Goal: Task Accomplishment & Management: Manage account settings

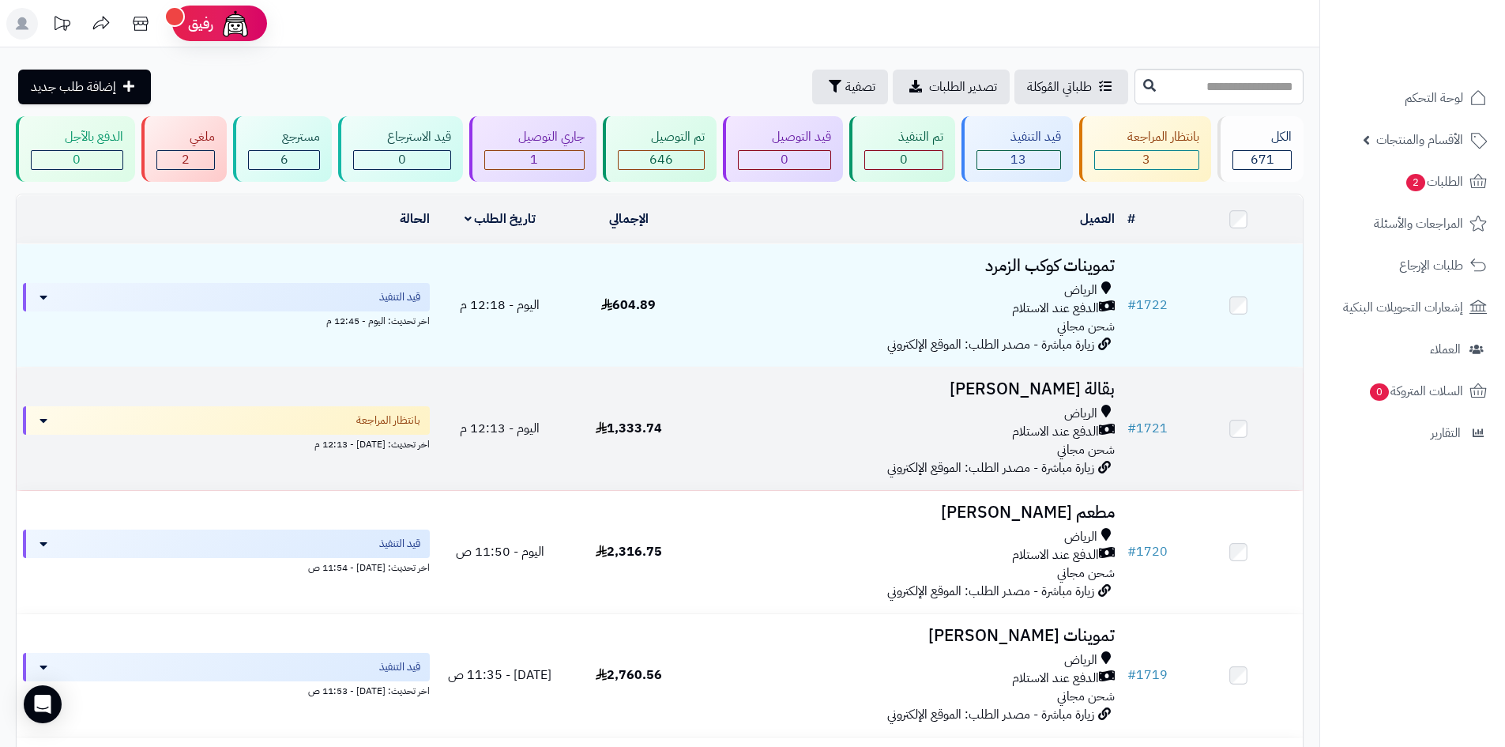
click at [1022, 432] on span "الدفع عند الاستلام" at bounding box center [1055, 432] width 87 height 18
click at [593, 393] on td "1,333.74" at bounding box center [628, 428] width 129 height 122
click at [1056, 439] on div "الرياض الدفع عند الاستلام شحن مجاني" at bounding box center [907, 432] width 416 height 55
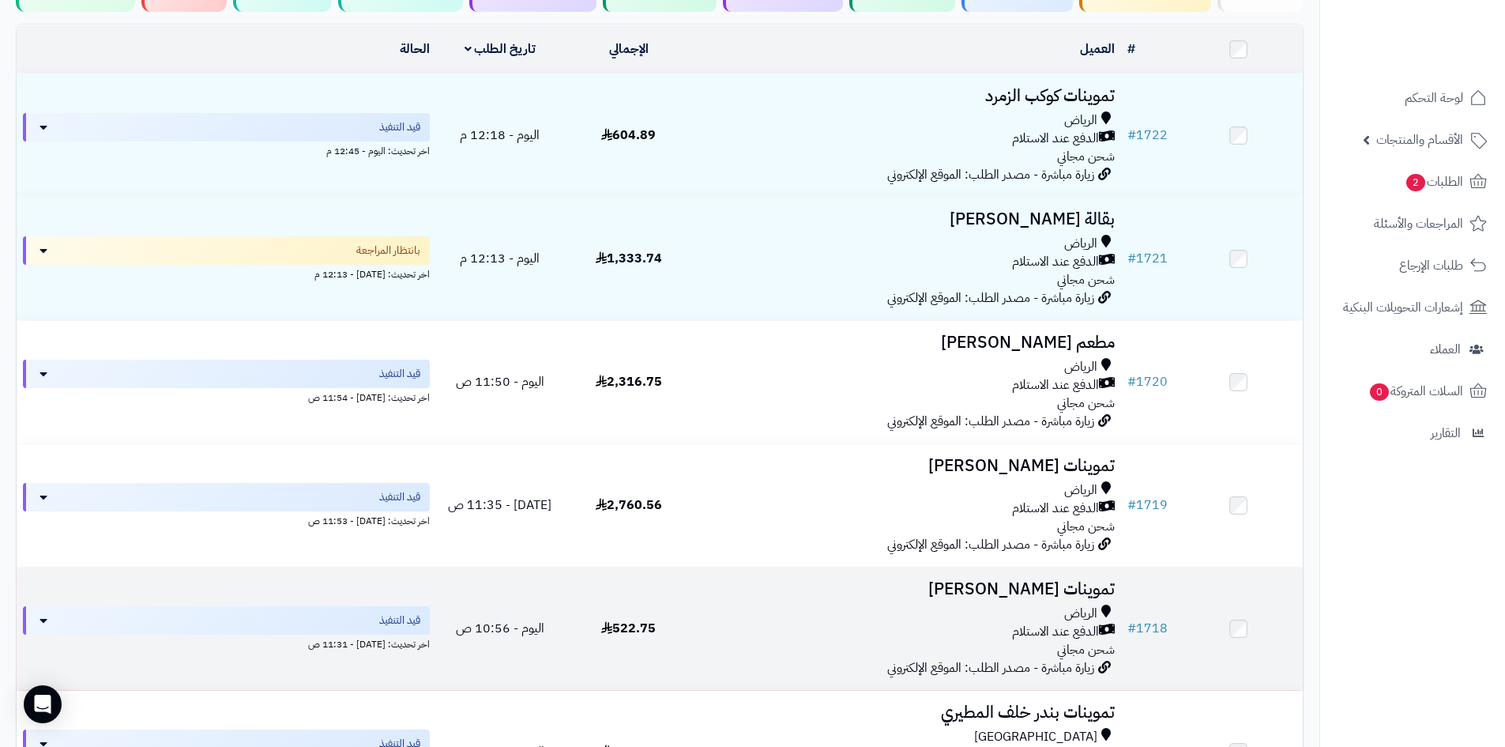
scroll to position [316, 0]
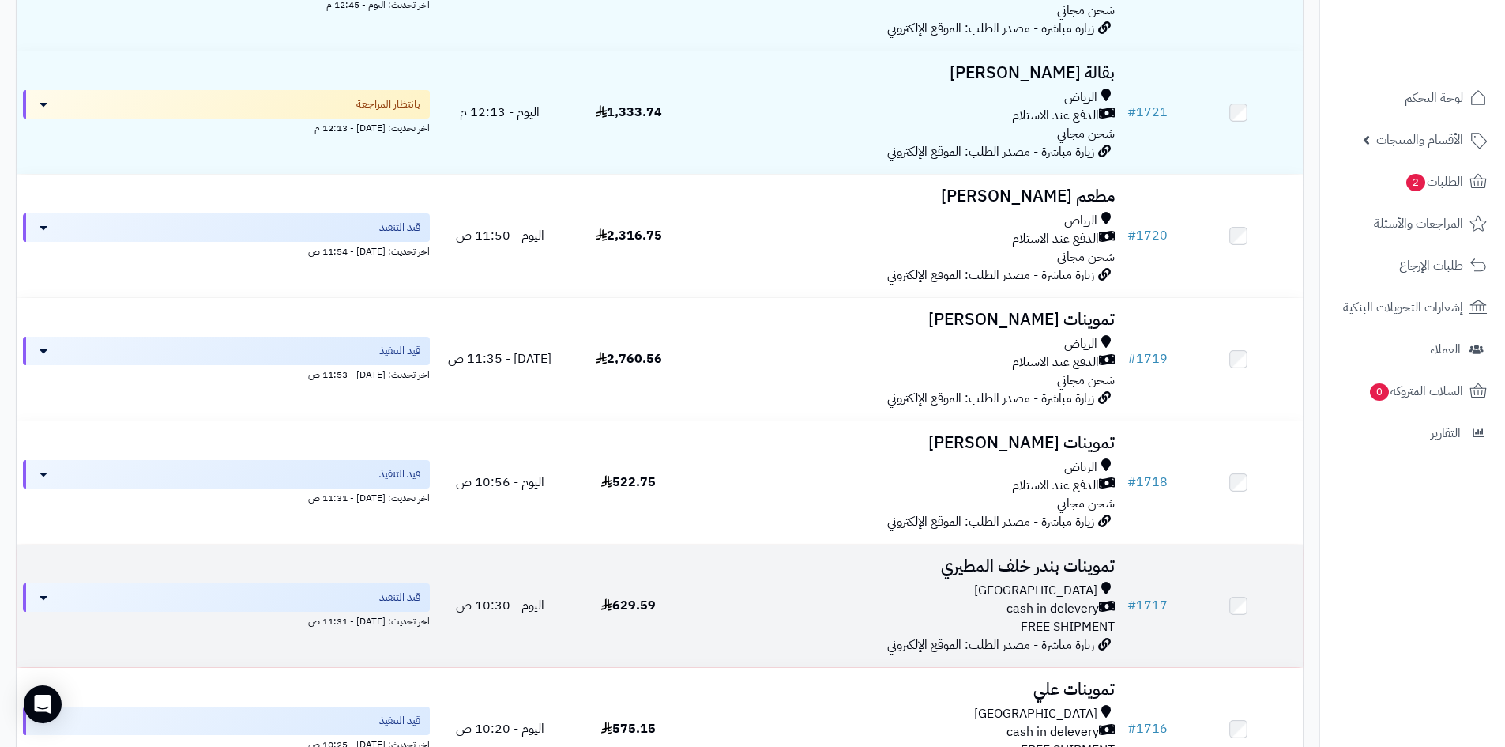
click at [609, 601] on use at bounding box center [606, 604] width 11 height 13
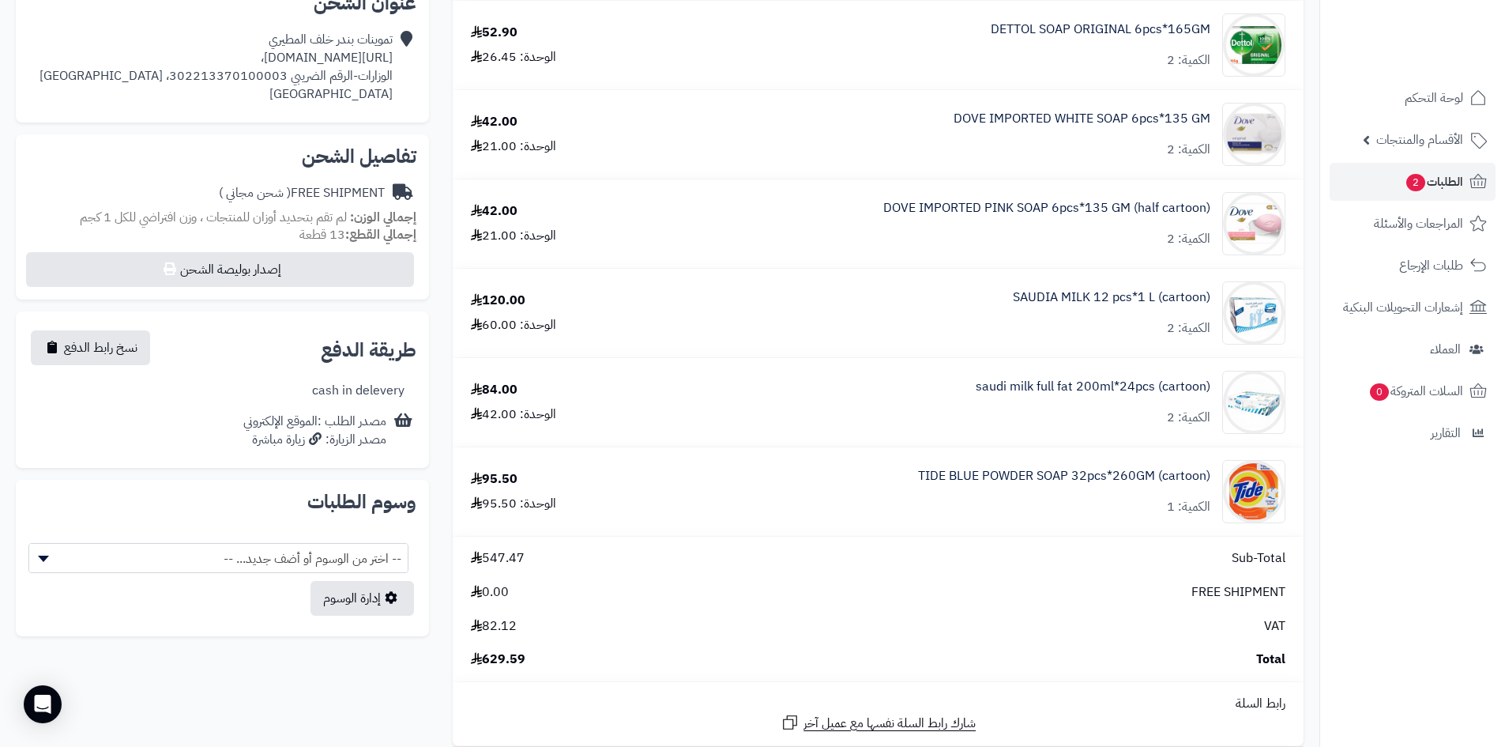
scroll to position [290, 0]
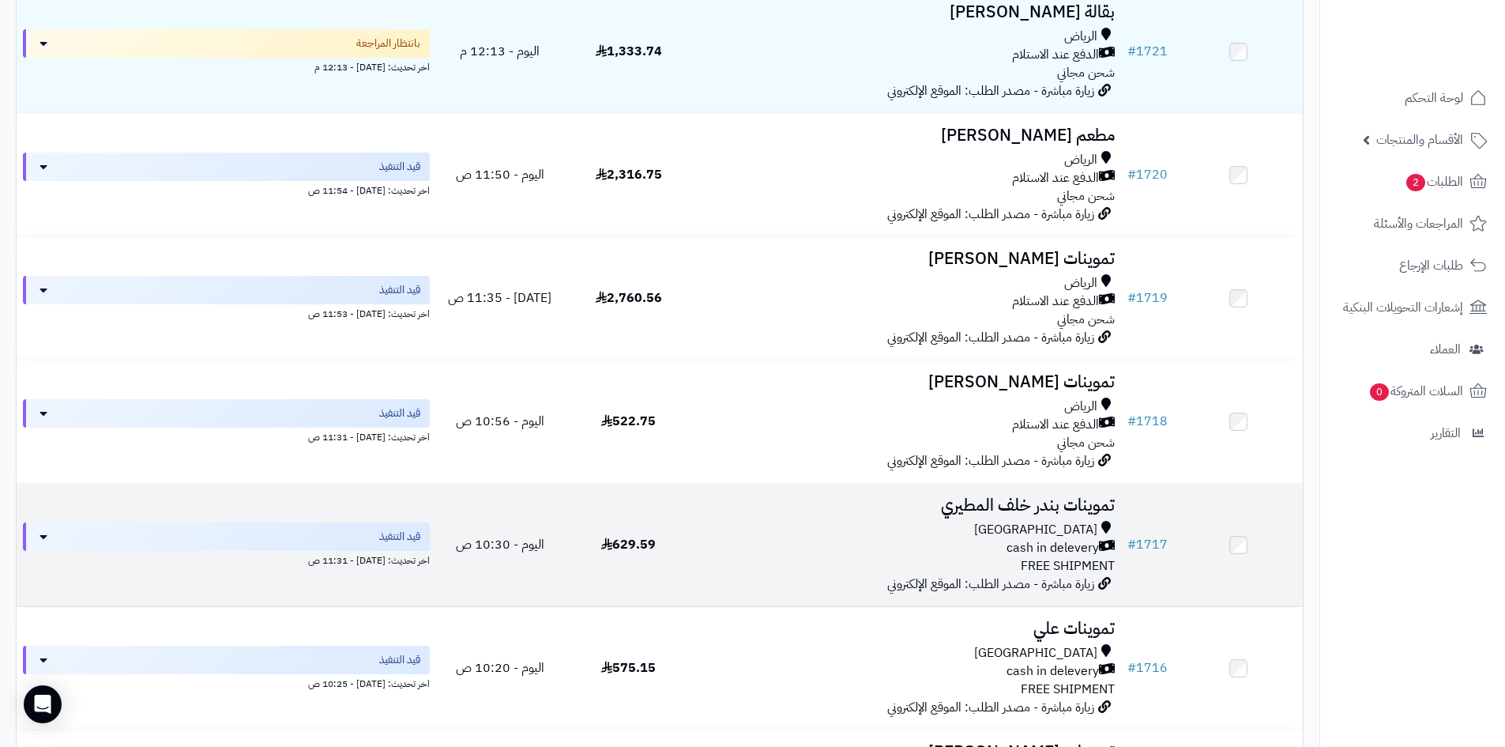
scroll to position [395, 0]
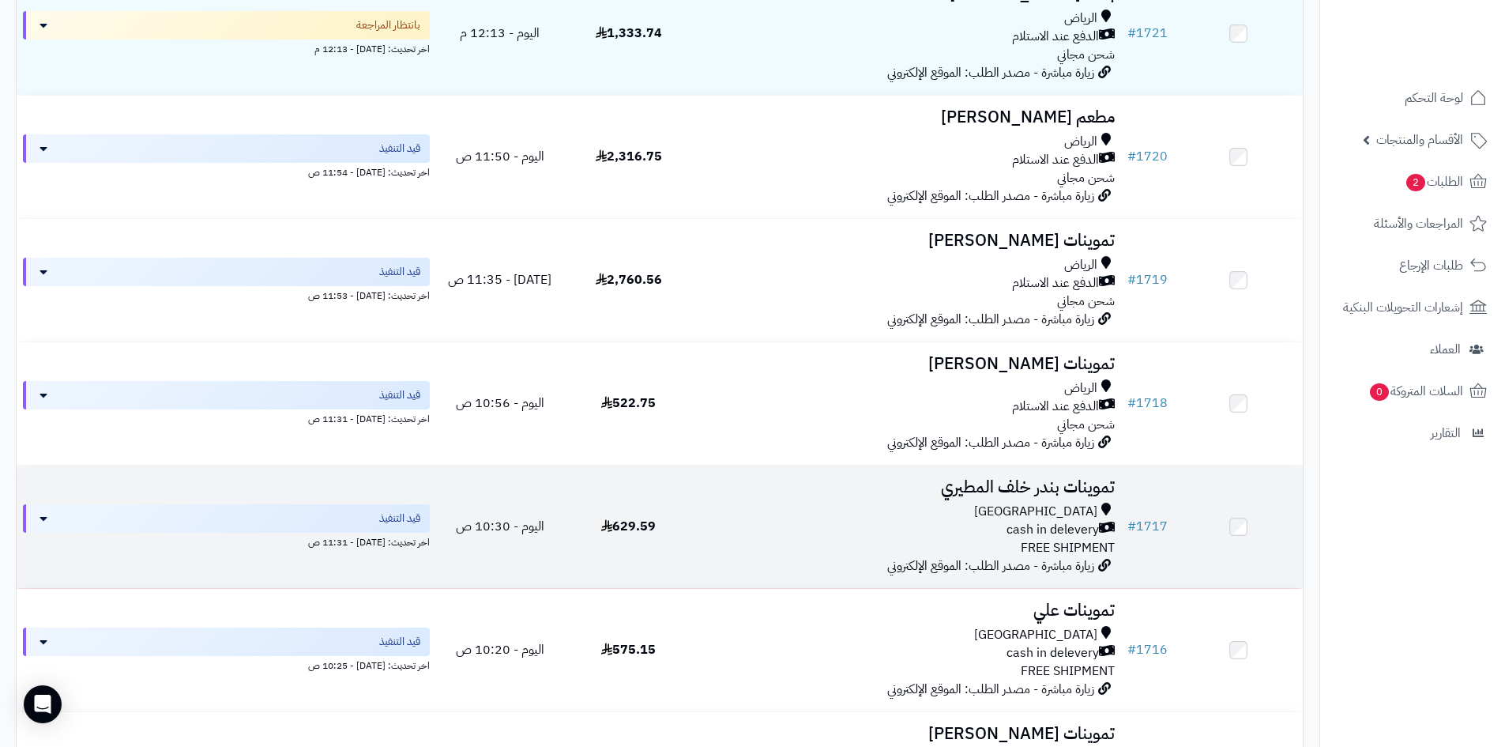
click at [866, 532] on div "cash in delevery" at bounding box center [907, 530] width 416 height 18
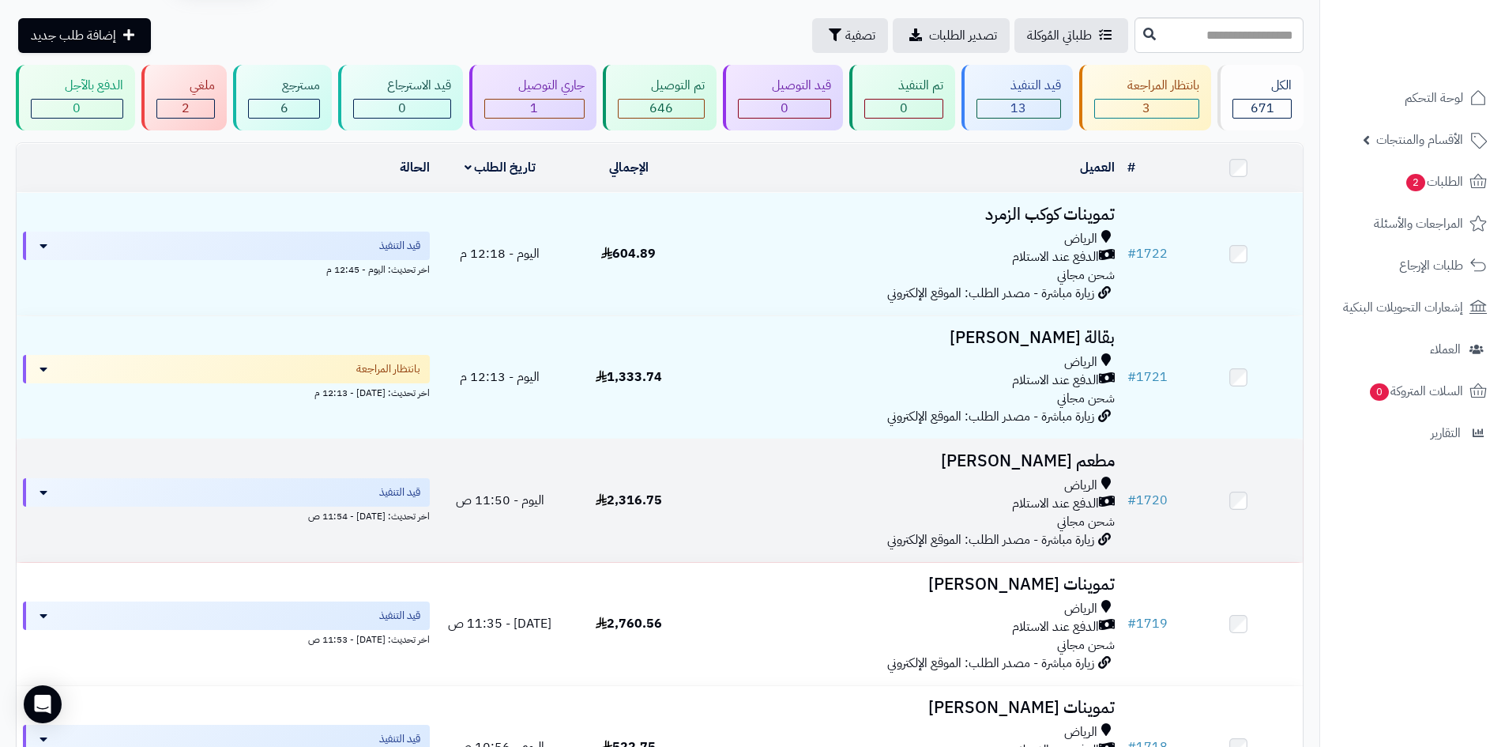
scroll to position [79, 0]
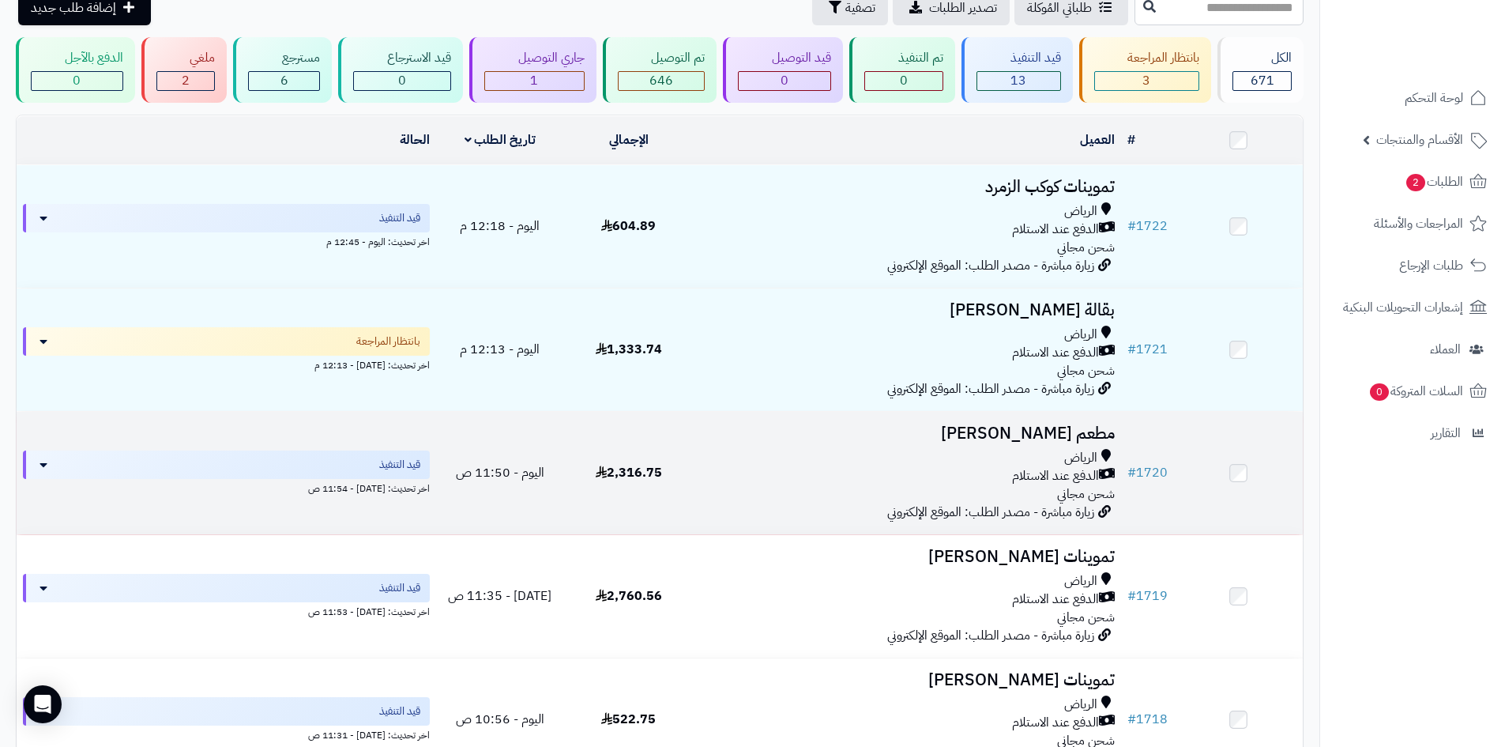
click at [820, 467] on div "الدفع عند الاستلام" at bounding box center [907, 476] width 416 height 18
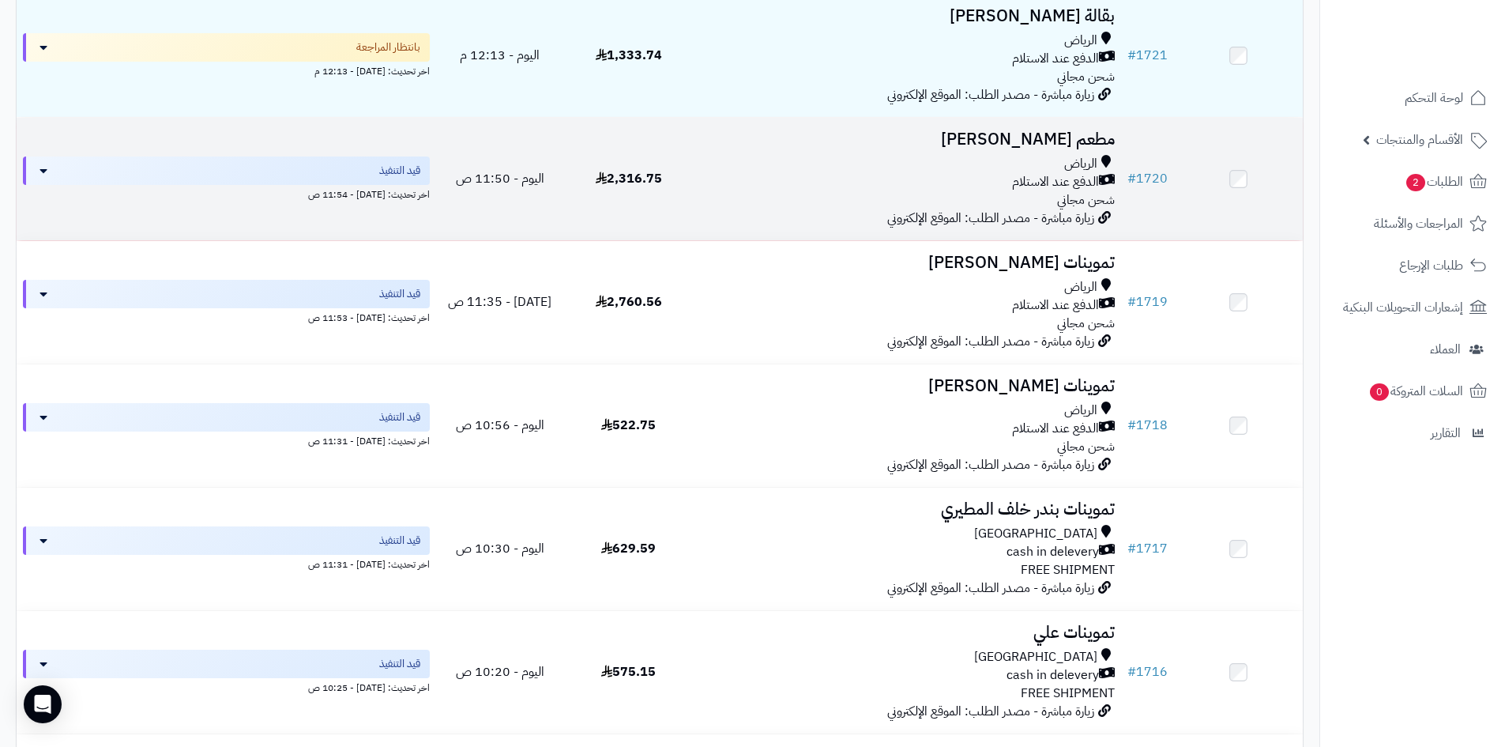
scroll to position [395, 0]
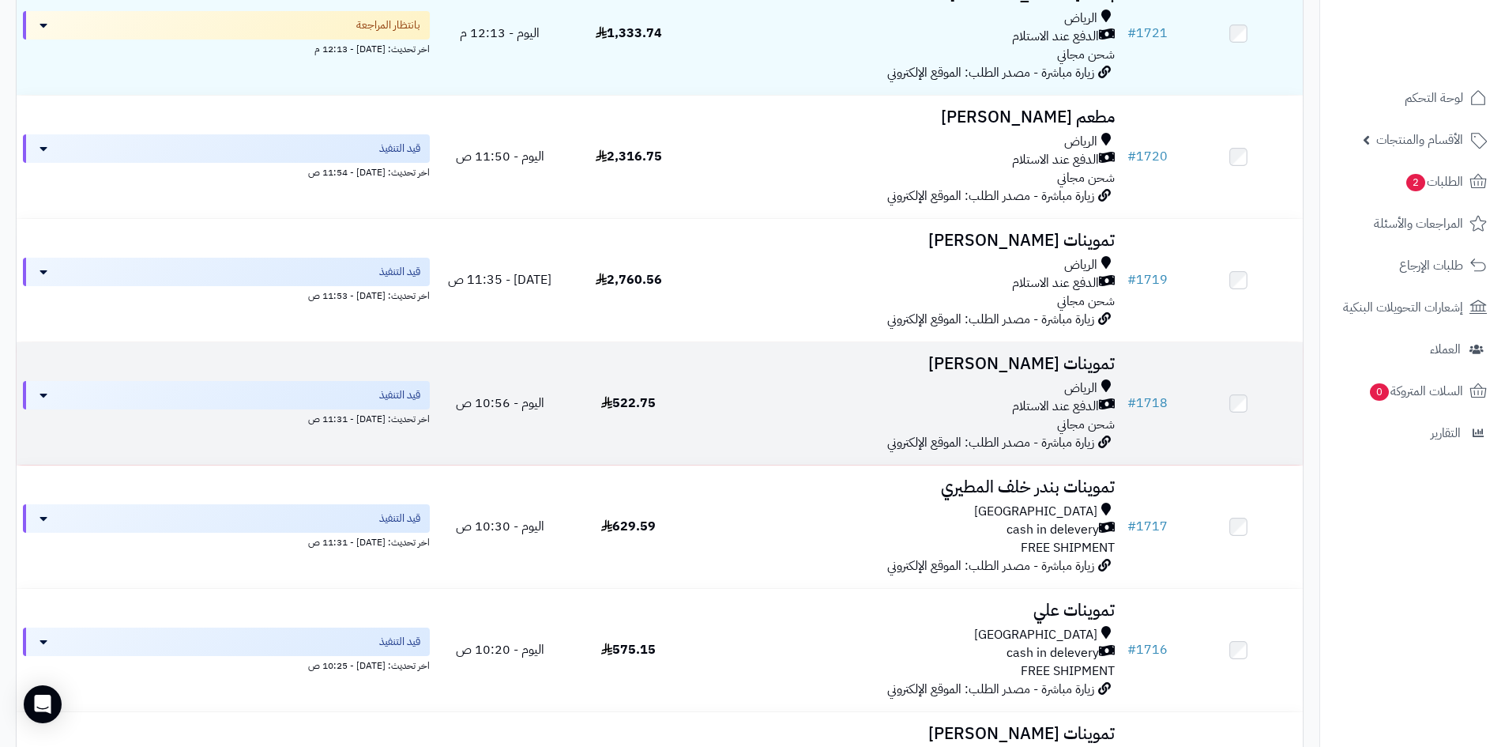
click at [828, 414] on div "الرياض الدفع عند الاستلام شحن مجاني" at bounding box center [907, 406] width 416 height 55
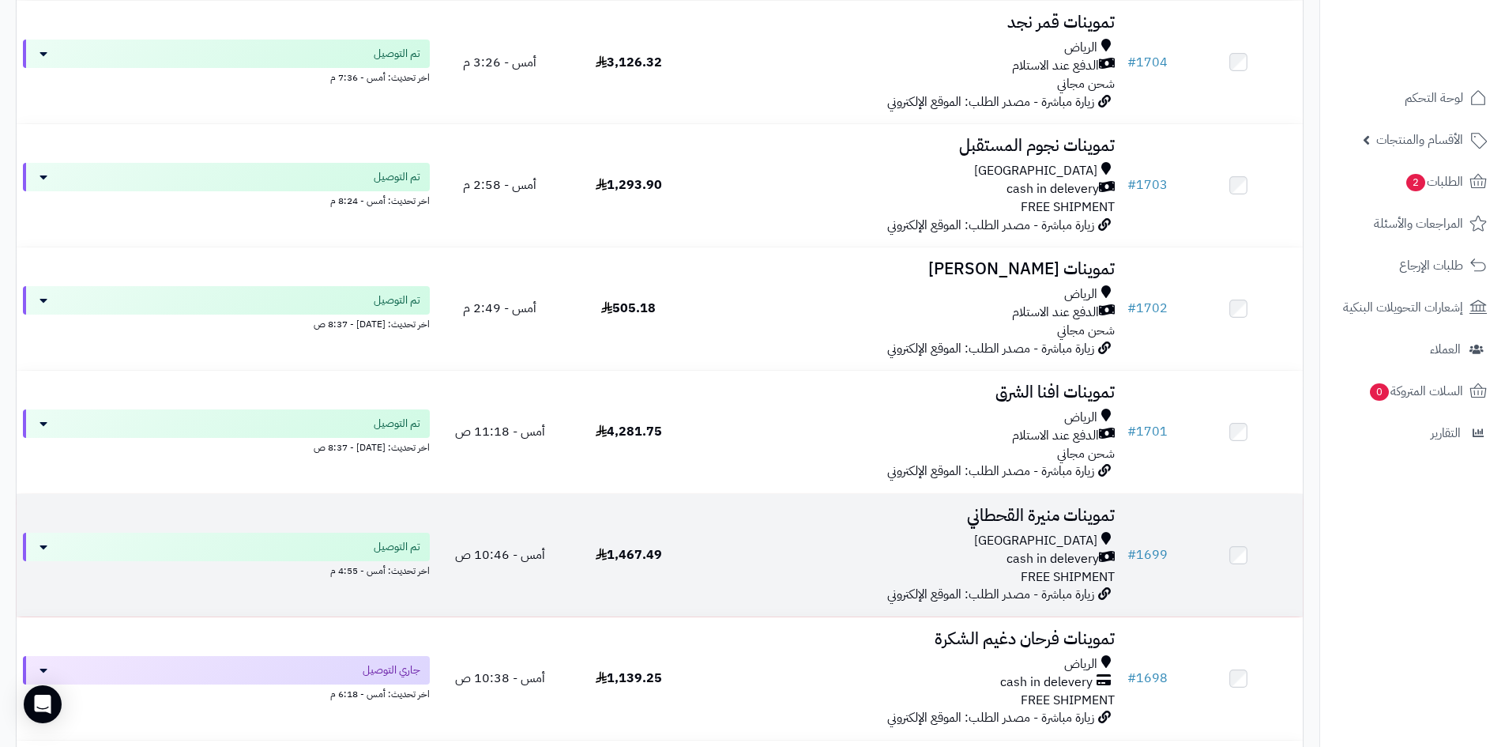
scroll to position [2133, 0]
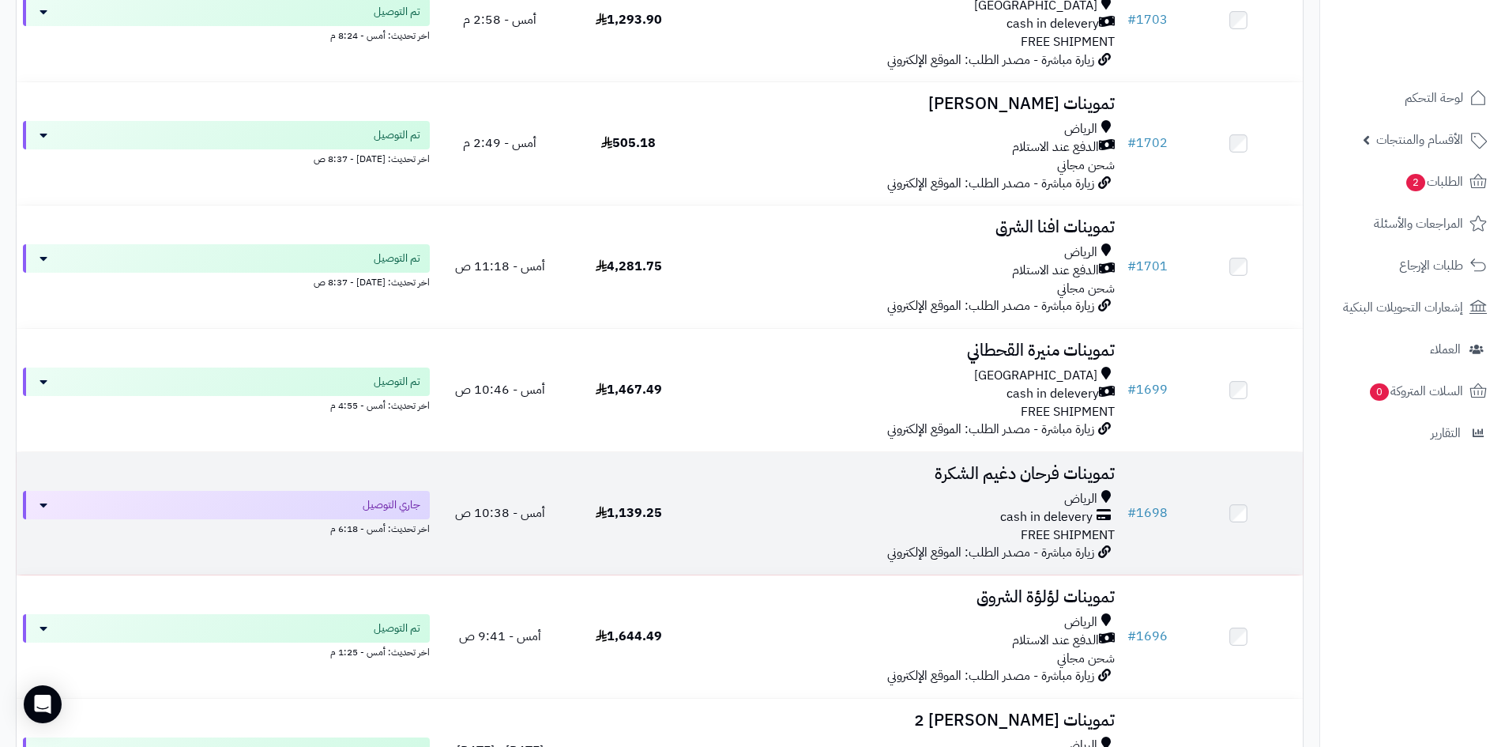
click at [981, 523] on div "الرياض cash in delevery FREE SHIPMENT" at bounding box center [907, 517] width 416 height 55
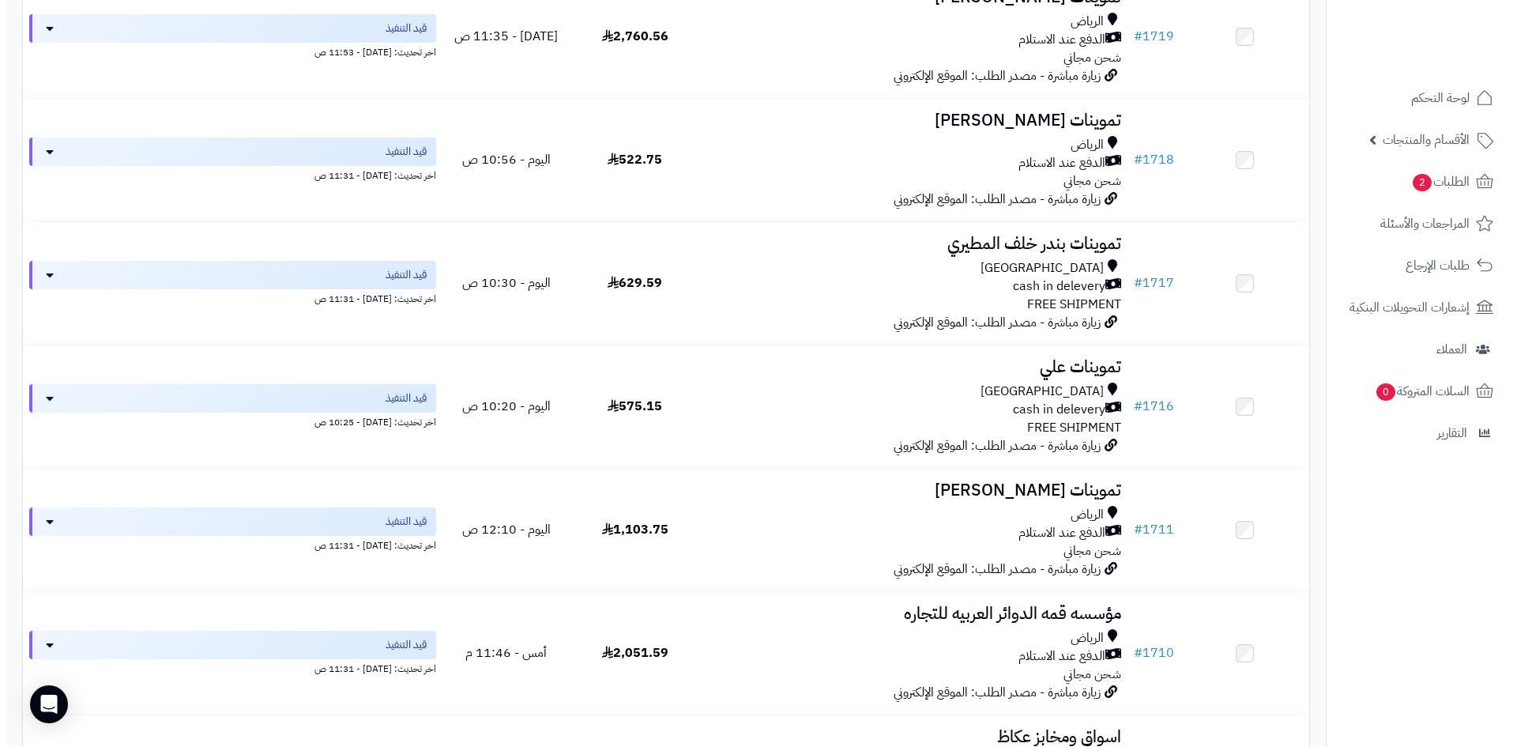
scroll to position [632, 0]
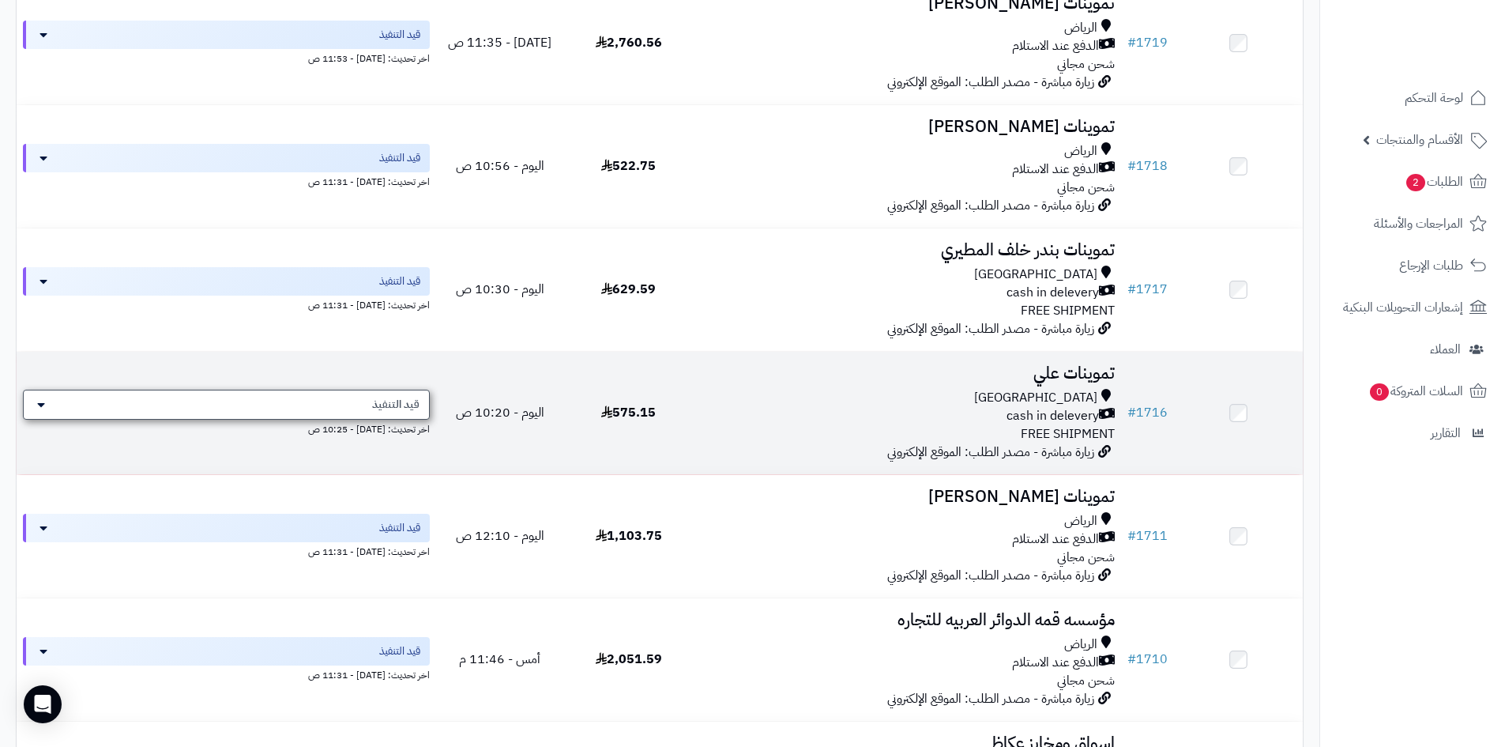
click at [335, 412] on div "قيد التنفيذ" at bounding box center [226, 405] width 407 height 30
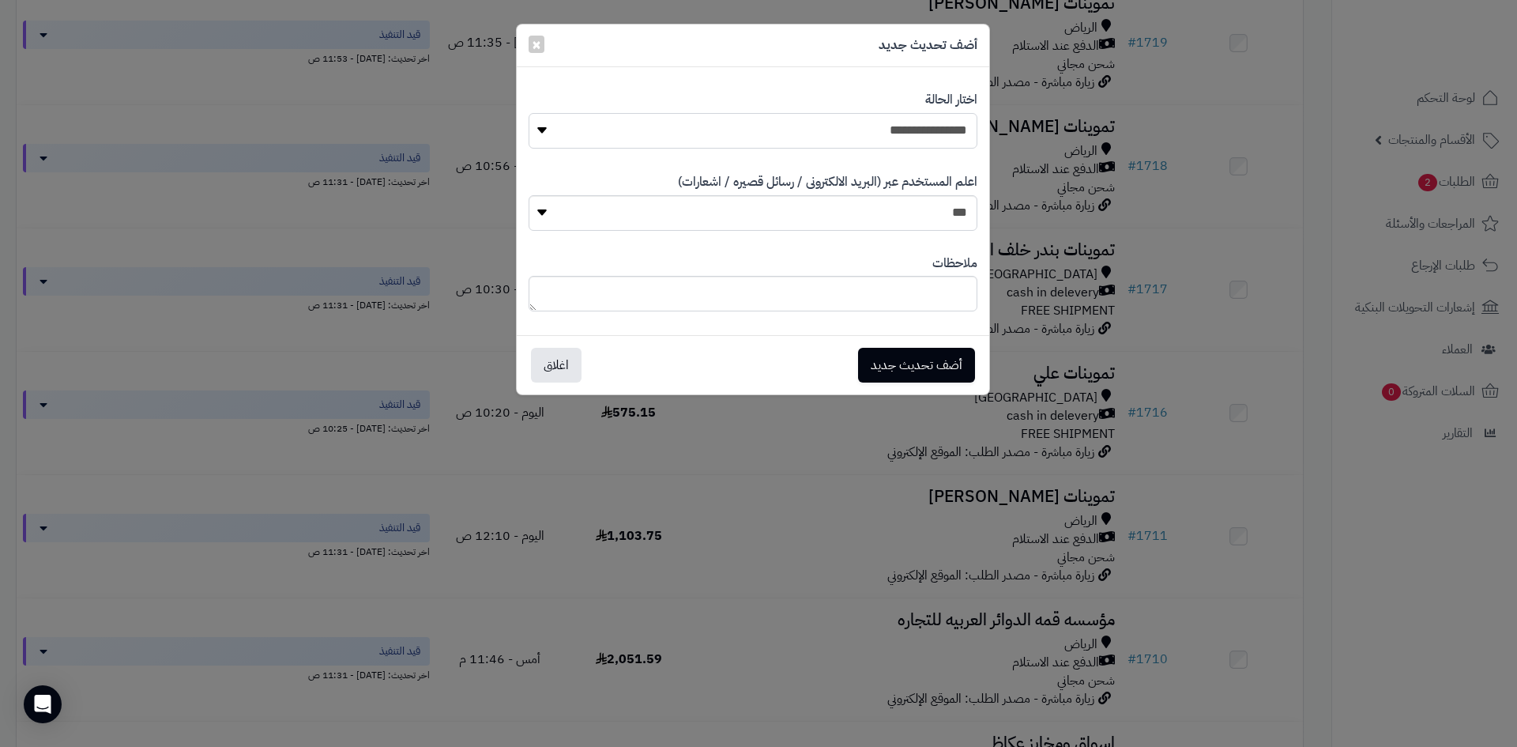
drag, startPoint x: 646, startPoint y: 136, endPoint x: 672, endPoint y: 148, distance: 29.4
click at [646, 136] on select "**********" at bounding box center [753, 131] width 449 height 36
select select "**"
click at [529, 113] on select "**********" at bounding box center [753, 131] width 449 height 36
click at [870, 363] on button "أضف تحديث جديد" at bounding box center [916, 364] width 117 height 35
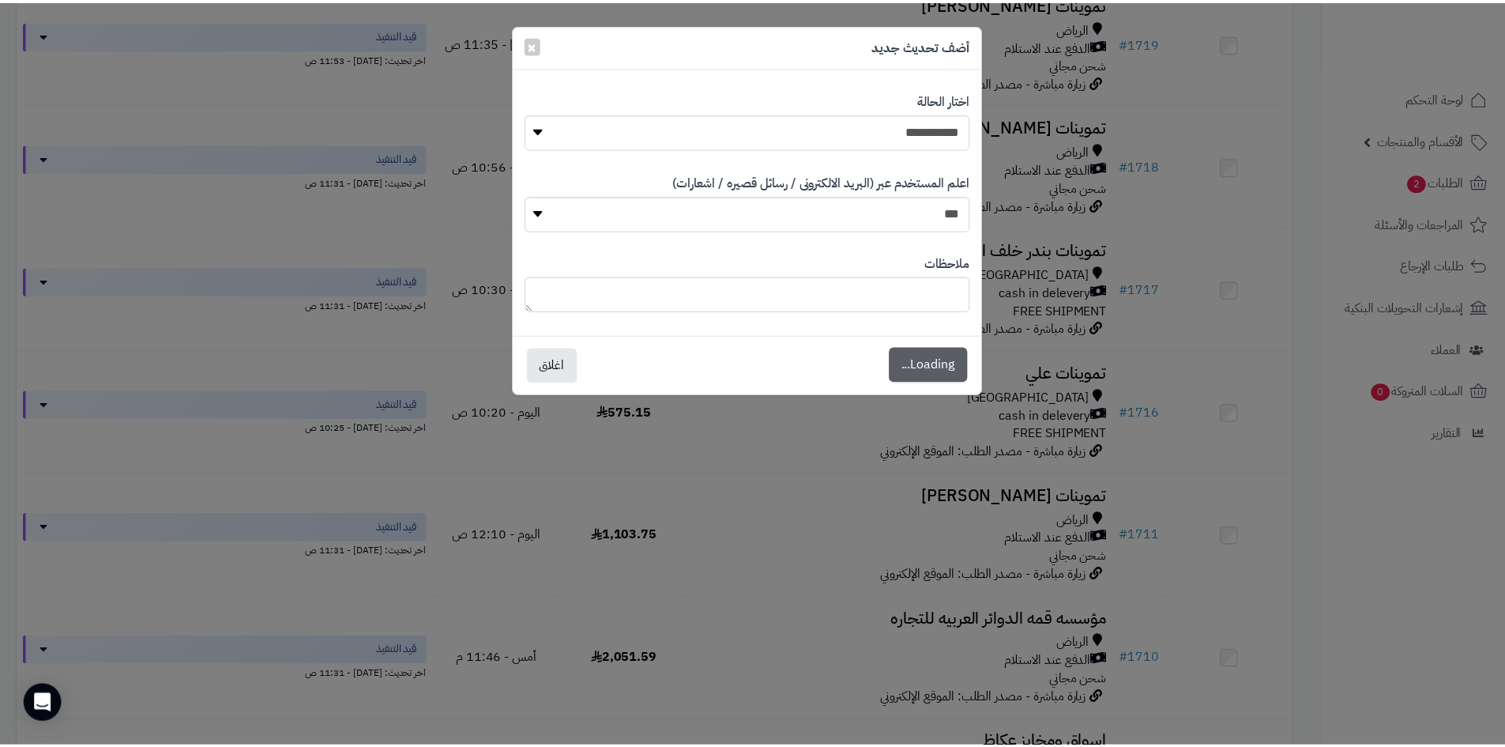
scroll to position [683, 0]
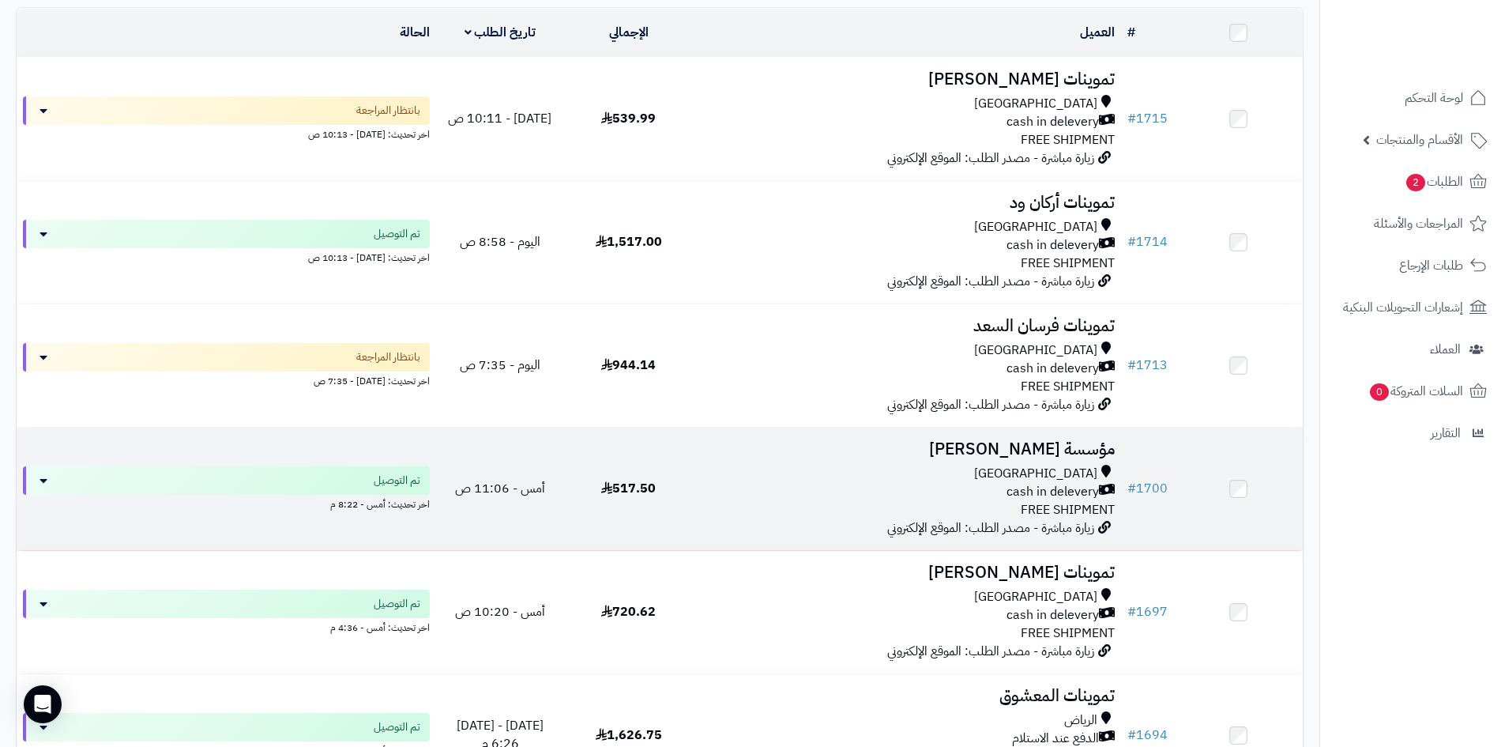
scroll to position [158, 0]
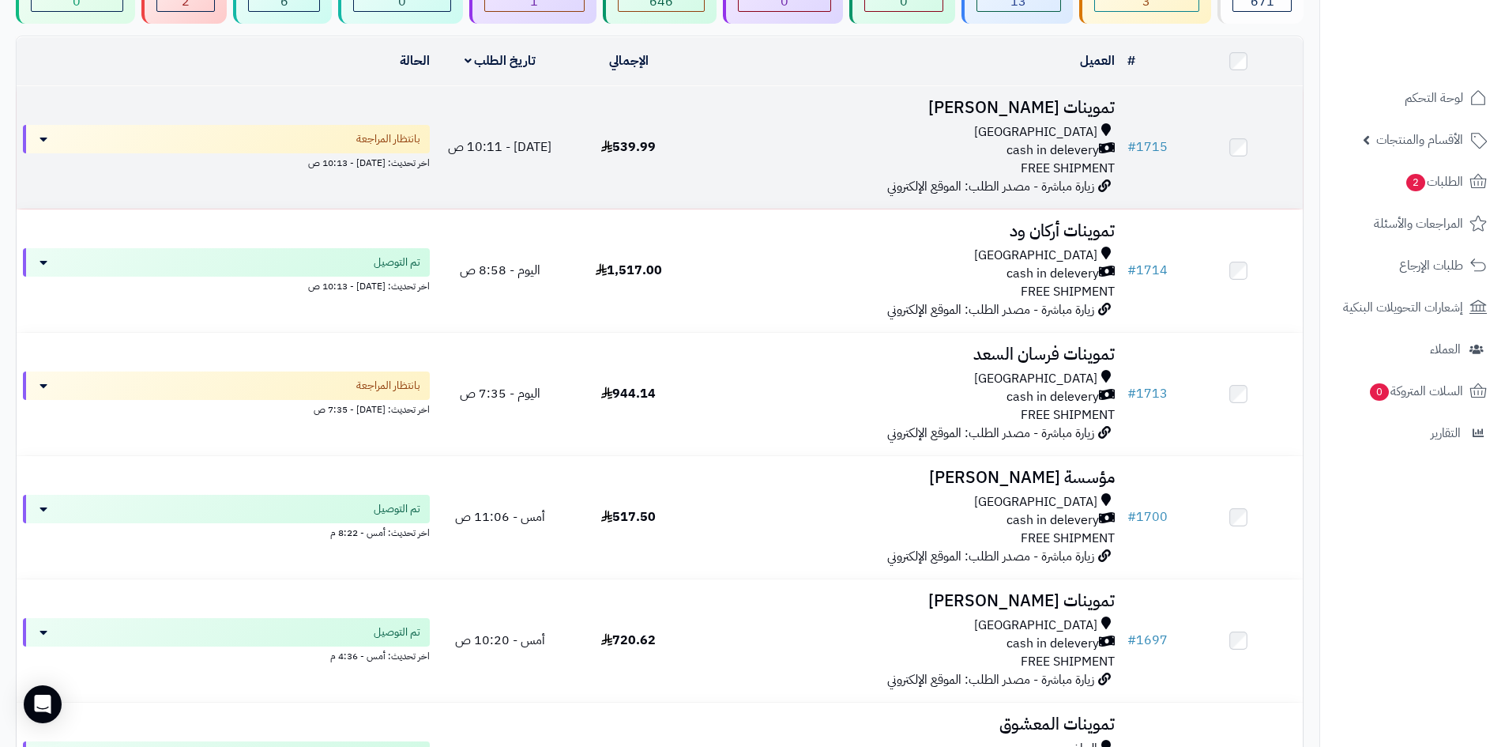
click at [740, 174] on div "Riyadh cash in delevery FREE SHIPMENT" at bounding box center [907, 150] width 416 height 55
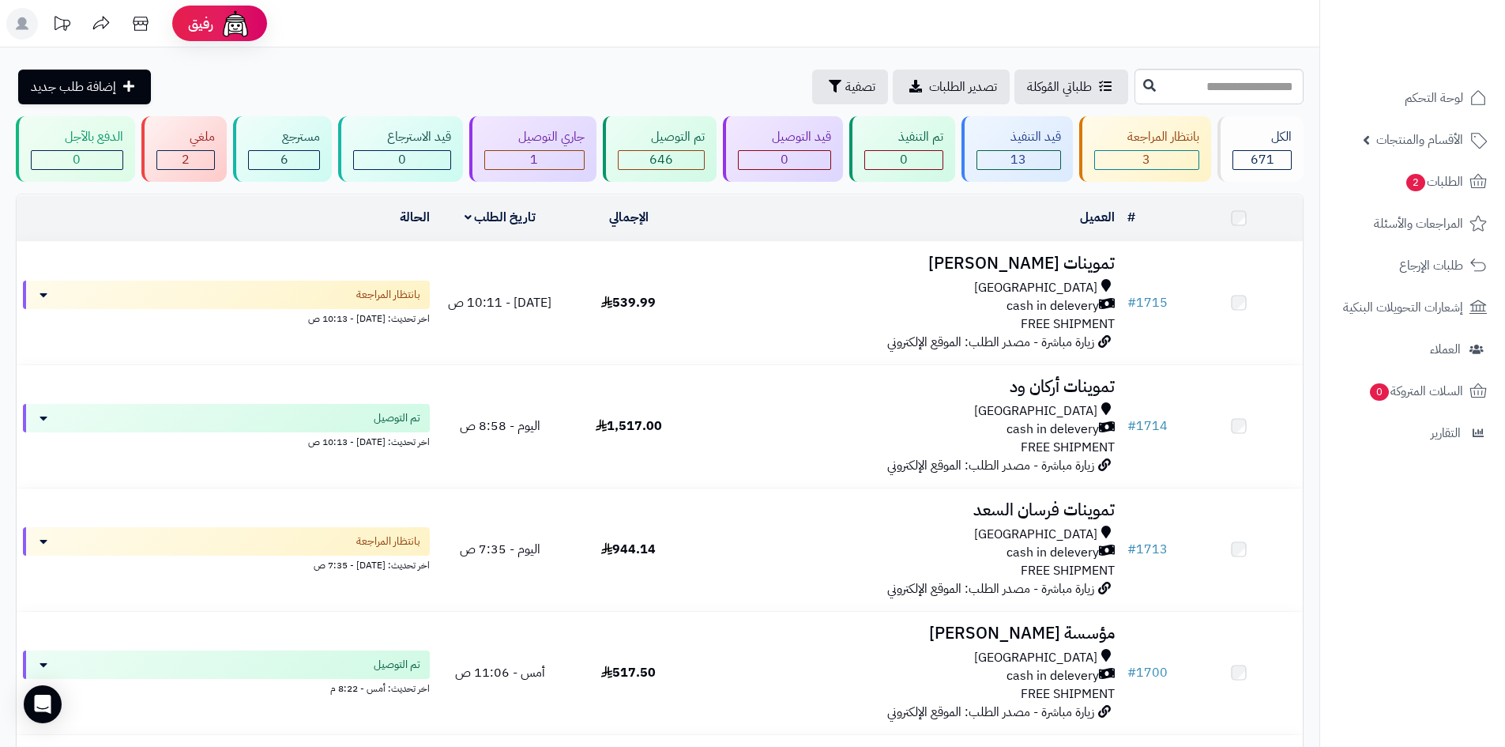
scroll to position [158, 0]
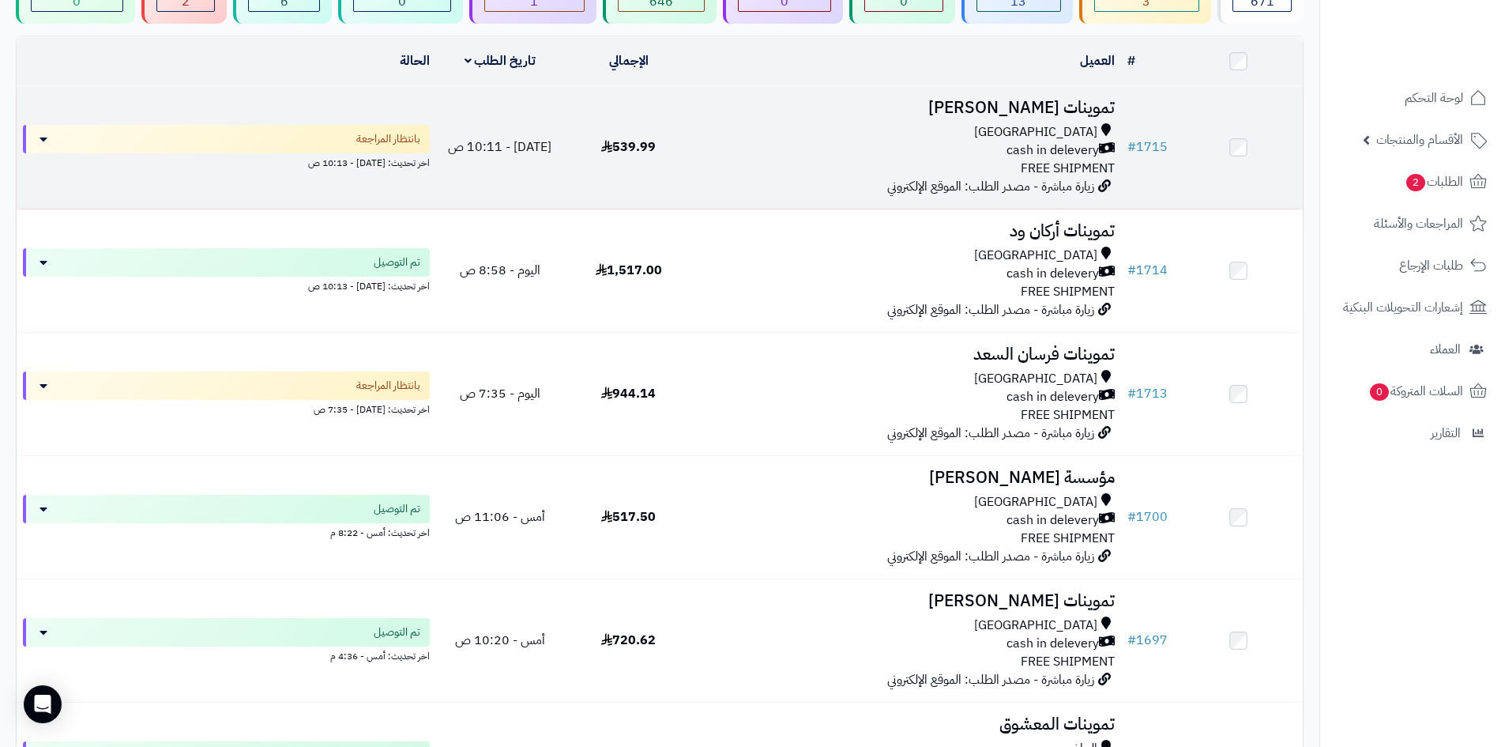
click at [948, 145] on div "cash in delevery" at bounding box center [907, 150] width 416 height 18
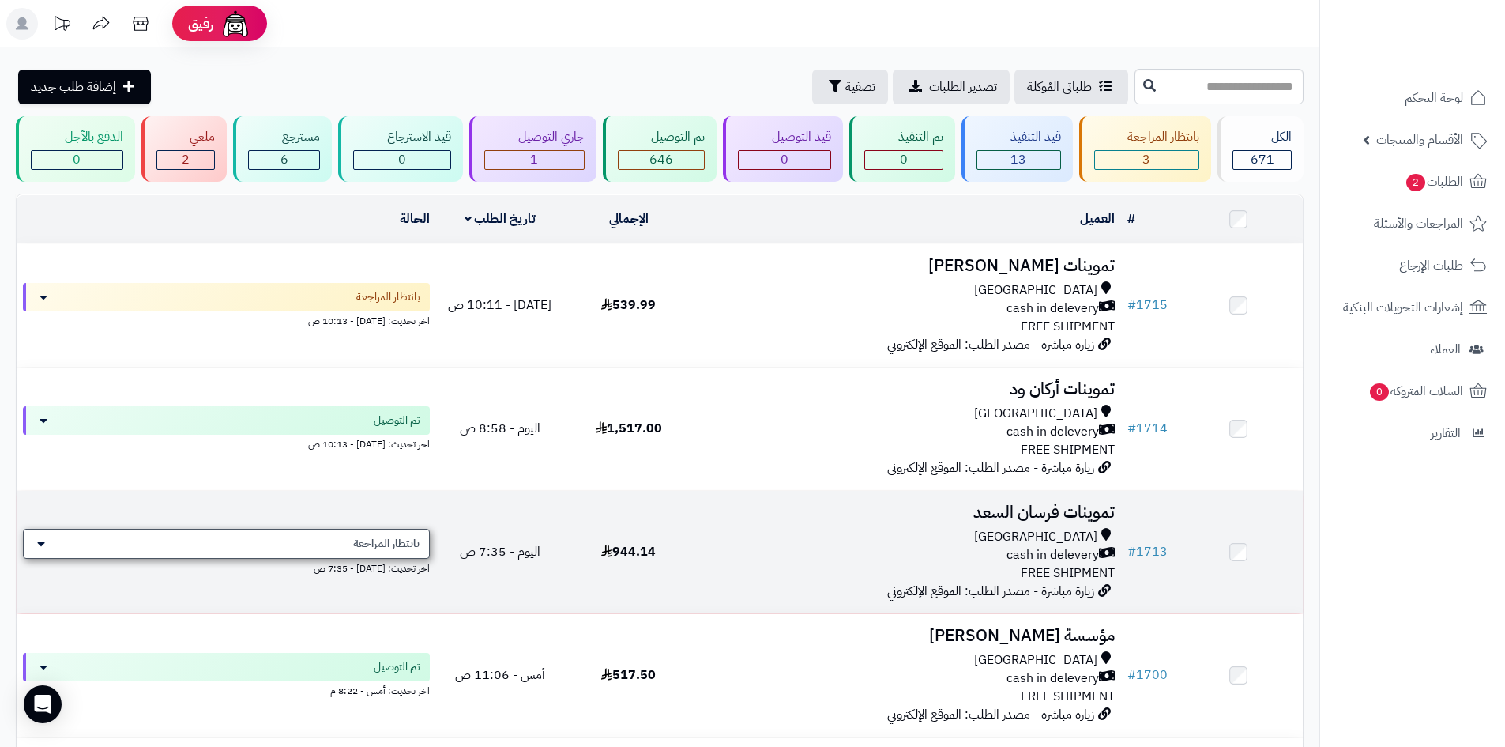
click at [396, 540] on span "بانتظار المراجعة" at bounding box center [386, 544] width 66 height 16
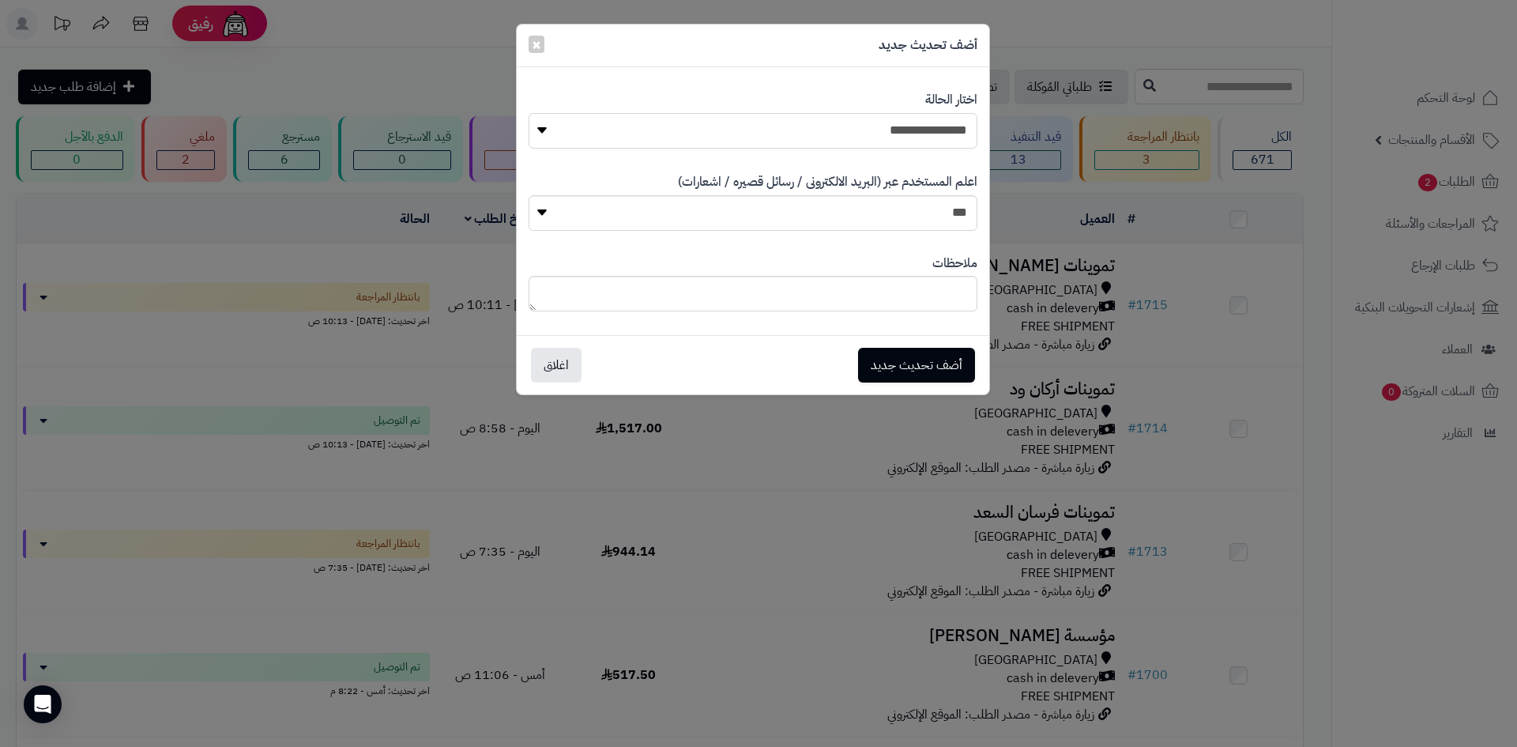
click at [705, 127] on select "**********" at bounding box center [753, 131] width 449 height 36
select select "**"
click at [529, 113] on select "**********" at bounding box center [753, 131] width 449 height 36
click at [903, 352] on button "أضف تحديث جديد" at bounding box center [916, 364] width 117 height 35
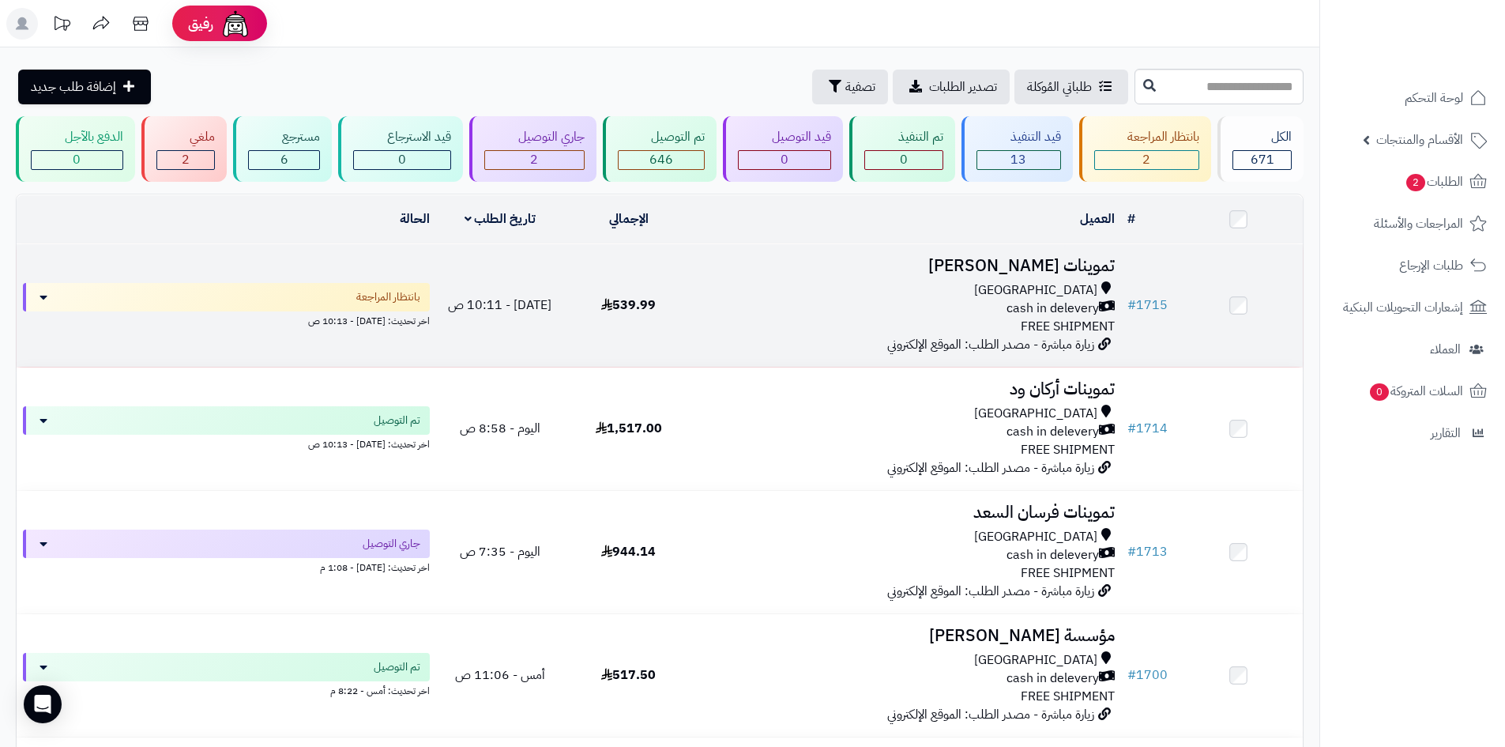
click at [833, 293] on div "Riyadh" at bounding box center [907, 290] width 416 height 18
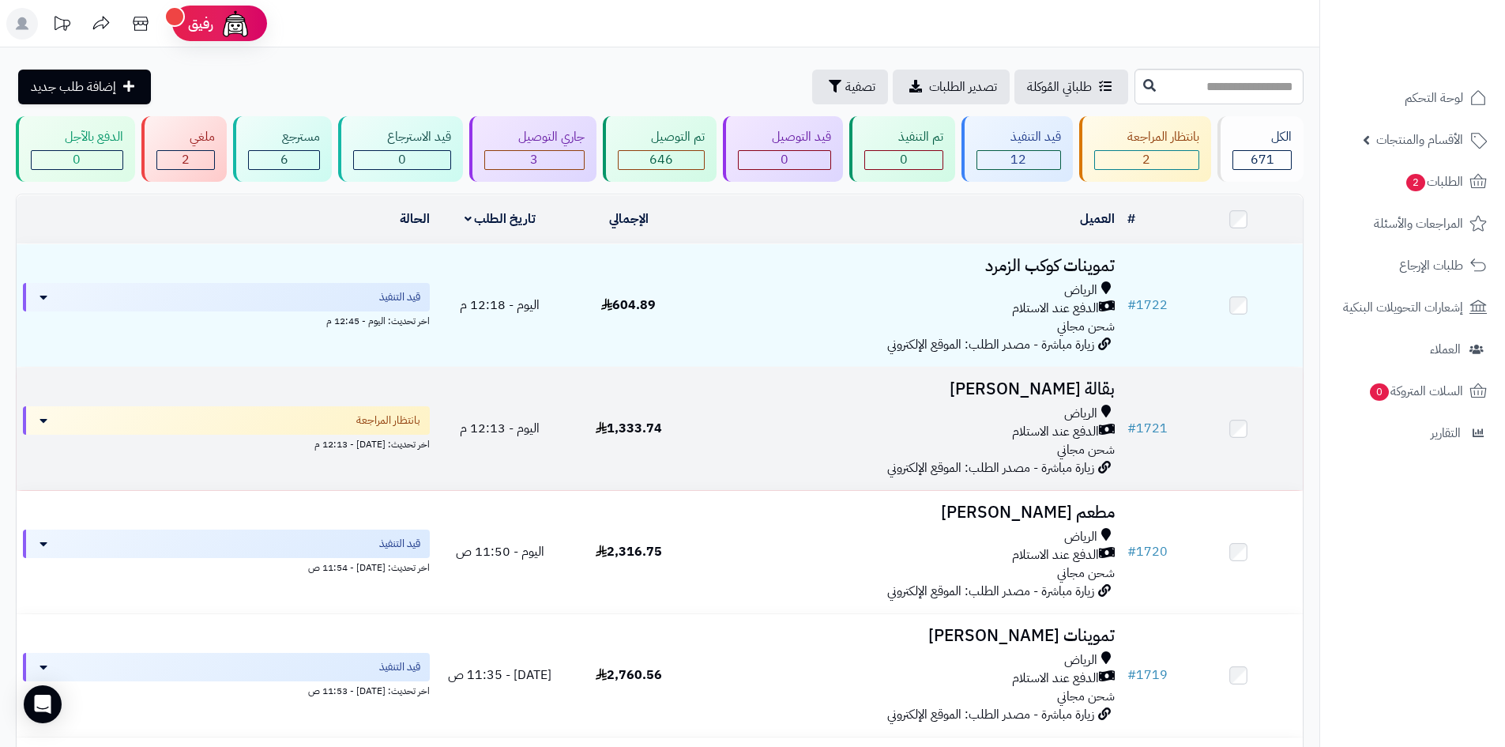
click at [795, 416] on div "الرياض" at bounding box center [907, 414] width 416 height 18
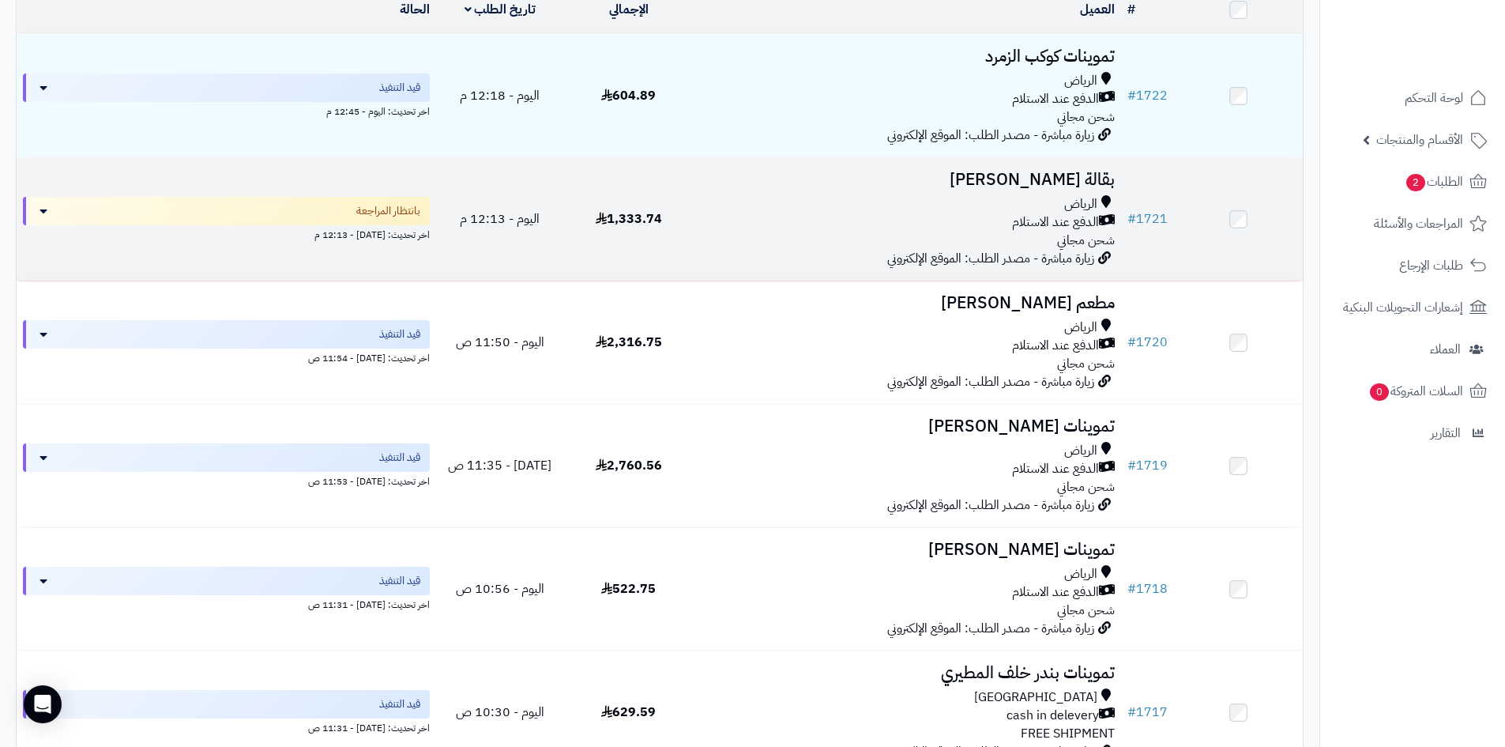
scroll to position [237, 0]
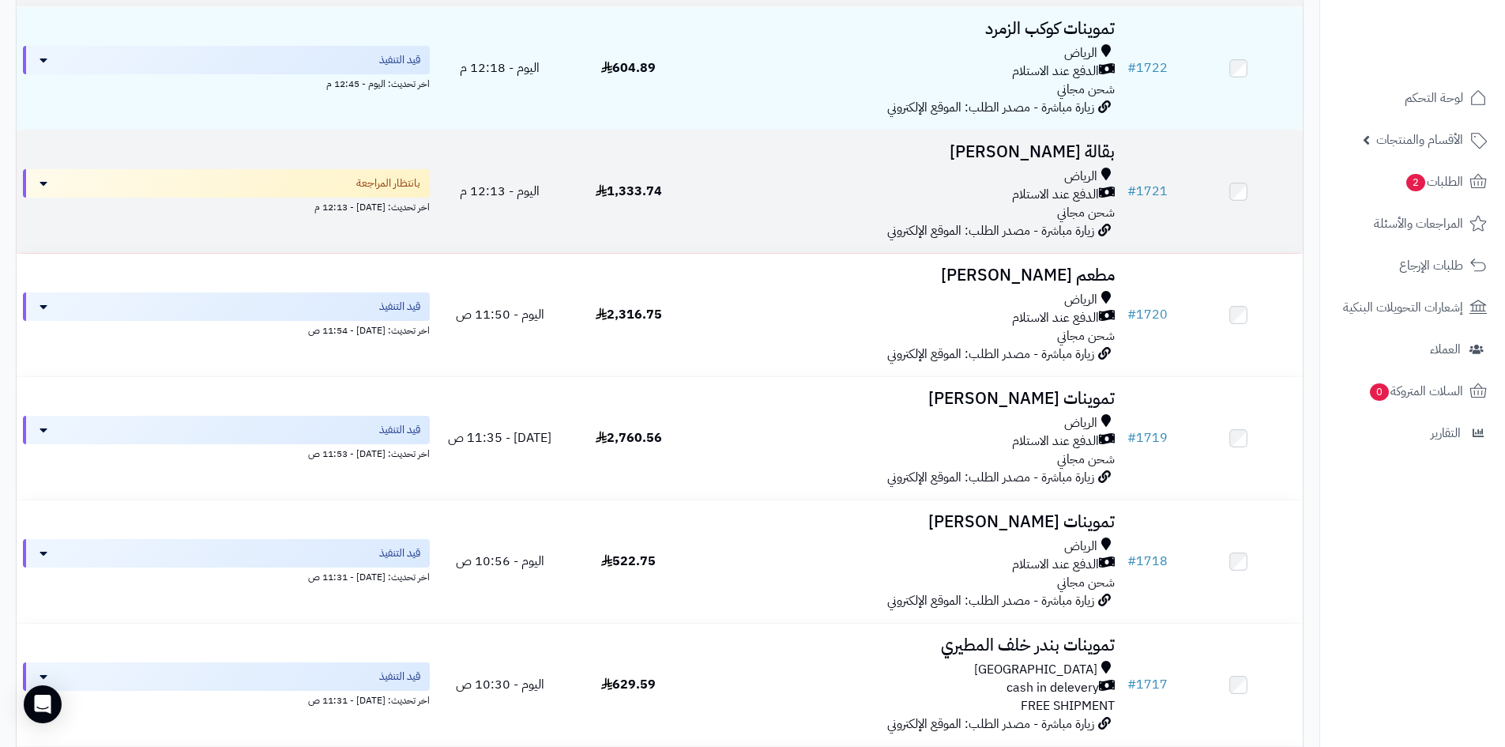
click at [837, 224] on td "بقالة عبدالرحمن الفيصل الرياض الدفع عند الاستلام شحن مجاني زيارة مباشرة - مصدر …" at bounding box center [907, 191] width 428 height 122
click at [875, 197] on div "الدفع عند الاستلام" at bounding box center [907, 195] width 416 height 18
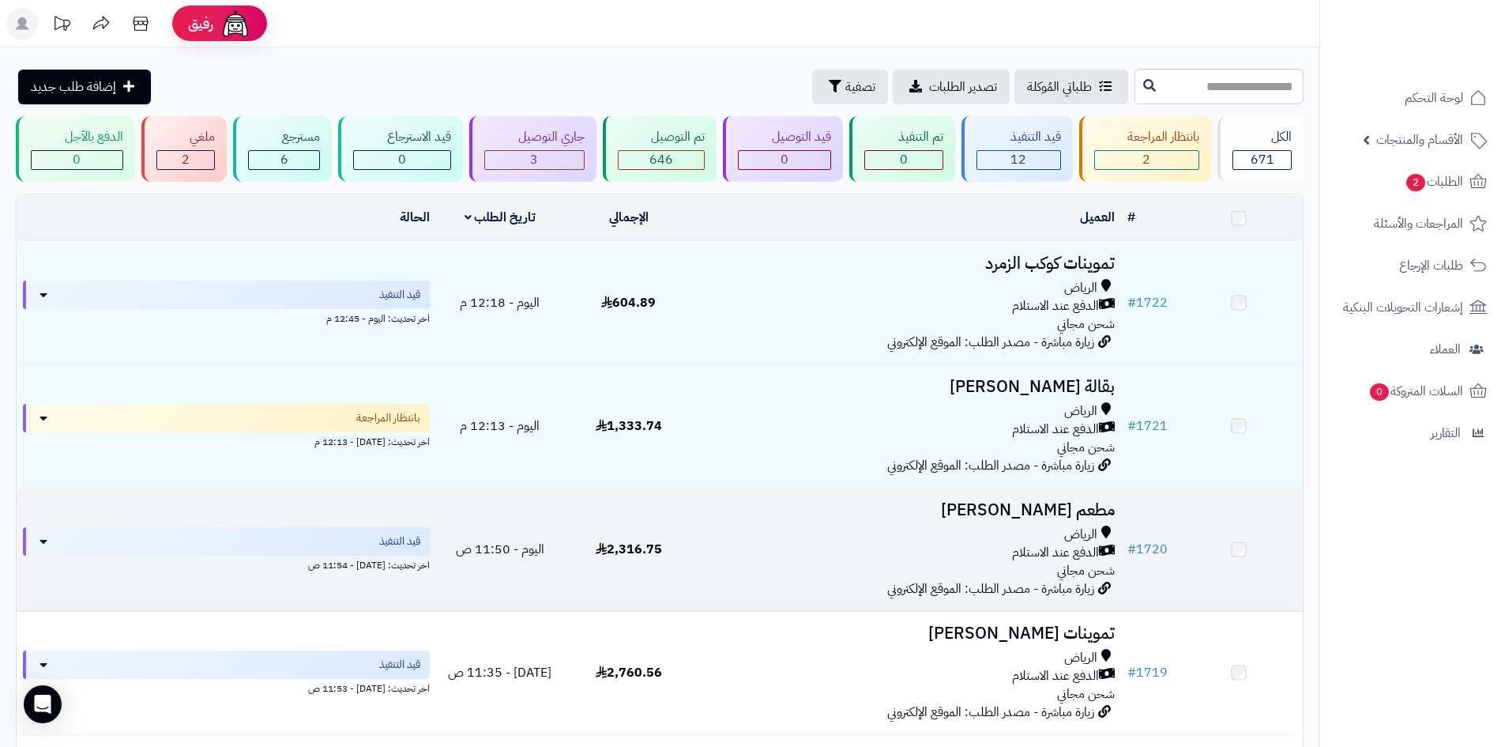
scroll to position [237, 0]
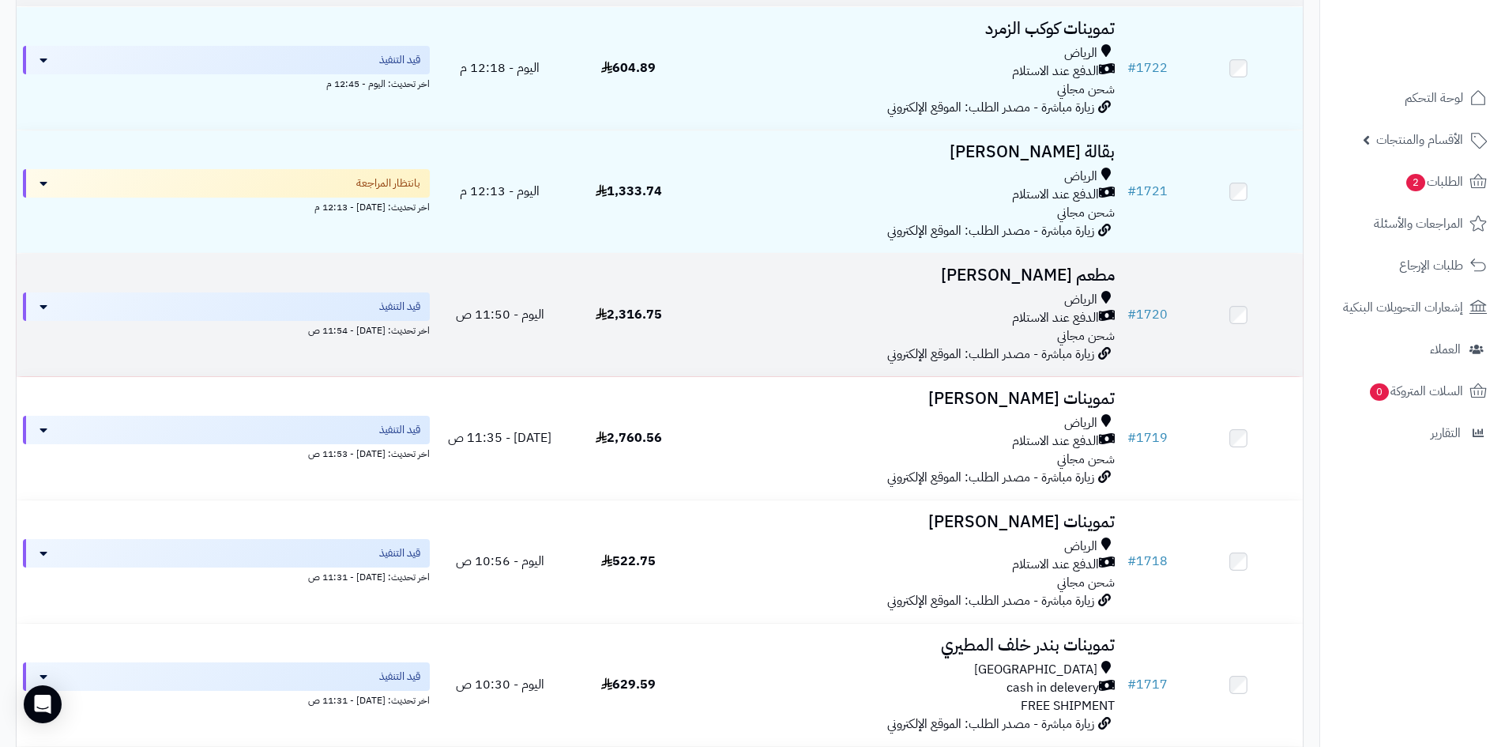
click at [971, 320] on div "الدفع عند الاستلام" at bounding box center [907, 318] width 416 height 18
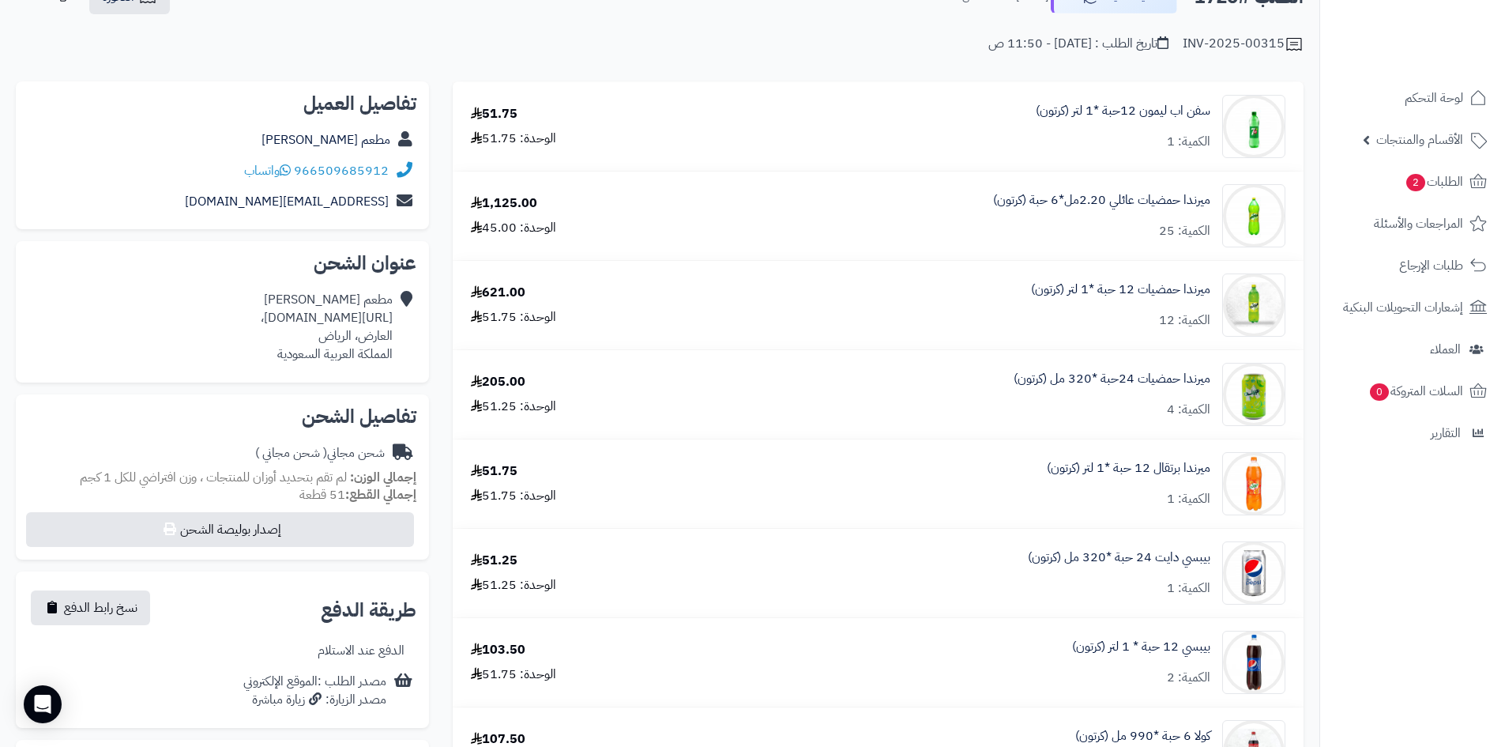
scroll to position [79, 0]
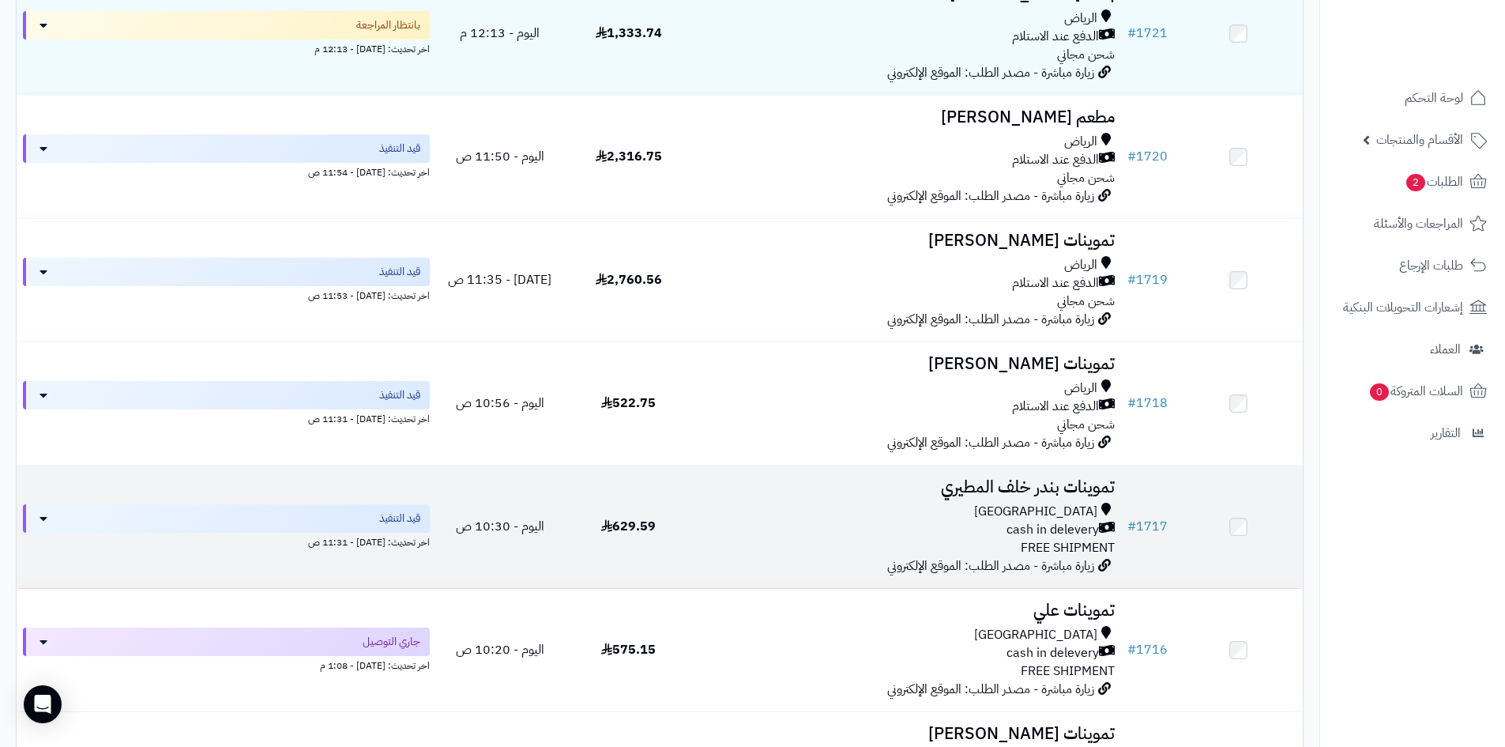
scroll to position [474, 0]
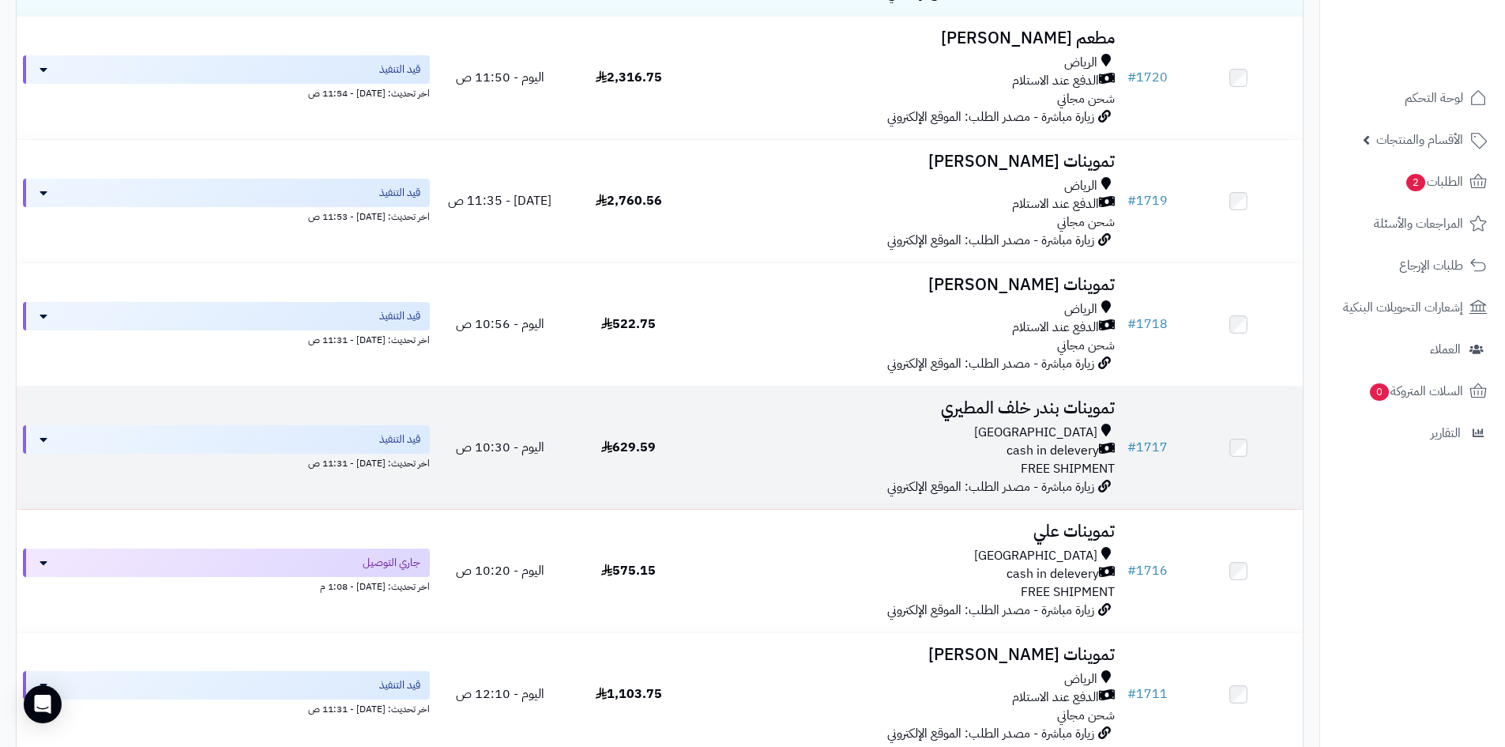
click at [1011, 450] on span "cash in delevery" at bounding box center [1053, 451] width 92 height 18
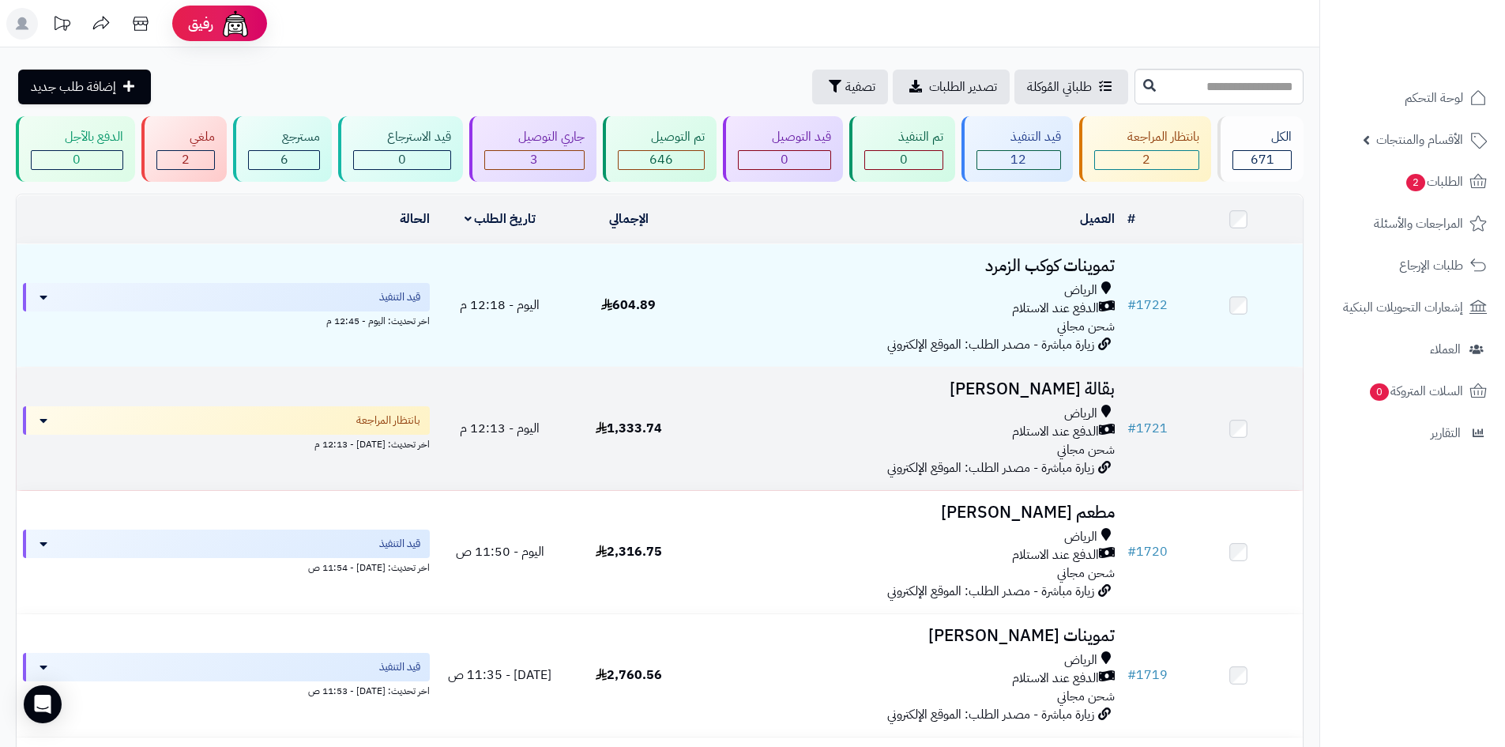
click at [780, 450] on div "الرياض الدفع عند الاستلام شحن مجاني" at bounding box center [907, 432] width 416 height 55
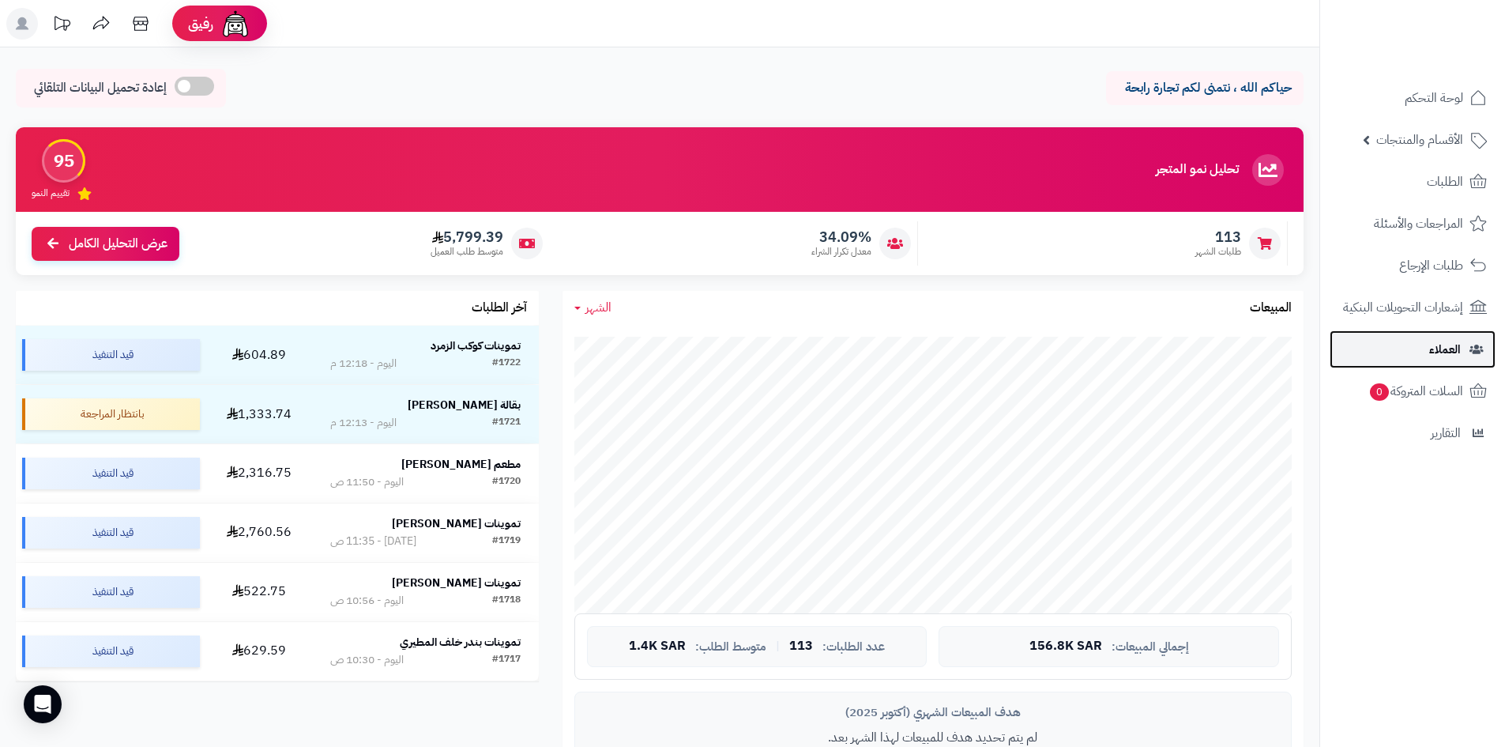
click at [1445, 342] on span "العملاء" at bounding box center [1445, 349] width 32 height 22
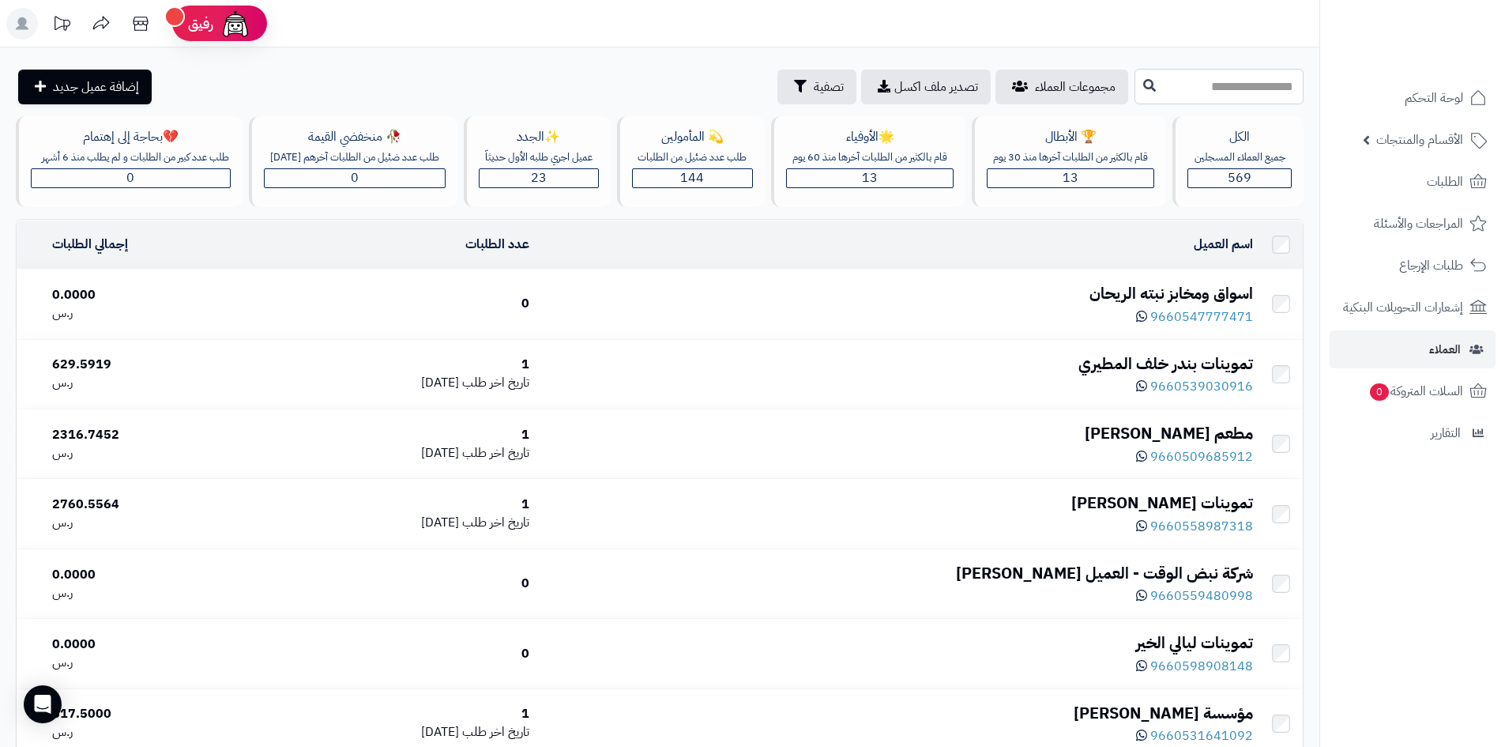
click at [1151, 72] on input "text" at bounding box center [1219, 87] width 169 height 36
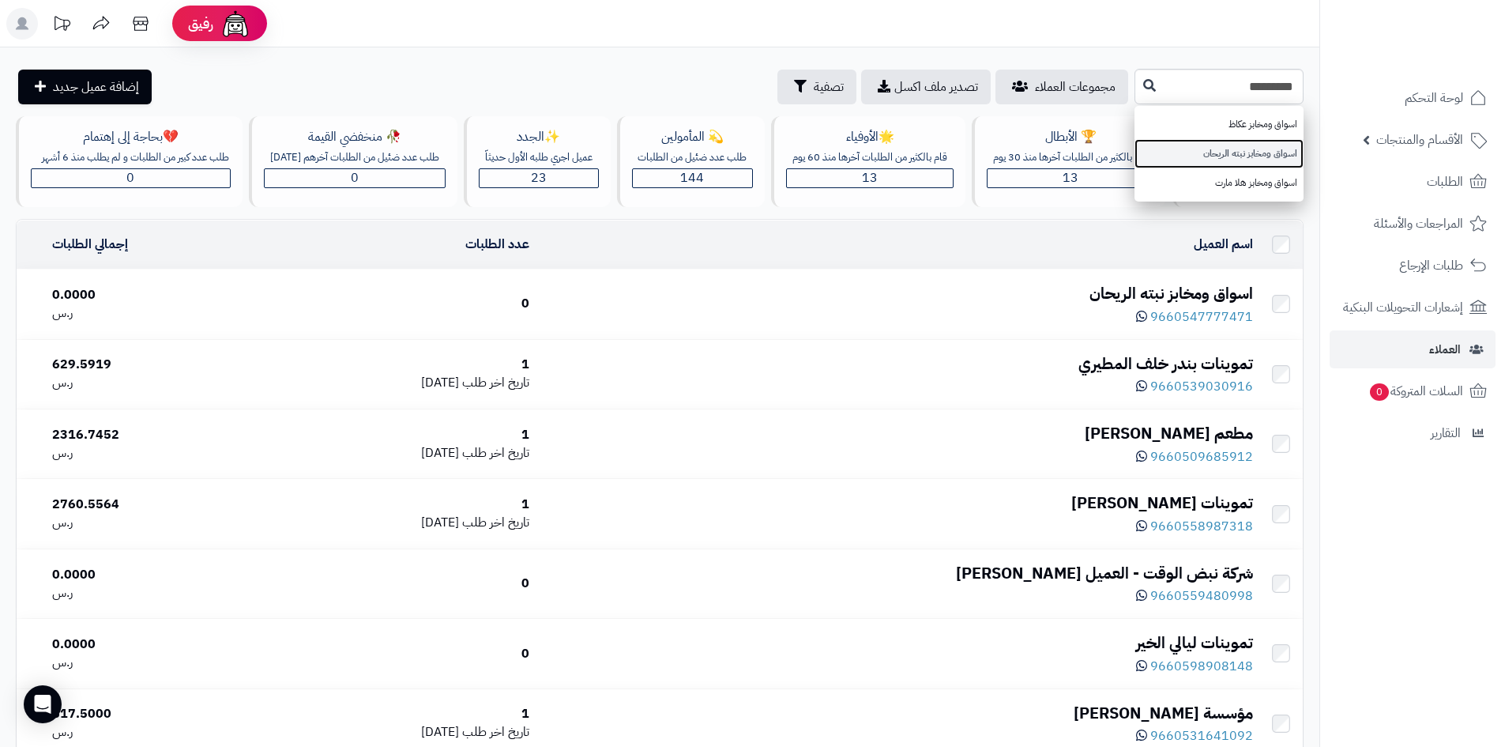
click at [1257, 146] on link "اسواق ومخابز نبته الريحان" at bounding box center [1219, 153] width 169 height 29
type input "**********"
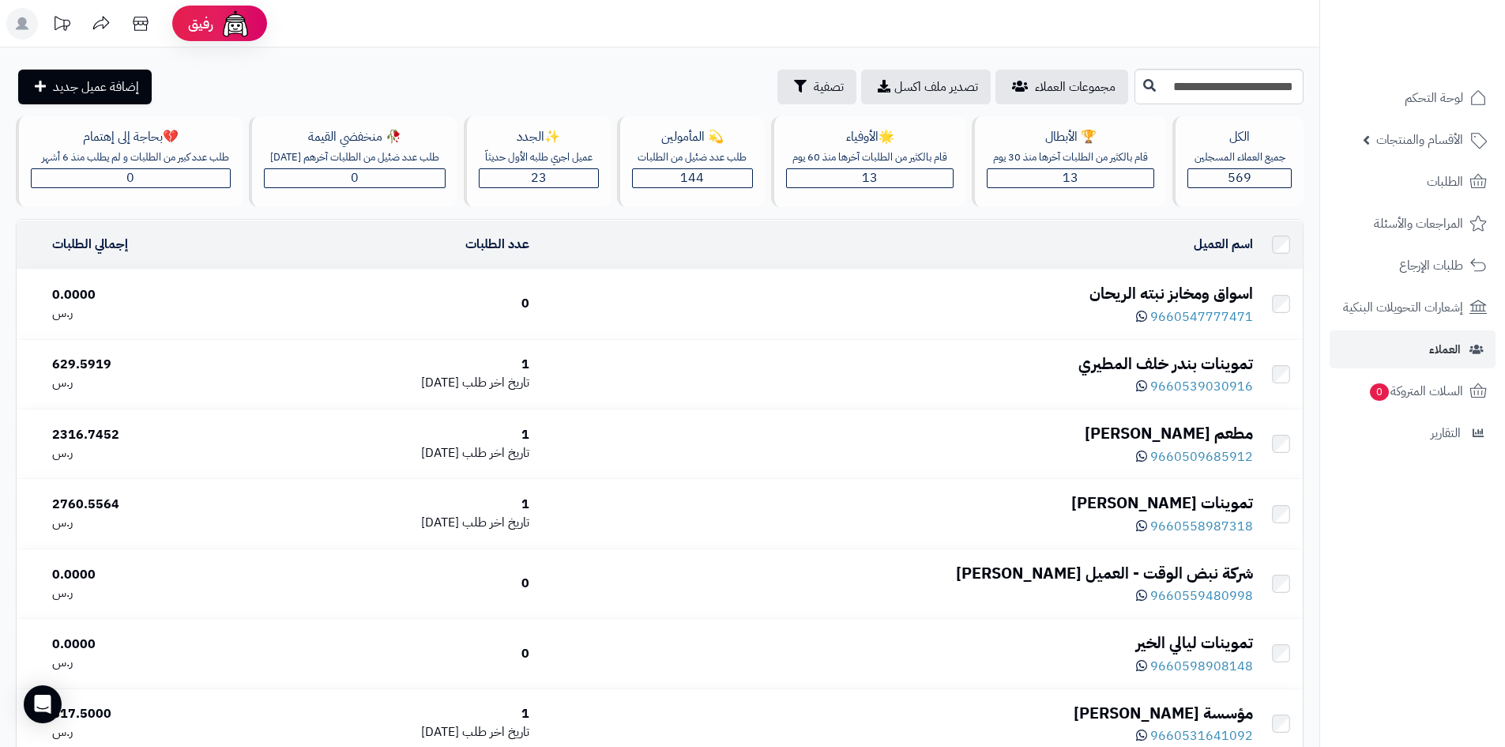
click at [759, 310] on div "9660547777471" at bounding box center [897, 315] width 711 height 21
click at [1114, 305] on div "اسواق ومخابز نبته الريحان" at bounding box center [897, 293] width 711 height 23
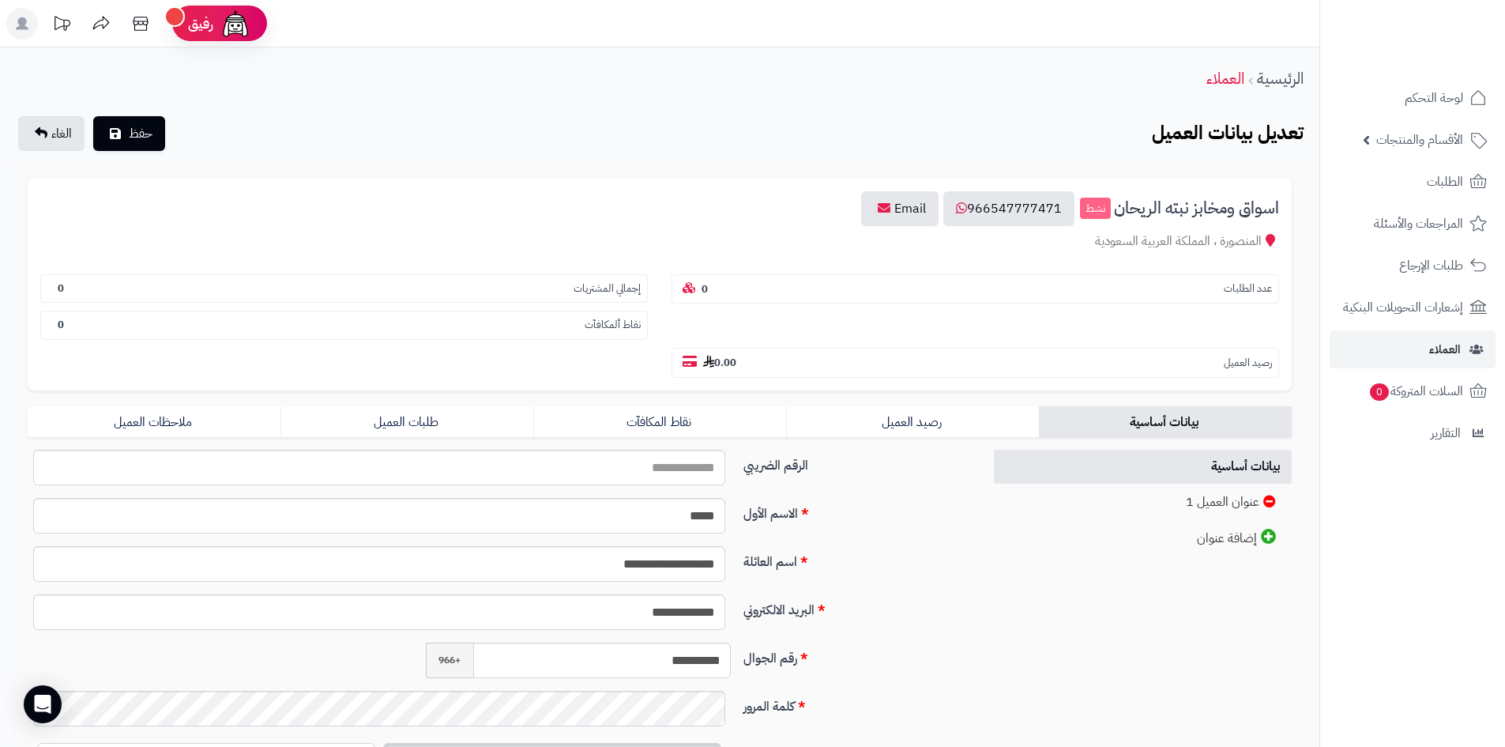
drag, startPoint x: 1026, startPoint y: 213, endPoint x: 1062, endPoint y: 270, distance: 68.2
click at [1058, 311] on div "عدد الطلبات 0 إجمالي المشتريات 0 نقاط ألمكافآت 0 رصيد العميل 0.00" at bounding box center [659, 321] width 1263 height 111
drag, startPoint x: 1079, startPoint y: 209, endPoint x: 996, endPoint y: 217, distance: 83.4
click at [996, 217] on h3 "اسواق ومخابز نبته الريحان نشط 966547777471 Email" at bounding box center [659, 208] width 1239 height 35
click at [675, 661] on input "**********" at bounding box center [602, 660] width 258 height 36
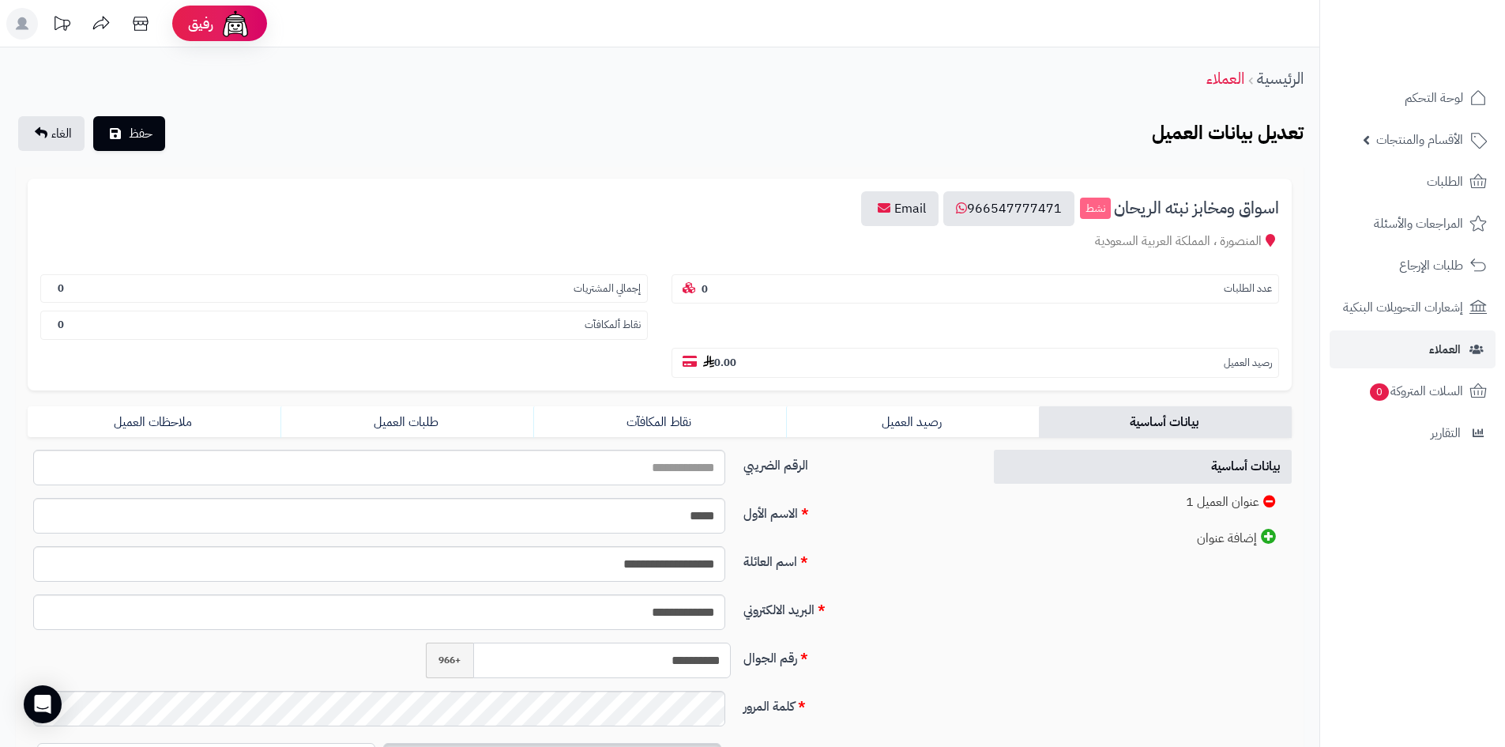
click at [675, 661] on input "**********" at bounding box center [602, 660] width 258 height 36
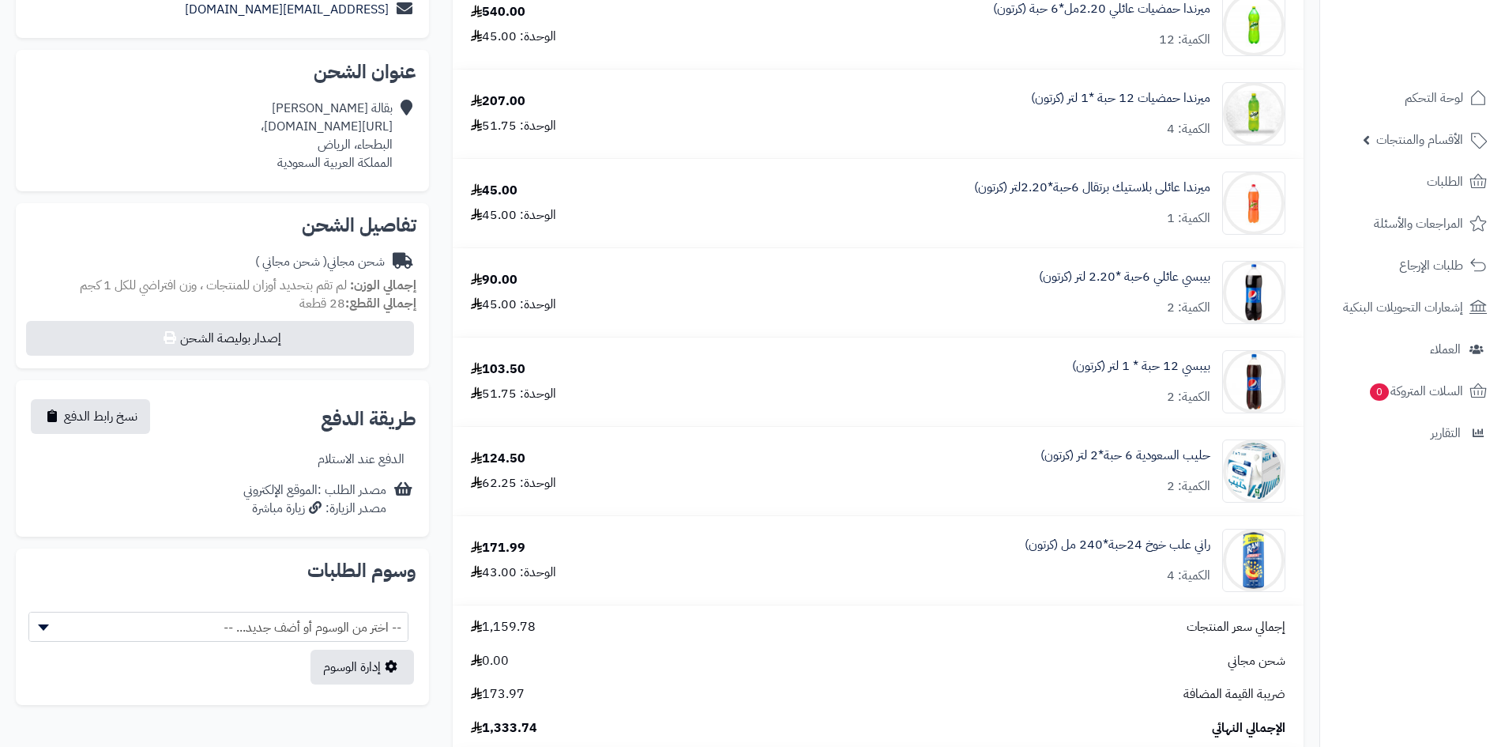
scroll to position [316, 0]
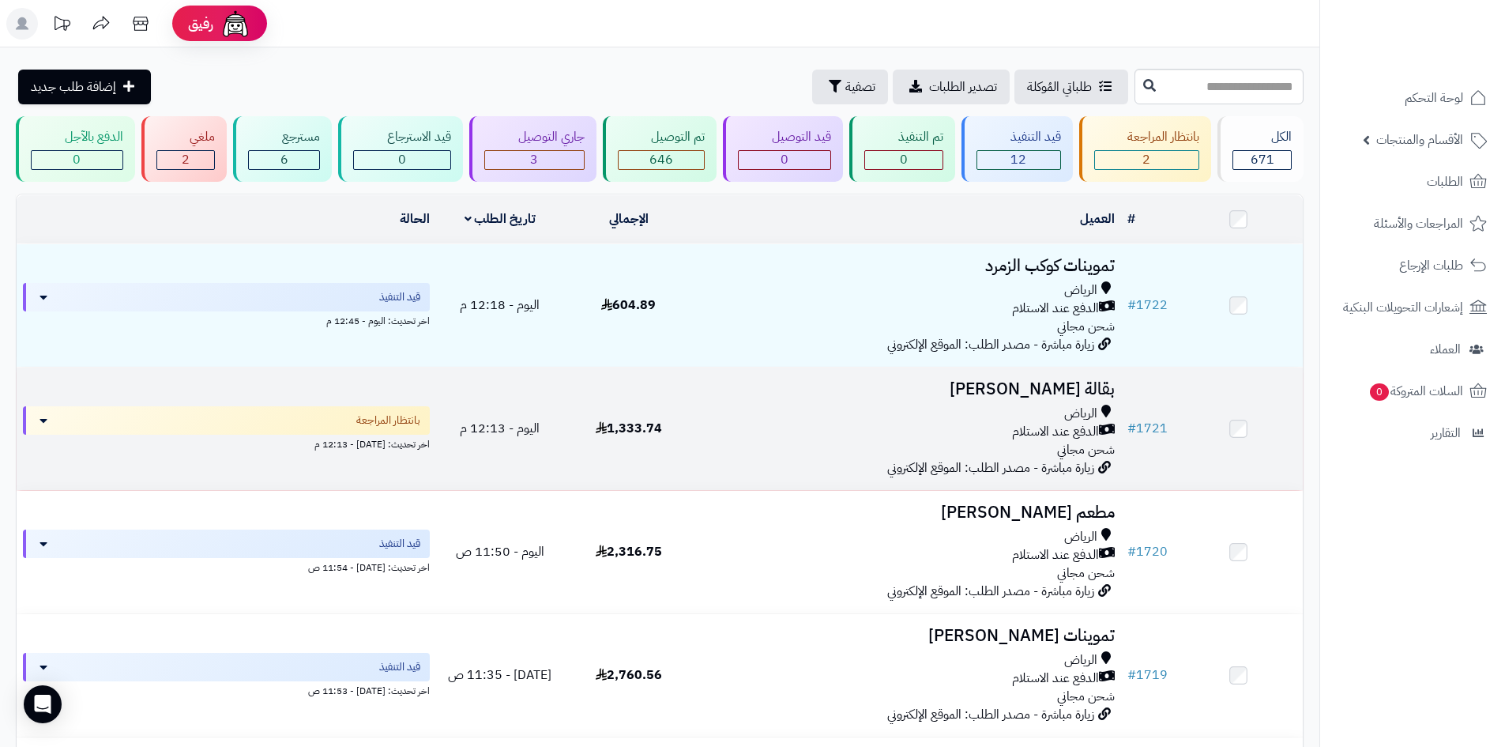
click at [966, 401] on td "بقالة عبدالرحمن الفيصل الرياض الدفع عند الاستلام شحن مجاني زيارة مباشرة - مصدر …" at bounding box center [907, 428] width 428 height 122
click at [830, 384] on h3 "بقالة عبدالرحمن الفيصل" at bounding box center [907, 389] width 416 height 18
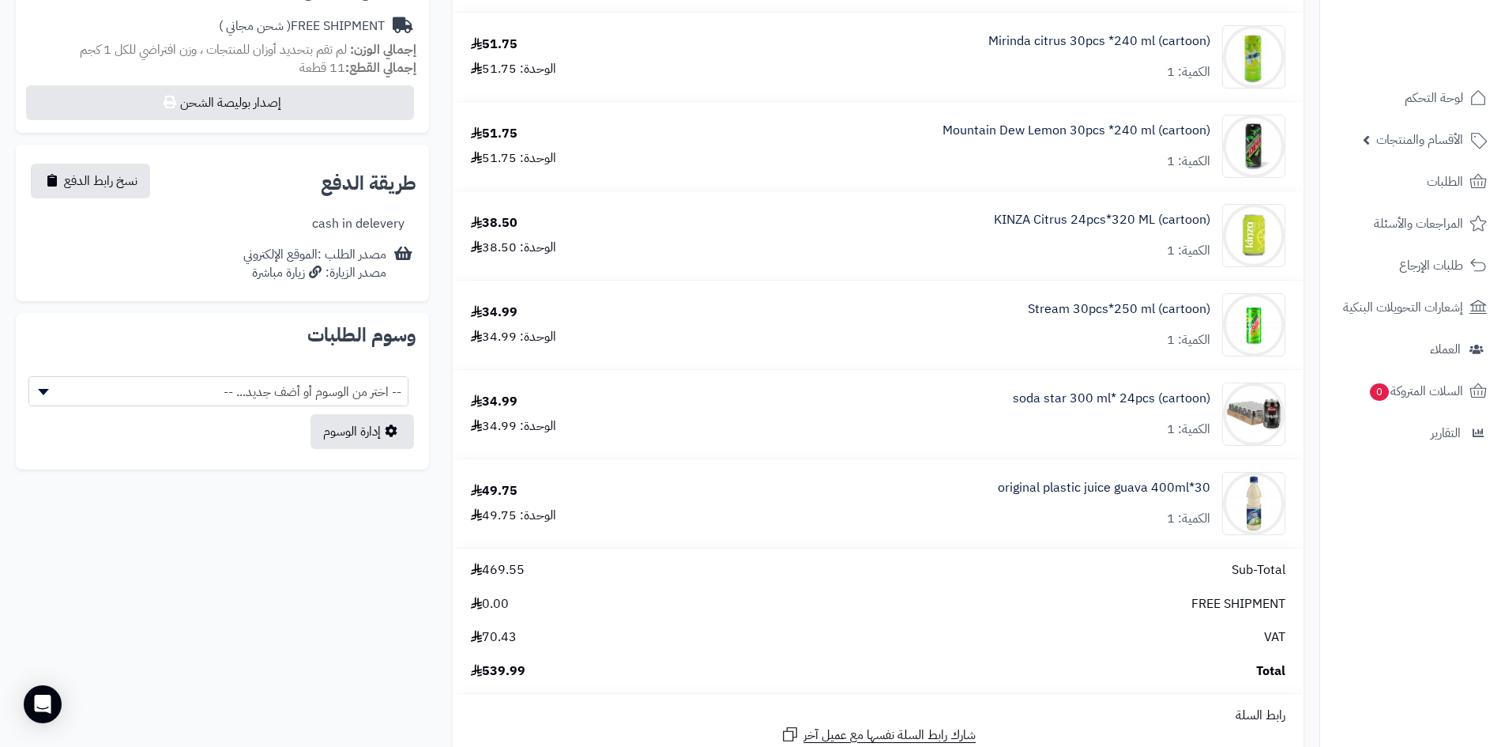
scroll to position [553, 0]
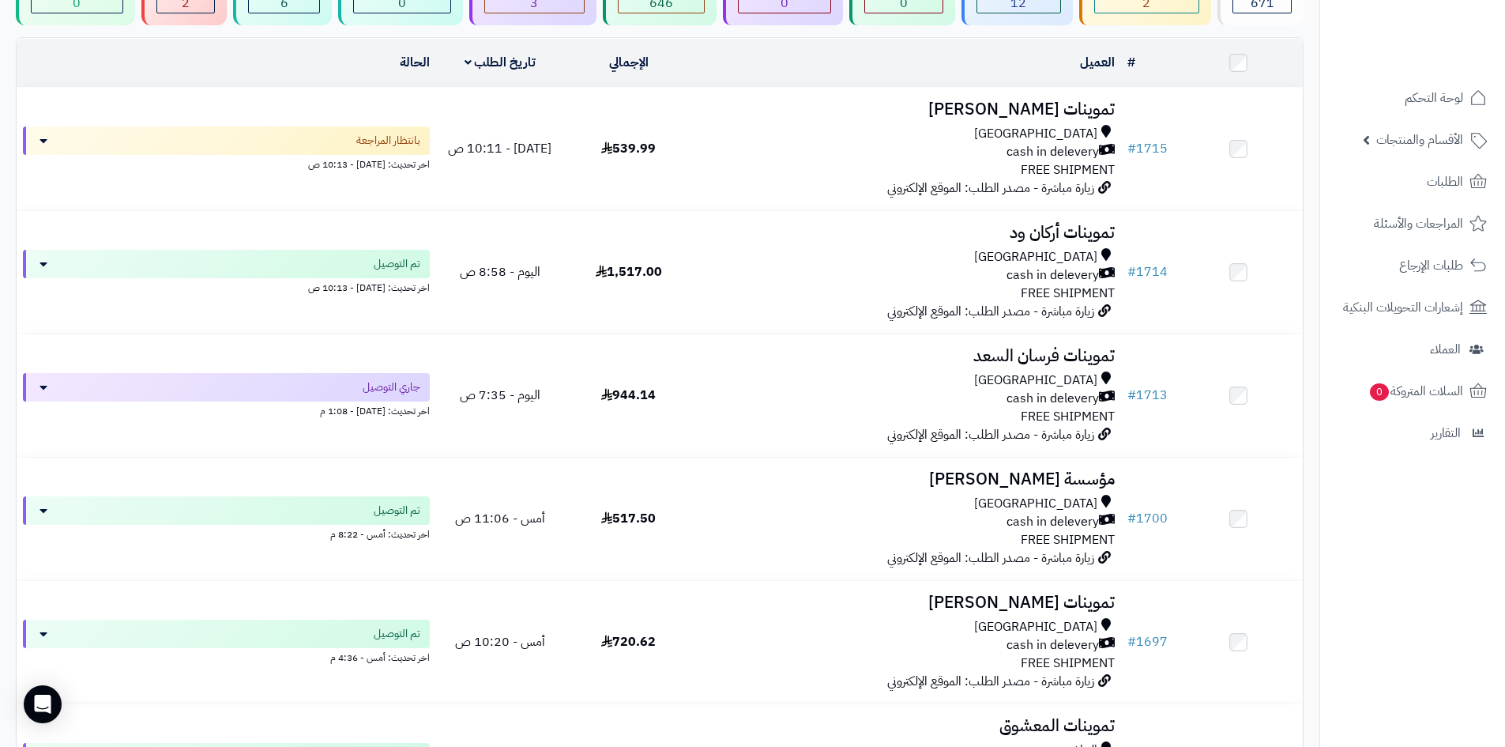
scroll to position [158, 0]
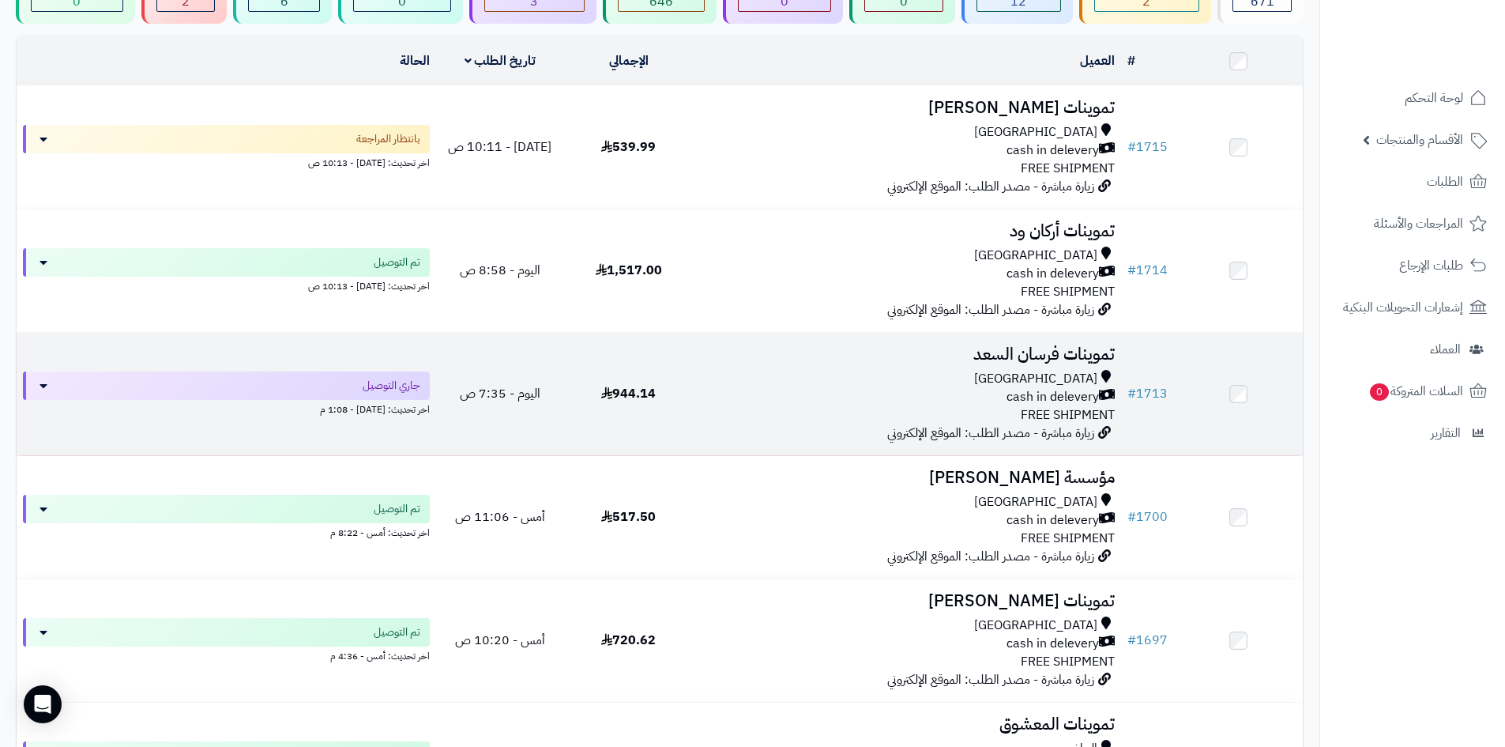
click at [867, 399] on div "cash in delevery" at bounding box center [907, 397] width 416 height 18
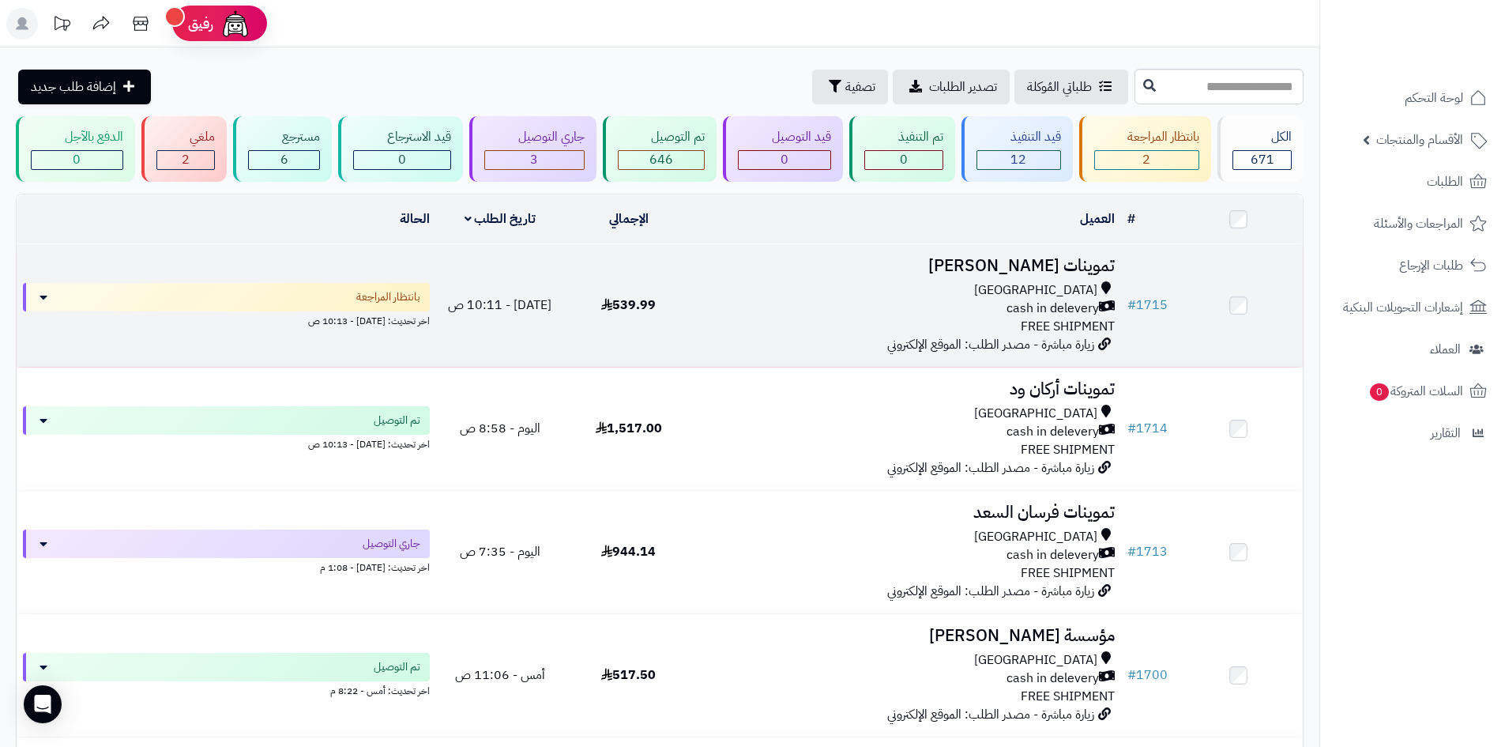
click at [868, 327] on div "[GEOGRAPHIC_DATA] cash in delevery FREE SHIPMENT" at bounding box center [907, 308] width 416 height 55
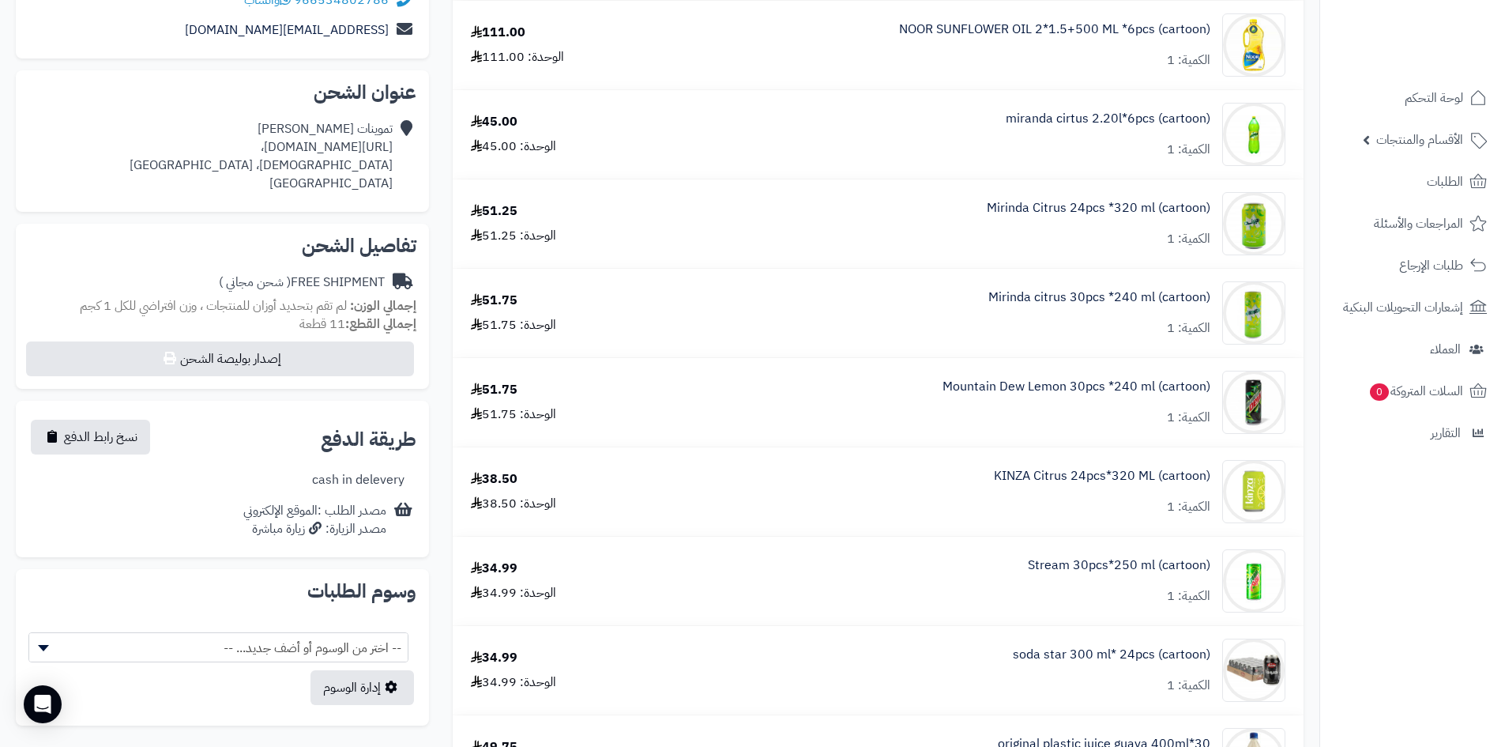
scroll to position [79, 0]
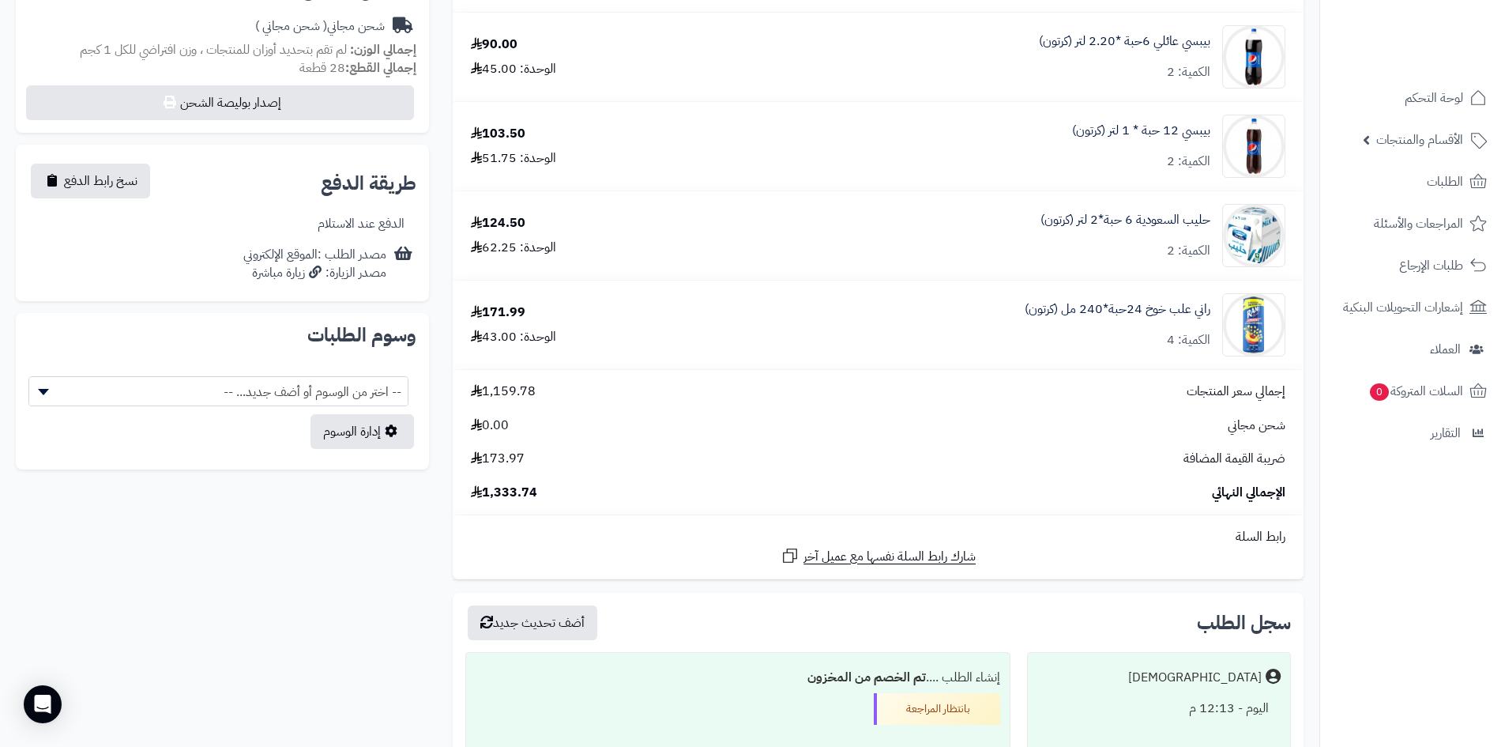
scroll to position [316, 0]
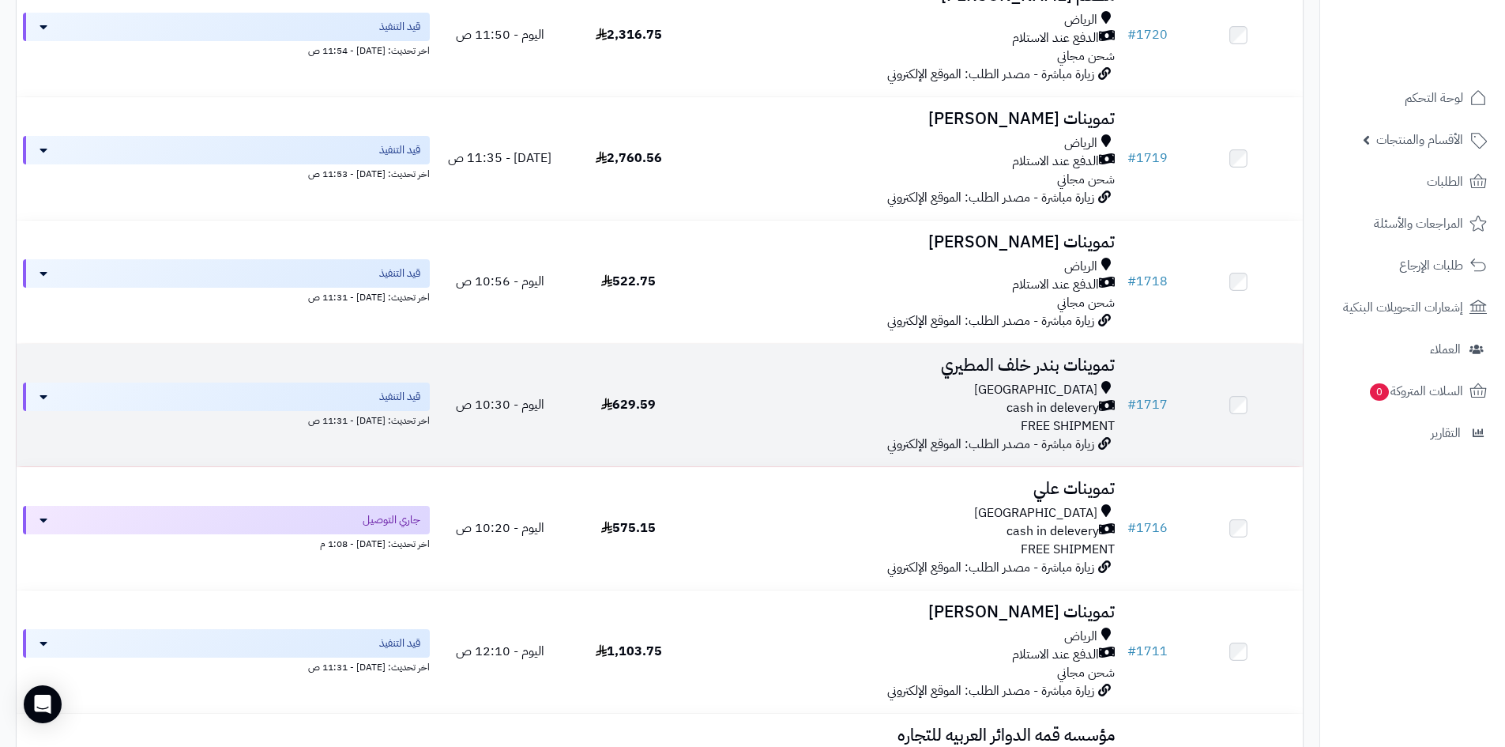
scroll to position [553, 0]
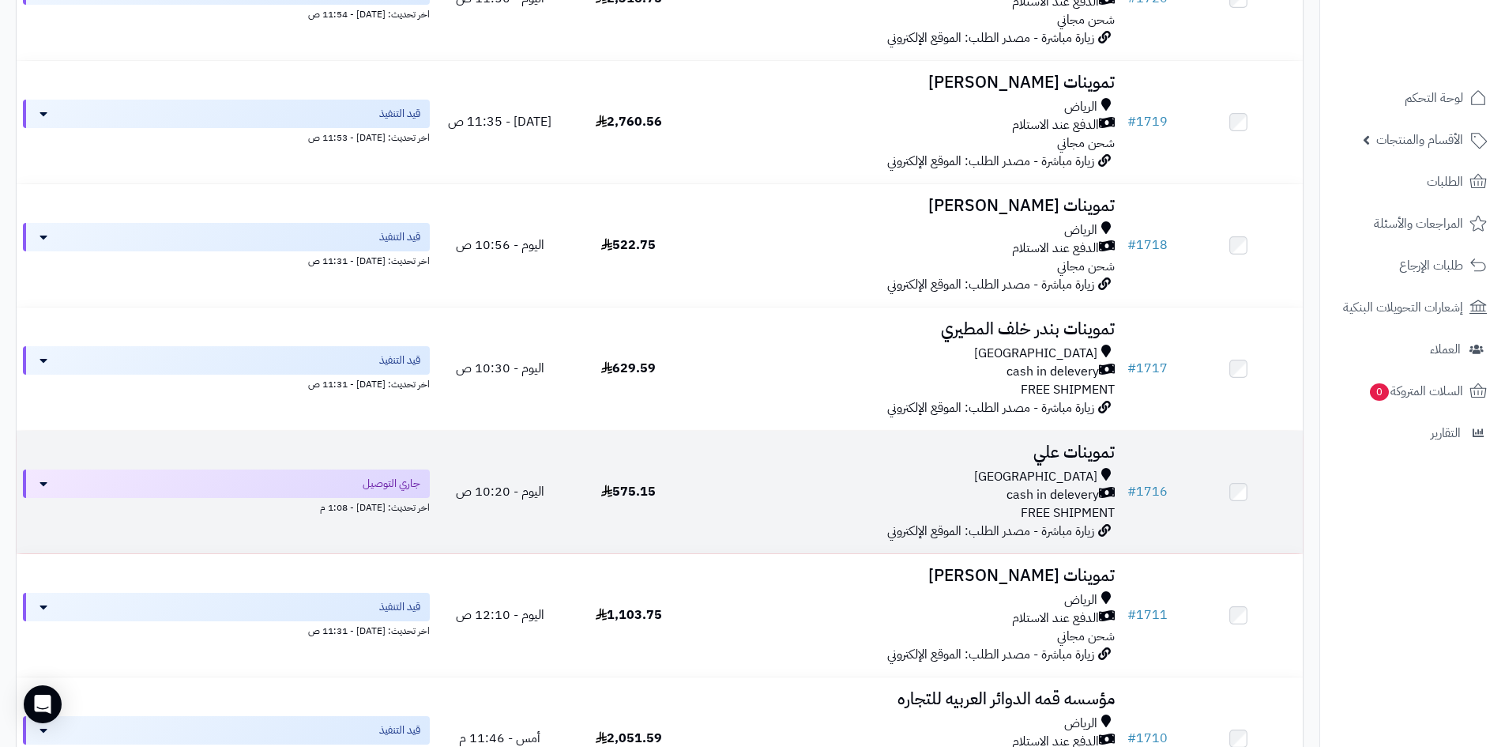
click at [661, 494] on td "575.15" at bounding box center [628, 492] width 129 height 122
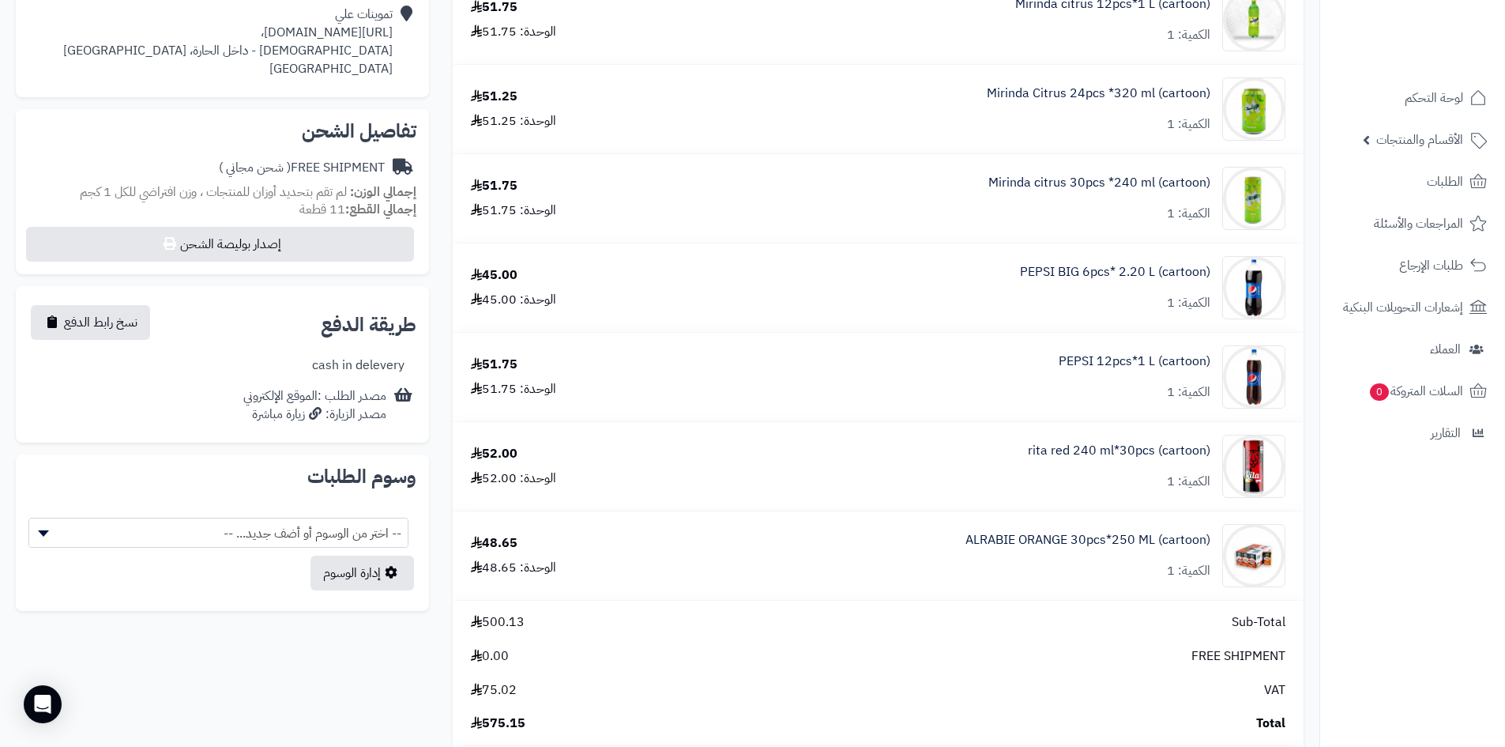
scroll to position [553, 0]
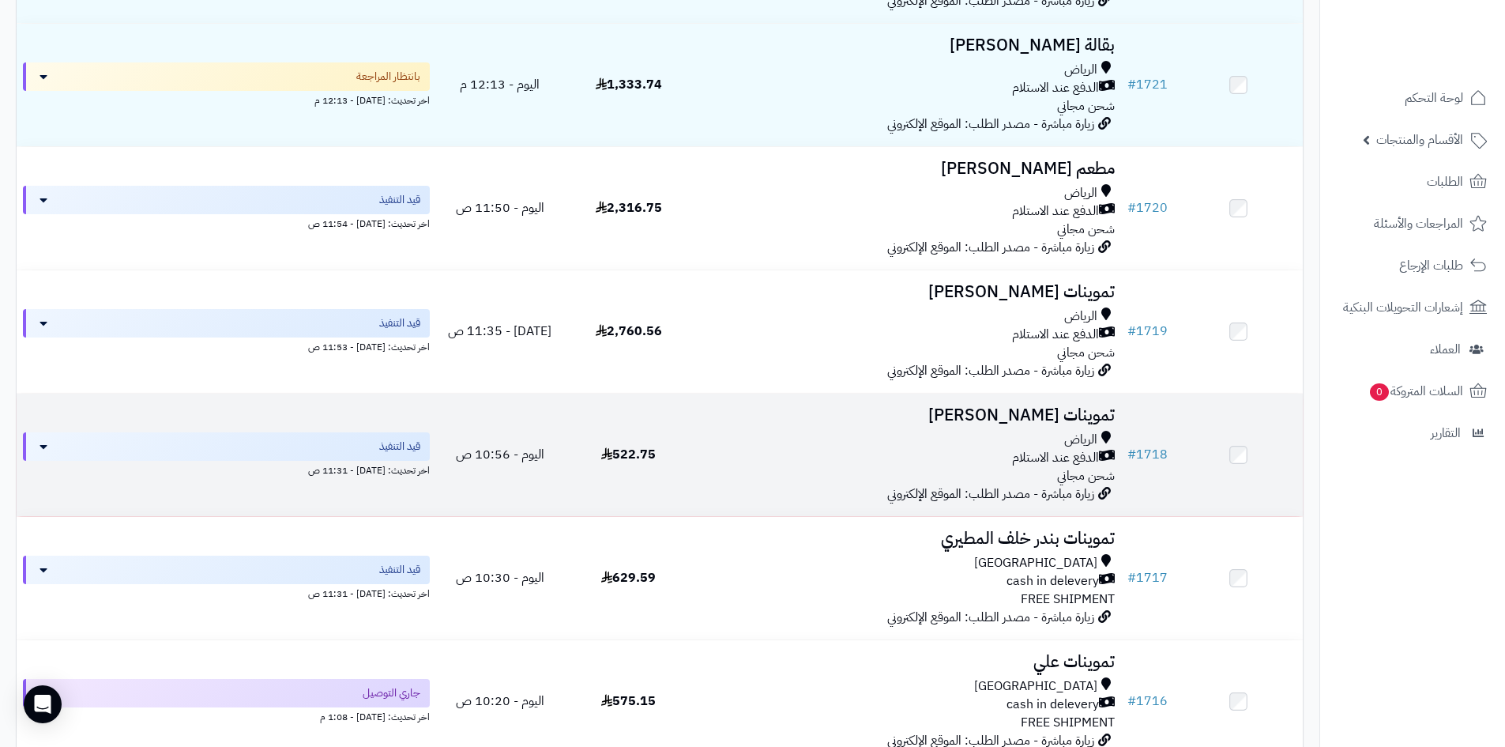
scroll to position [316, 0]
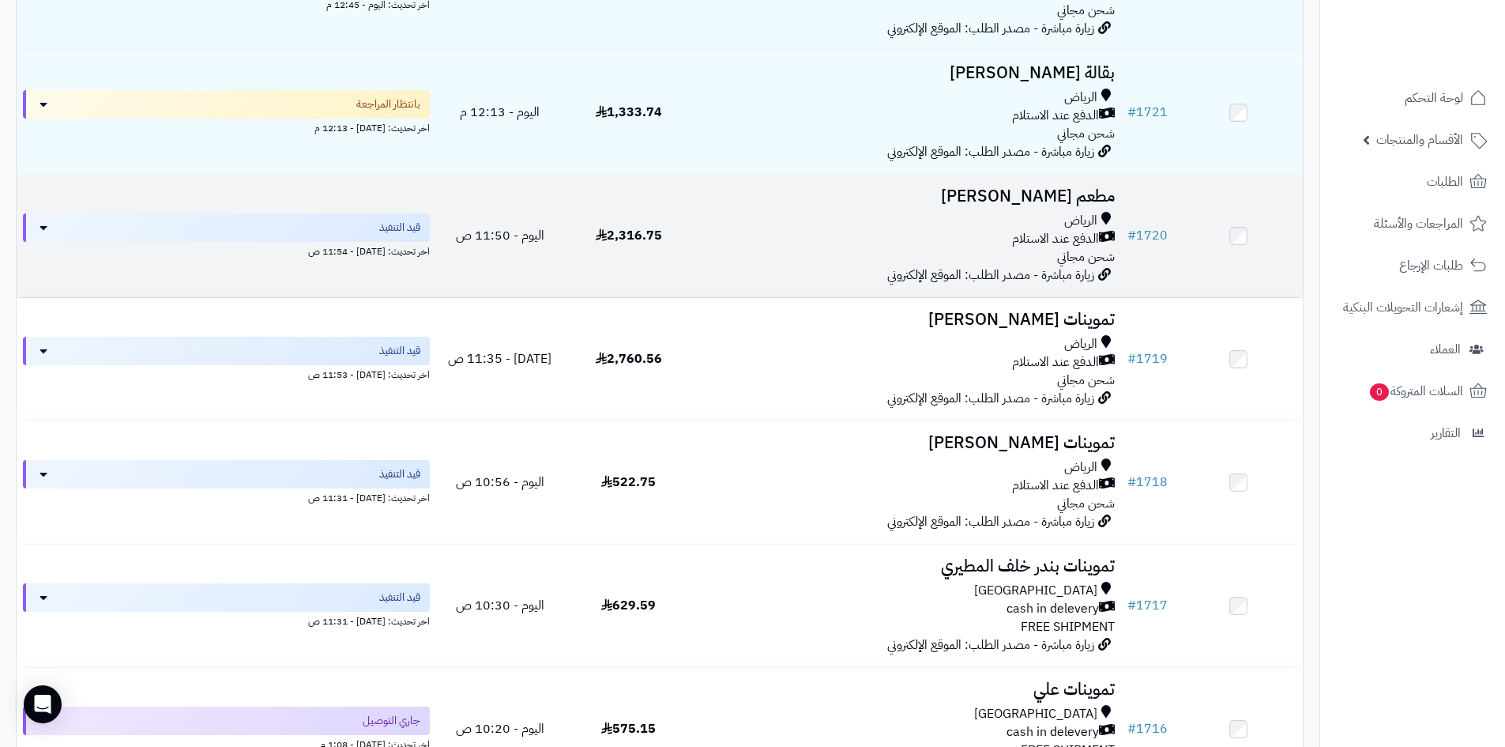
click at [885, 242] on div "الدفع عند الاستلام" at bounding box center [907, 239] width 416 height 18
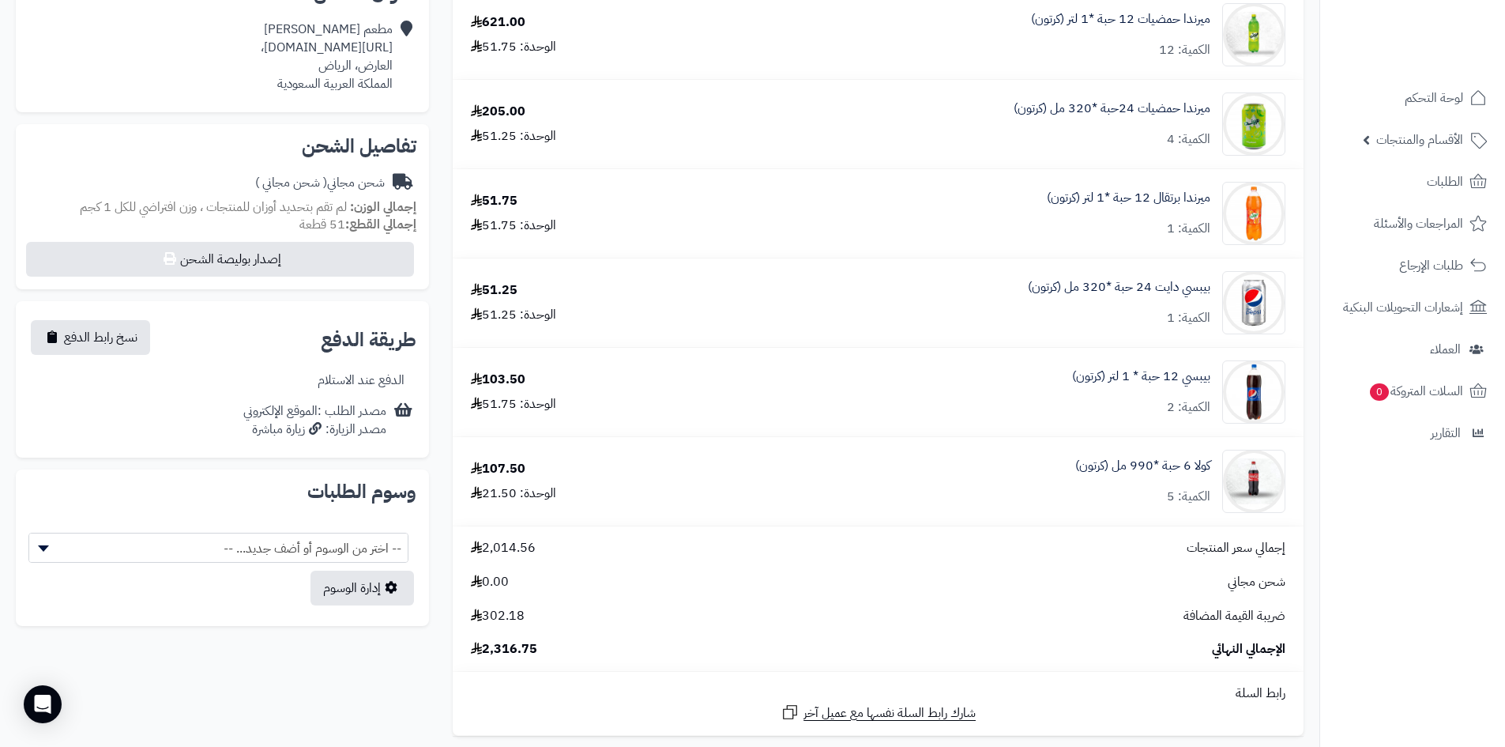
scroll to position [474, 0]
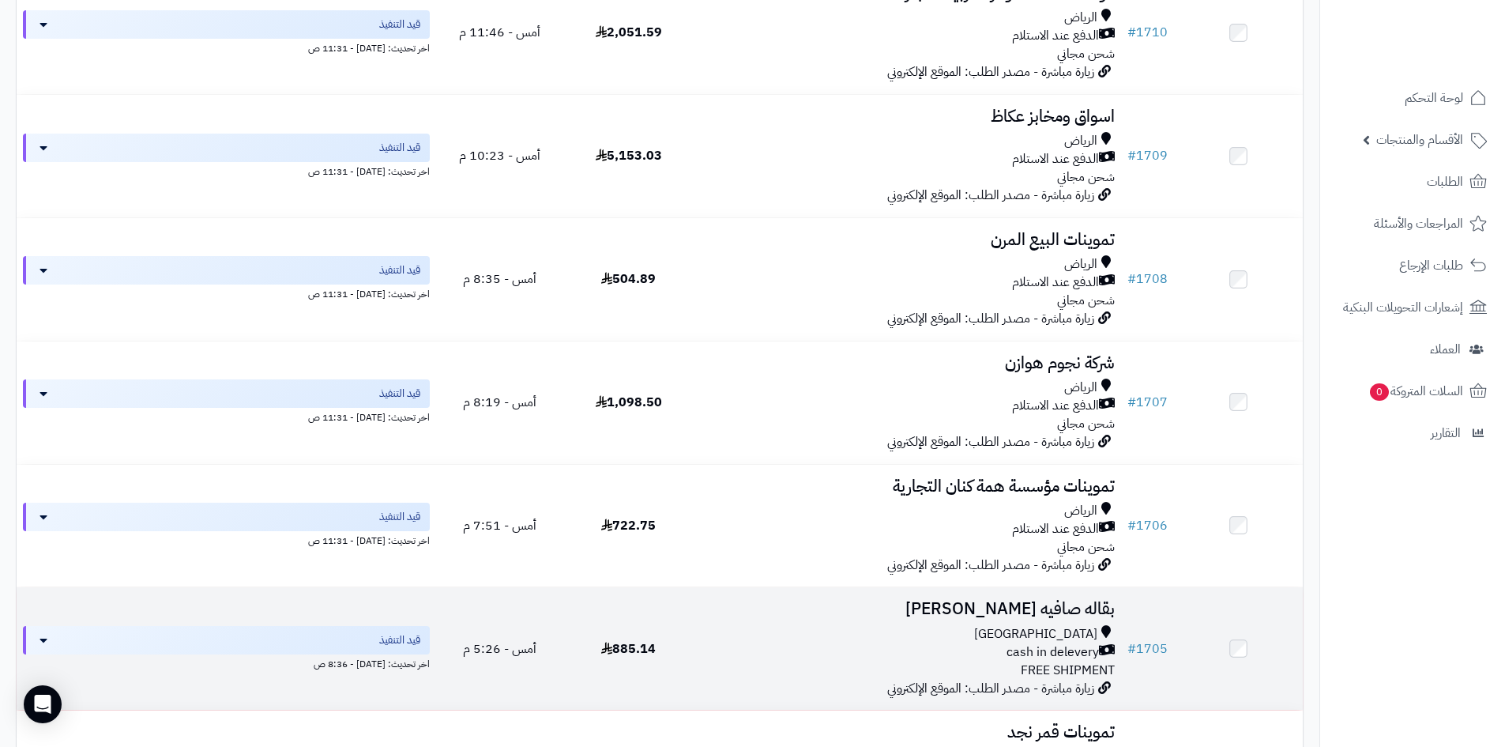
scroll to position [1343, 0]
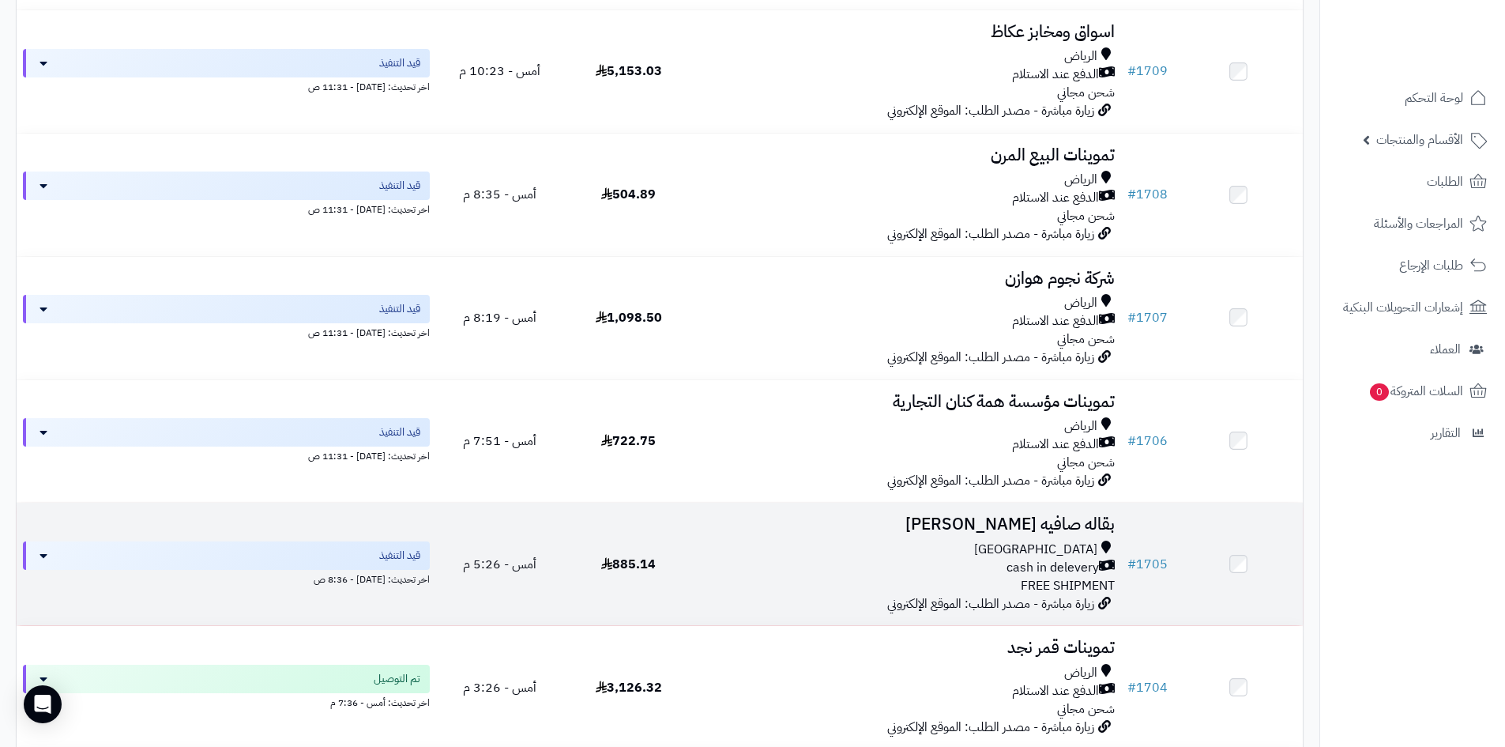
click at [842, 580] on div "Riyadh cash in delevery FREE SHIPMENT" at bounding box center [907, 567] width 416 height 55
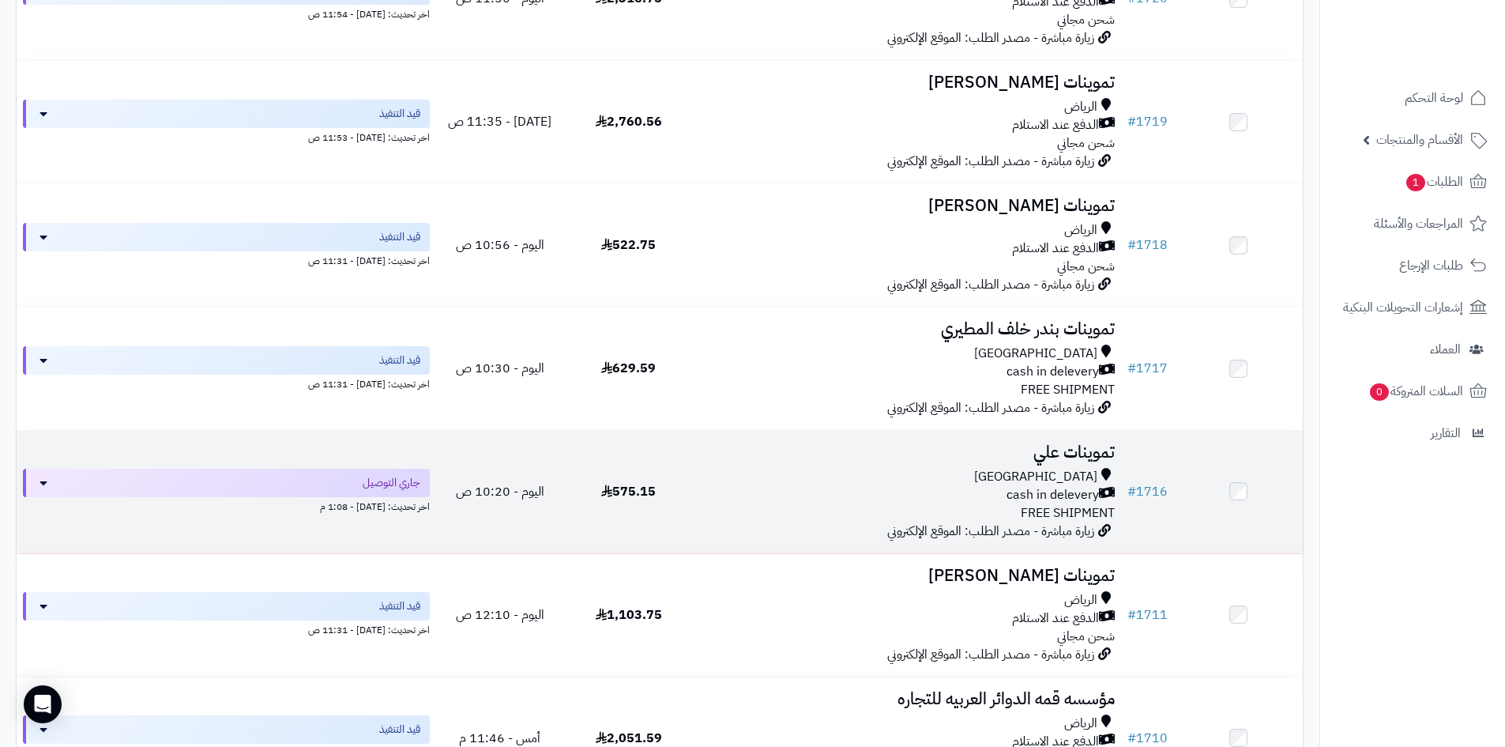
scroll to position [597, 0]
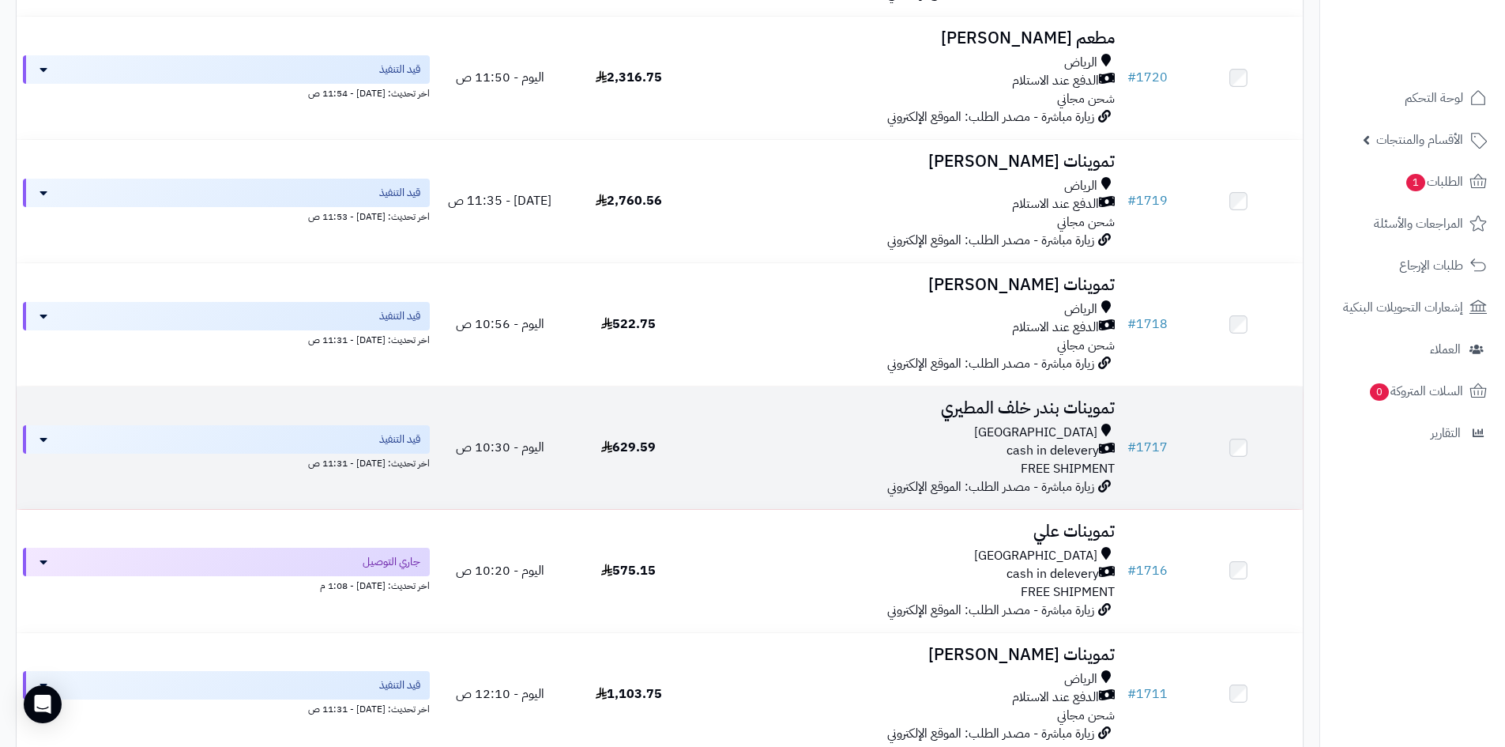
click at [1031, 426] on div "Riyadh" at bounding box center [907, 433] width 416 height 18
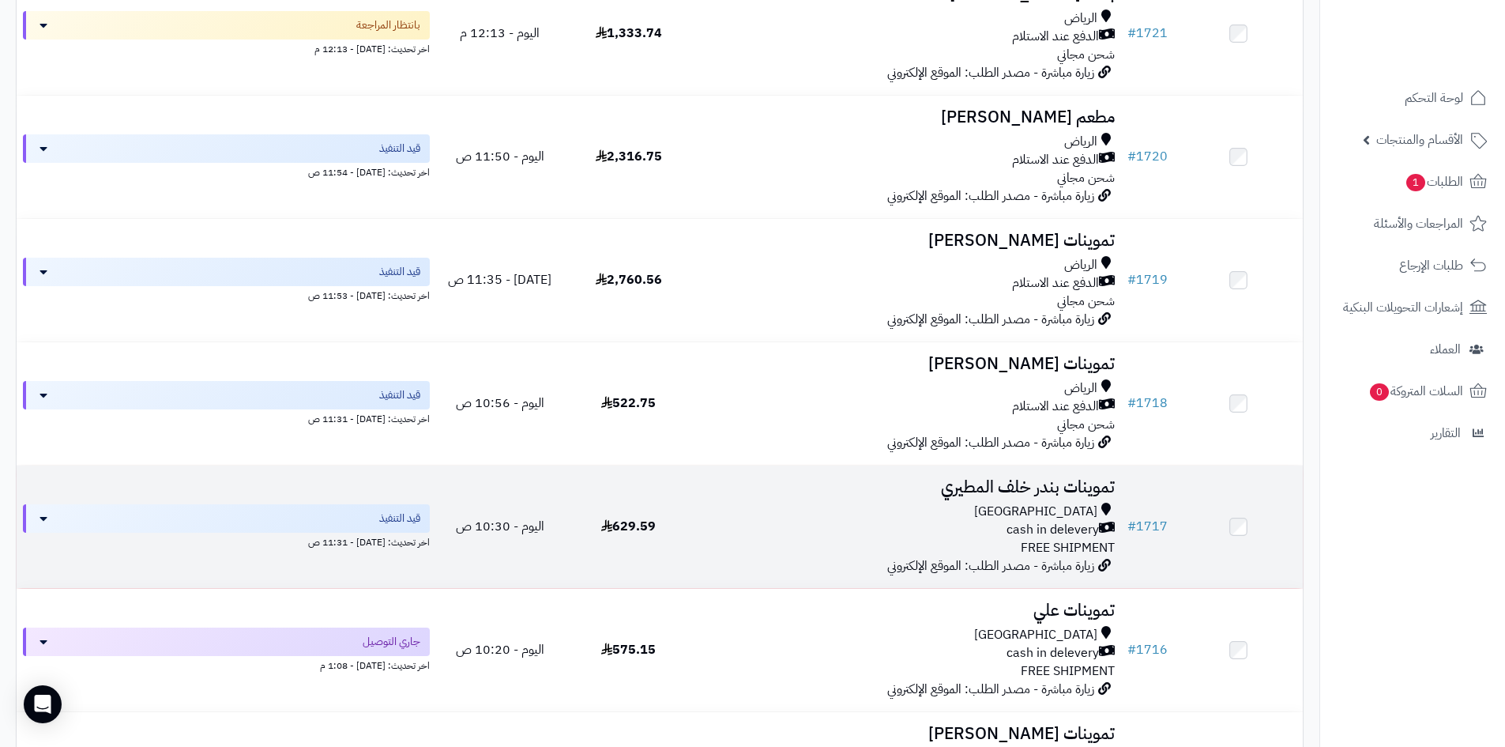
scroll to position [439, 0]
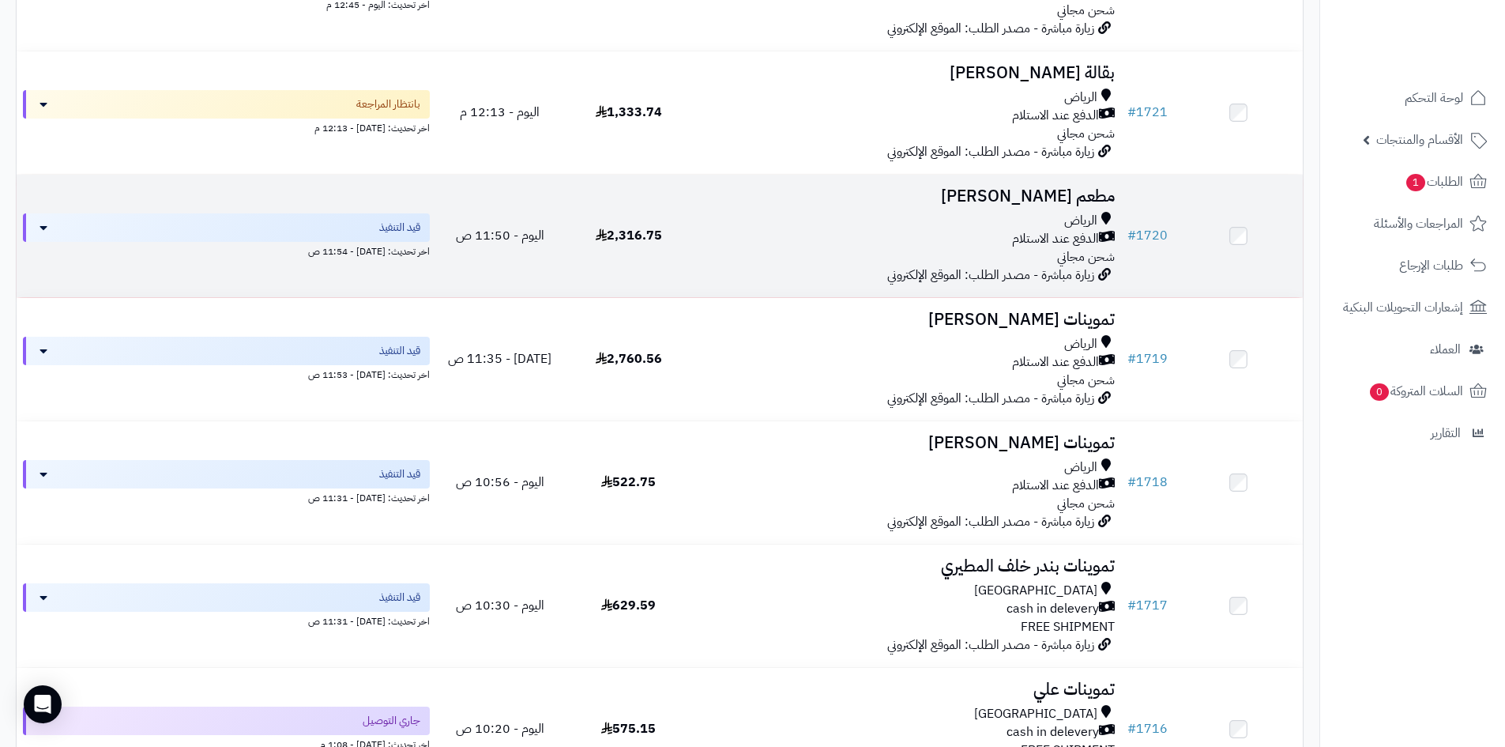
click at [969, 243] on div "الدفع عند الاستلام" at bounding box center [907, 239] width 416 height 18
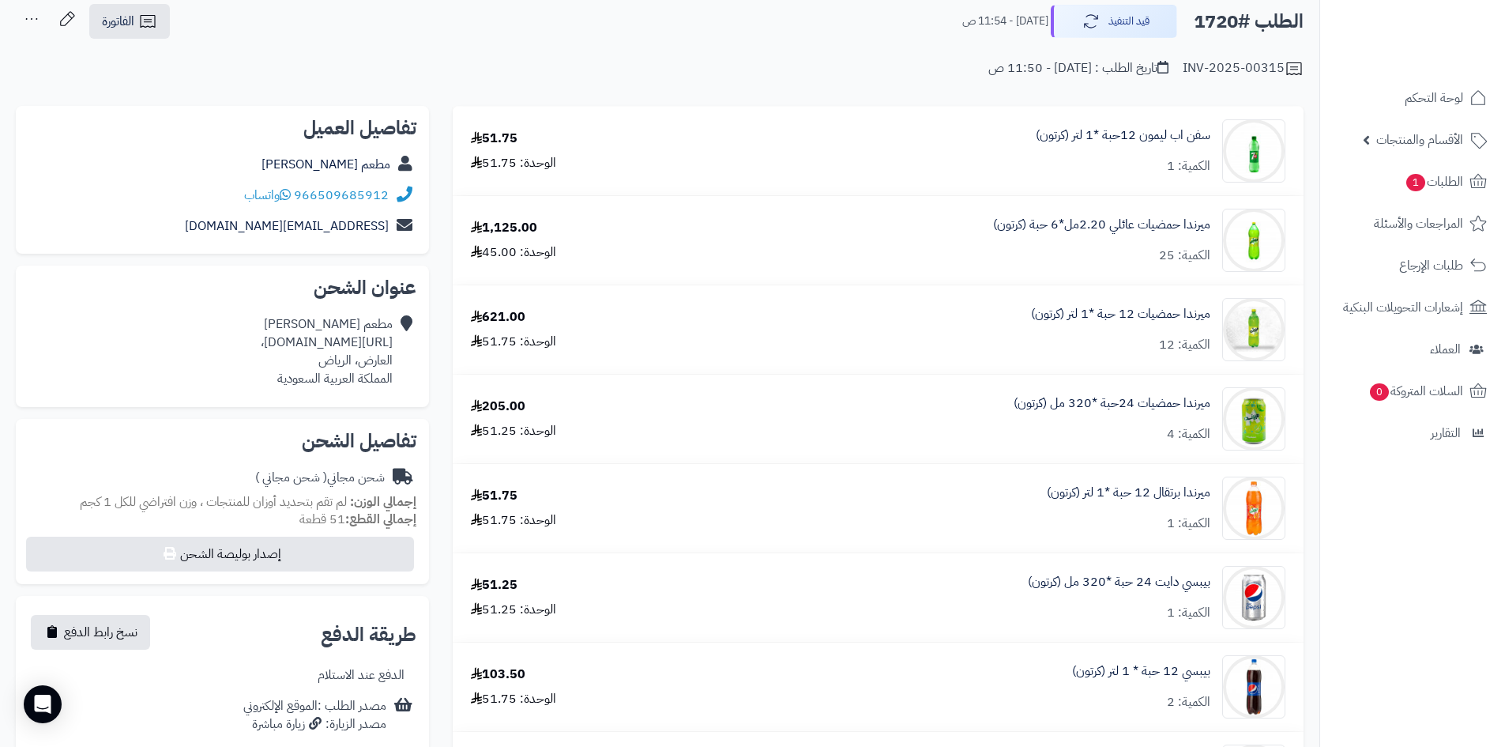
scroll to position [237, 0]
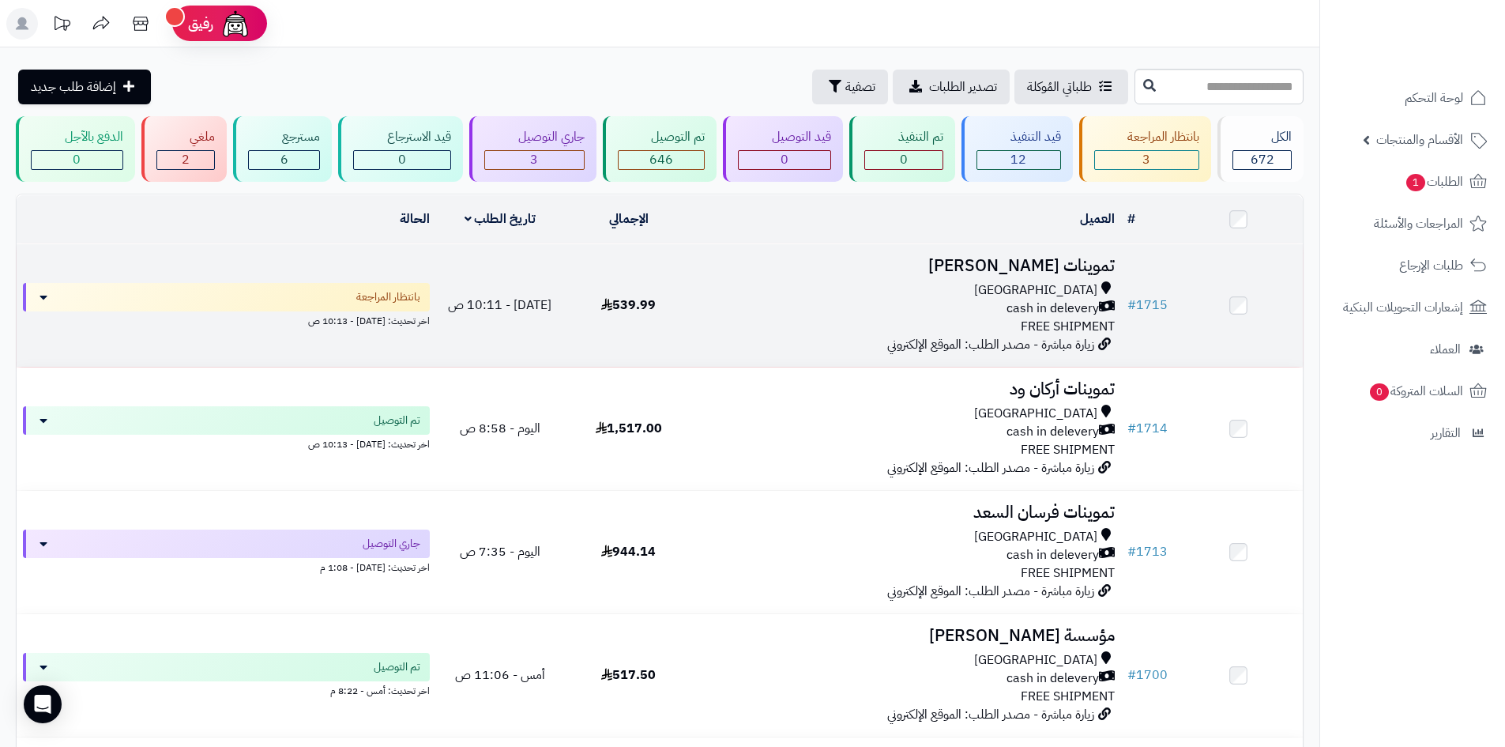
click at [493, 311] on span "[DATE] - 10:11 ص" at bounding box center [500, 305] width 104 height 19
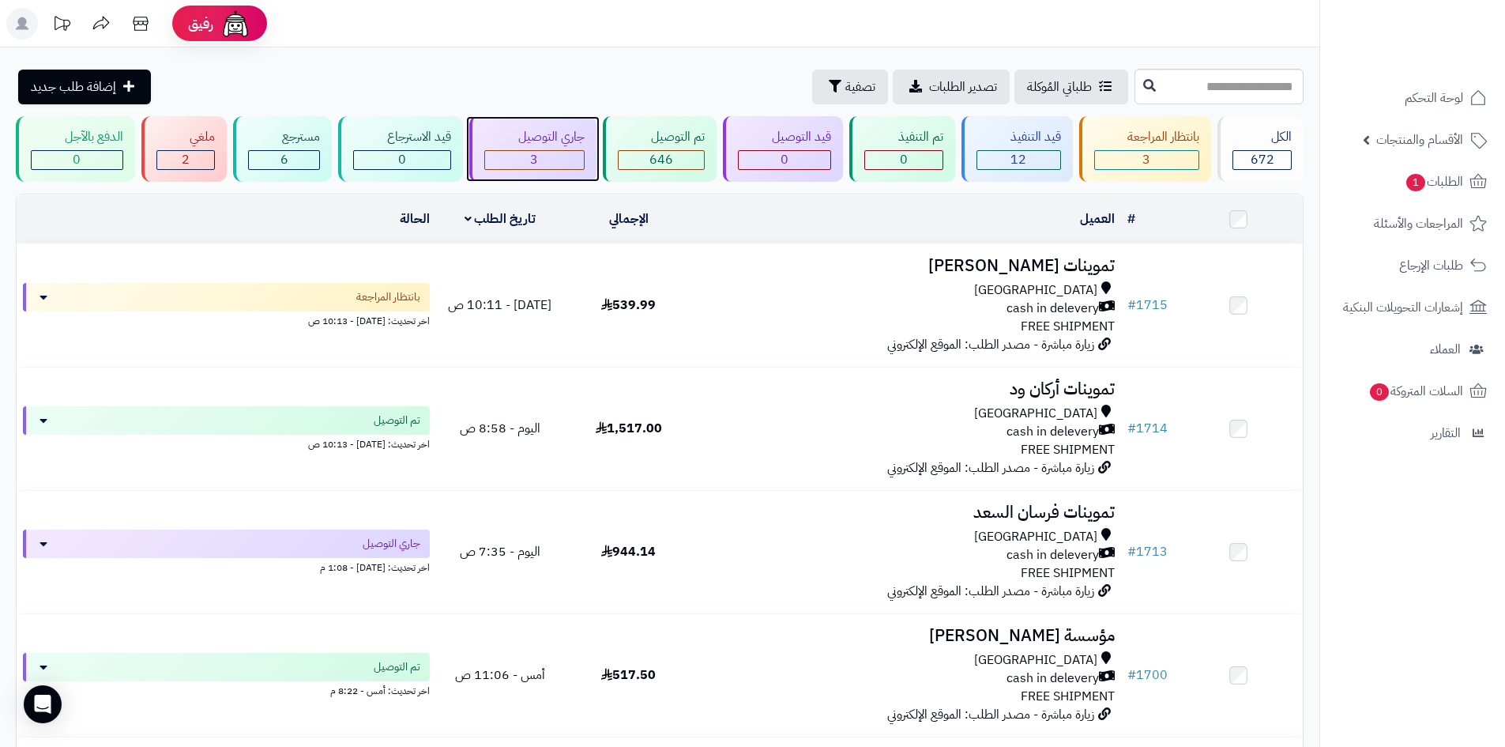
click at [537, 150] on span "3" at bounding box center [534, 159] width 8 height 19
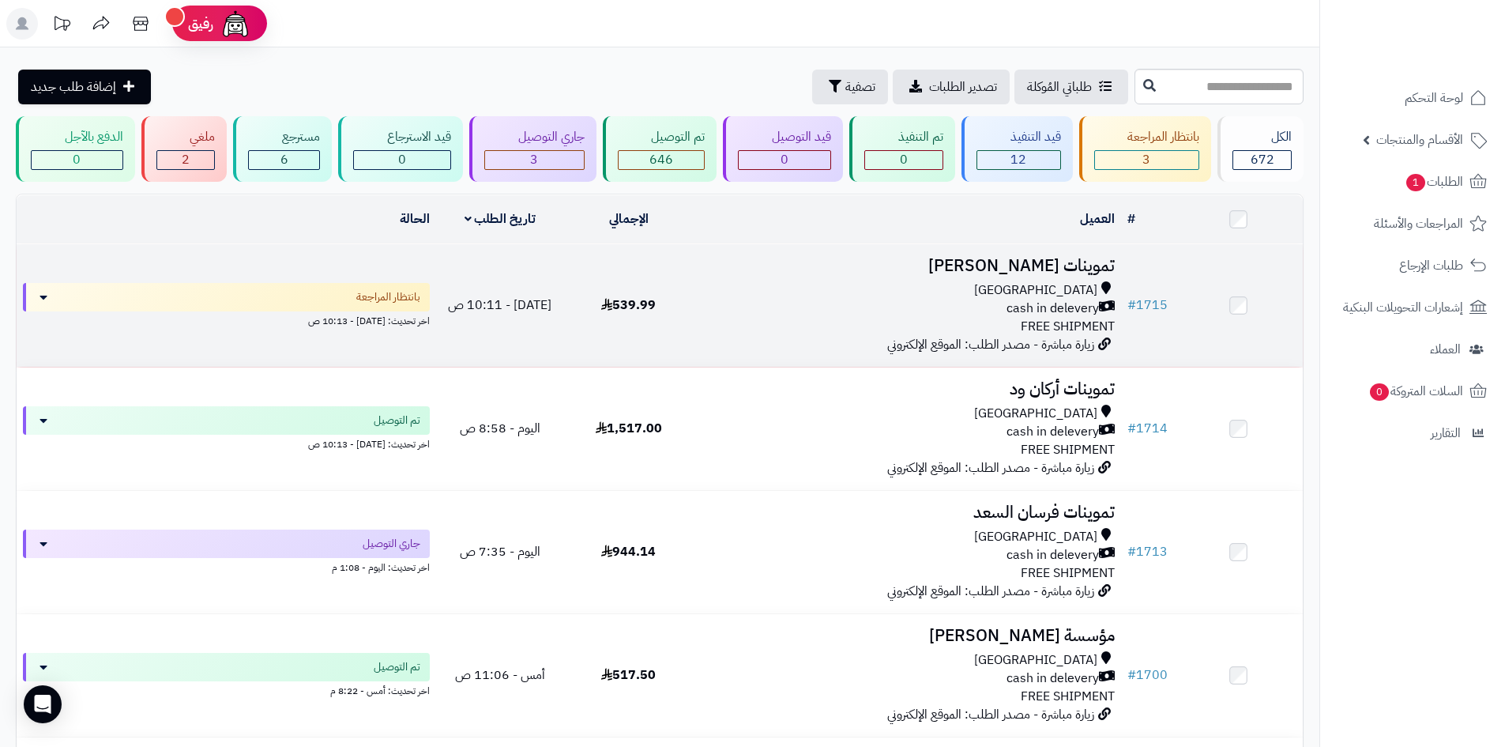
click at [663, 319] on td "539.99" at bounding box center [628, 305] width 129 height 122
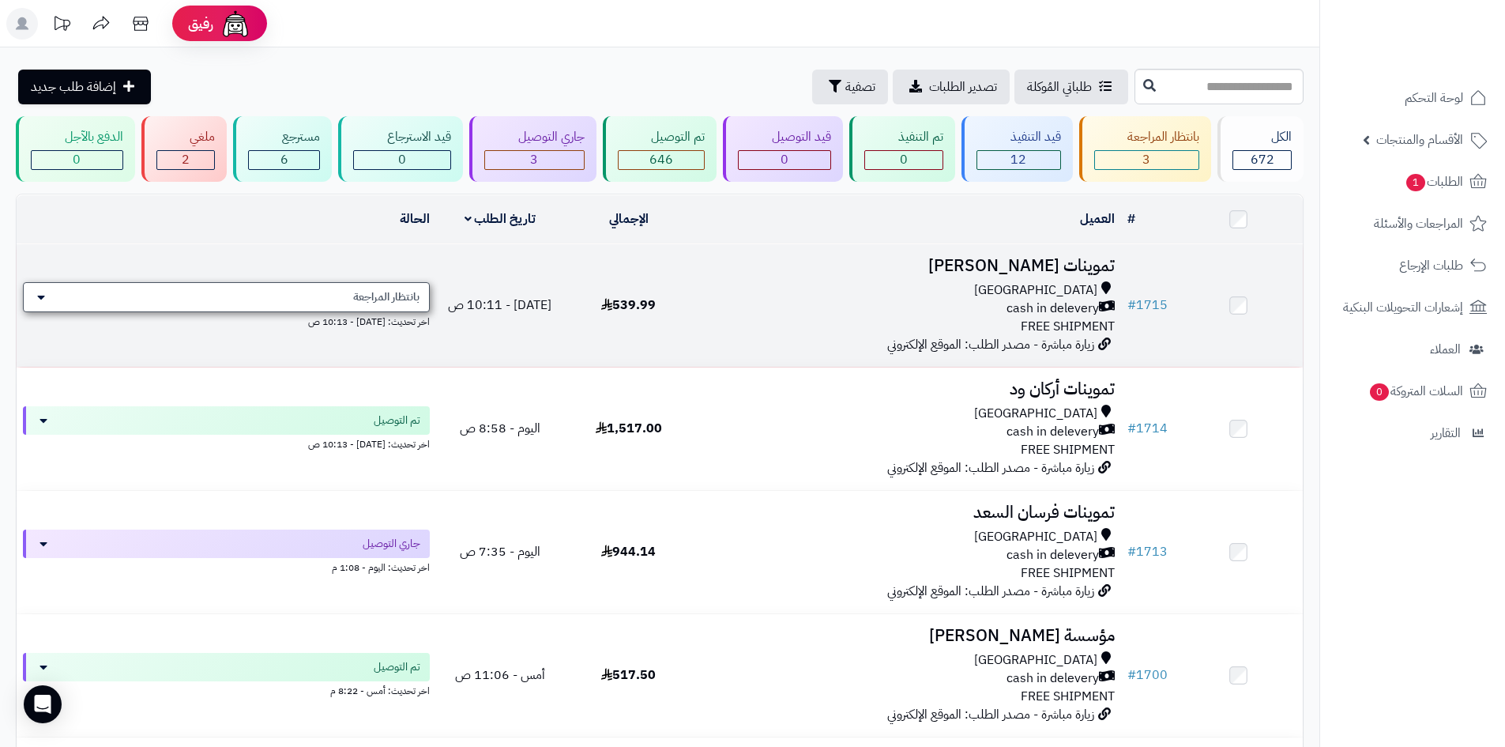
click at [409, 300] on span "بانتظار المراجعة" at bounding box center [386, 297] width 66 height 16
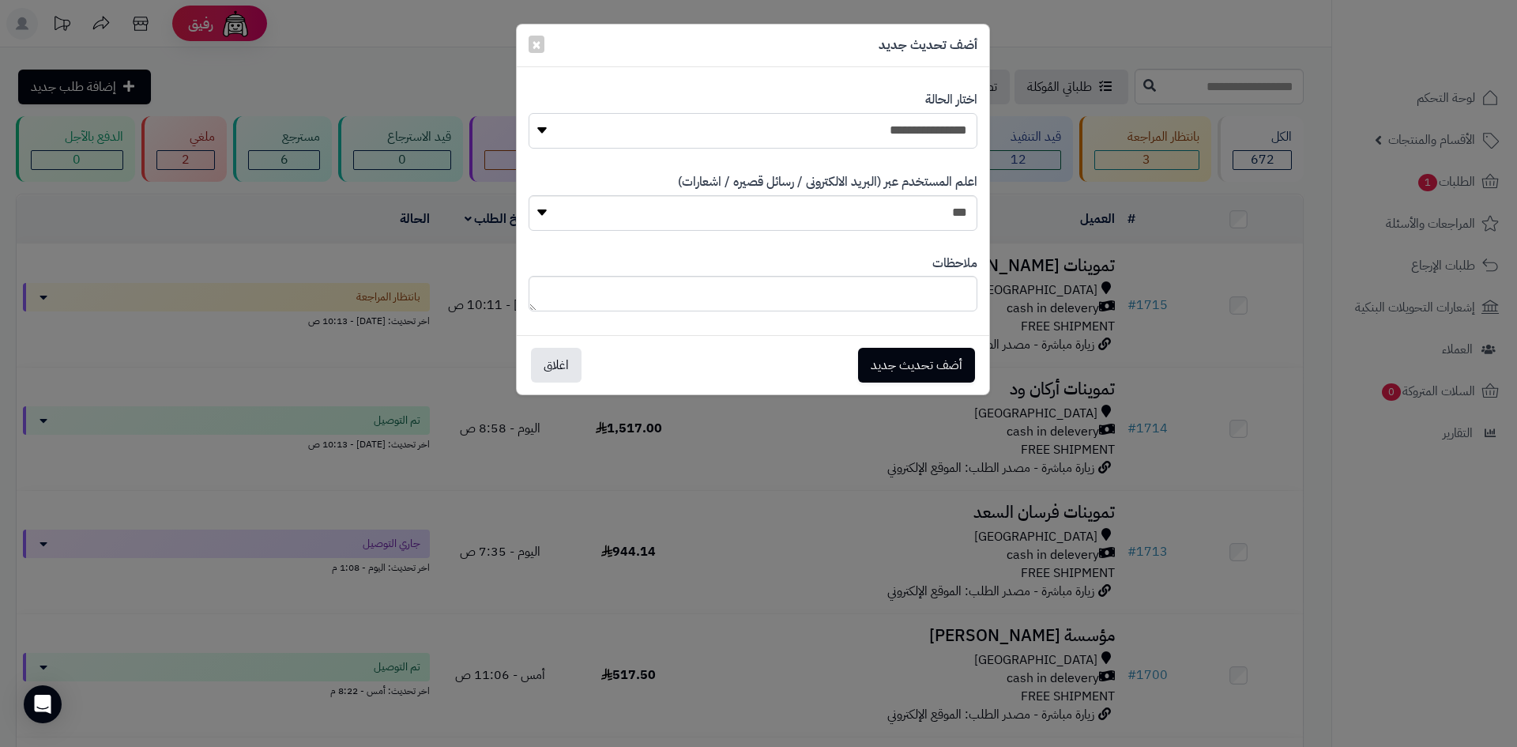
click at [911, 141] on select "**********" at bounding box center [753, 131] width 449 height 36
select select "*"
click at [529, 113] on select "**********" at bounding box center [753, 131] width 449 height 36
click at [943, 361] on button "أضف تحديث جديد" at bounding box center [916, 364] width 117 height 35
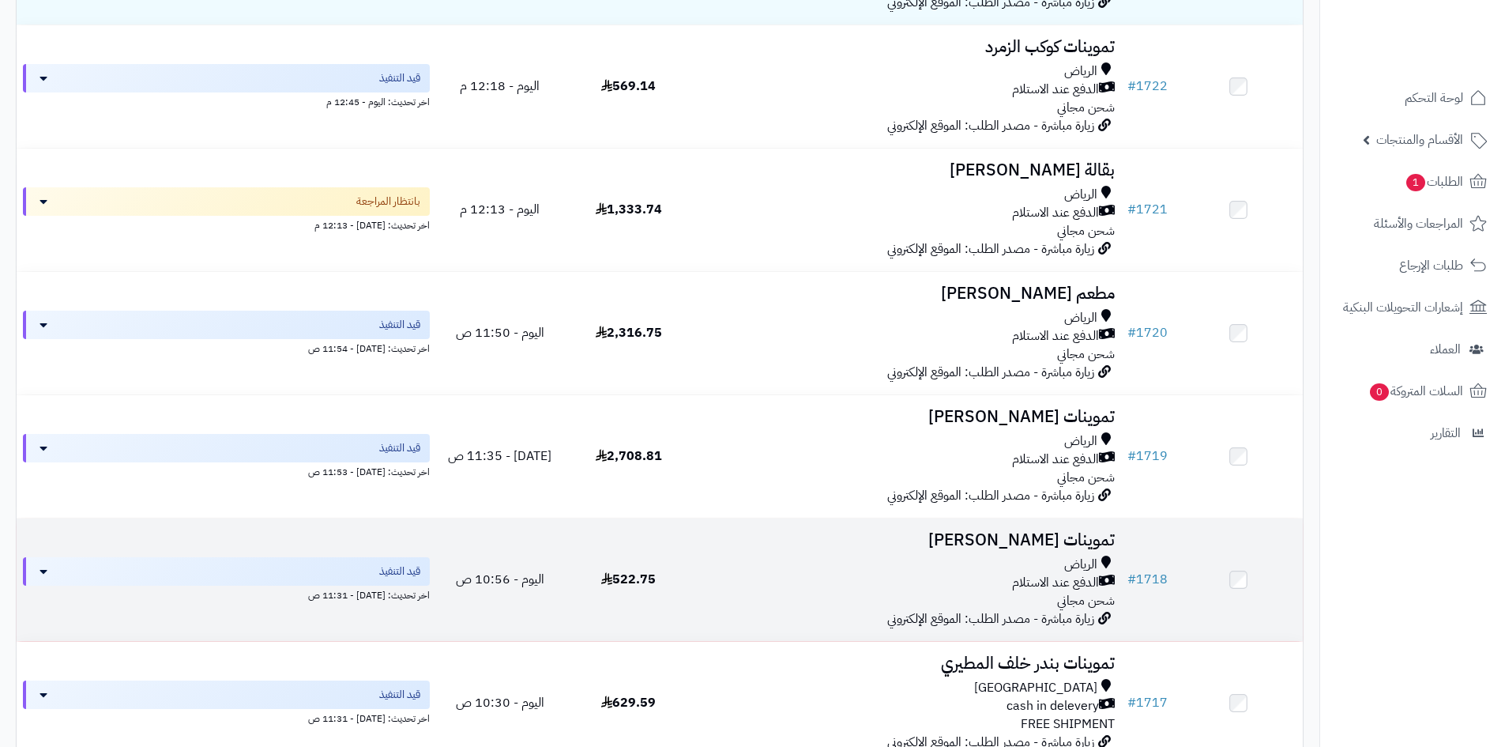
scroll to position [202, 0]
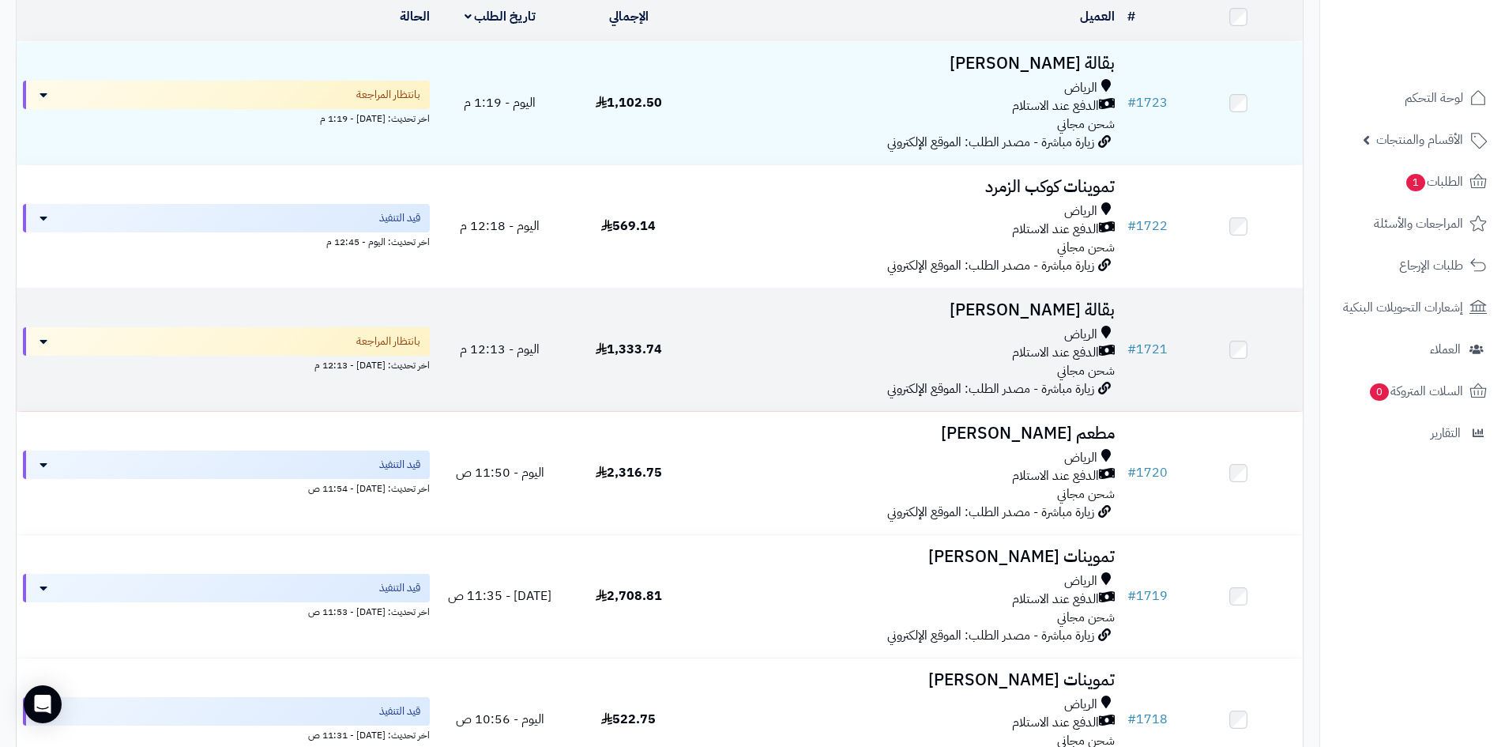
click at [862, 352] on div "الدفع عند الاستلام" at bounding box center [907, 353] width 416 height 18
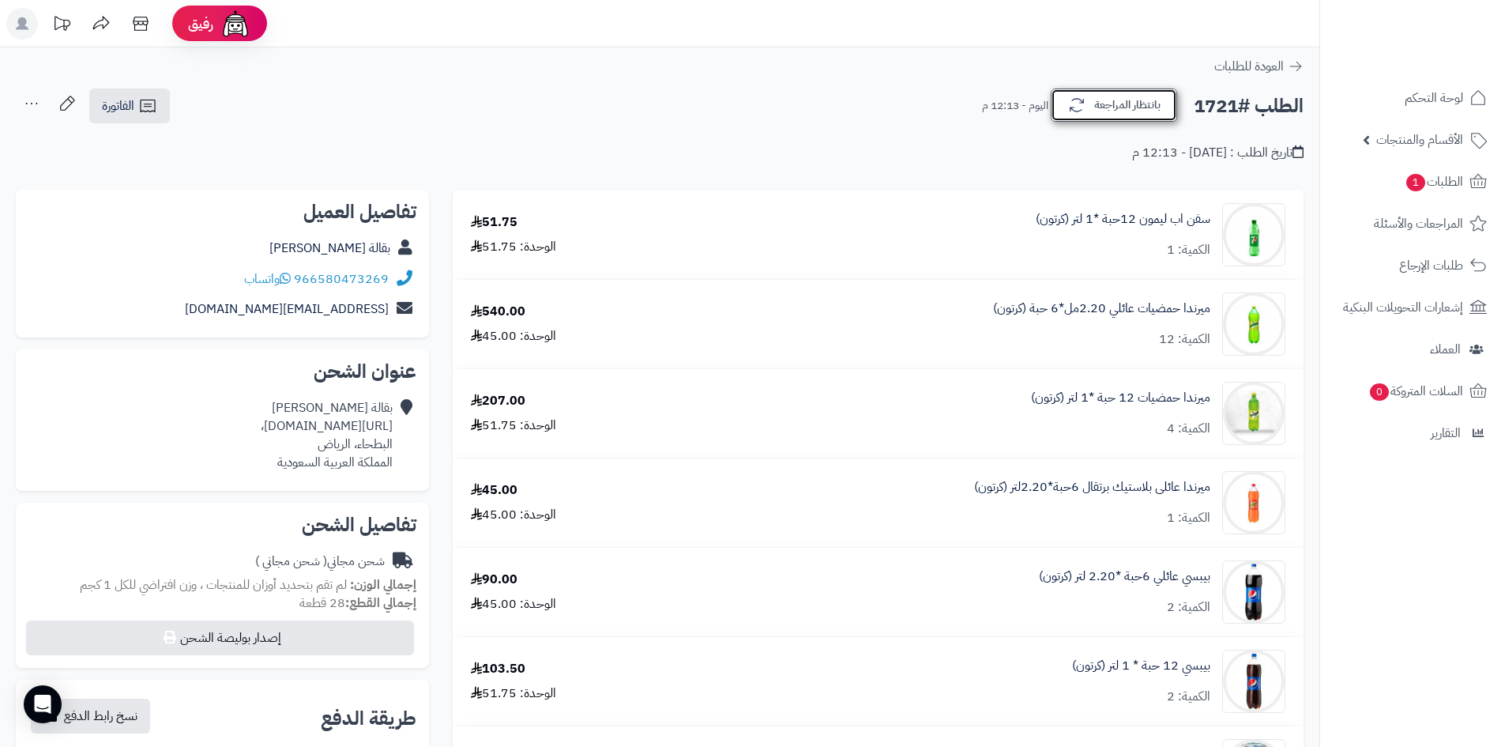
click at [1116, 122] on button "بانتظار المراجعة" at bounding box center [1114, 104] width 126 height 33
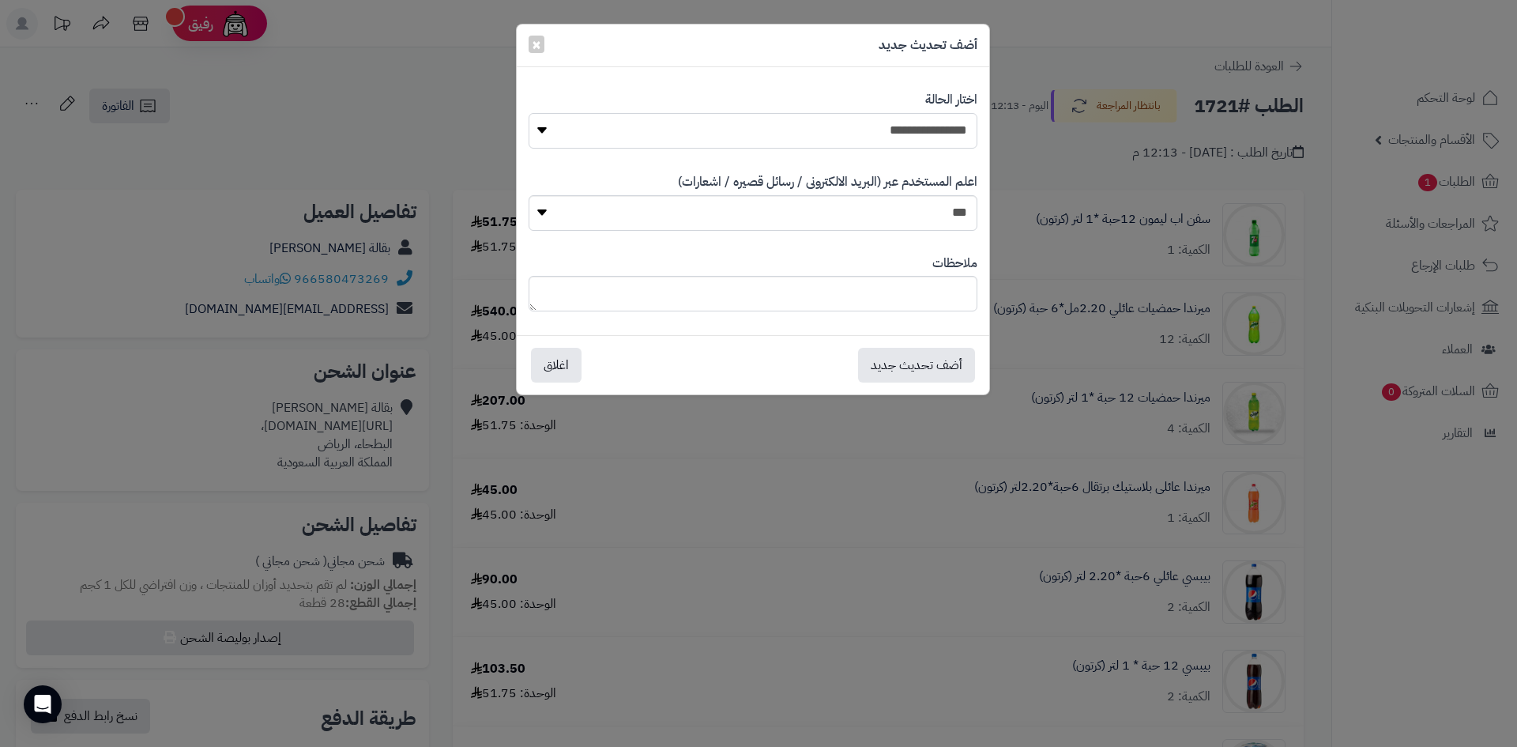
click at [876, 131] on select "**********" at bounding box center [753, 131] width 449 height 36
select select "*"
click at [529, 113] on select "**********" at bounding box center [753, 131] width 449 height 36
click at [912, 371] on button "أضف تحديث جديد" at bounding box center [916, 364] width 117 height 35
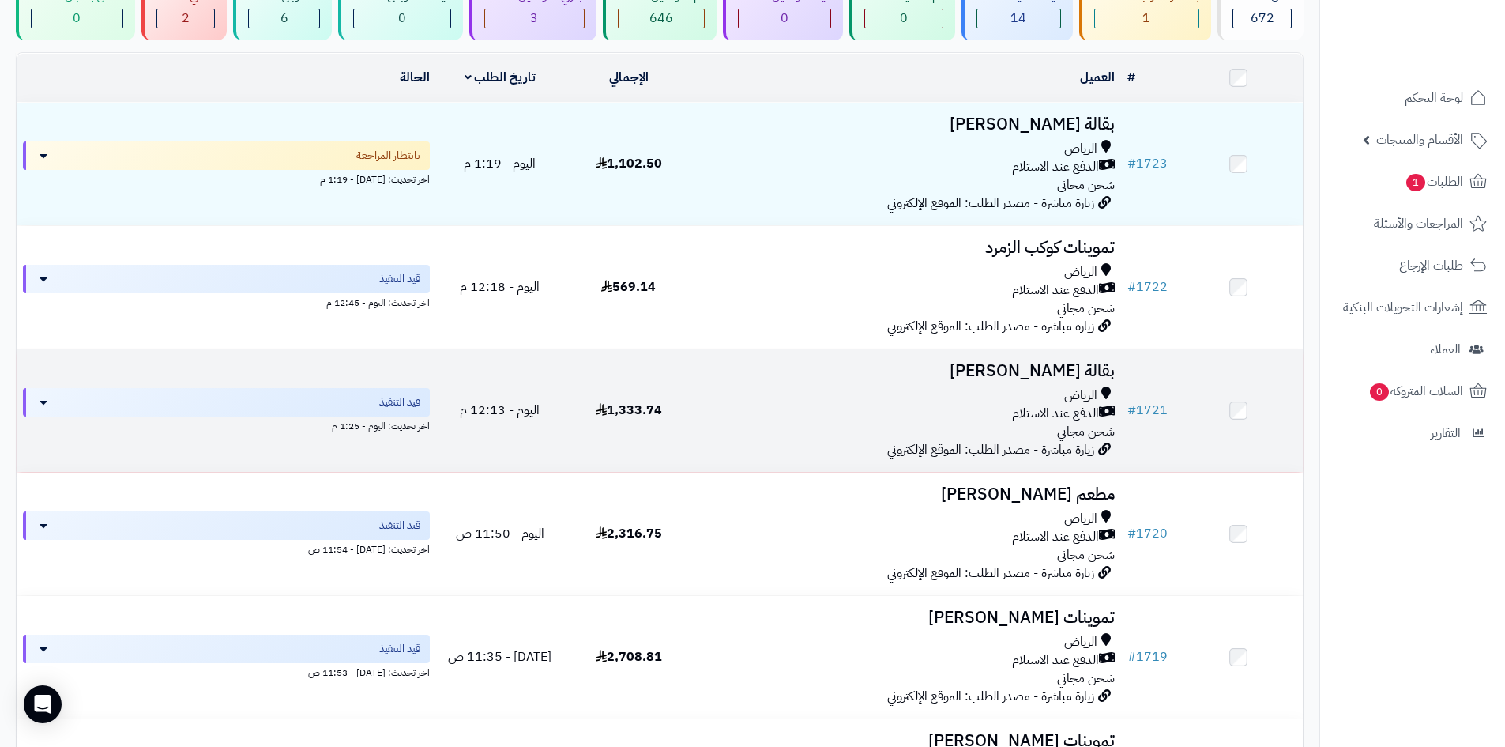
scroll to position [44, 0]
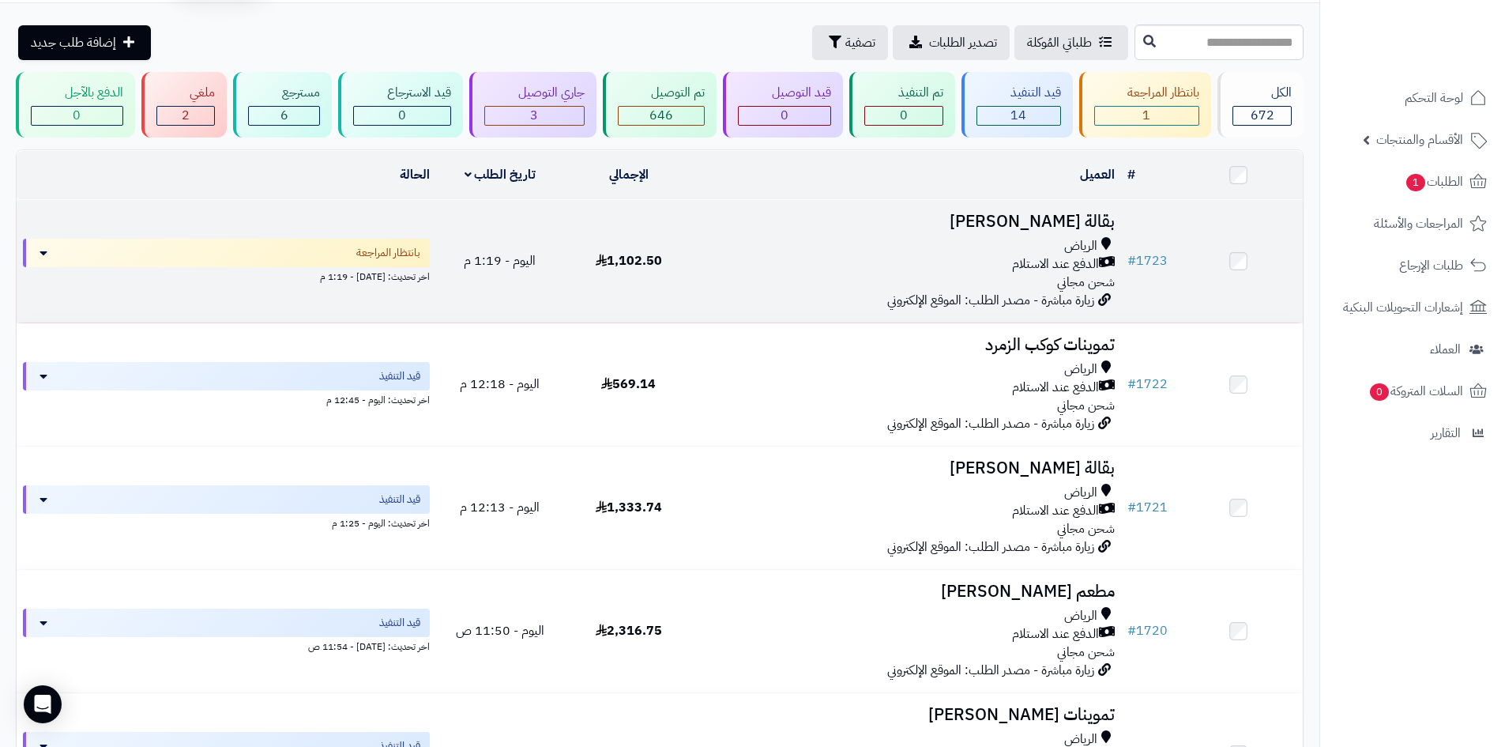
click at [968, 237] on div "الرياض" at bounding box center [907, 246] width 416 height 18
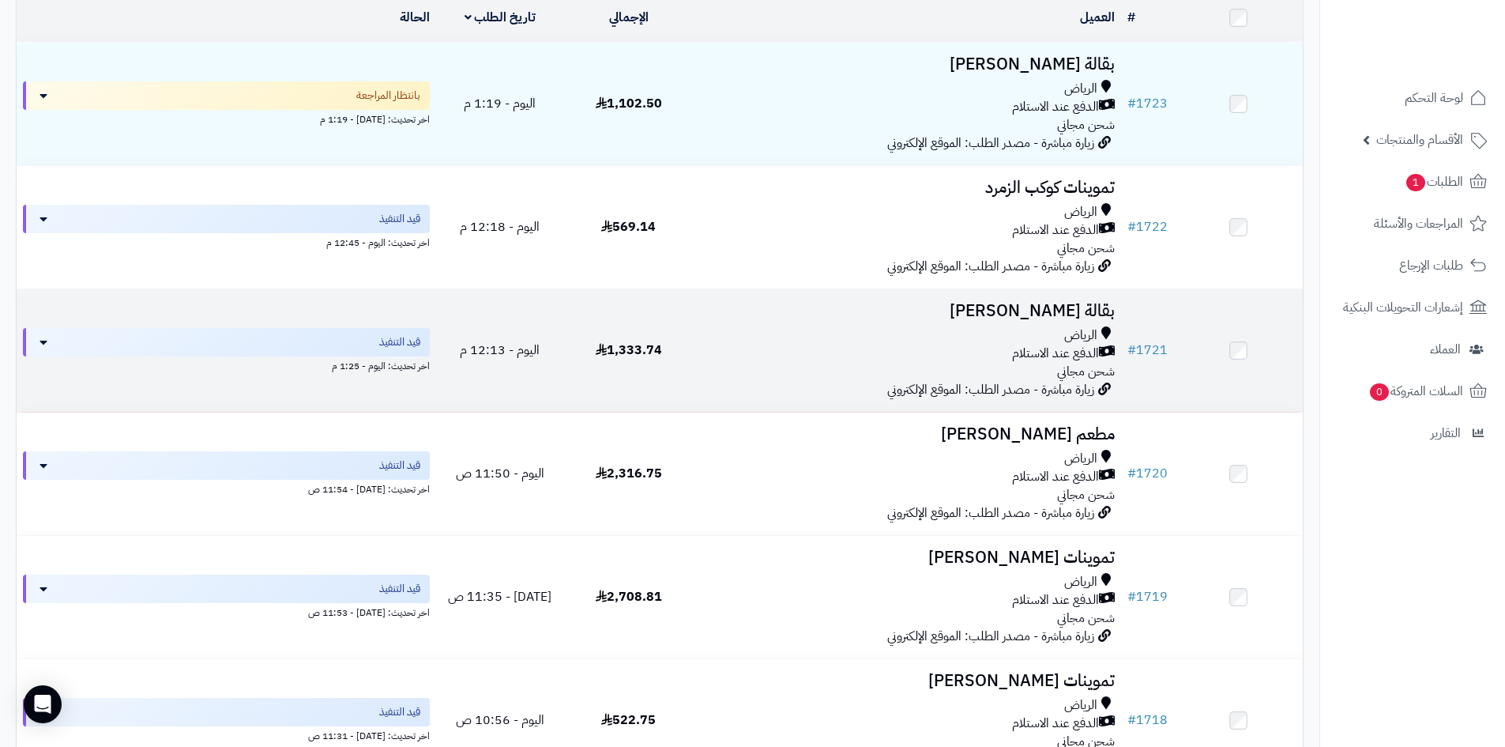
scroll to position [202, 0]
click at [892, 366] on div "الرياض الدفع عند الاستلام شحن مجاني" at bounding box center [907, 353] width 416 height 55
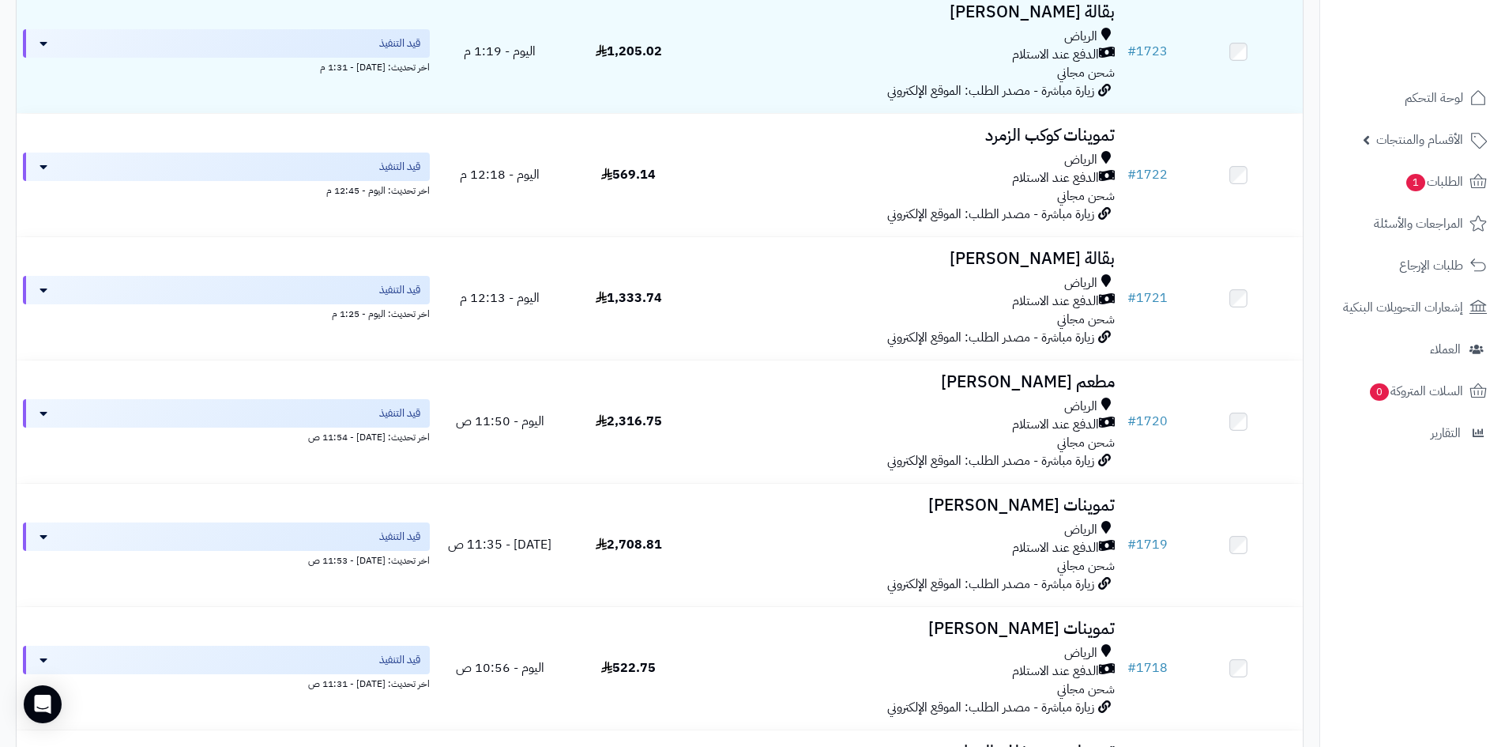
scroll to position [281, 0]
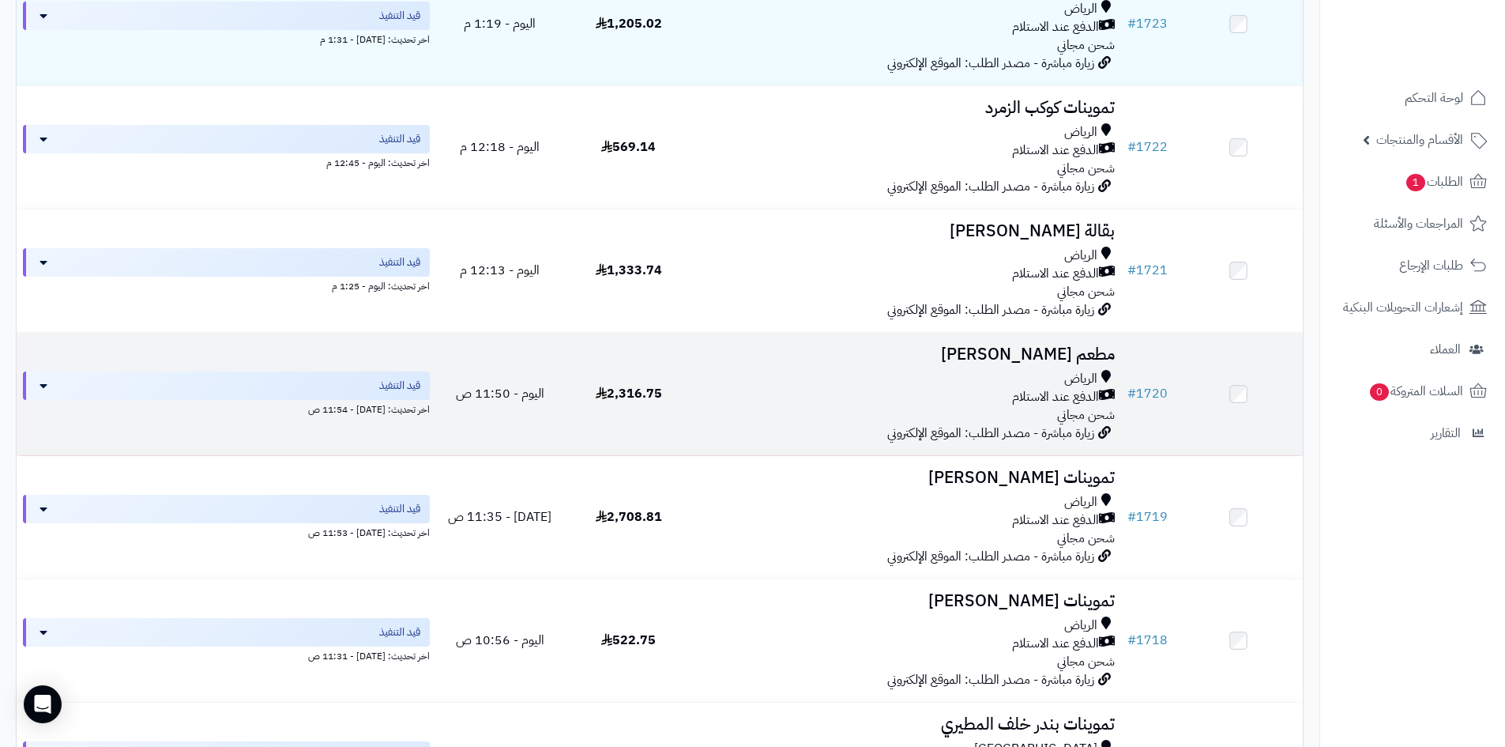
click at [828, 392] on div "الدفع عند الاستلام" at bounding box center [907, 397] width 416 height 18
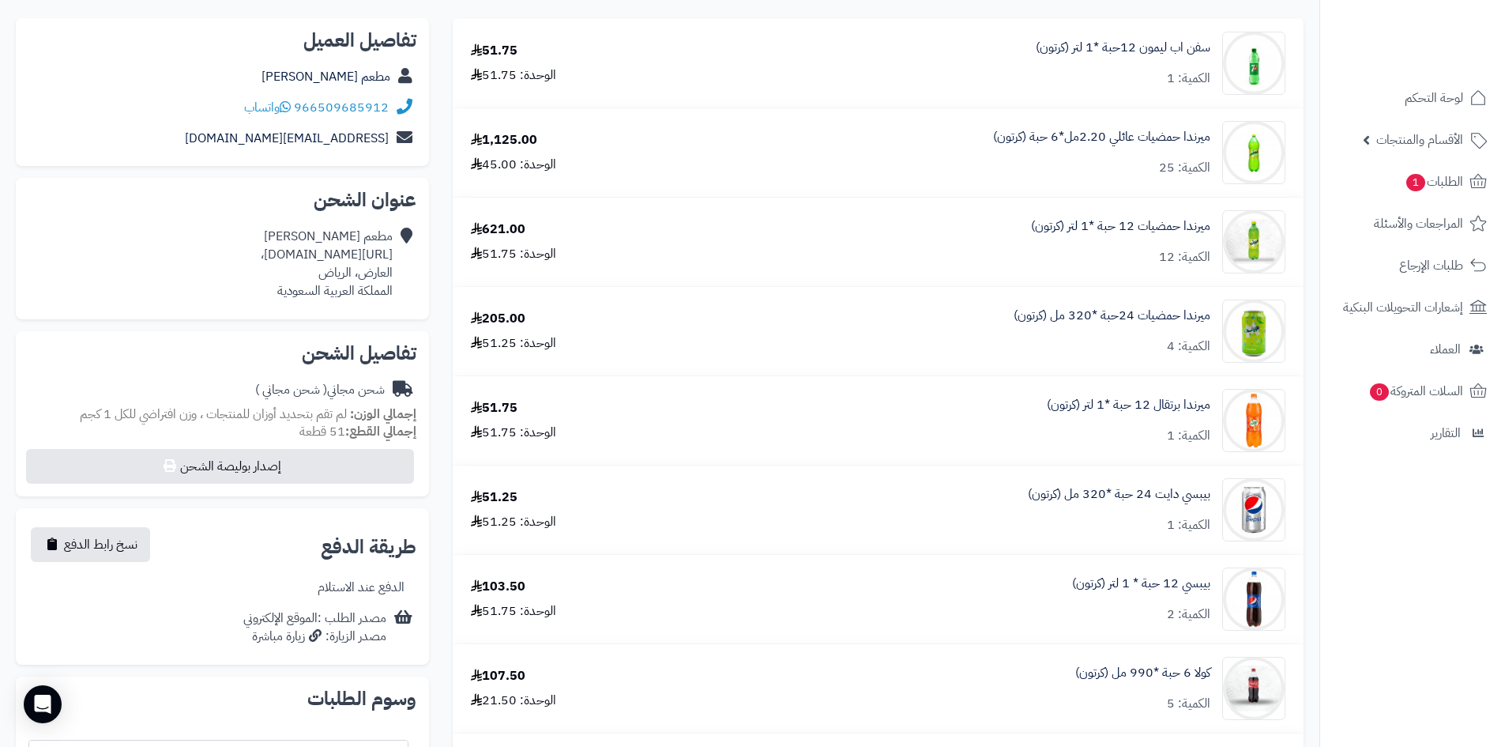
scroll to position [316, 0]
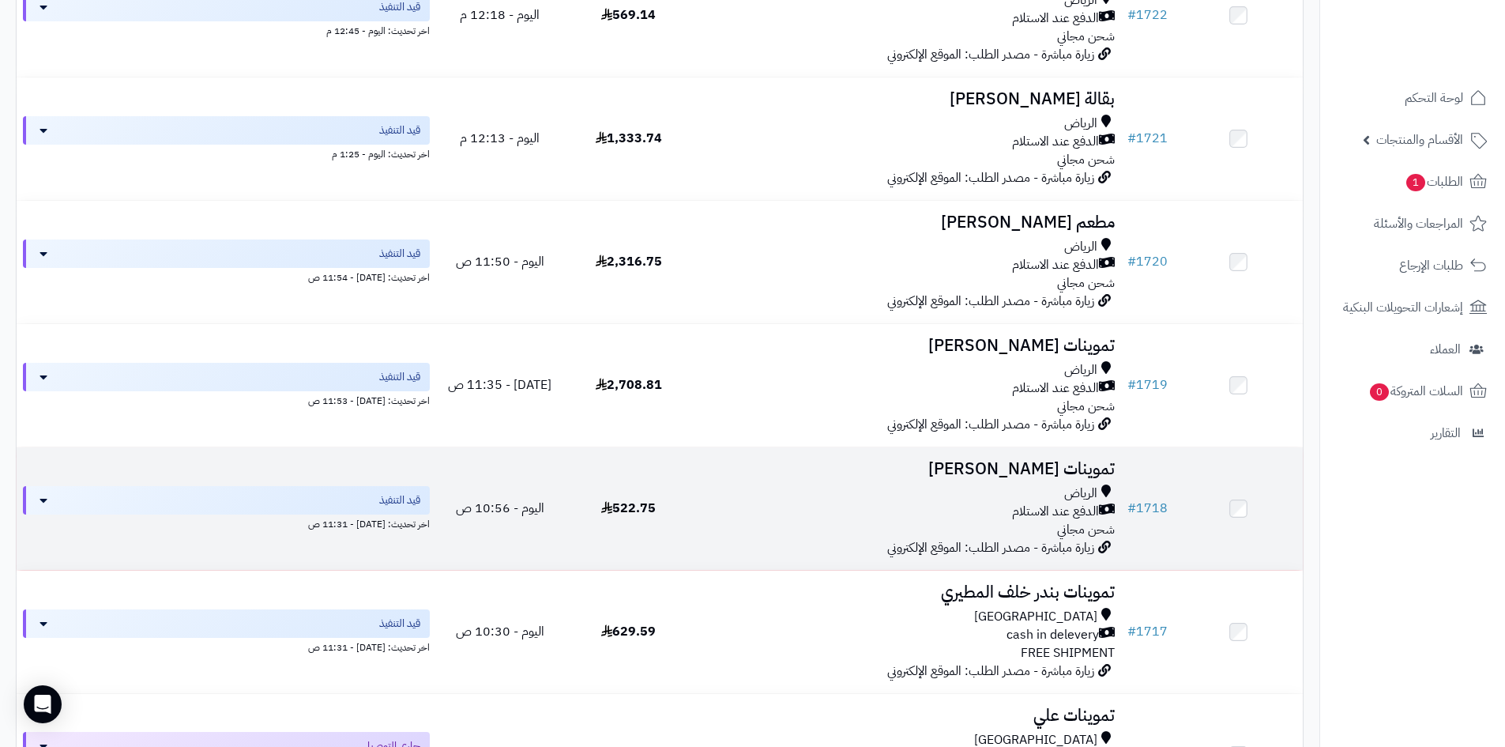
scroll to position [439, 0]
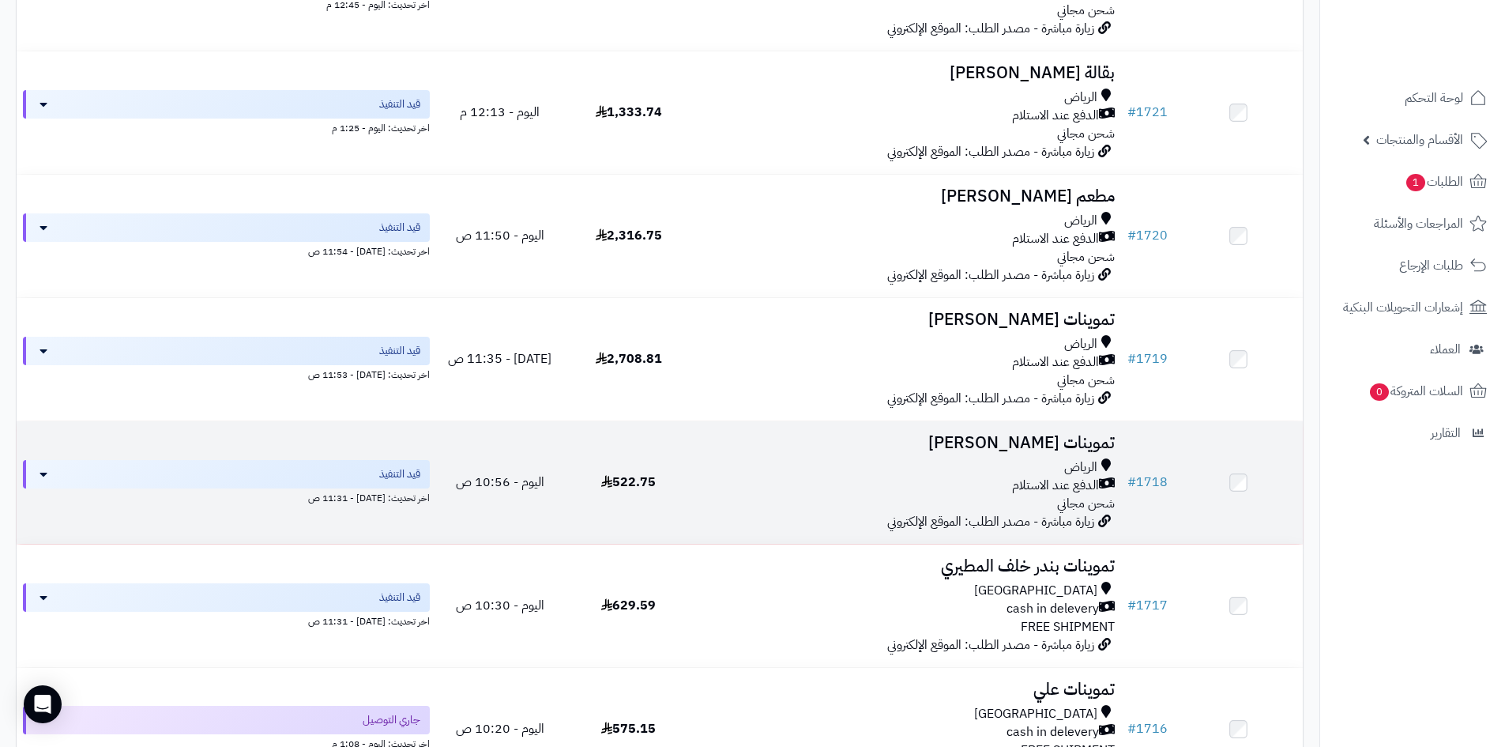
click at [956, 439] on h3 "تموينات سامية الشاجري" at bounding box center [907, 443] width 416 height 18
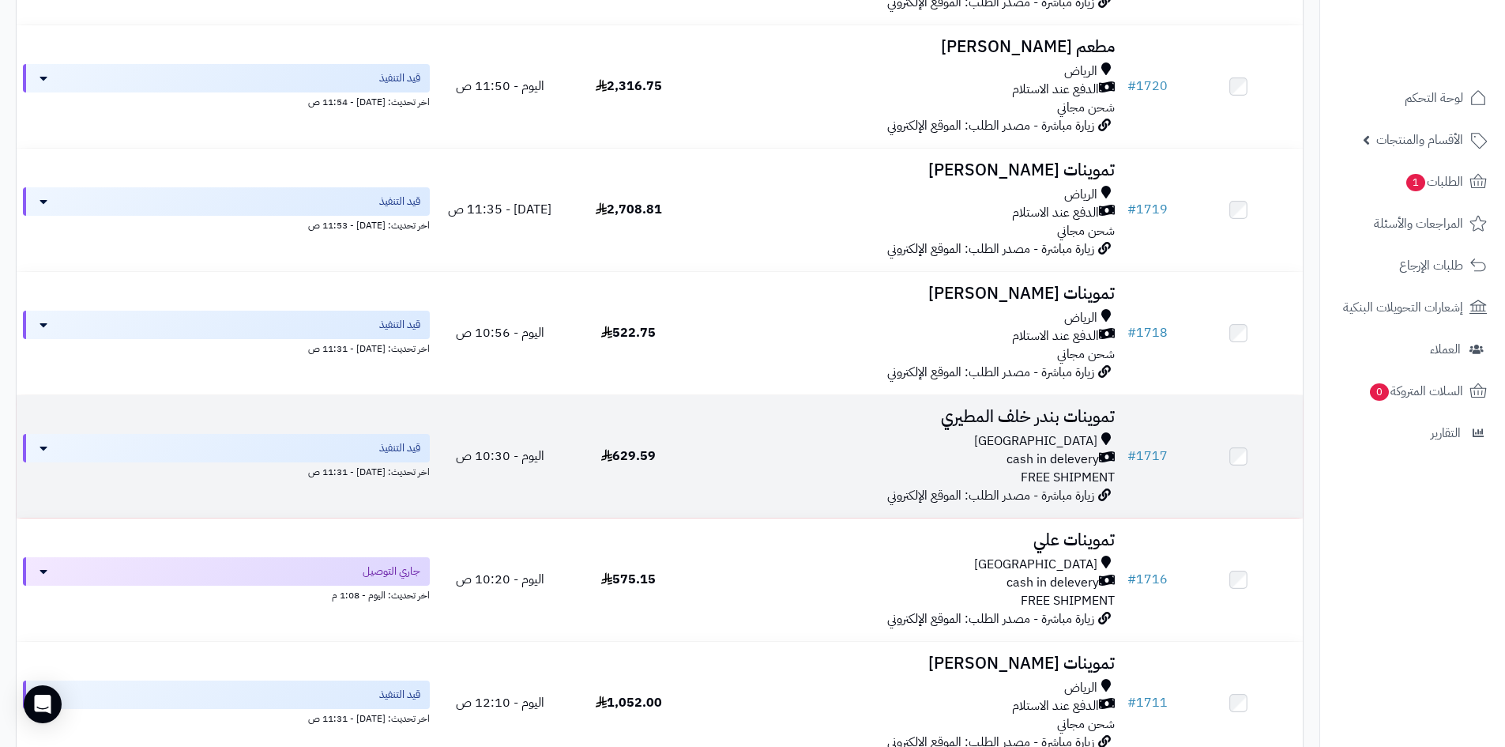
scroll to position [597, 0]
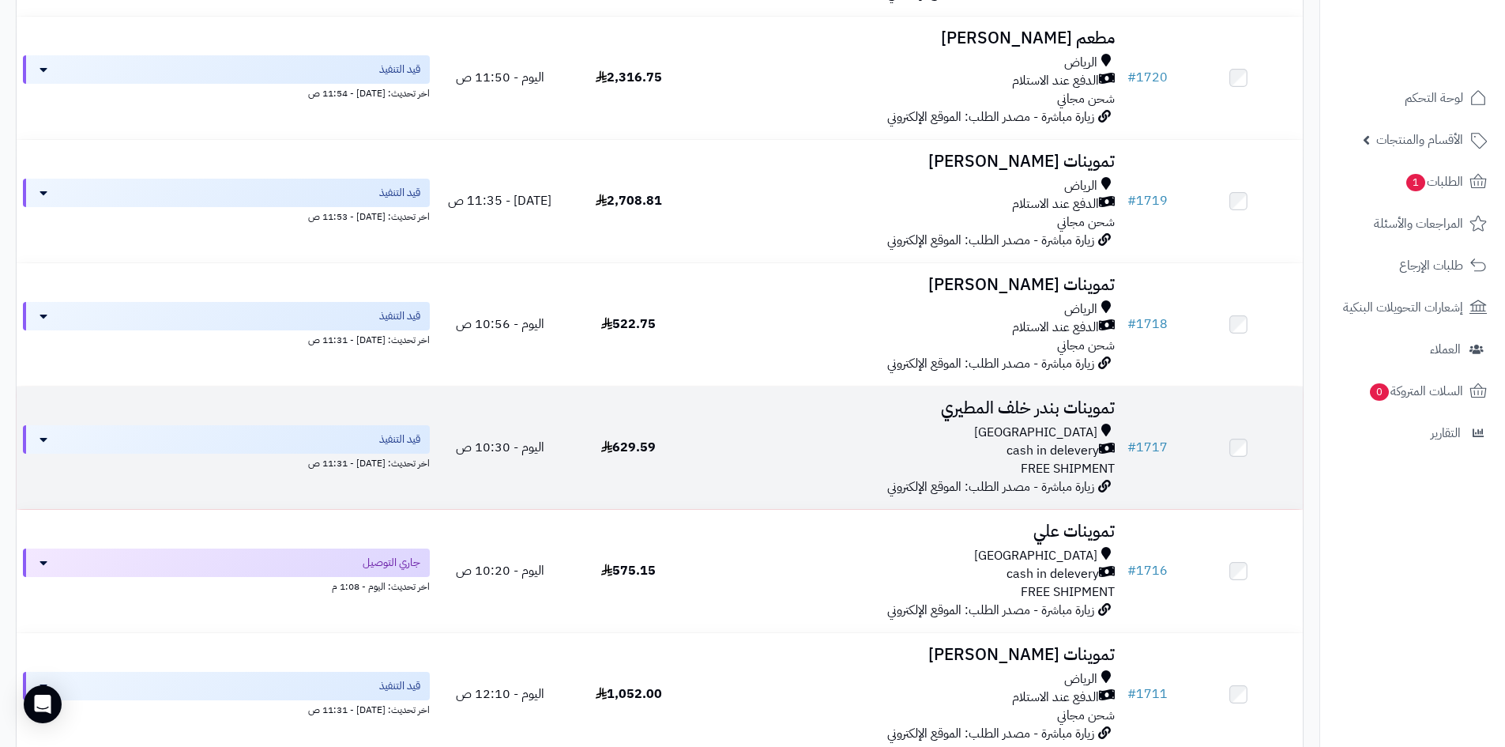
click at [865, 461] on div "Riyadh cash in delevery FREE SHIPMENT" at bounding box center [907, 451] width 416 height 55
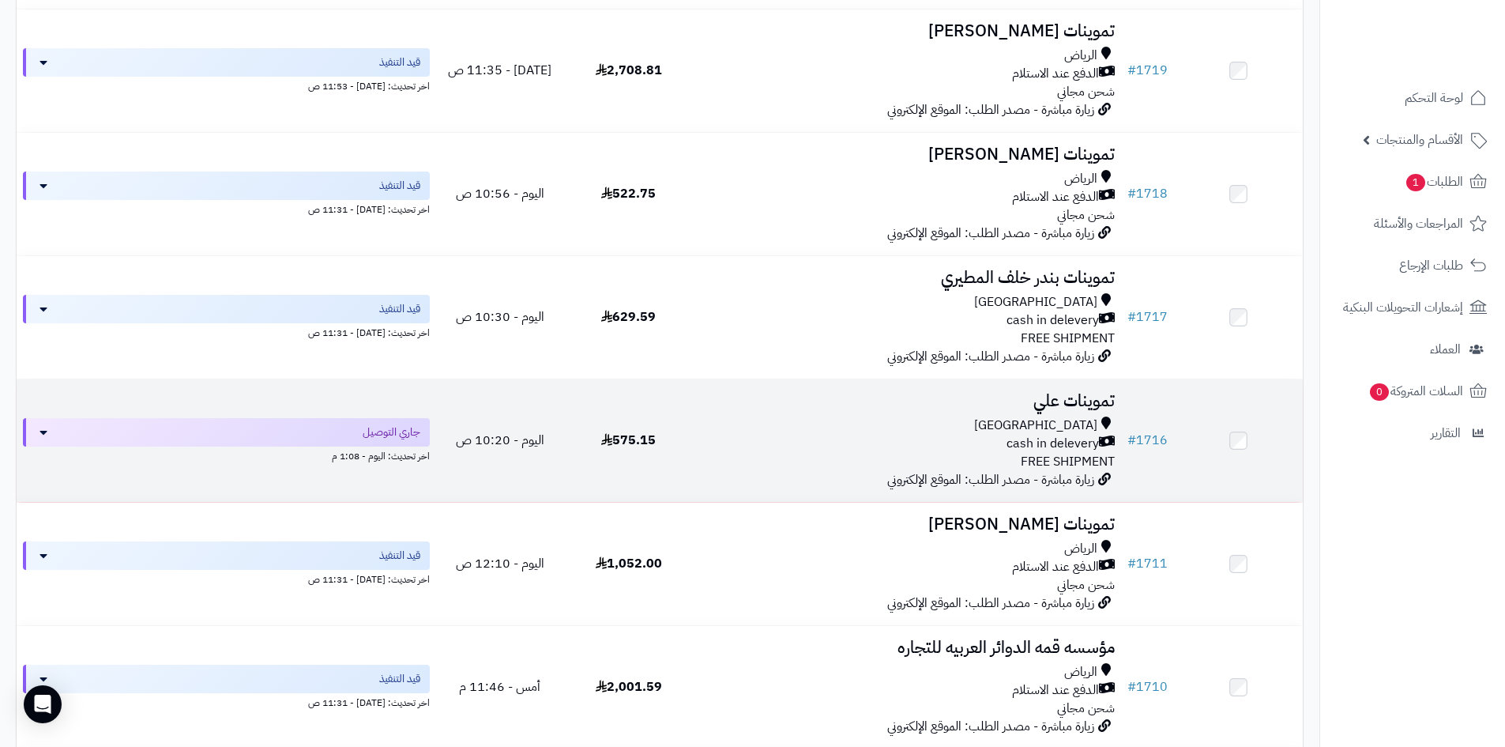
scroll to position [755, 0]
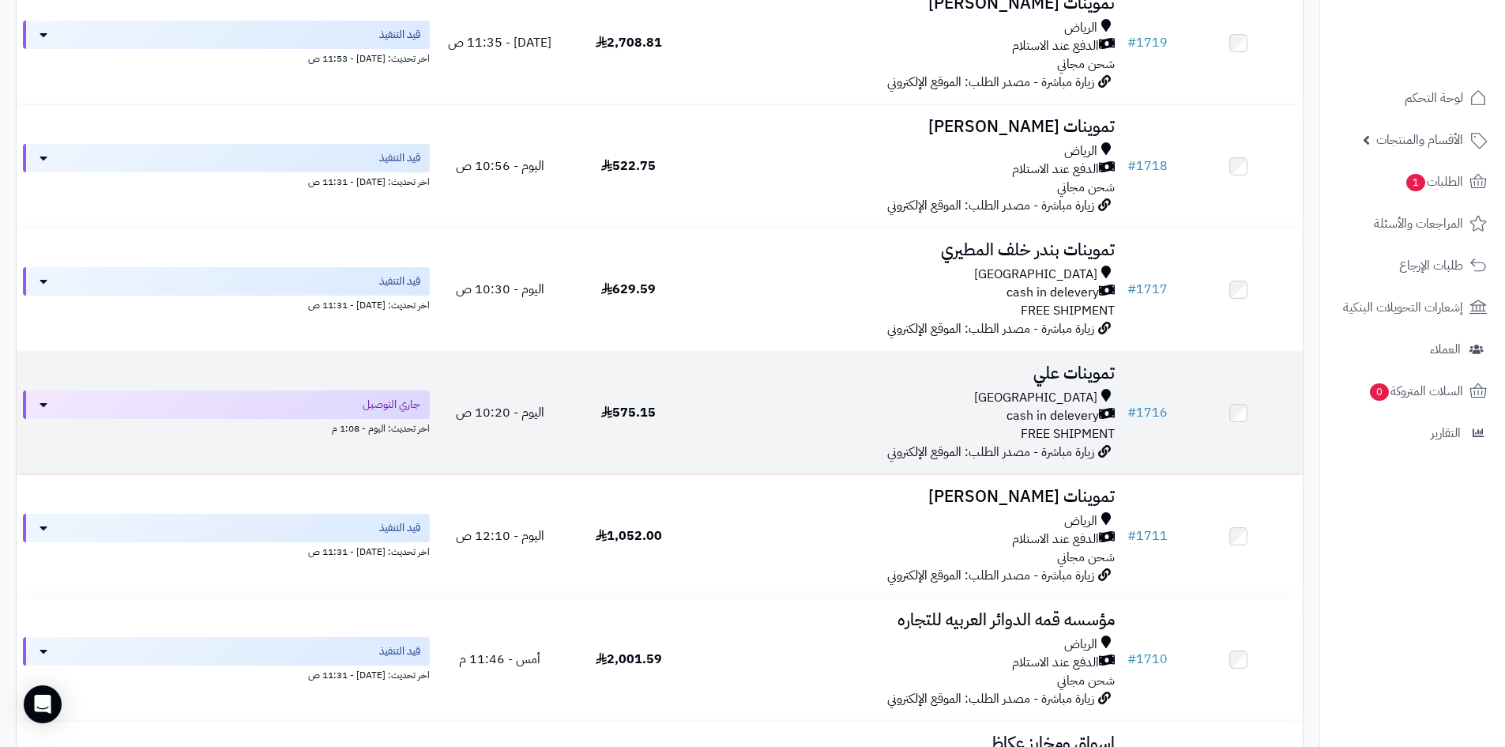
click at [582, 410] on td "575.15" at bounding box center [628, 413] width 129 height 122
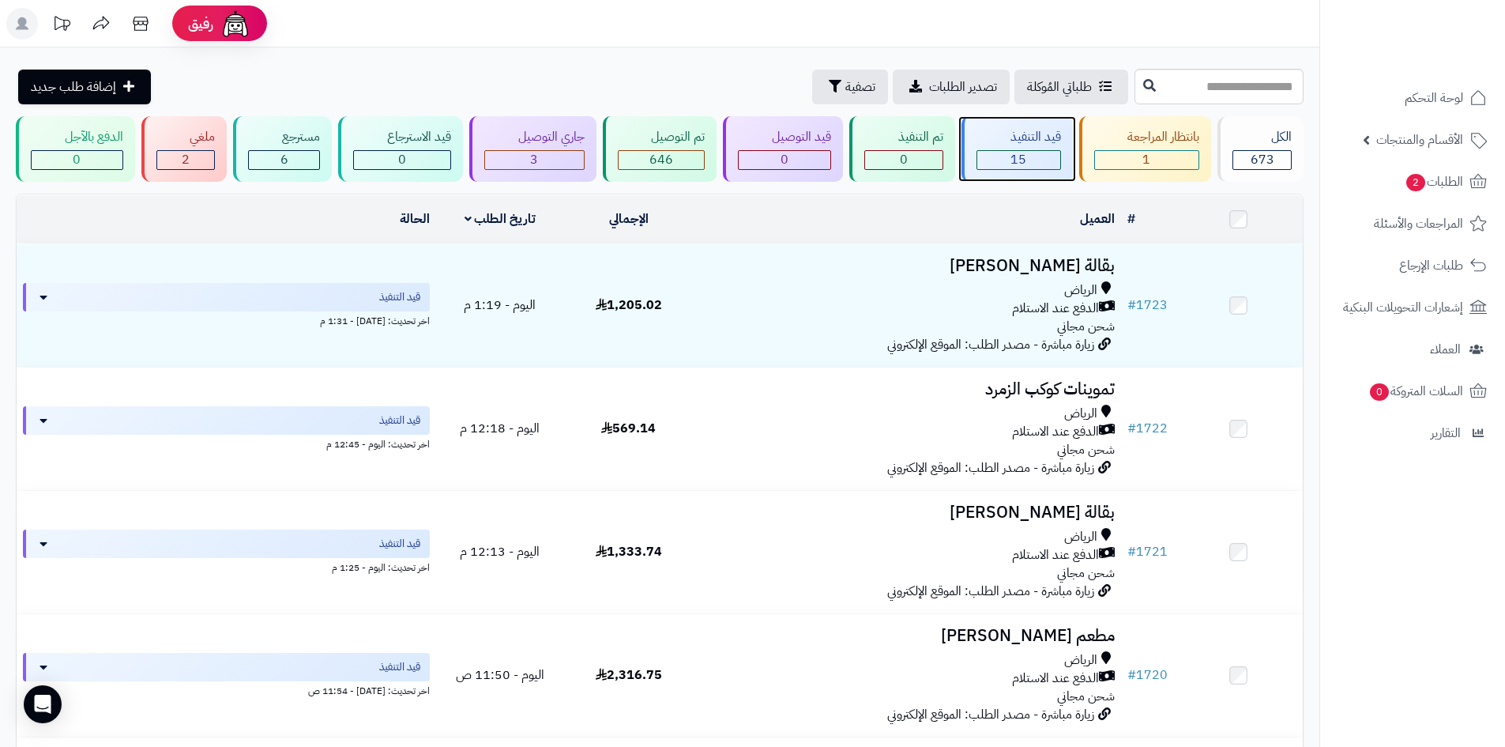
click at [1005, 151] on div "15" at bounding box center [1018, 160] width 83 height 18
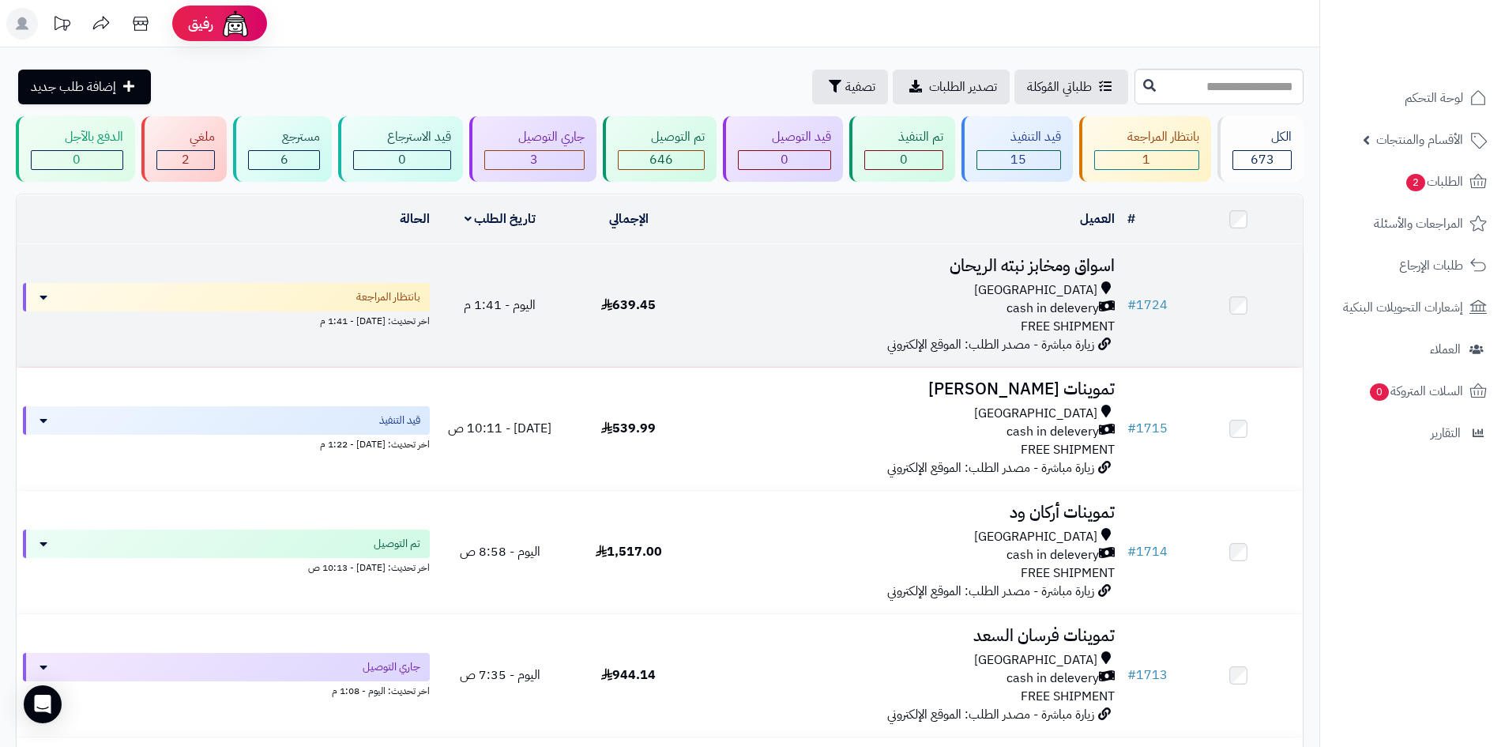
click at [929, 344] on span "زيارة مباشرة - مصدر الطلب: الموقع الإلكتروني" at bounding box center [990, 344] width 207 height 19
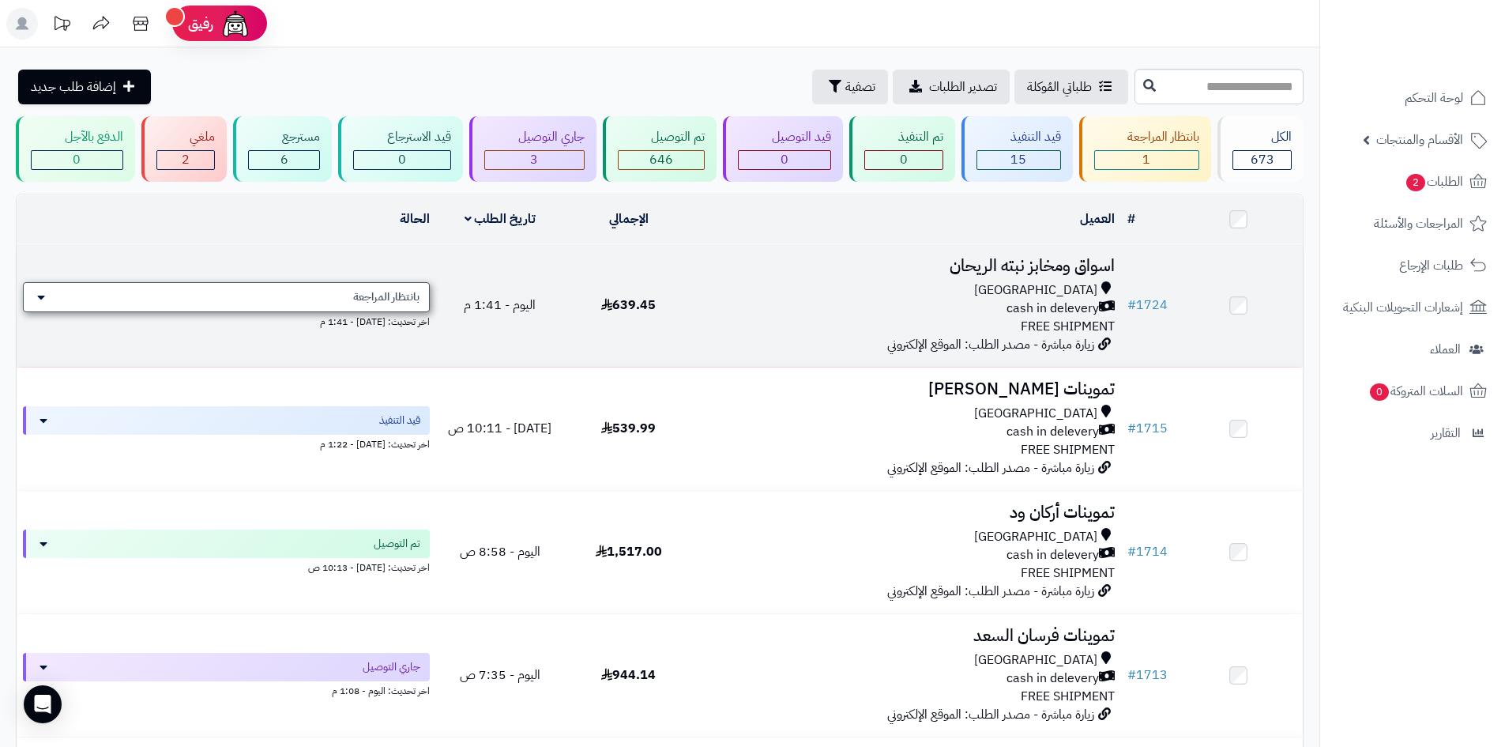
click at [380, 291] on span "بانتظار المراجعة" at bounding box center [386, 297] width 66 height 16
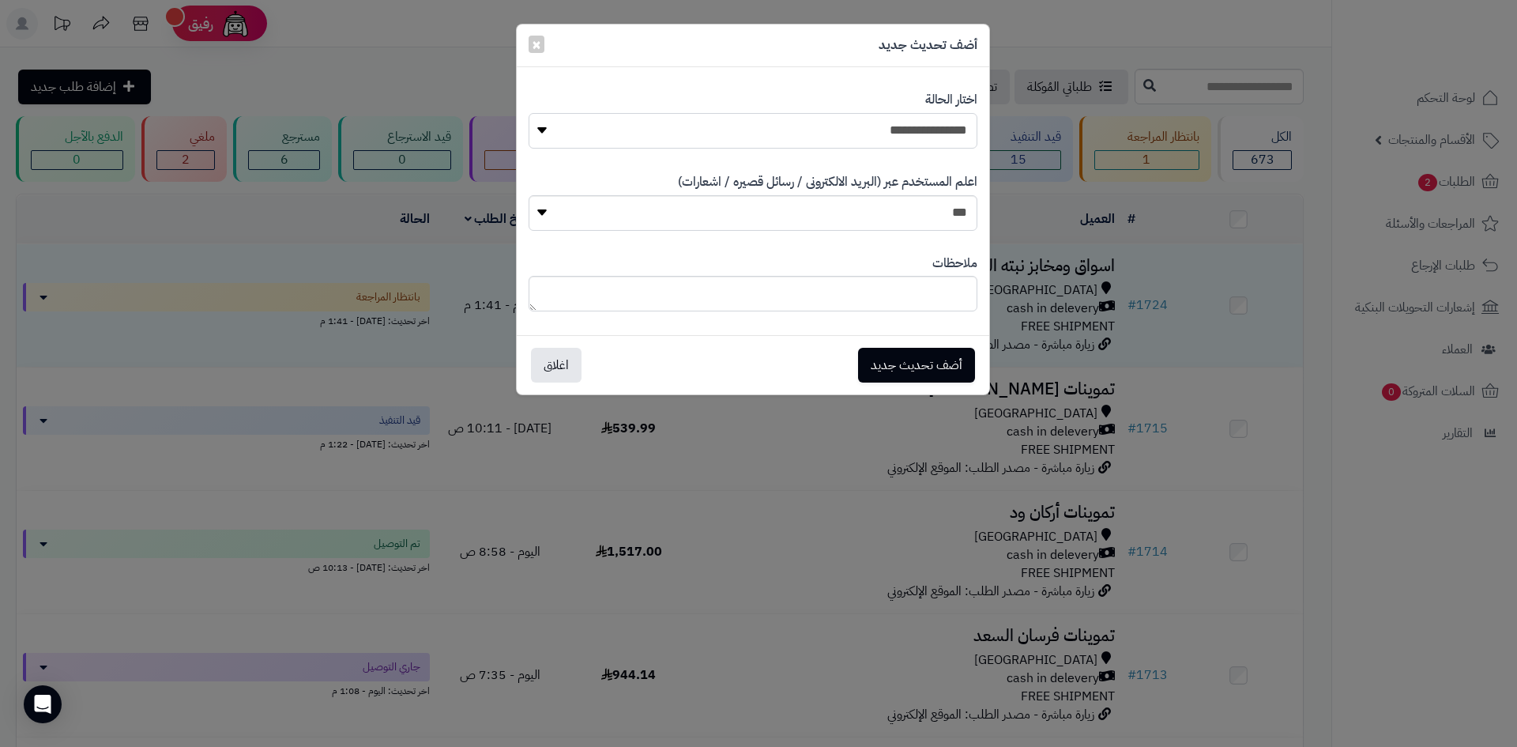
click at [757, 141] on select "**********" at bounding box center [753, 131] width 449 height 36
select select "*"
click at [529, 113] on select "**********" at bounding box center [753, 131] width 449 height 36
click at [907, 370] on button "أضف تحديث جديد" at bounding box center [916, 364] width 117 height 35
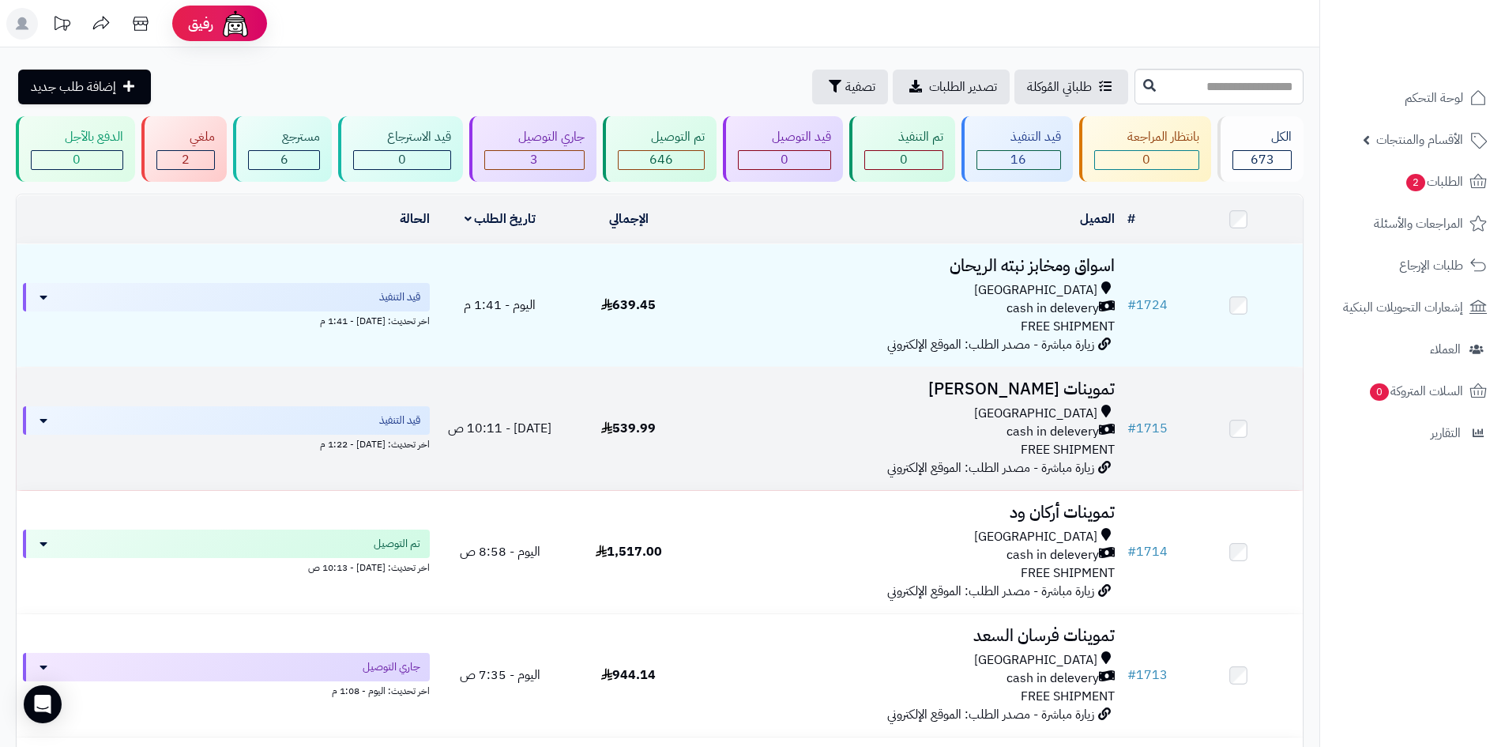
scroll to position [237, 0]
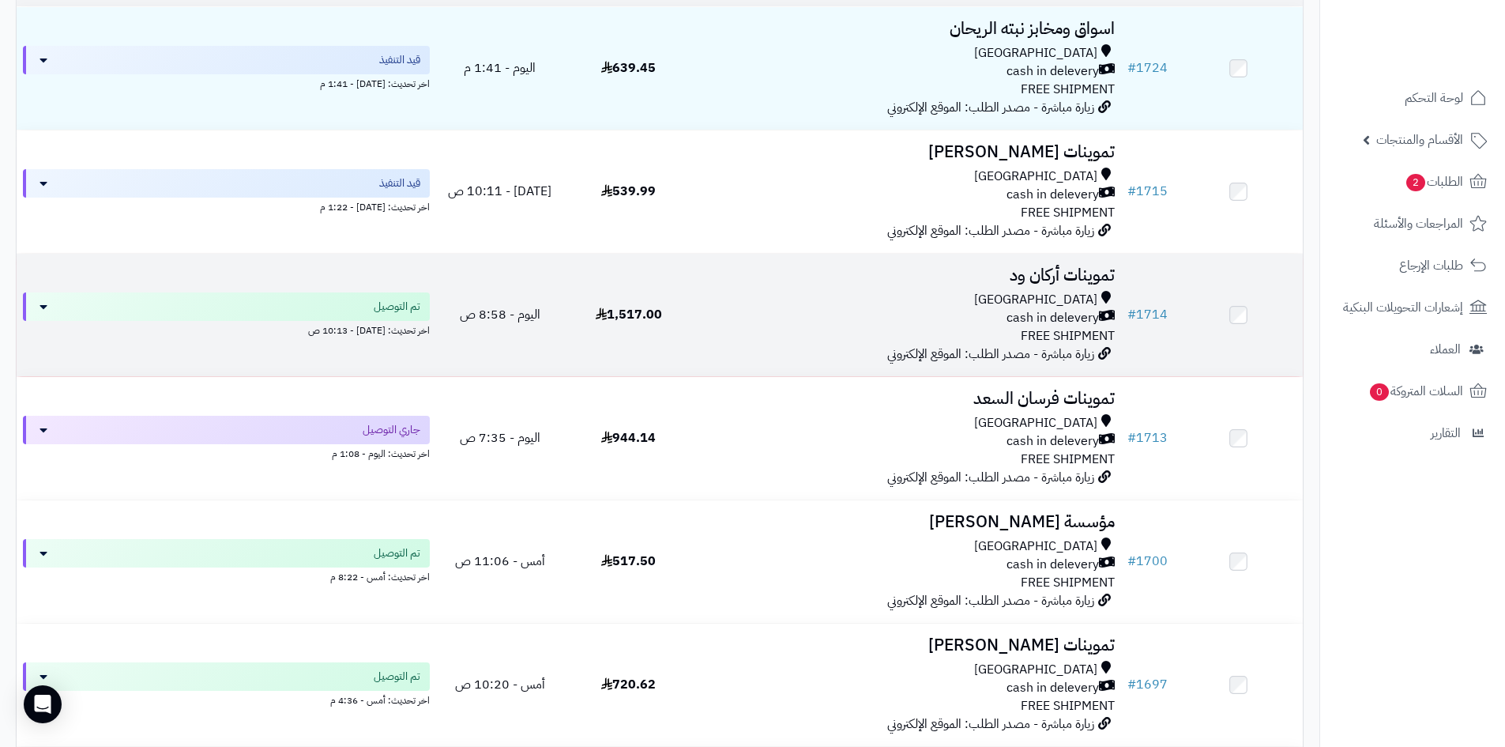
click at [765, 334] on div "Riyadh cash in delevery FREE SHIPMENT" at bounding box center [907, 318] width 416 height 55
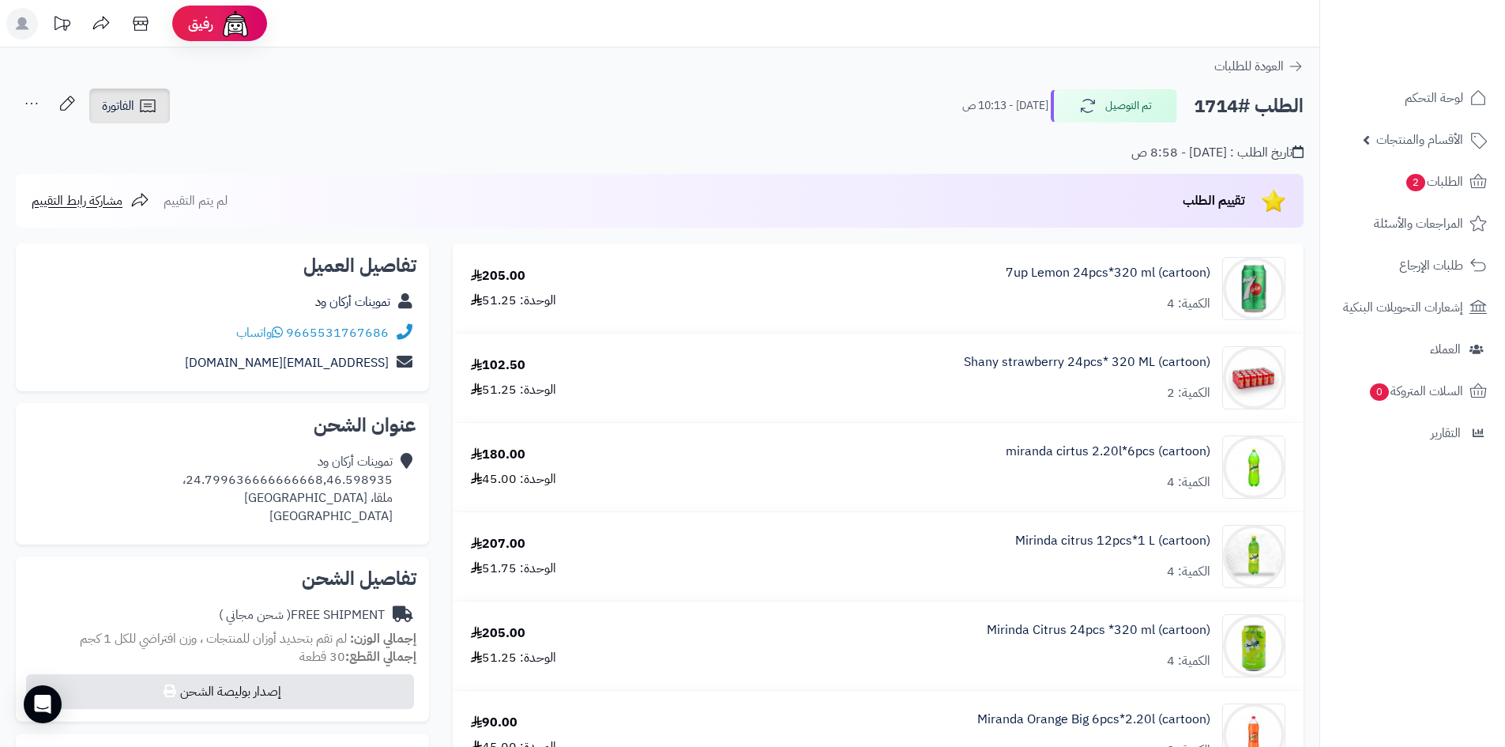
click at [146, 104] on icon at bounding box center [147, 105] width 19 height 19
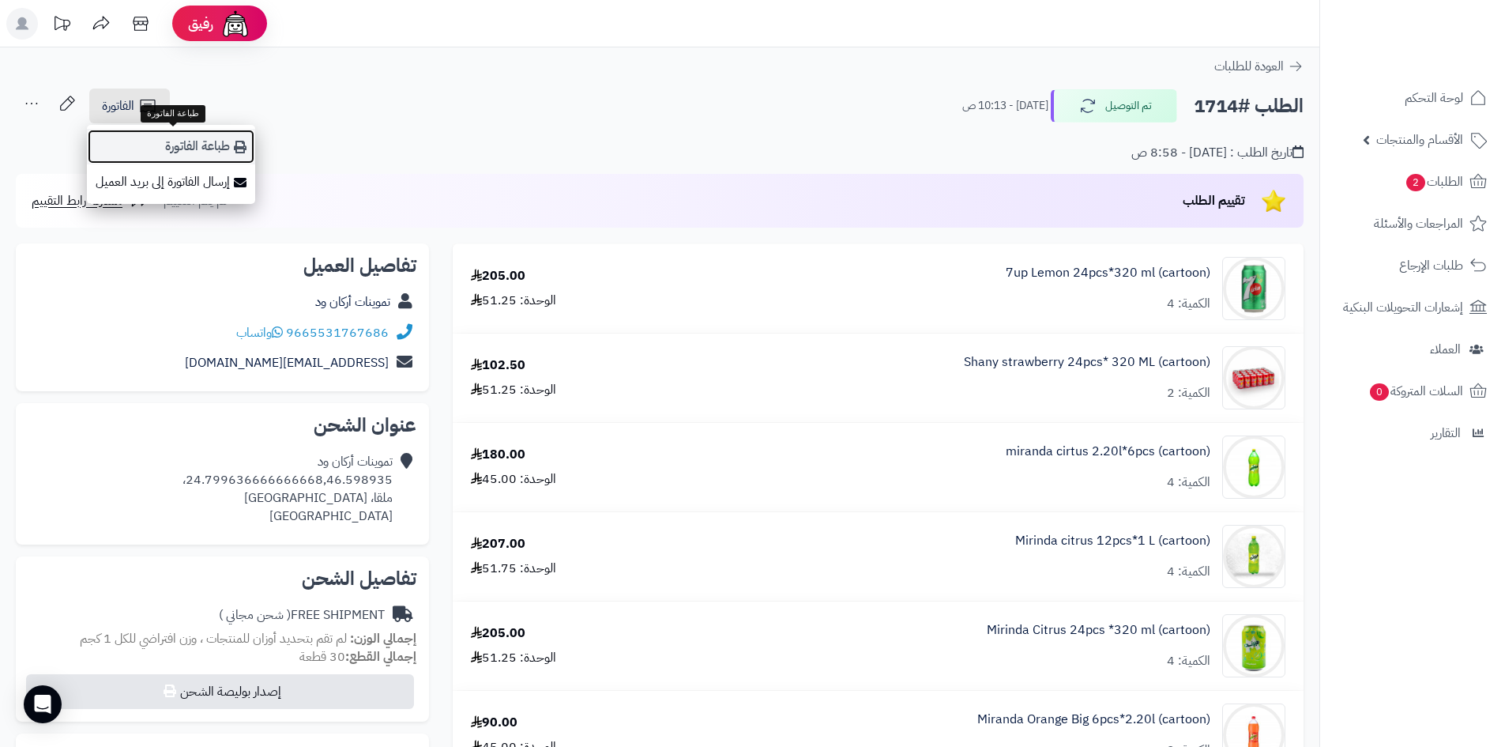
click at [168, 134] on link "طباعة الفاتورة" at bounding box center [171, 147] width 168 height 36
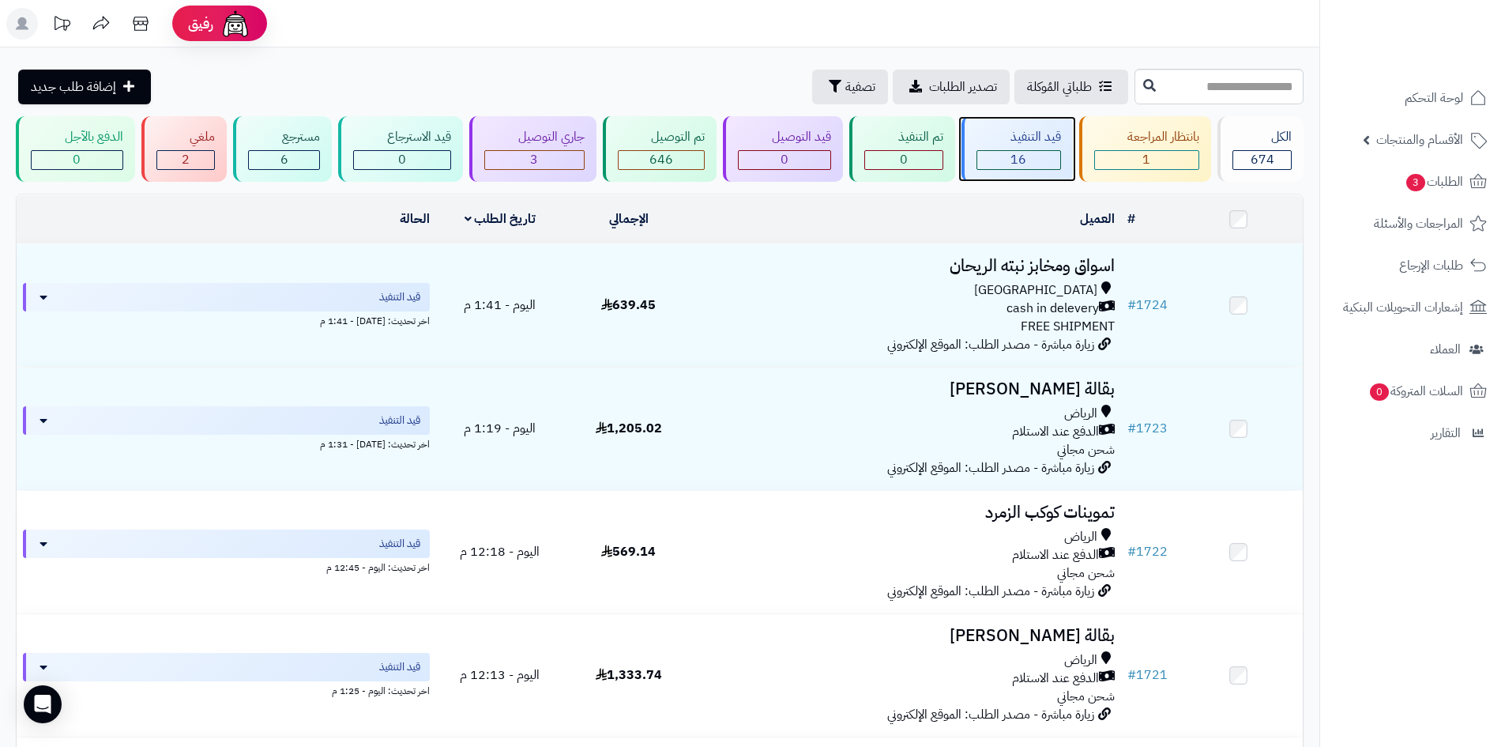
click at [1010, 168] on div "16" at bounding box center [1018, 160] width 83 height 18
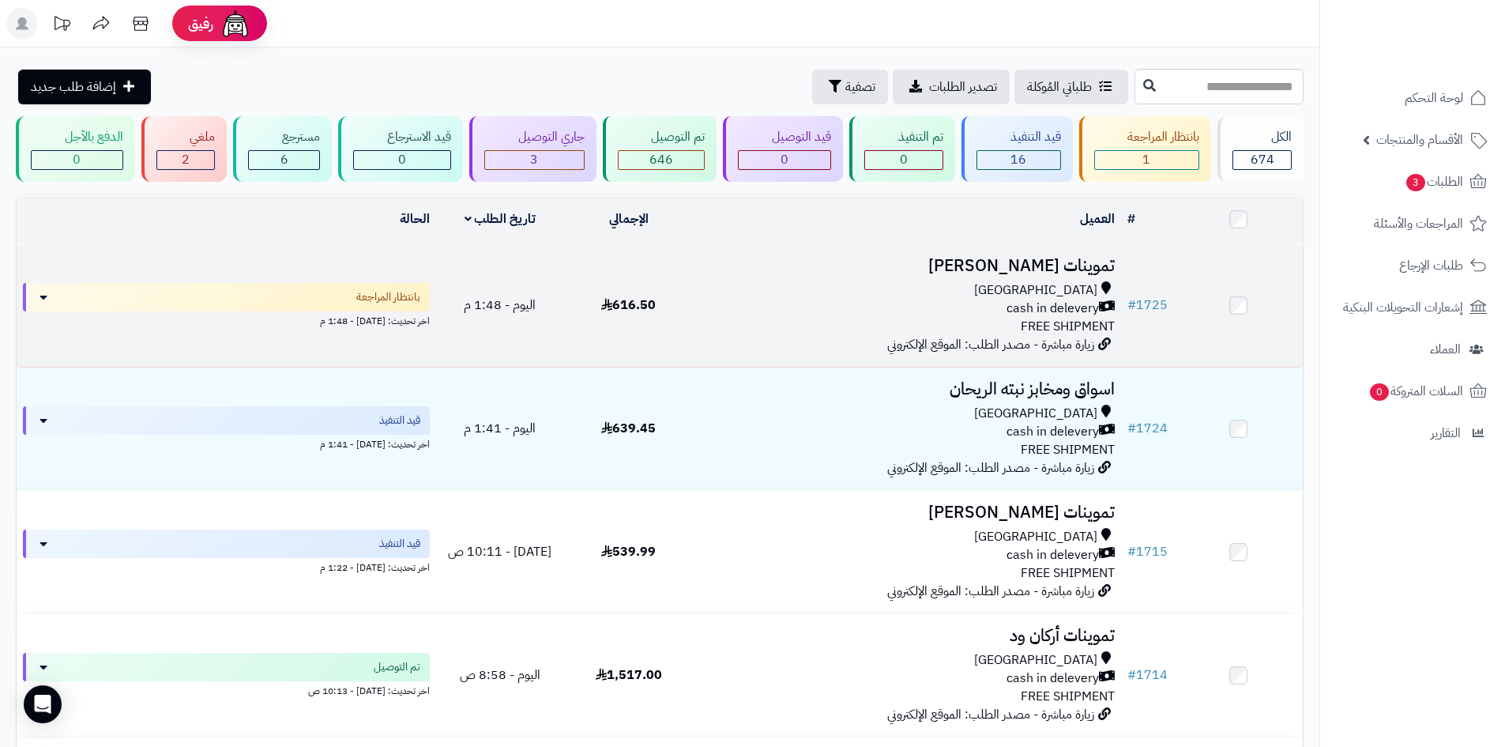
click at [687, 309] on td "616.50" at bounding box center [628, 305] width 129 height 122
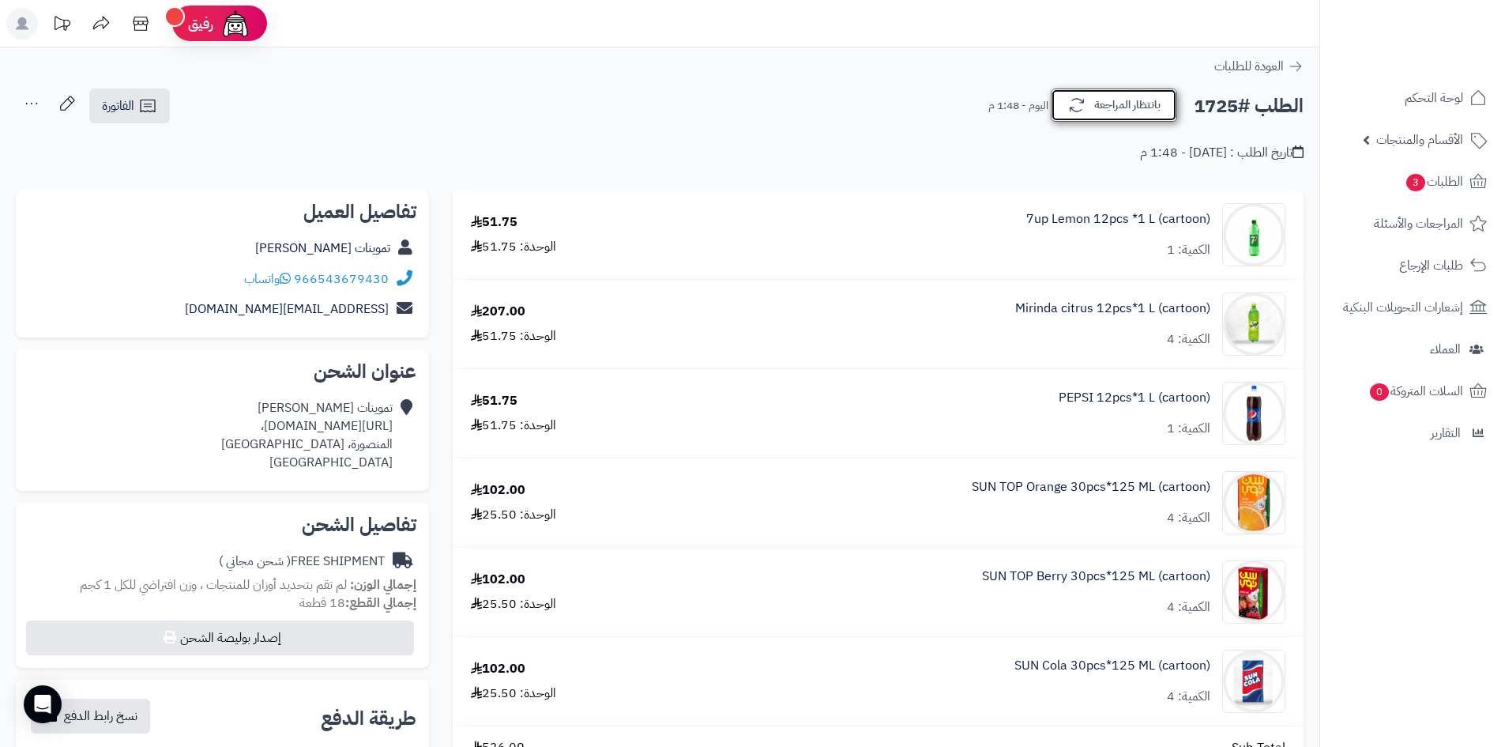
click at [1060, 96] on button "بانتظار المراجعة" at bounding box center [1114, 104] width 126 height 33
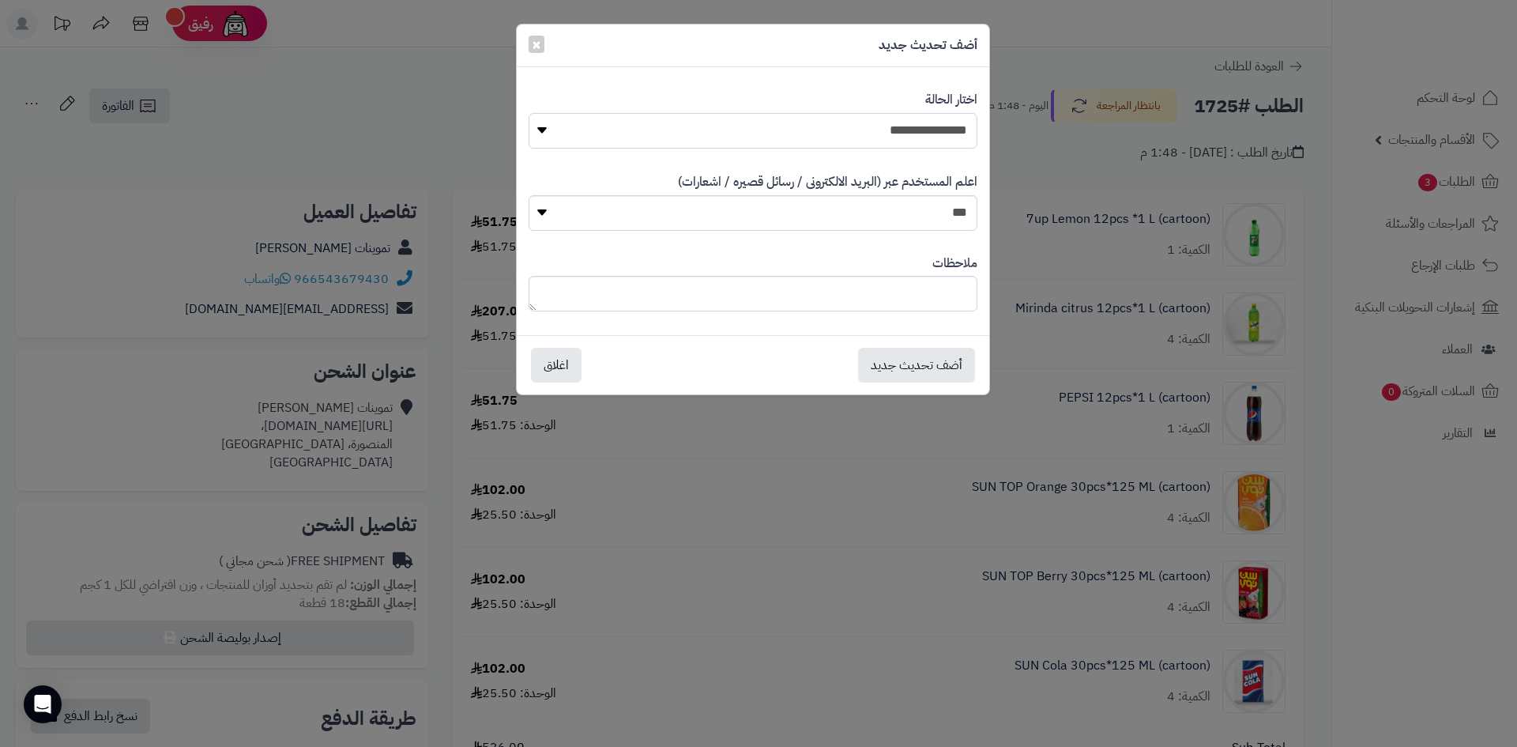
click at [958, 128] on select "**********" at bounding box center [753, 131] width 449 height 36
select select "*"
click at [529, 113] on select "**********" at bounding box center [753, 131] width 449 height 36
click at [929, 372] on button "أضف تحديث جديد" at bounding box center [916, 364] width 117 height 35
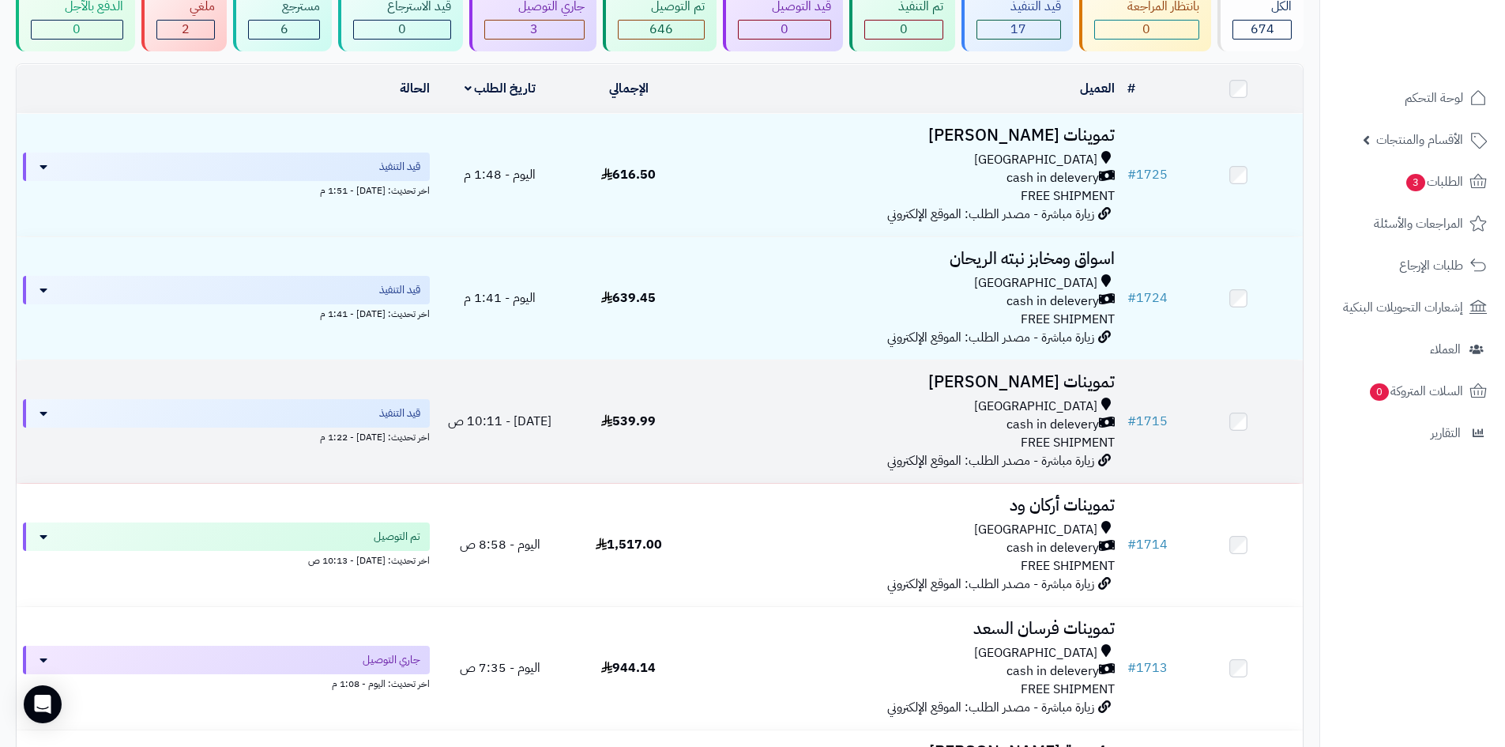
scroll to position [158, 0]
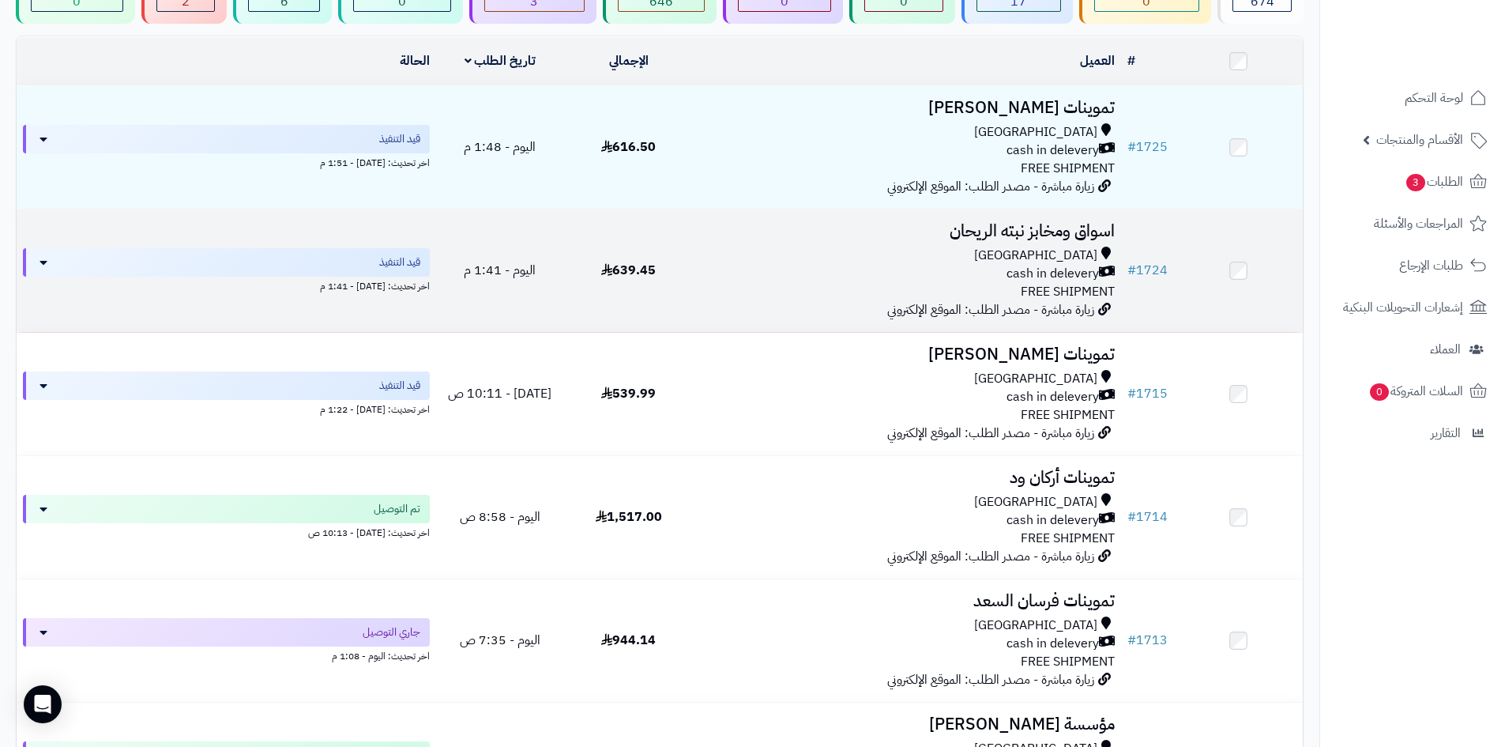
click at [931, 287] on div "Riyadh cash in delevery FREE SHIPMENT" at bounding box center [907, 274] width 416 height 55
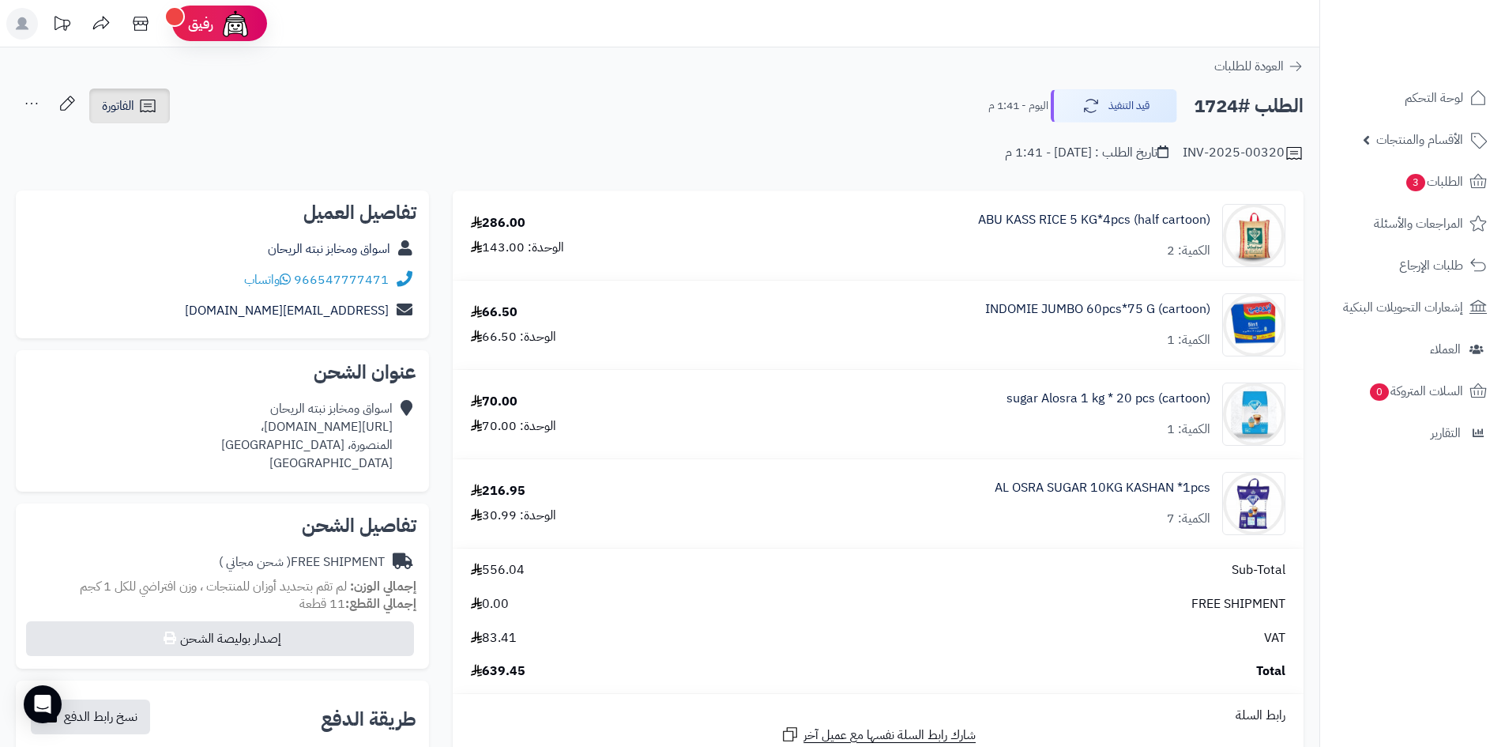
click at [152, 96] on icon at bounding box center [147, 105] width 19 height 19
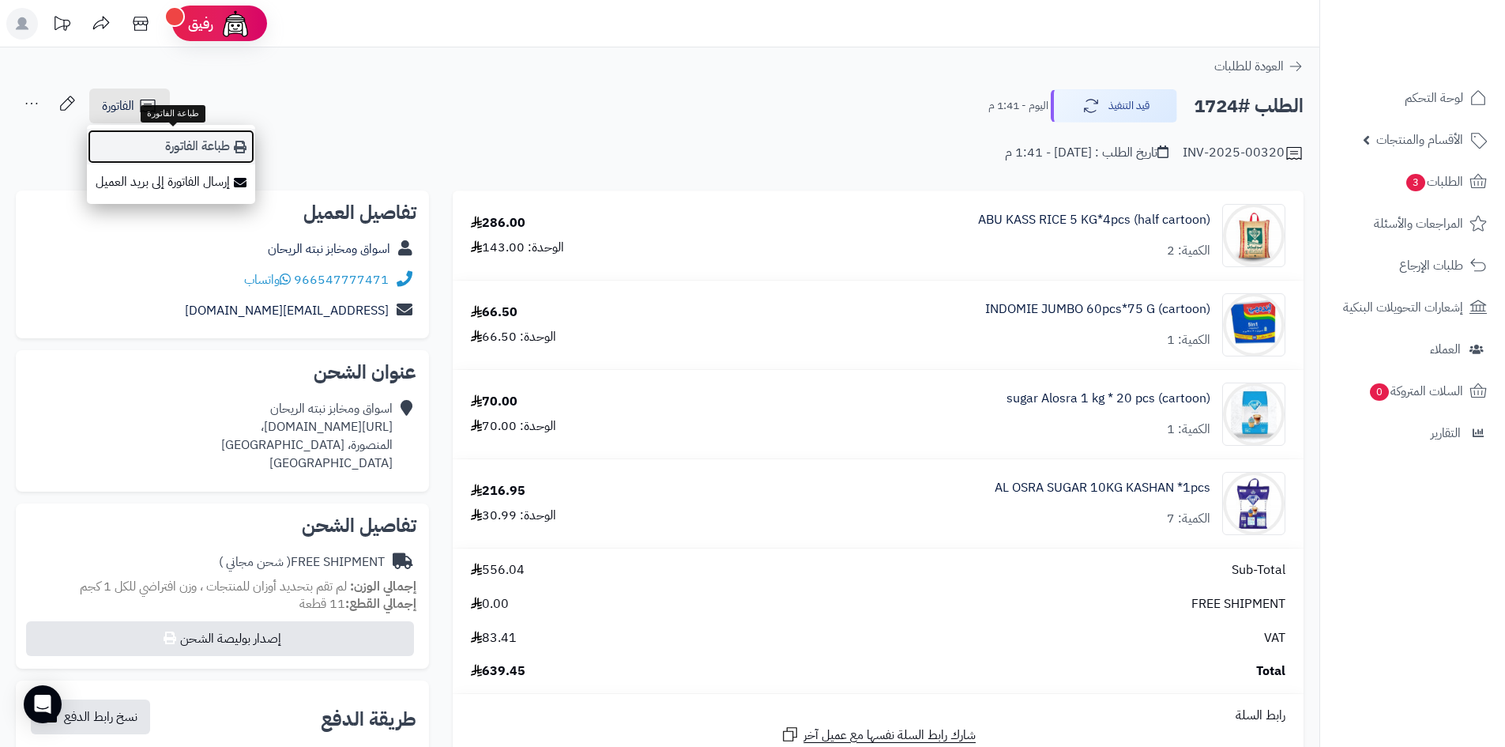
click at [178, 132] on link "طباعة الفاتورة" at bounding box center [171, 147] width 168 height 36
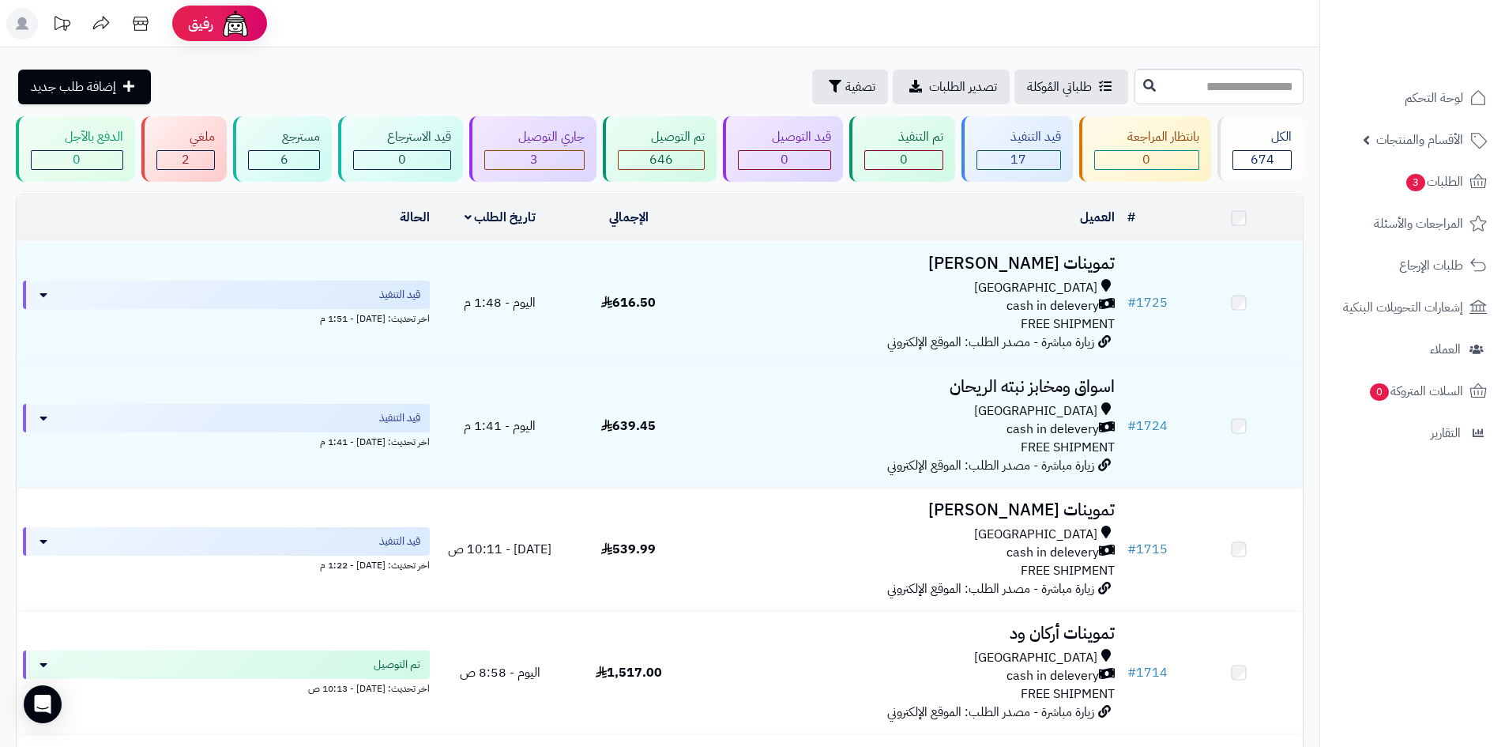
scroll to position [158, 0]
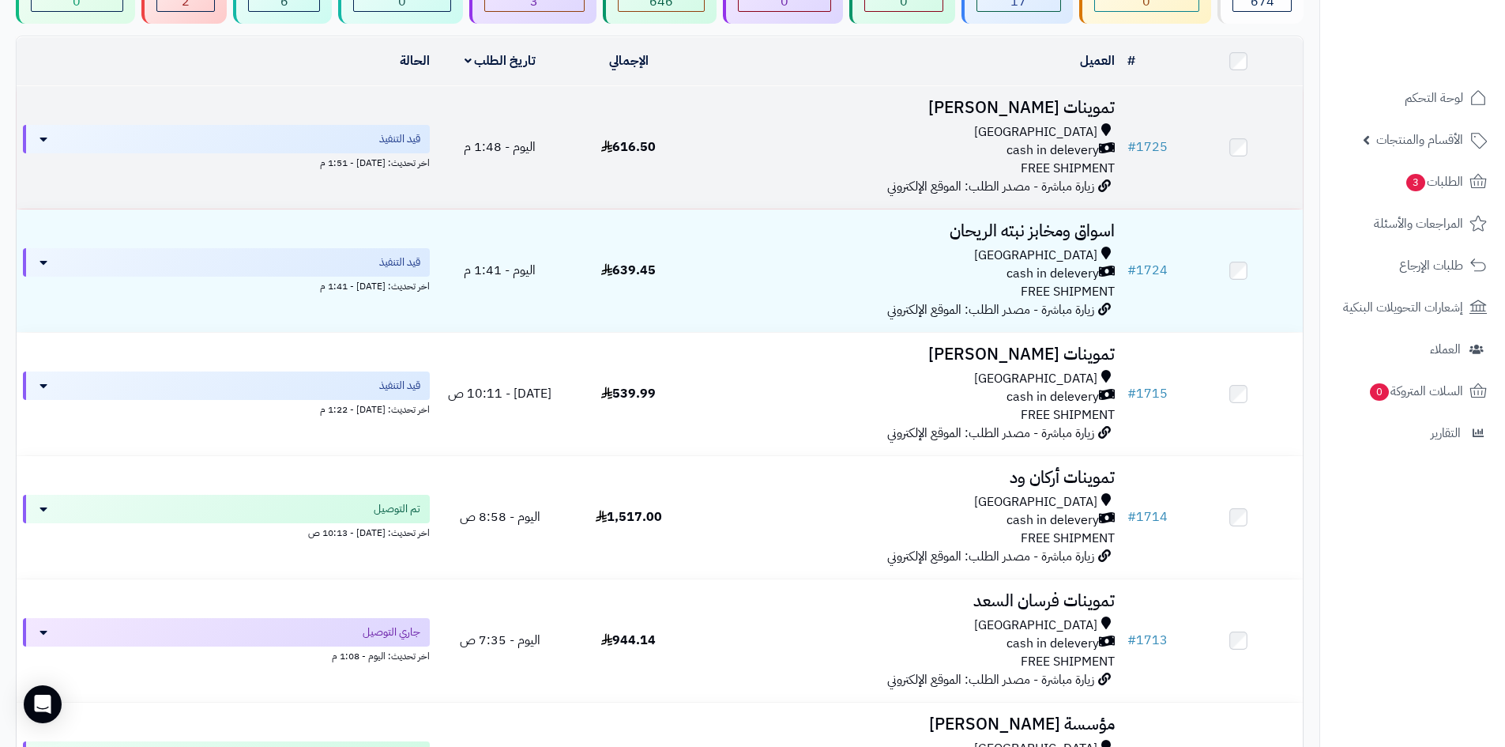
click at [860, 146] on div "cash in delevery" at bounding box center [907, 150] width 416 height 18
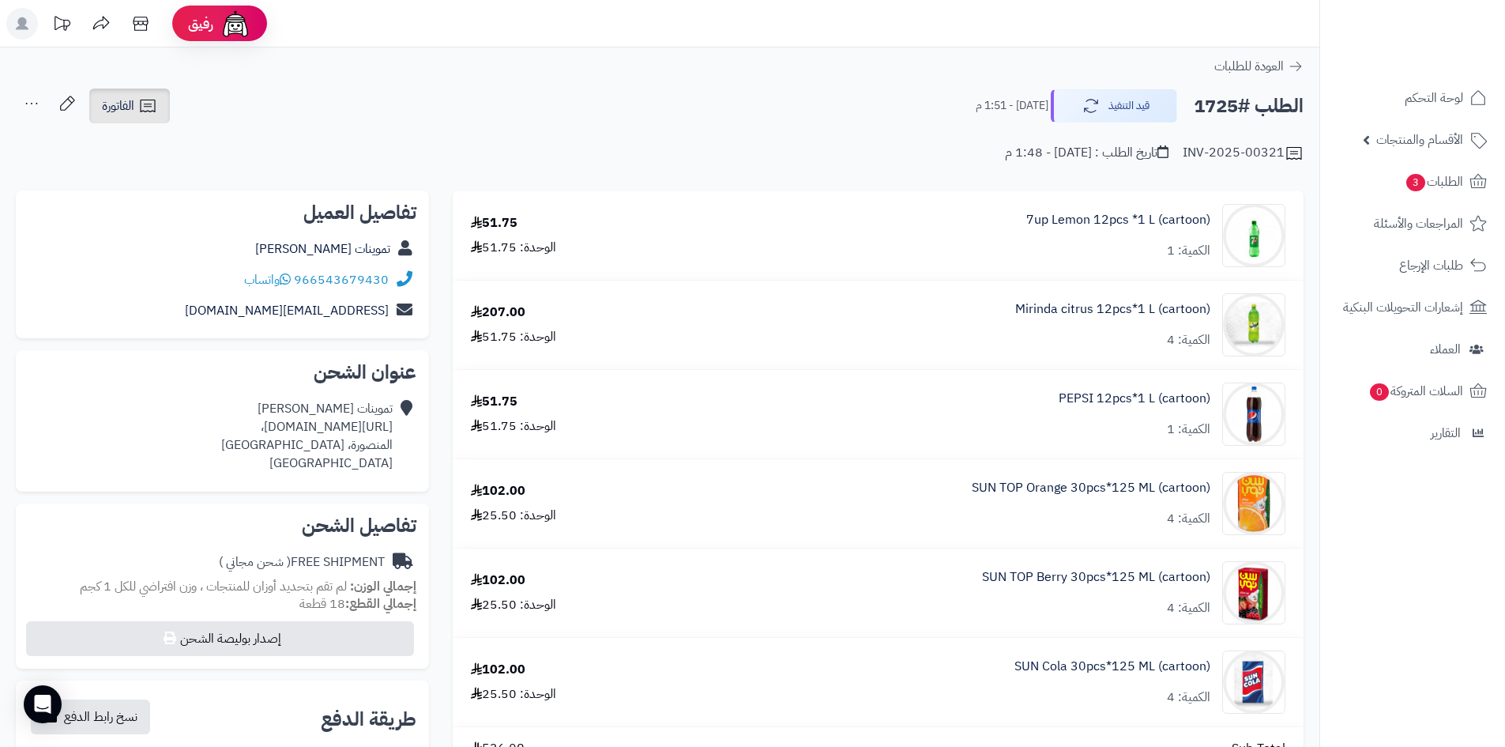
click at [118, 105] on span "الفاتورة" at bounding box center [118, 105] width 32 height 19
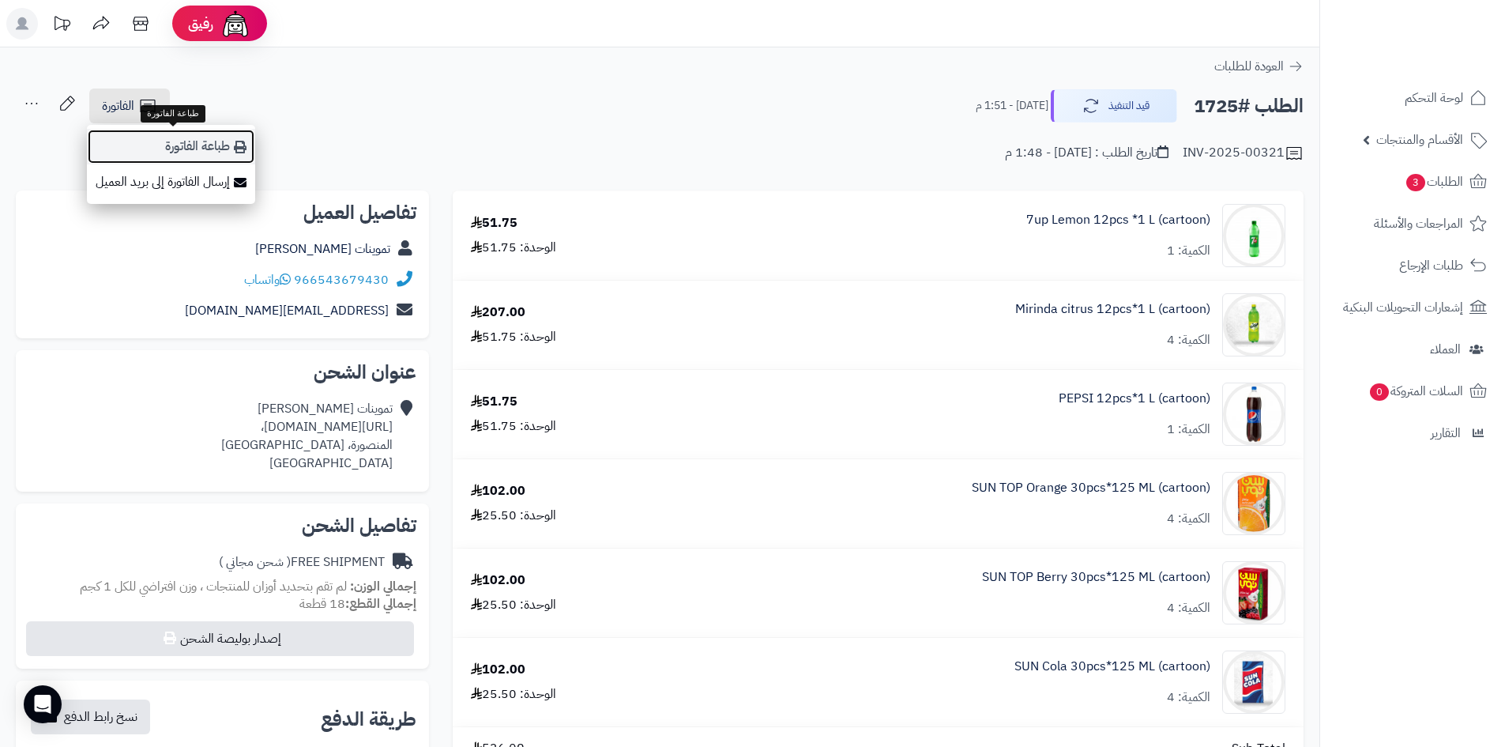
click at [155, 141] on link "طباعة الفاتورة" at bounding box center [171, 147] width 168 height 36
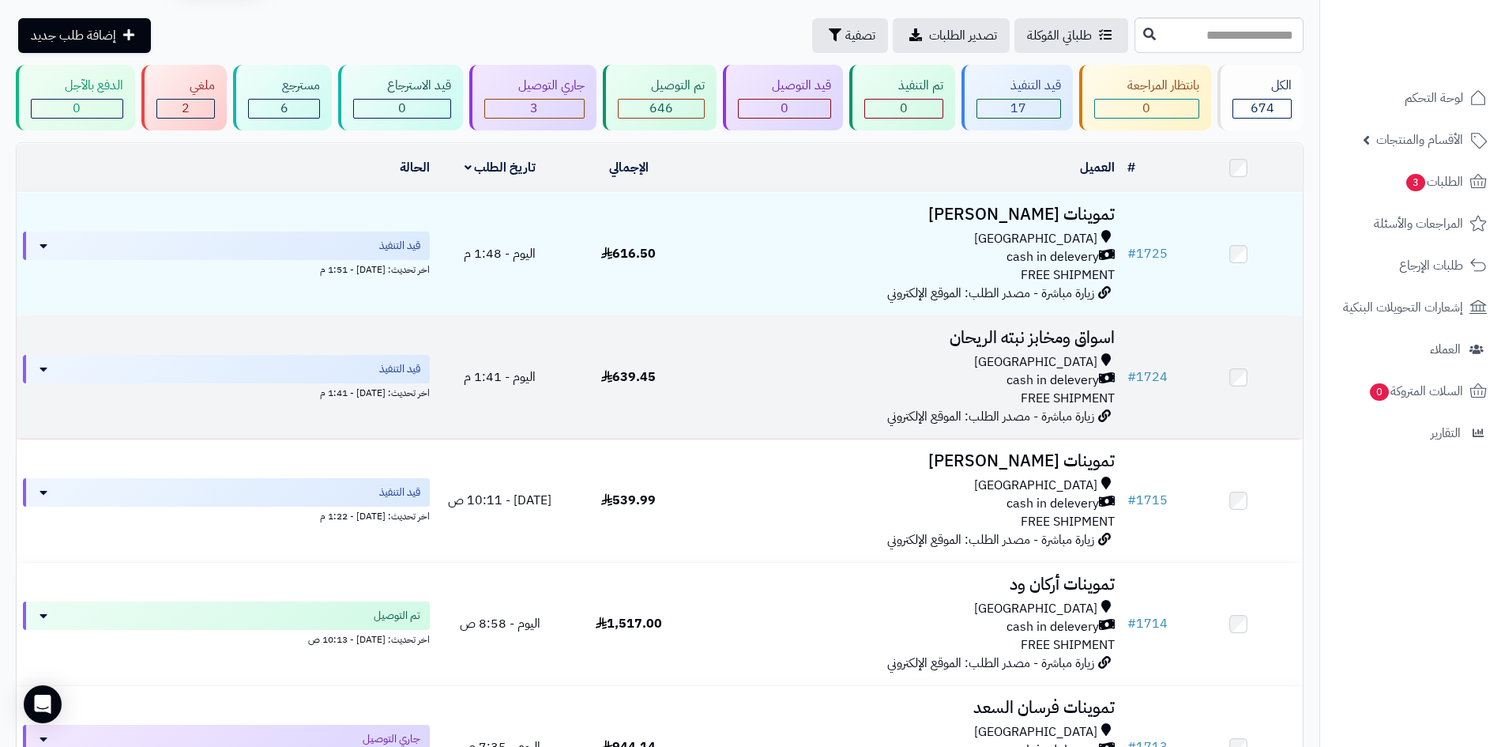
scroll to position [79, 0]
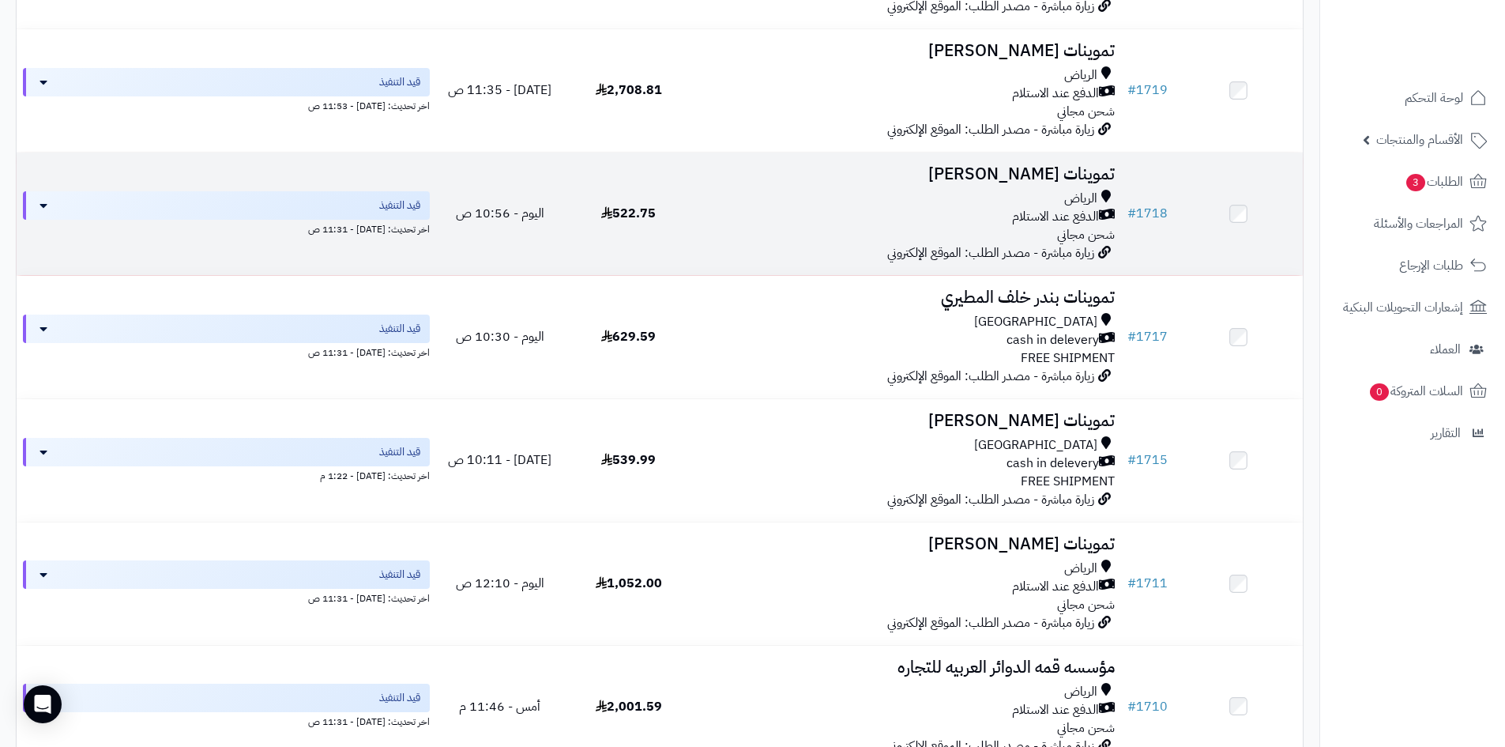
scroll to position [877, 0]
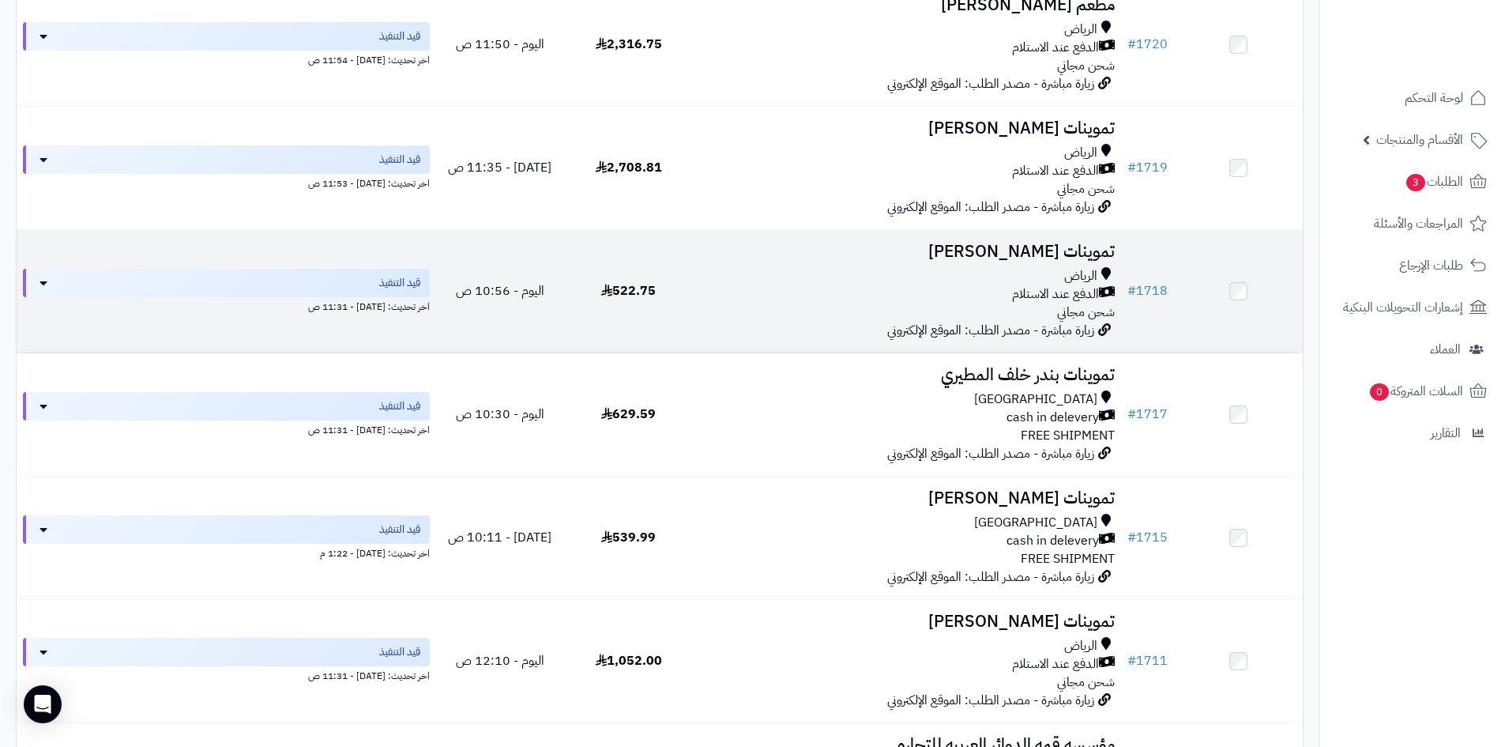
click at [965, 287] on div "الدفع عند الاستلام" at bounding box center [907, 294] width 416 height 18
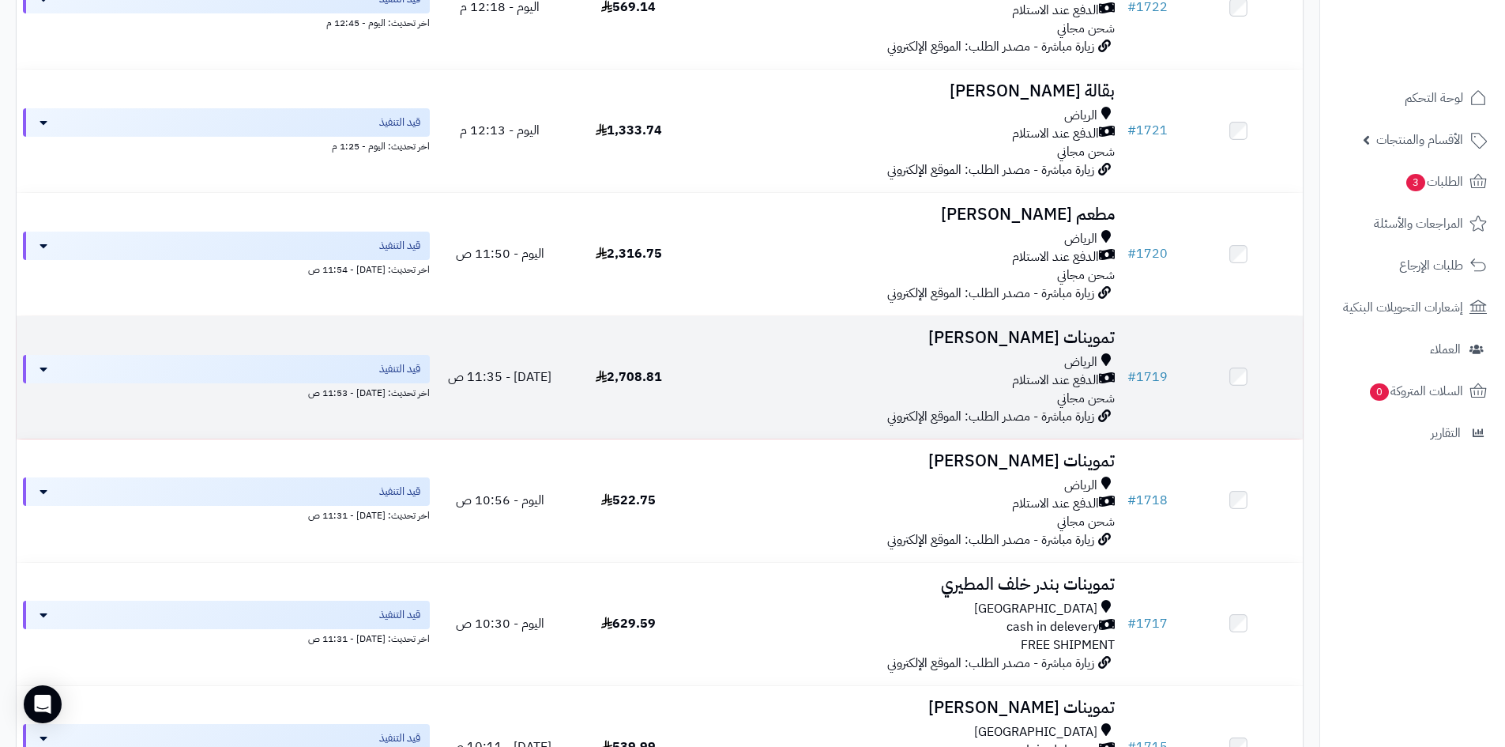
scroll to position [640, 0]
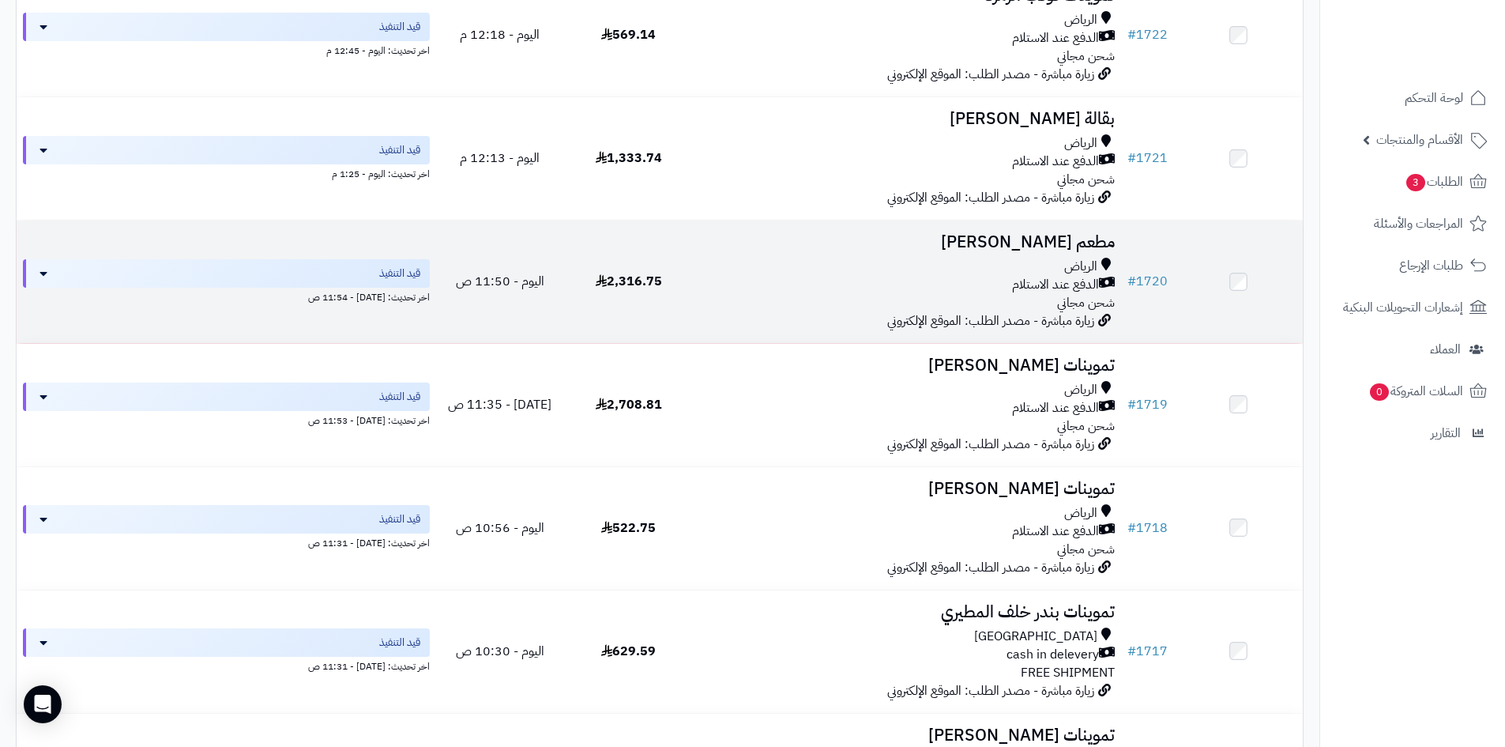
click at [990, 277] on div "الدفع عند الاستلام" at bounding box center [907, 285] width 416 height 18
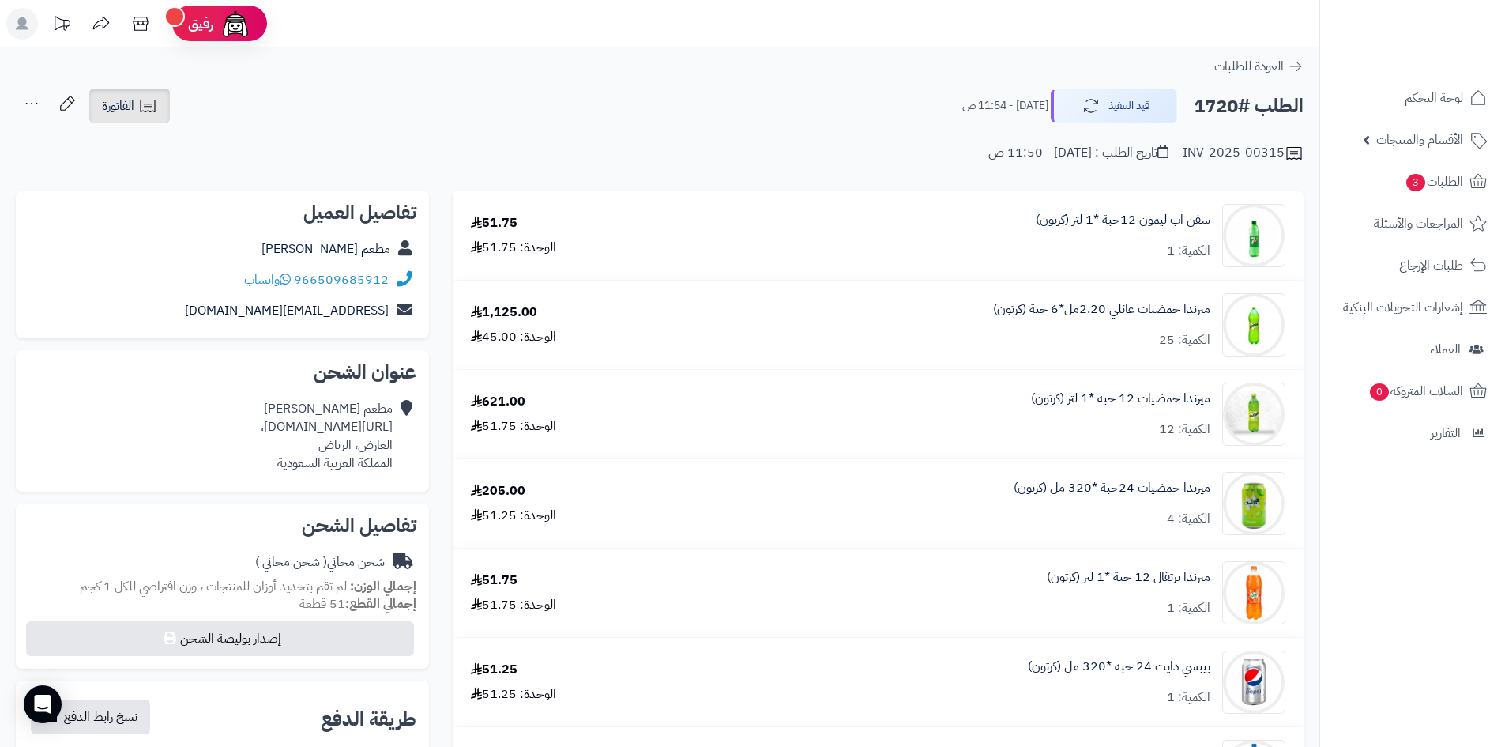
click at [133, 102] on span "الفاتورة" at bounding box center [118, 105] width 32 height 19
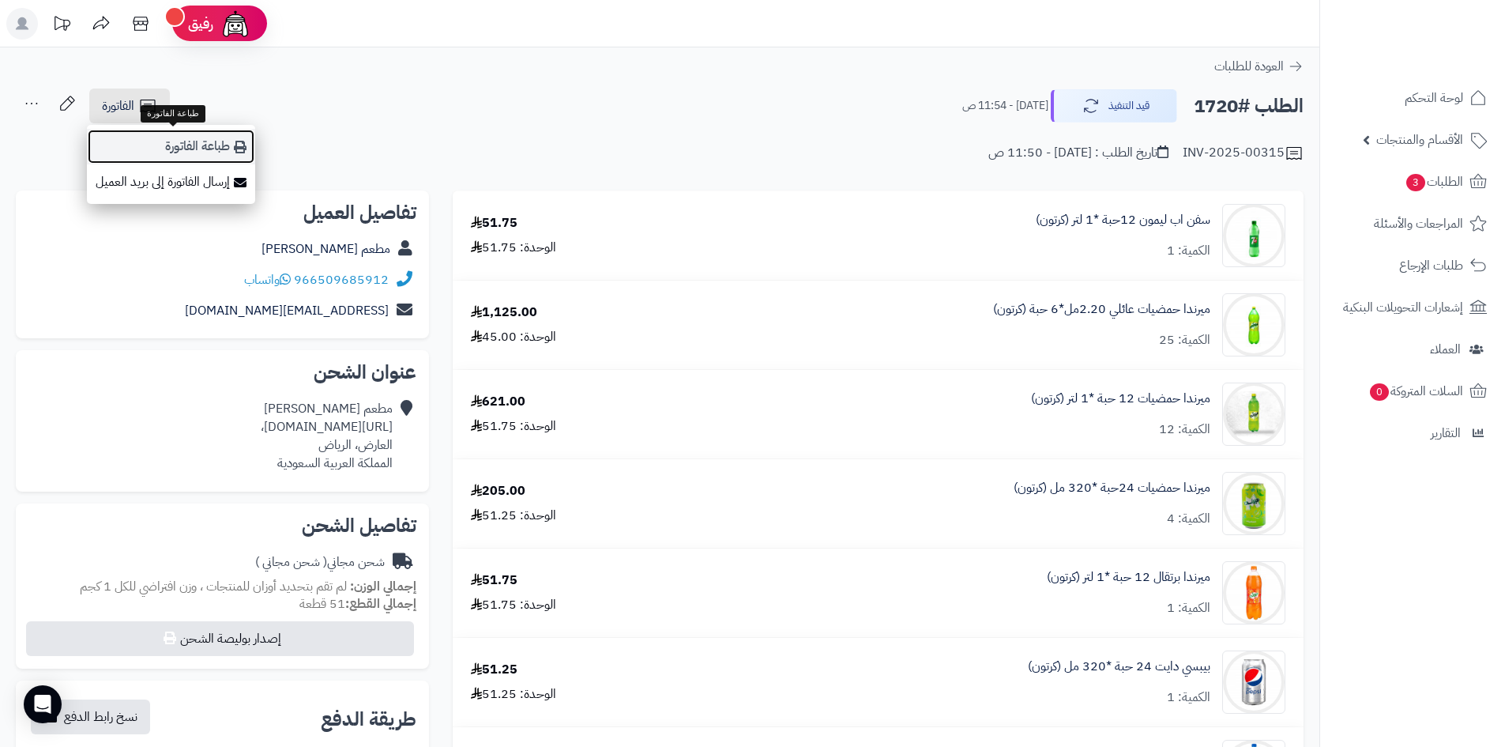
click at [162, 137] on link "طباعة الفاتورة" at bounding box center [171, 147] width 168 height 36
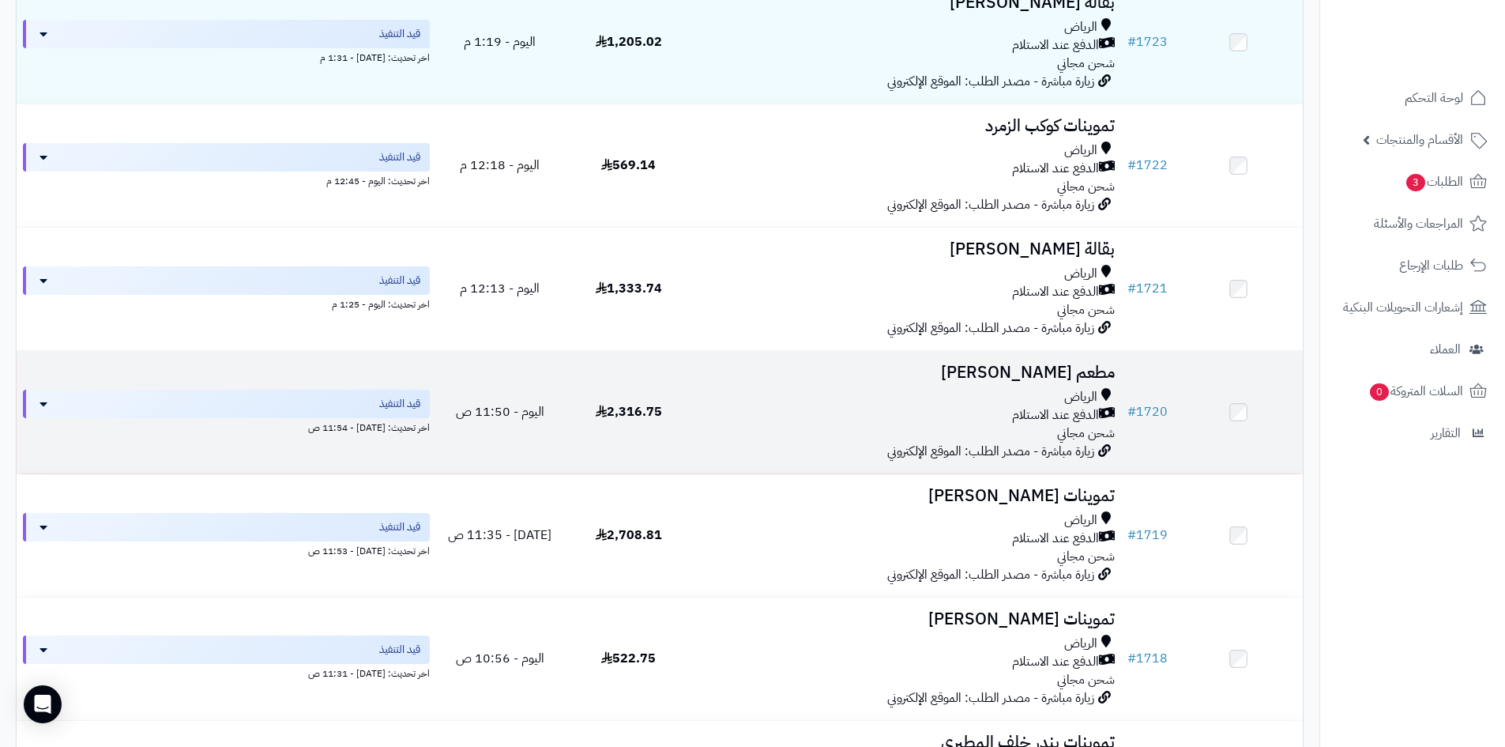
scroll to position [482, 0]
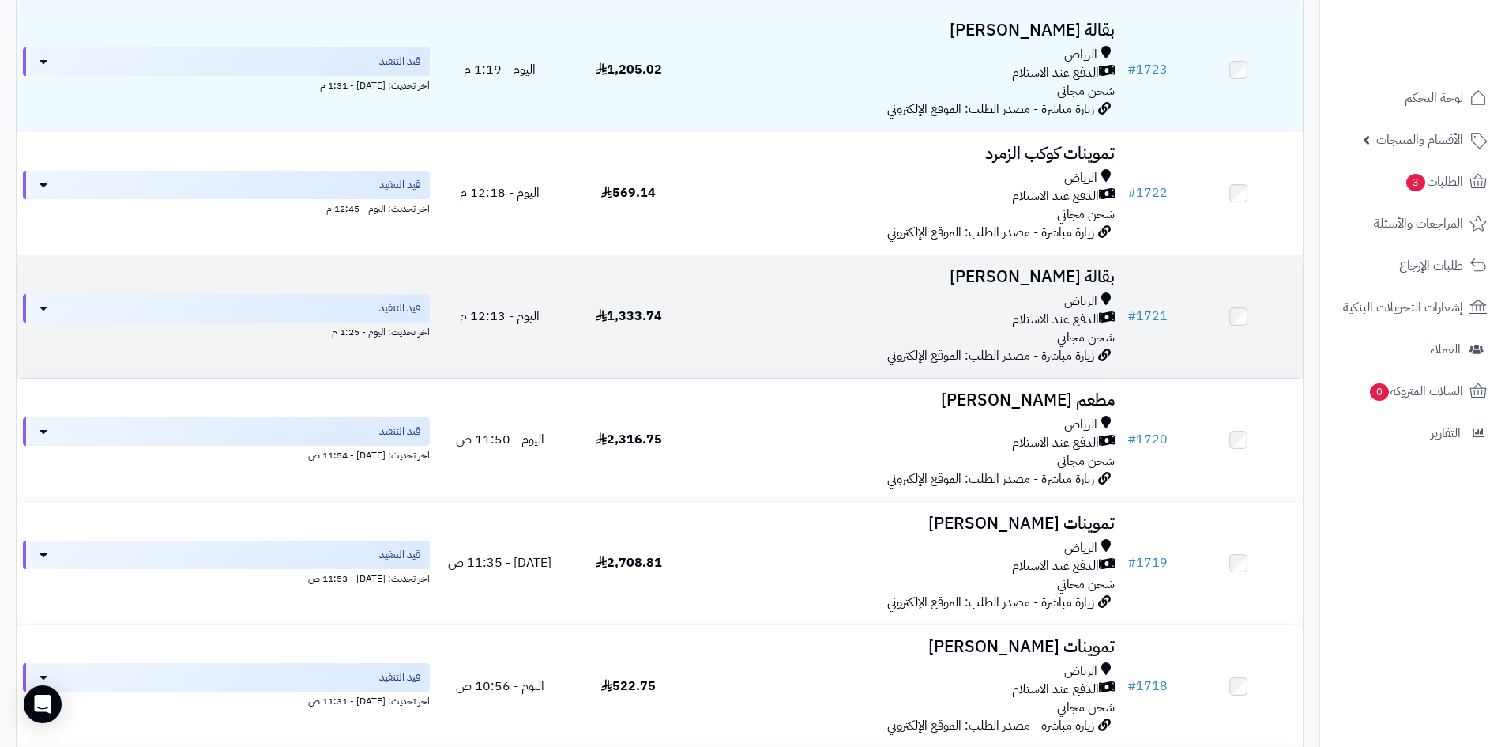
click at [899, 334] on div "الرياض الدفع عند الاستلام شحن مجاني" at bounding box center [907, 319] width 416 height 55
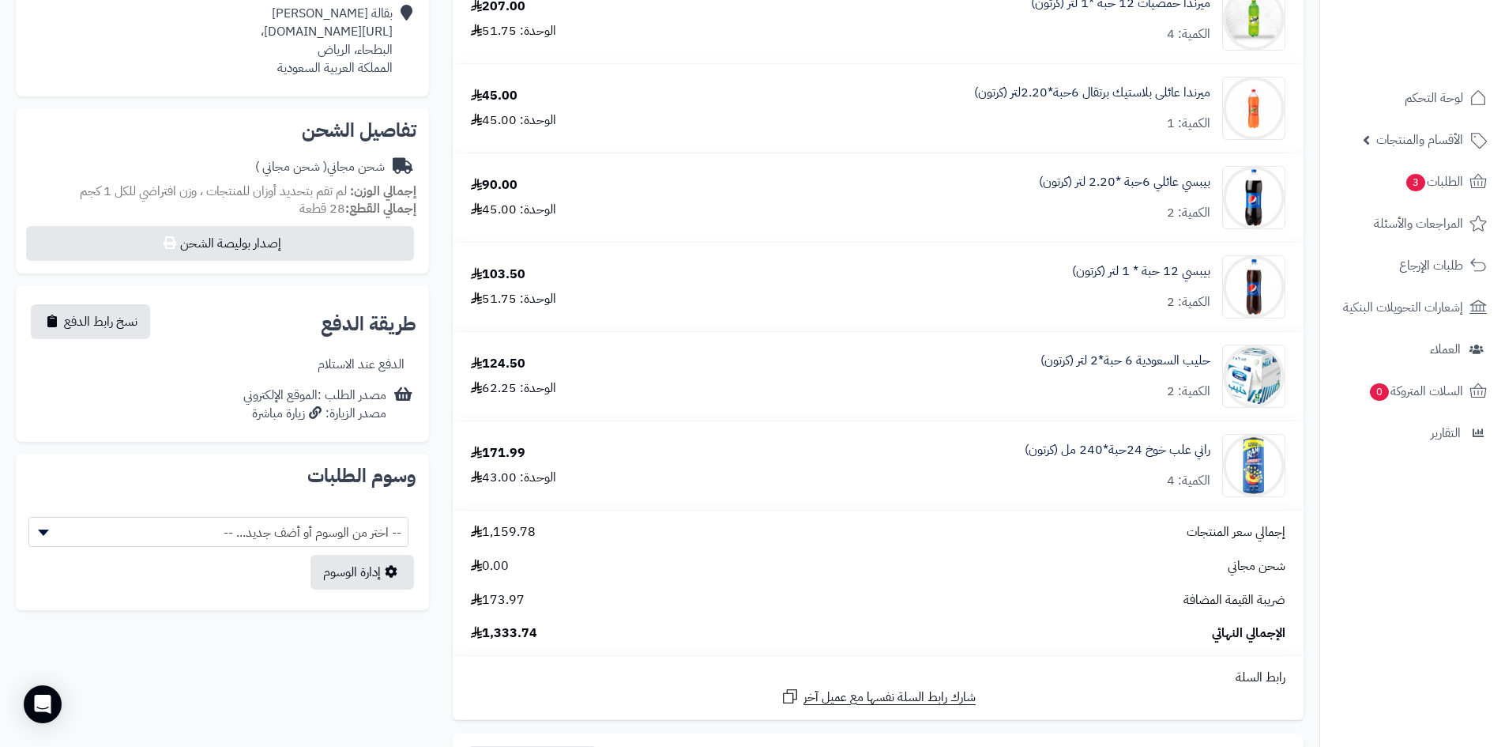
scroll to position [79, 0]
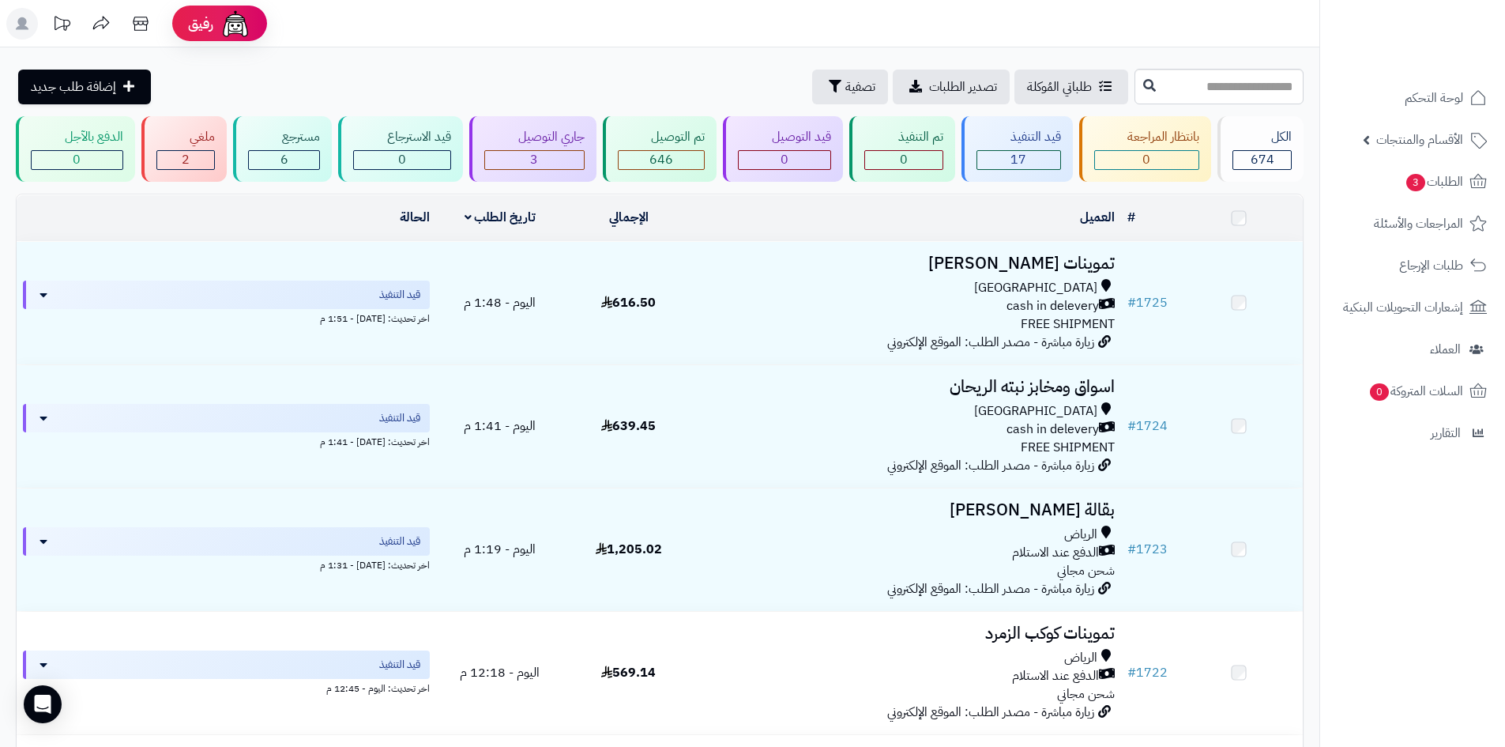
scroll to position [482, 0]
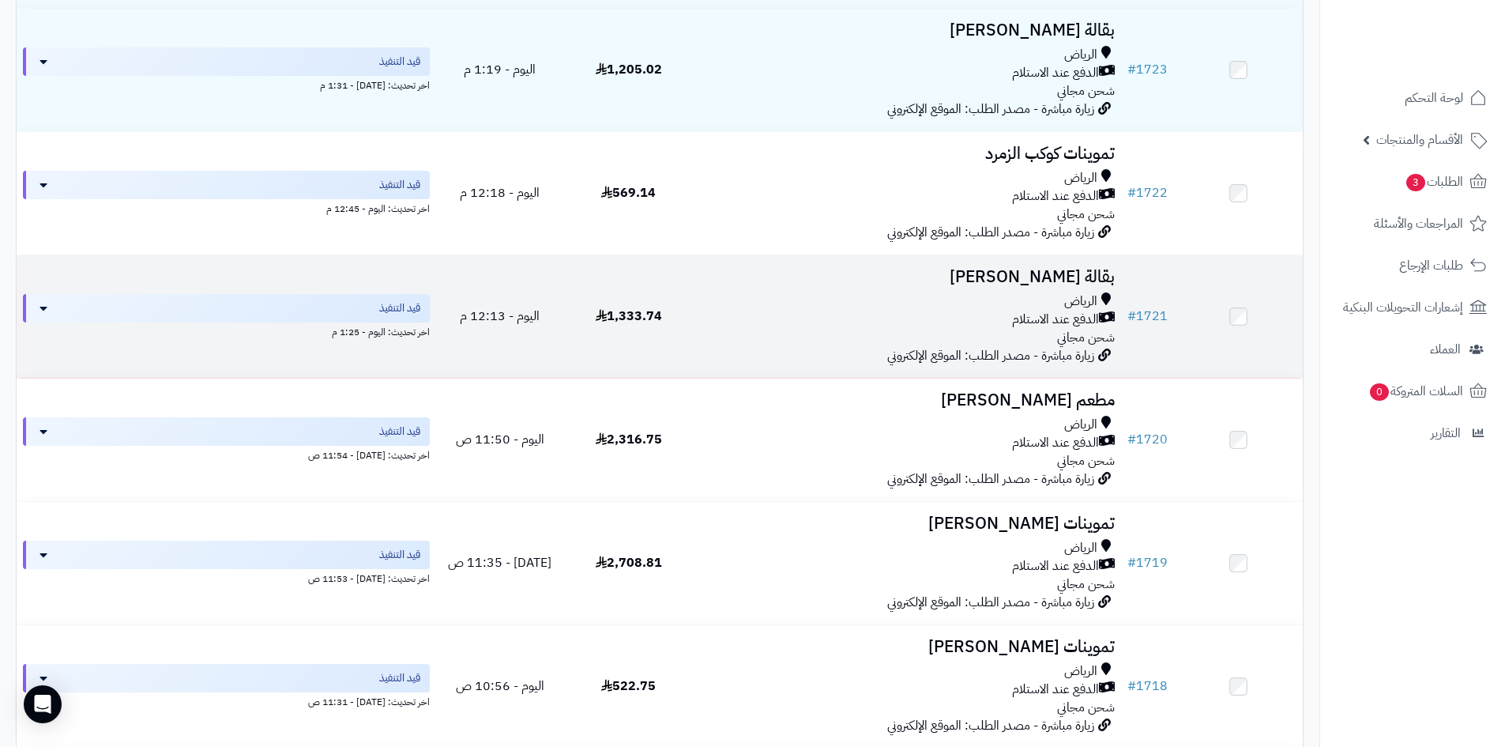
click at [916, 332] on div "[PERSON_NAME] عند الاستلام شحن مجاني" at bounding box center [907, 319] width 416 height 55
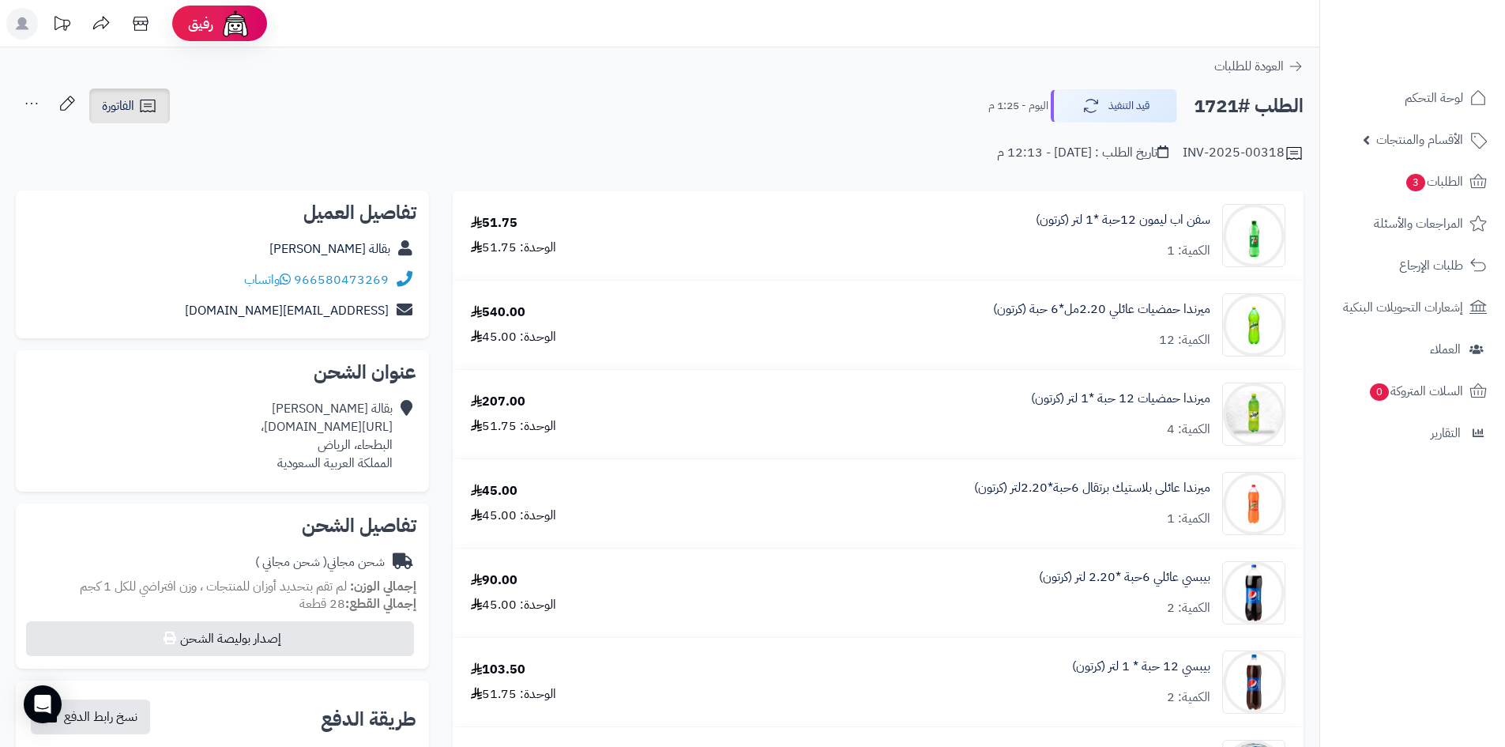
click at [160, 107] on link "الفاتورة" at bounding box center [129, 105] width 81 height 35
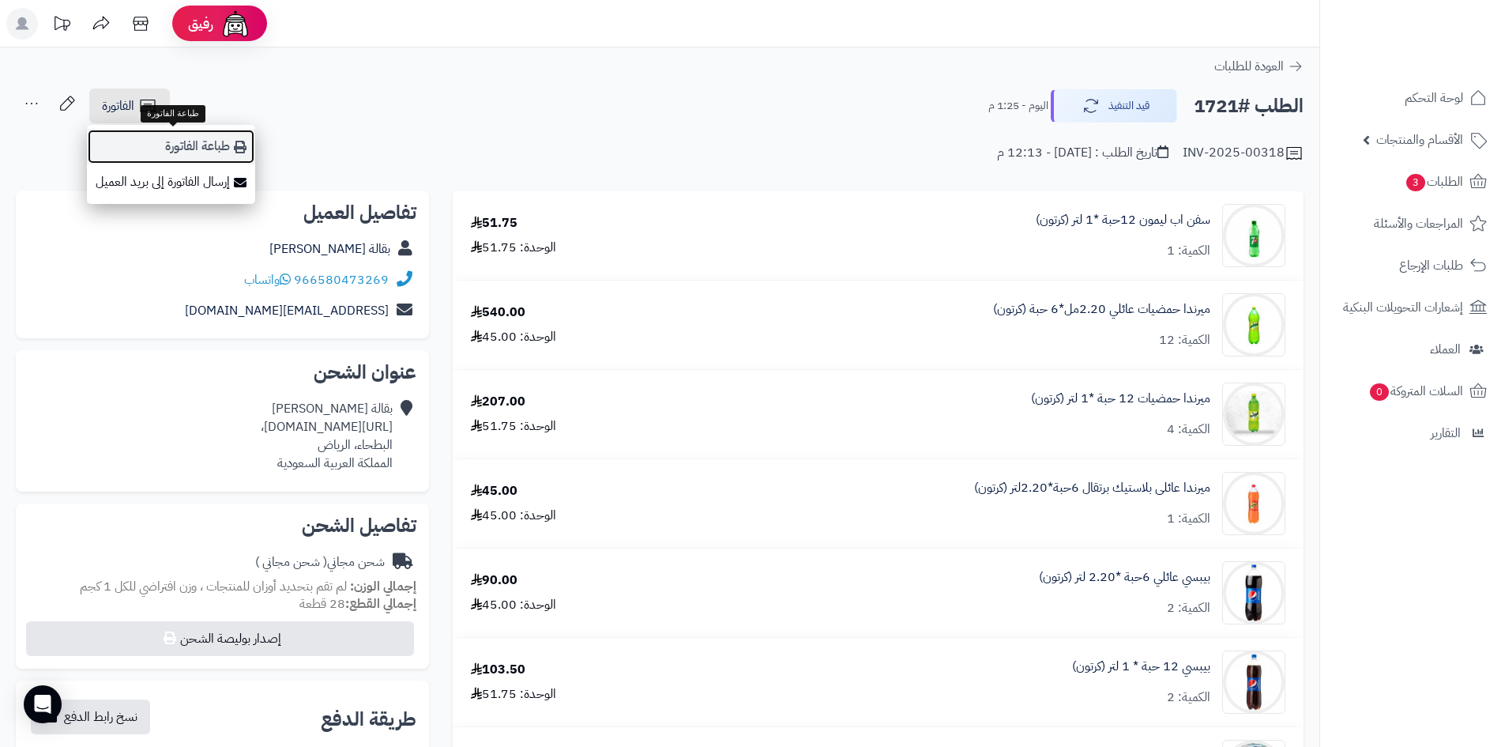
click at [182, 137] on link "طباعة الفاتورة" at bounding box center [171, 147] width 168 height 36
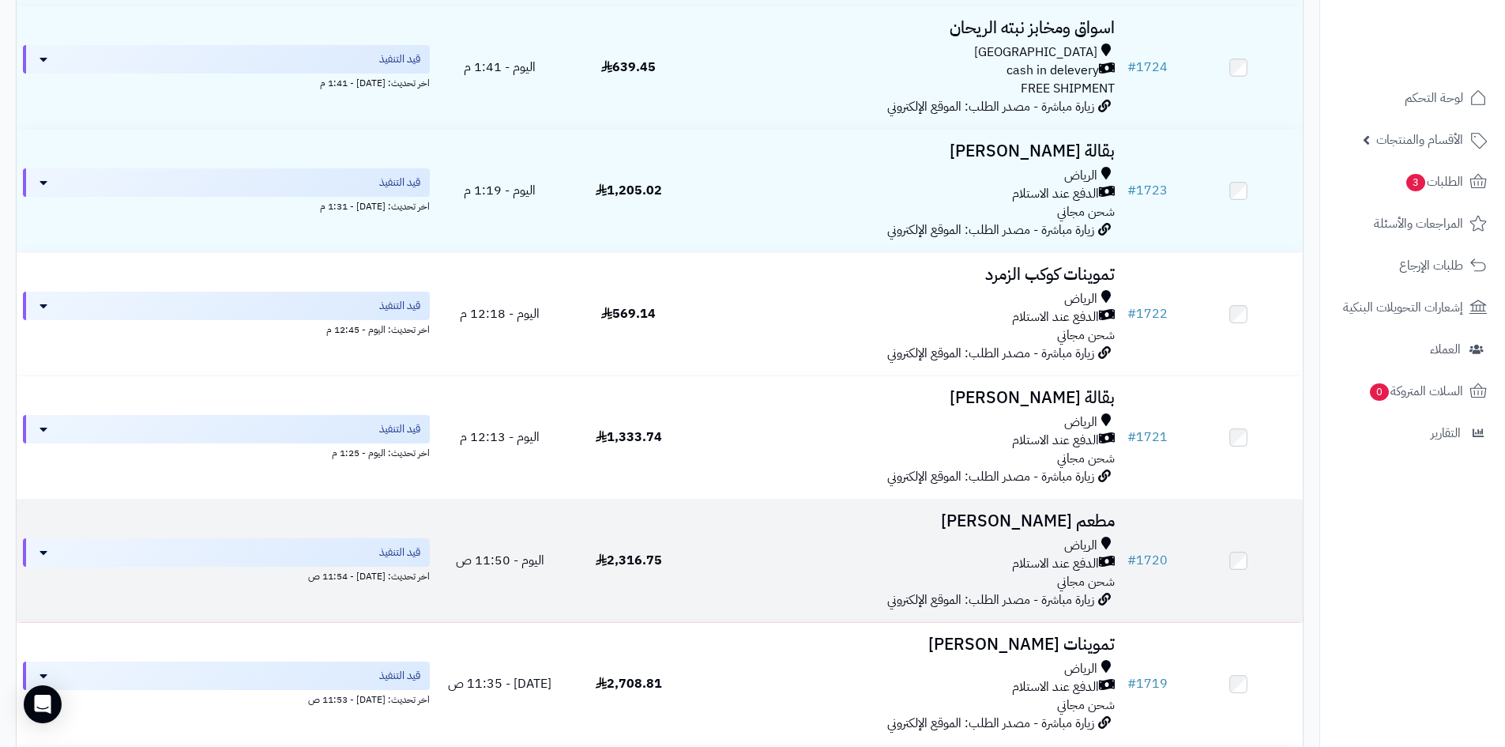
scroll to position [482, 0]
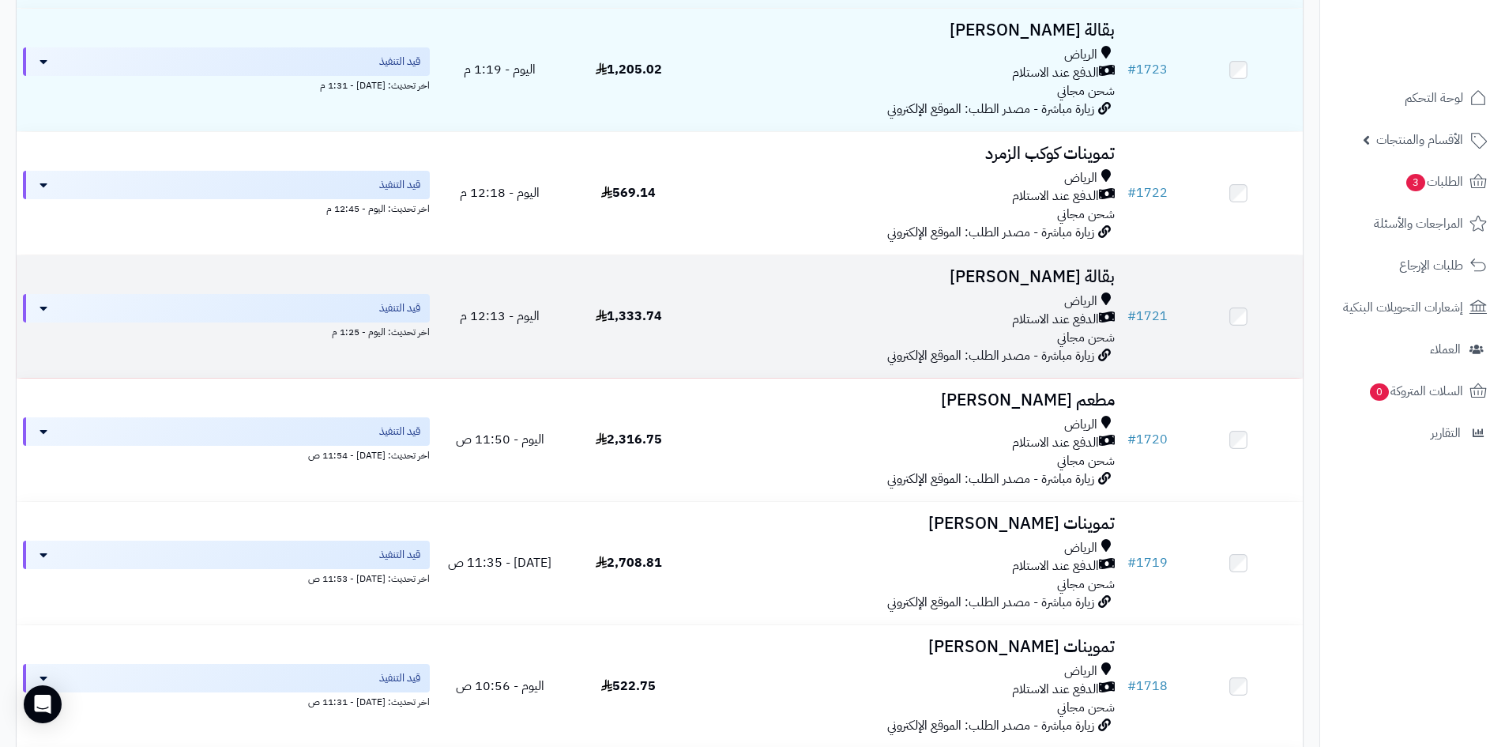
click at [956, 300] on div "الرياض" at bounding box center [907, 301] width 416 height 18
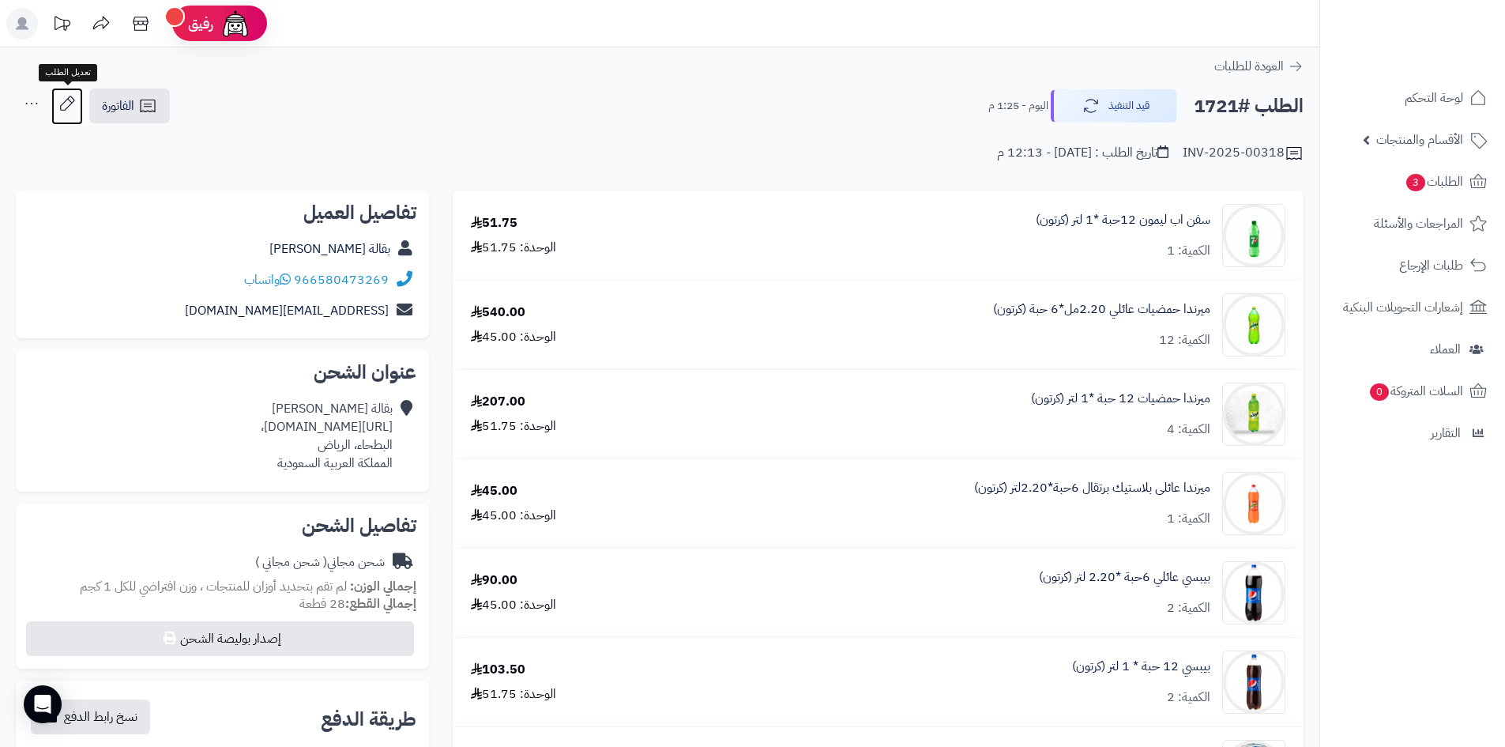
click at [58, 90] on icon at bounding box center [67, 104] width 32 height 32
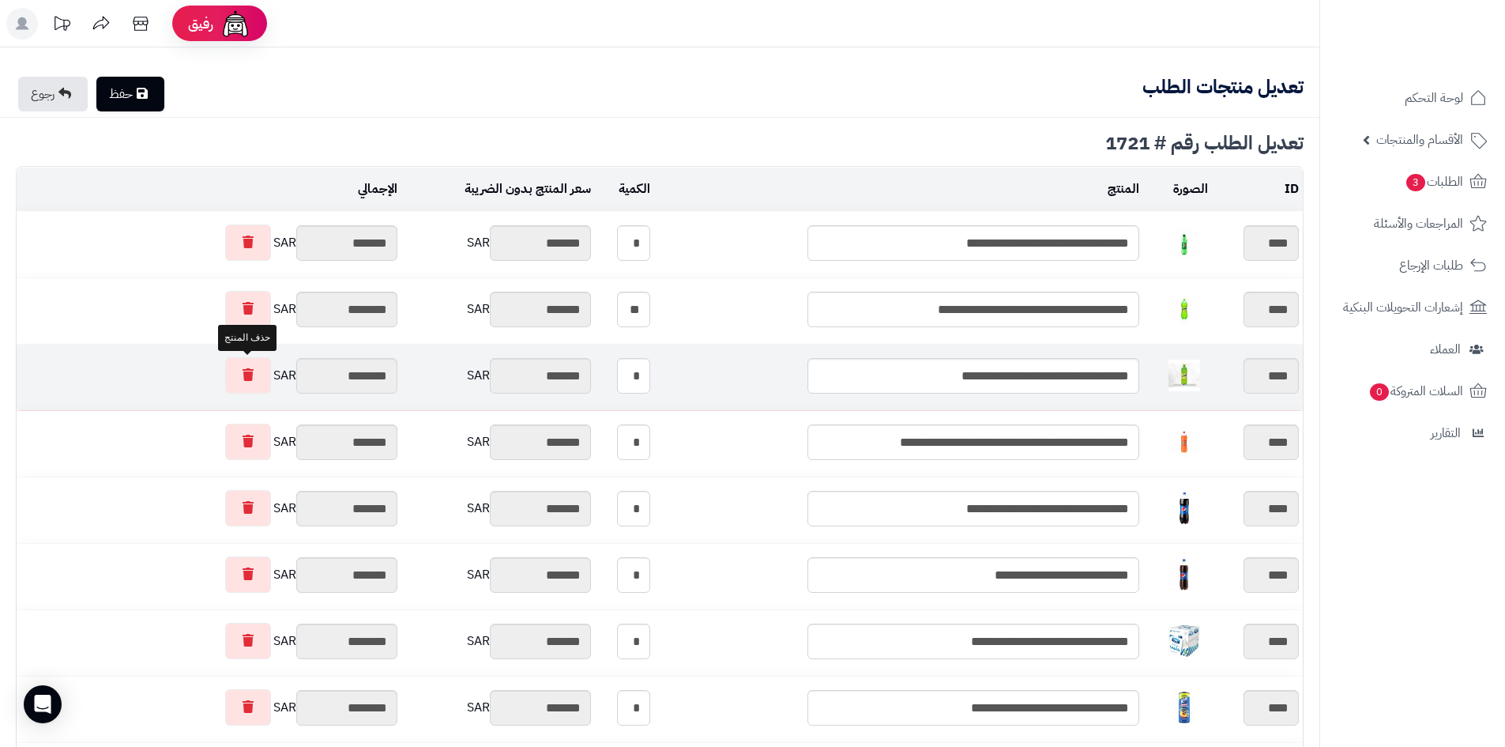
type textarea "**********"
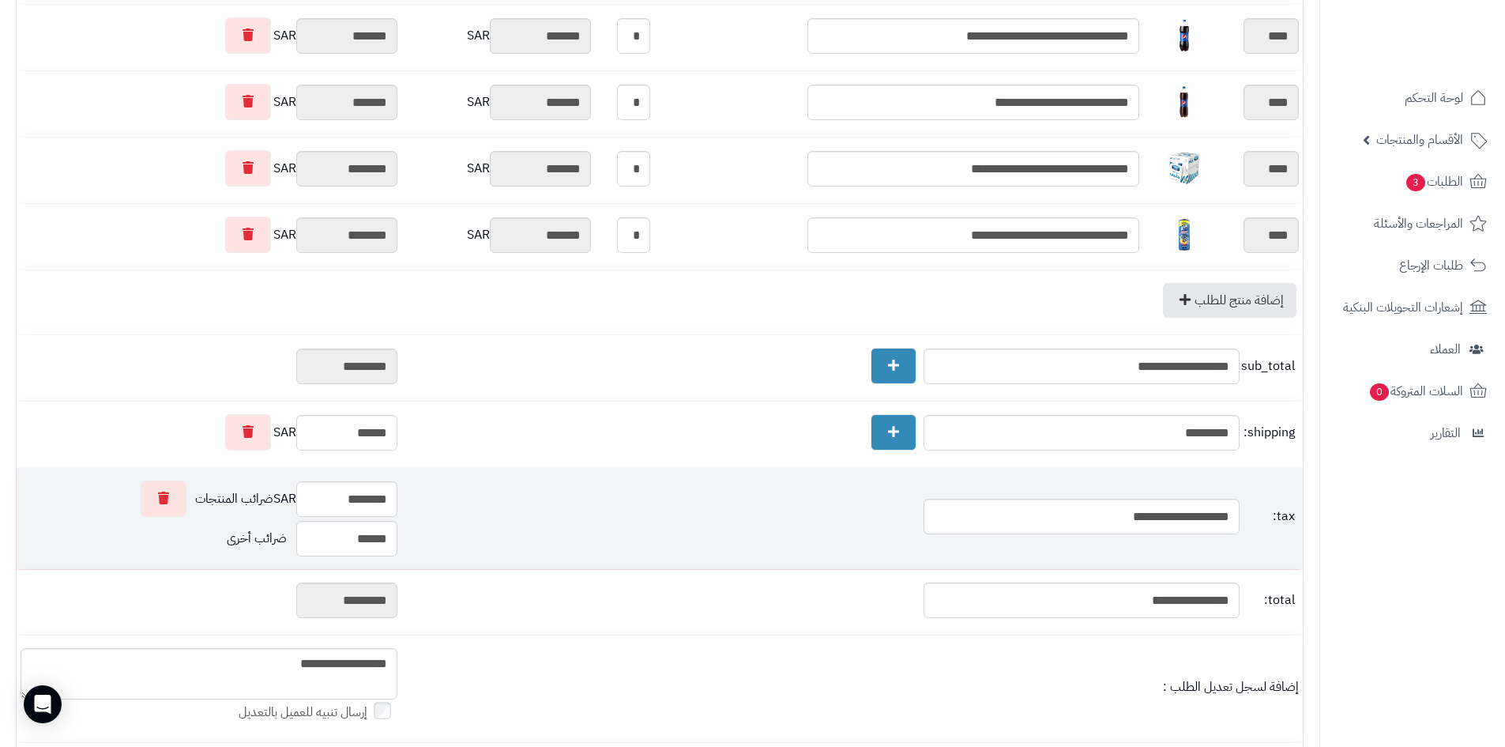
scroll to position [632, 0]
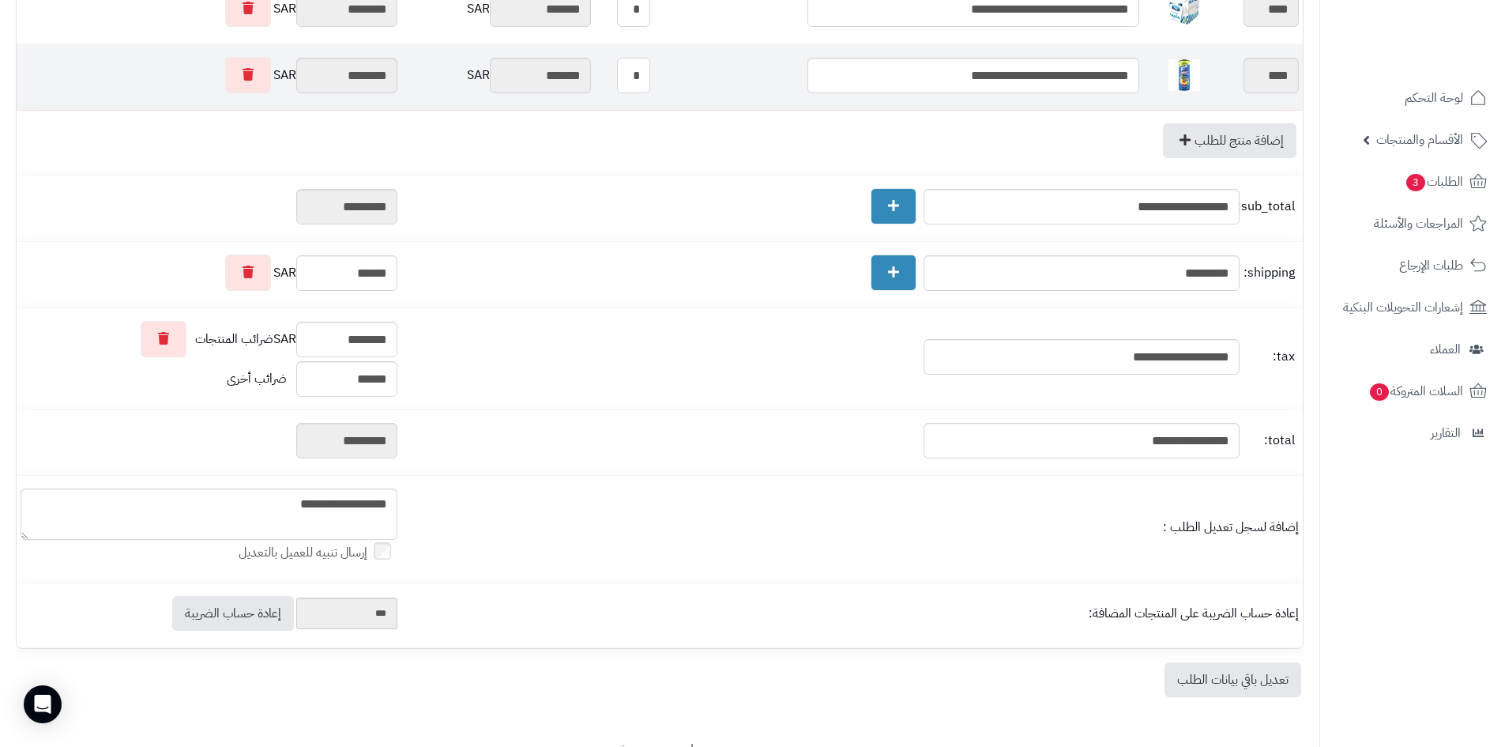
drag, startPoint x: 638, startPoint y: 72, endPoint x: 650, endPoint y: 73, distance: 11.9
click at [650, 73] on input "*" at bounding box center [633, 76] width 33 height 36
type input "*"
type input "********"
type input "*********"
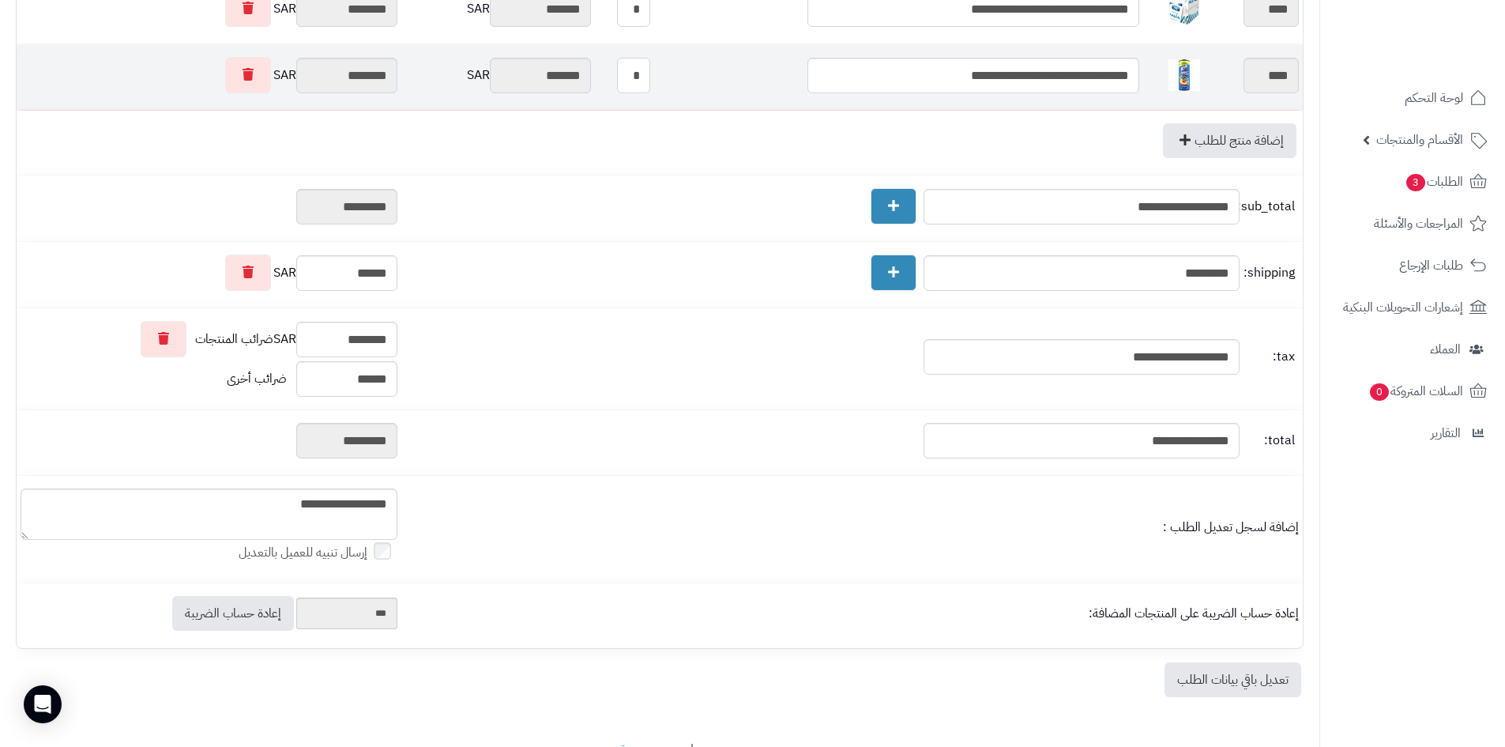
type input "********"
type input "*********"
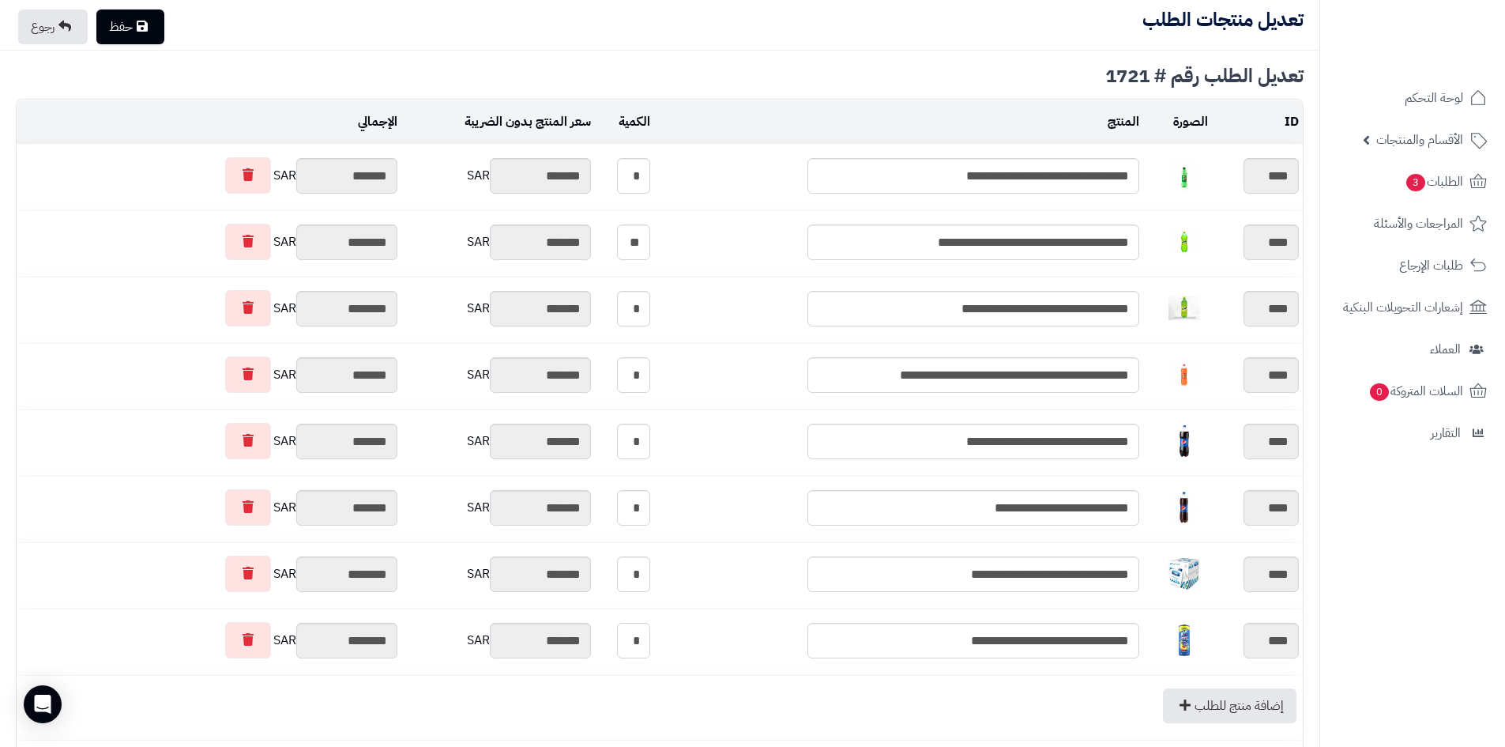
scroll to position [0, 0]
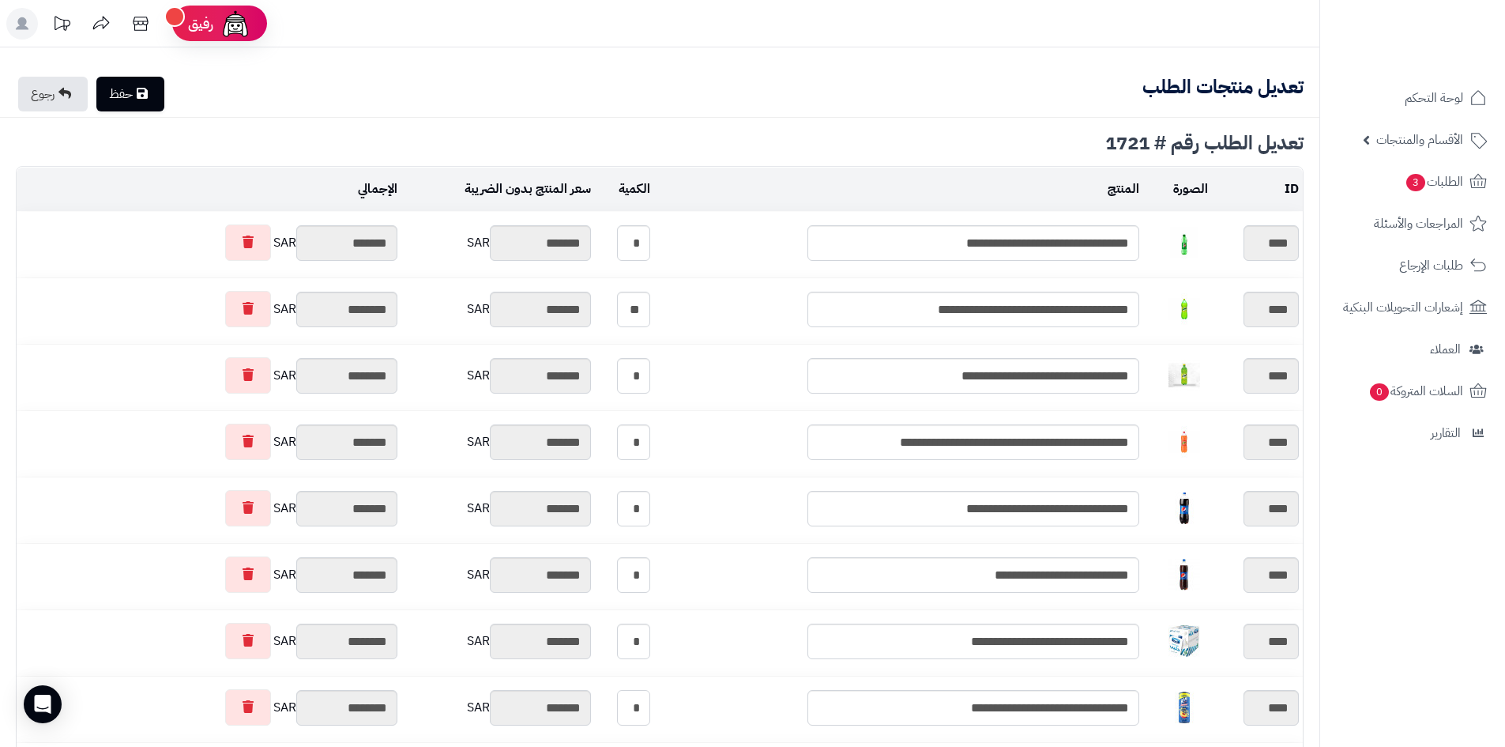
type input "*"
click at [158, 85] on link "حفظ" at bounding box center [130, 94] width 68 height 35
type input "**********"
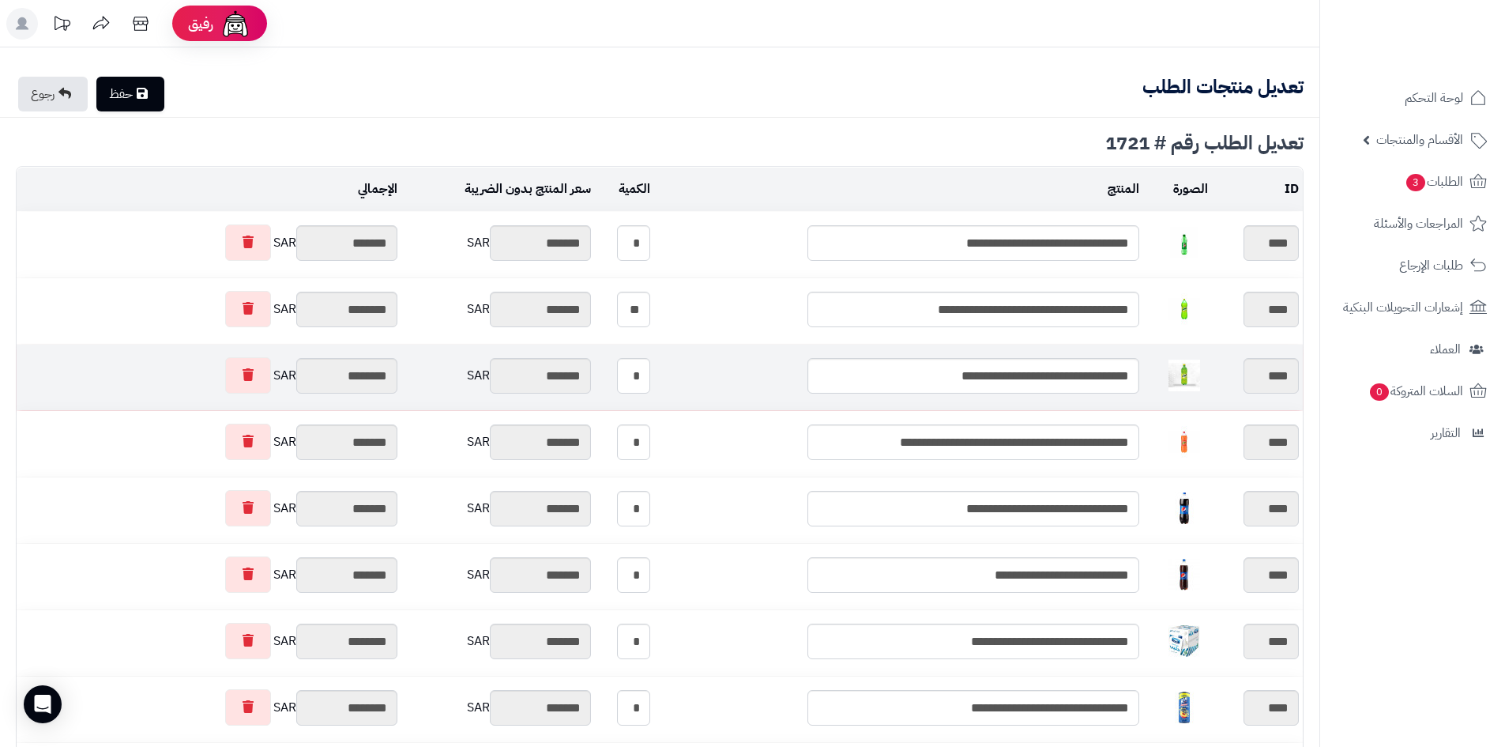
type textarea "**********"
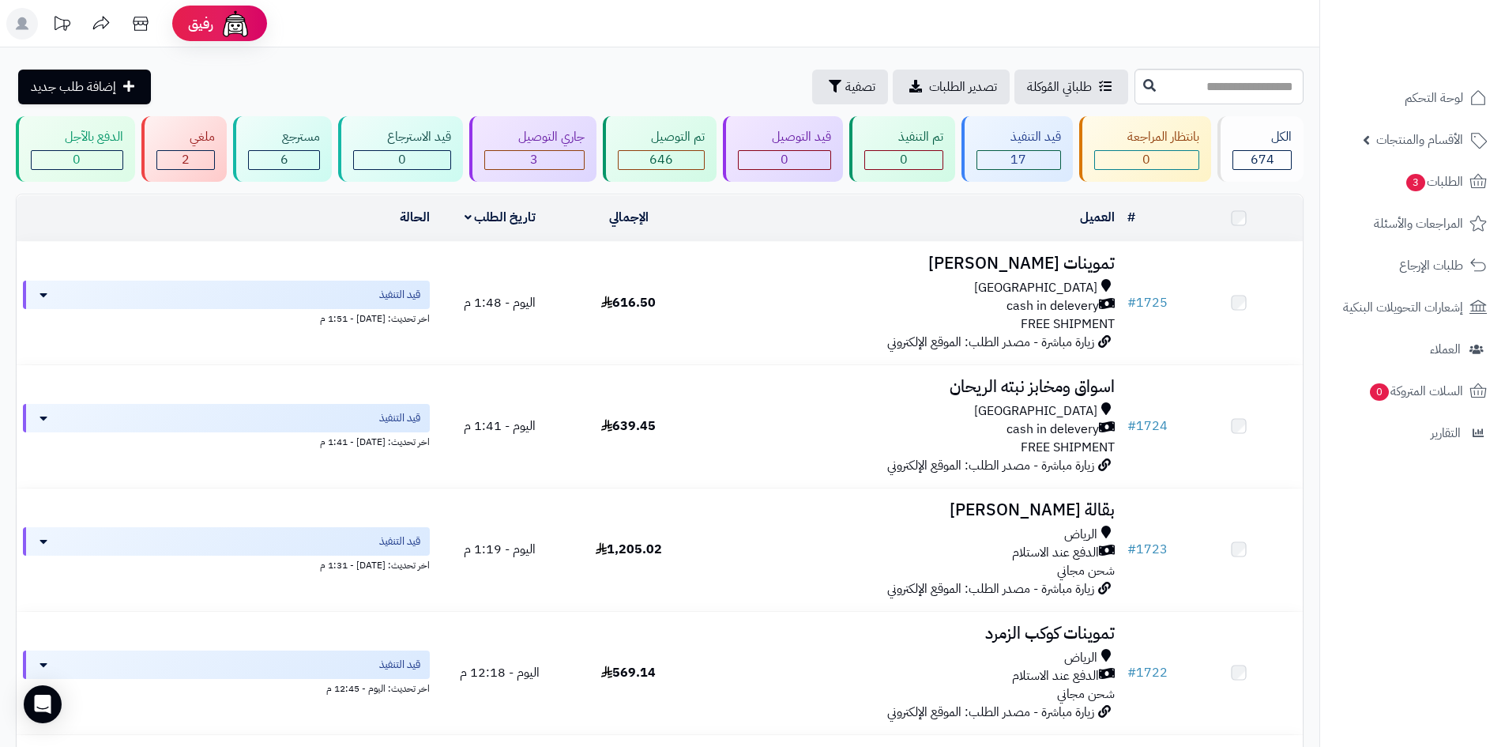
scroll to position [482, 0]
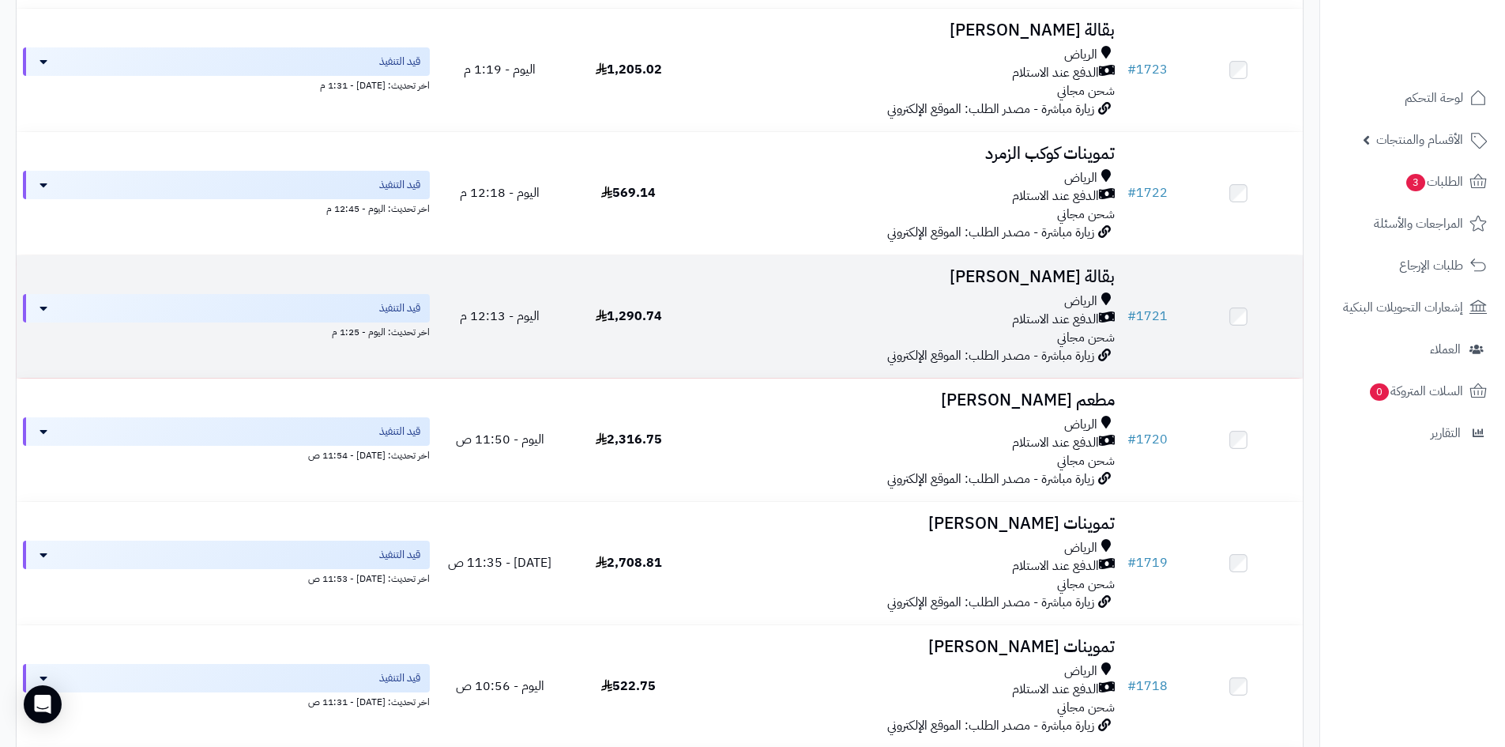
click at [959, 318] on div "الدفع عند الاستلام" at bounding box center [907, 320] width 416 height 18
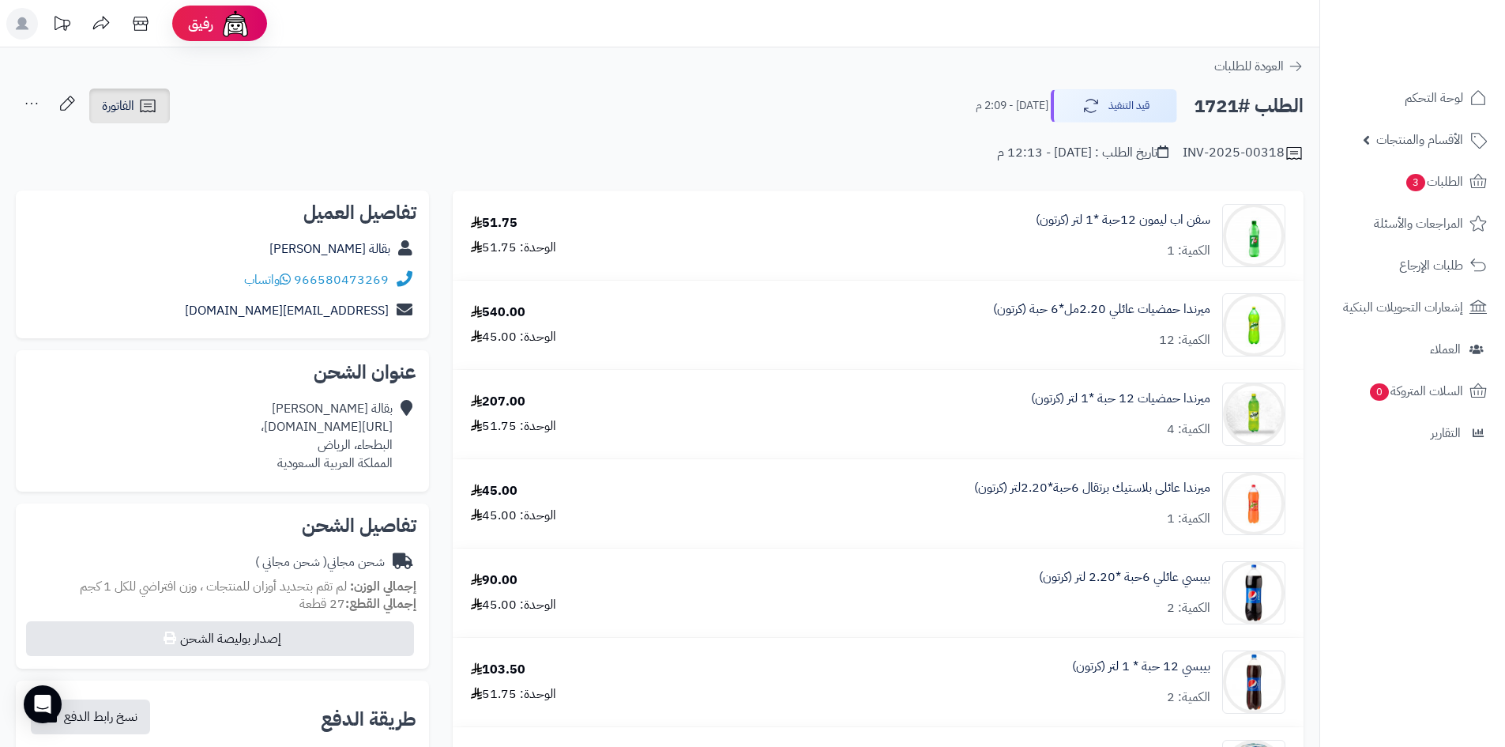
click at [131, 95] on link "الفاتورة" at bounding box center [129, 105] width 81 height 35
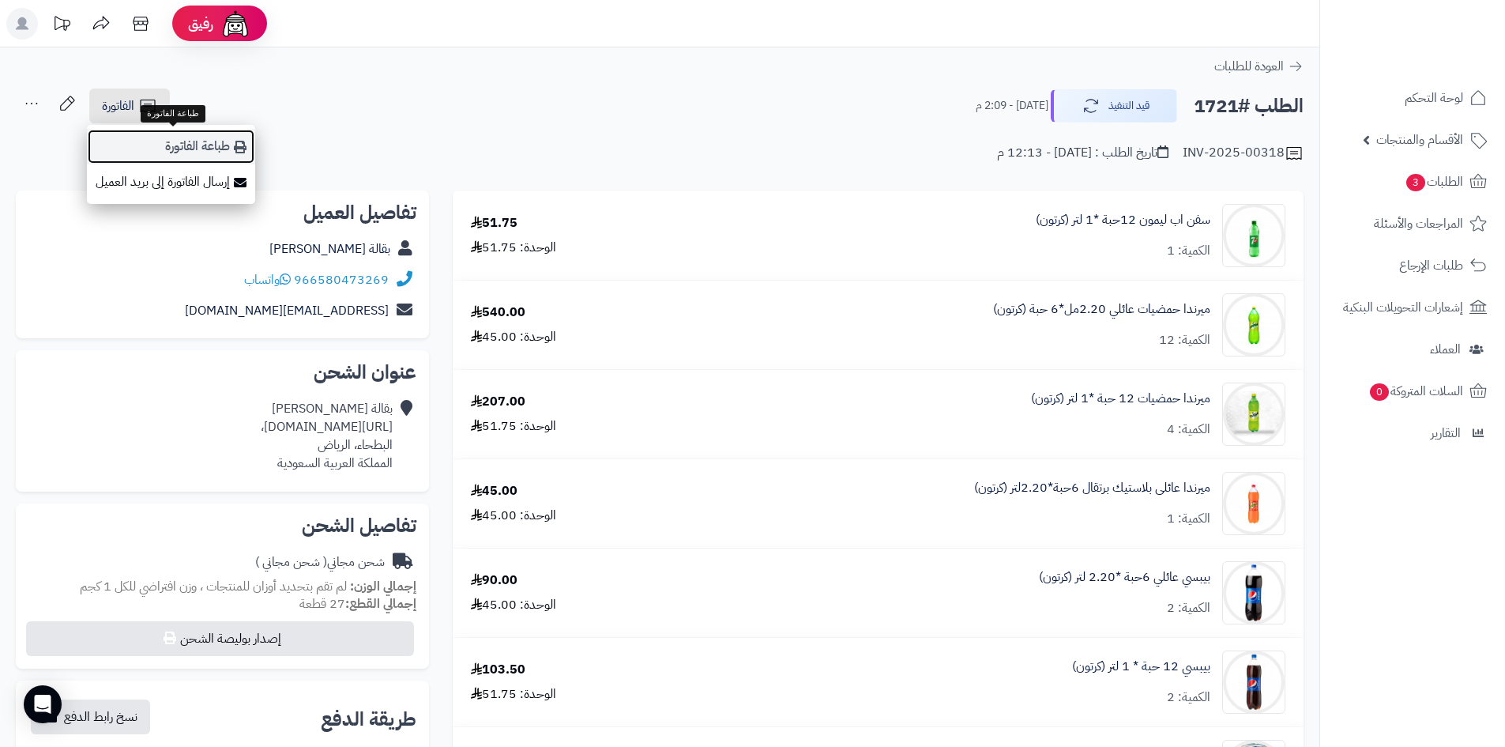
click at [169, 130] on link "طباعة الفاتورة" at bounding box center [171, 147] width 168 height 36
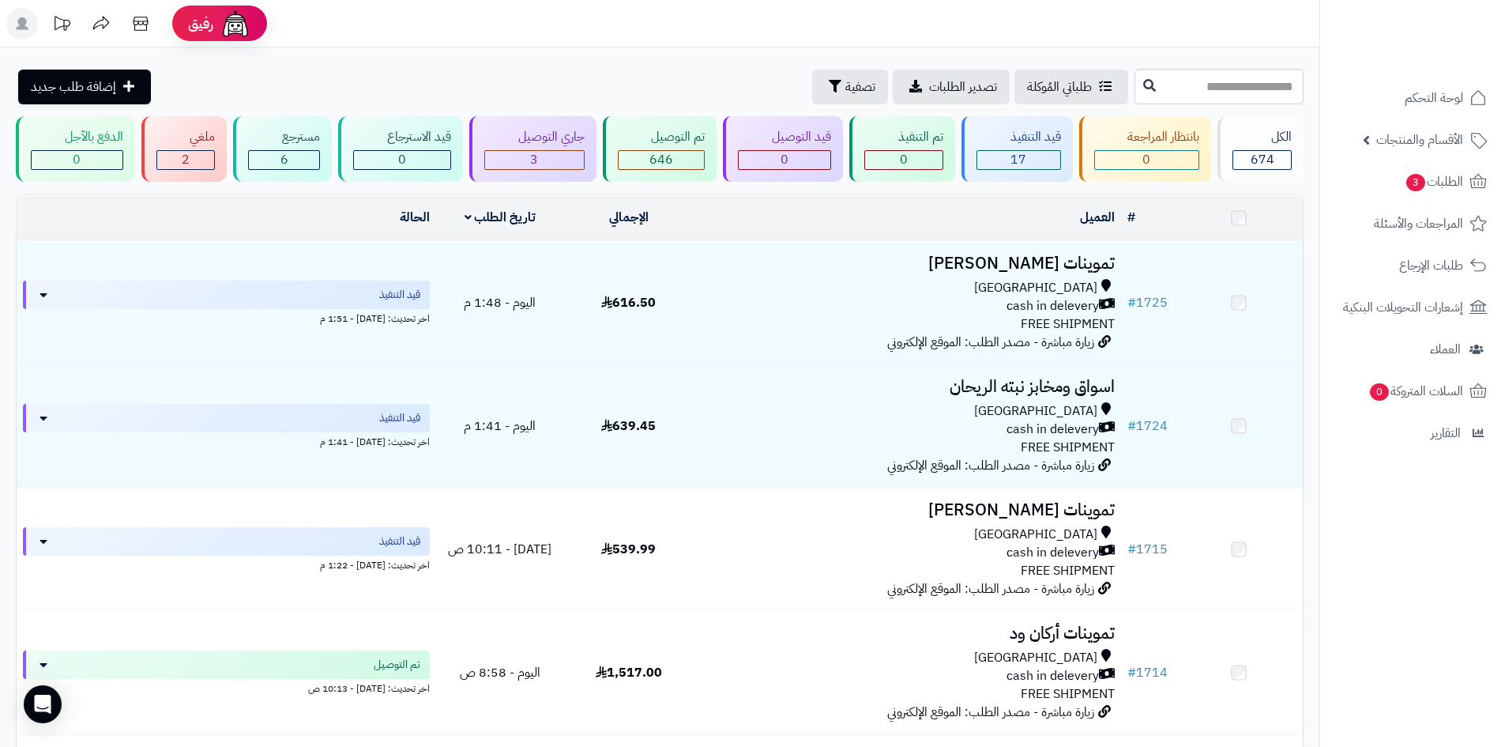
scroll to position [79, 0]
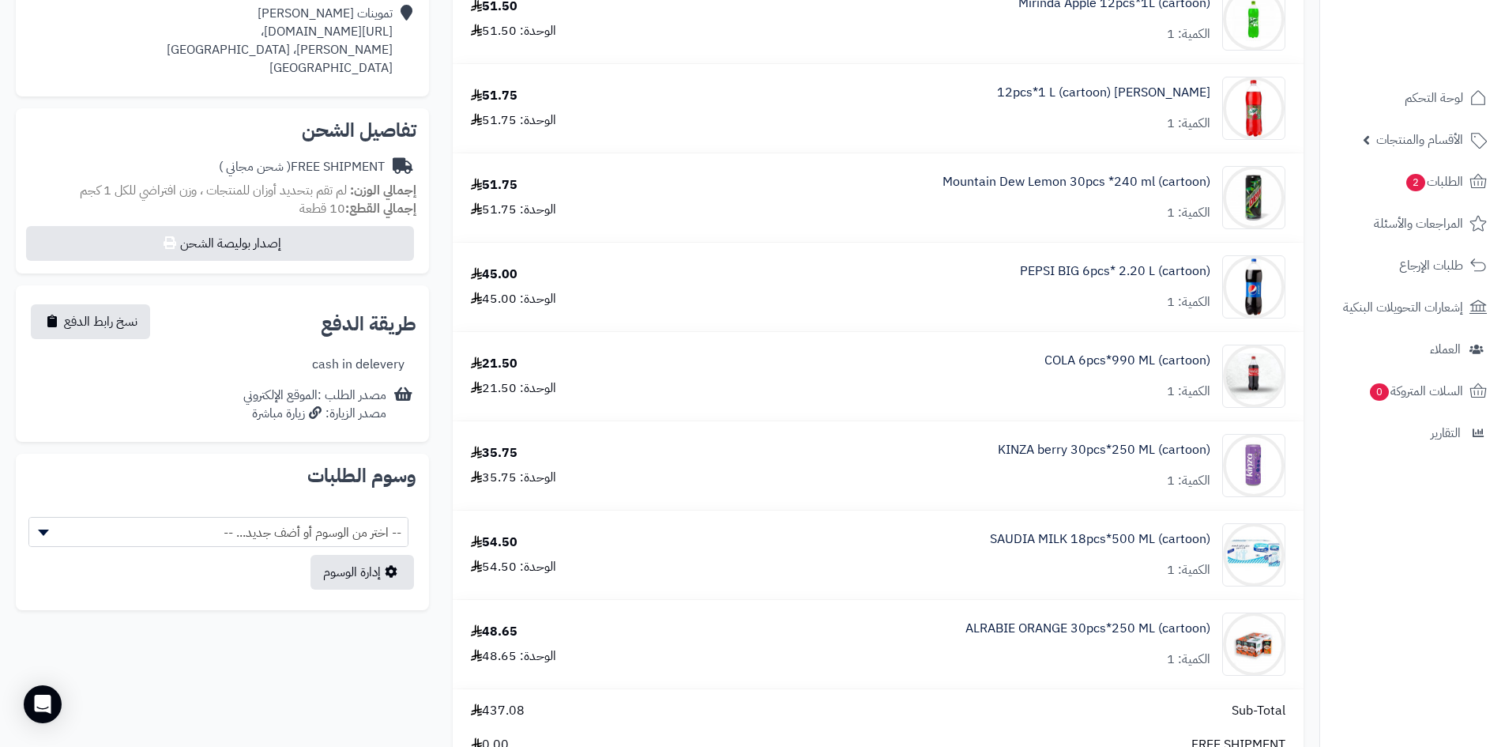
scroll to position [79, 0]
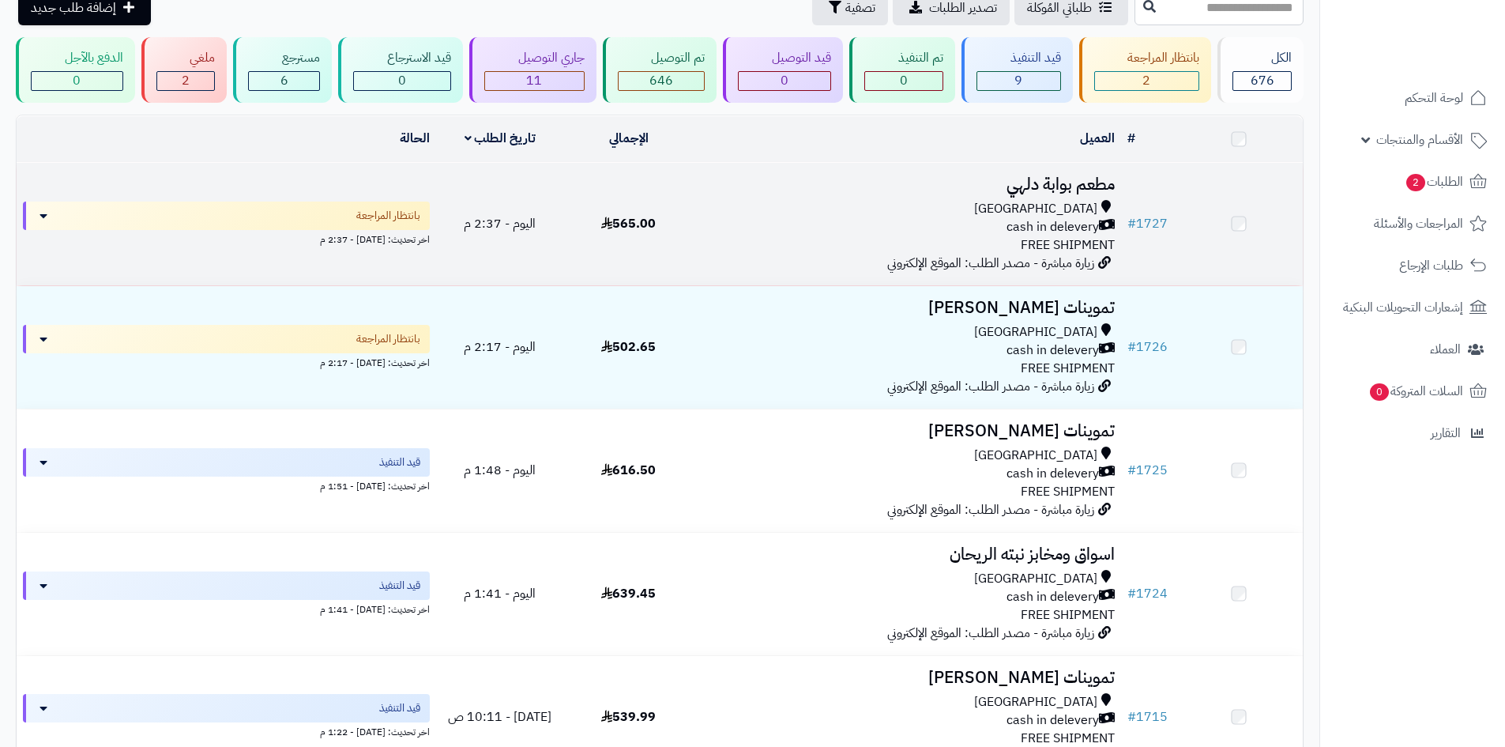
scroll to position [79, 0]
click at [796, 202] on div "[GEOGRAPHIC_DATA]" at bounding box center [907, 211] width 416 height 18
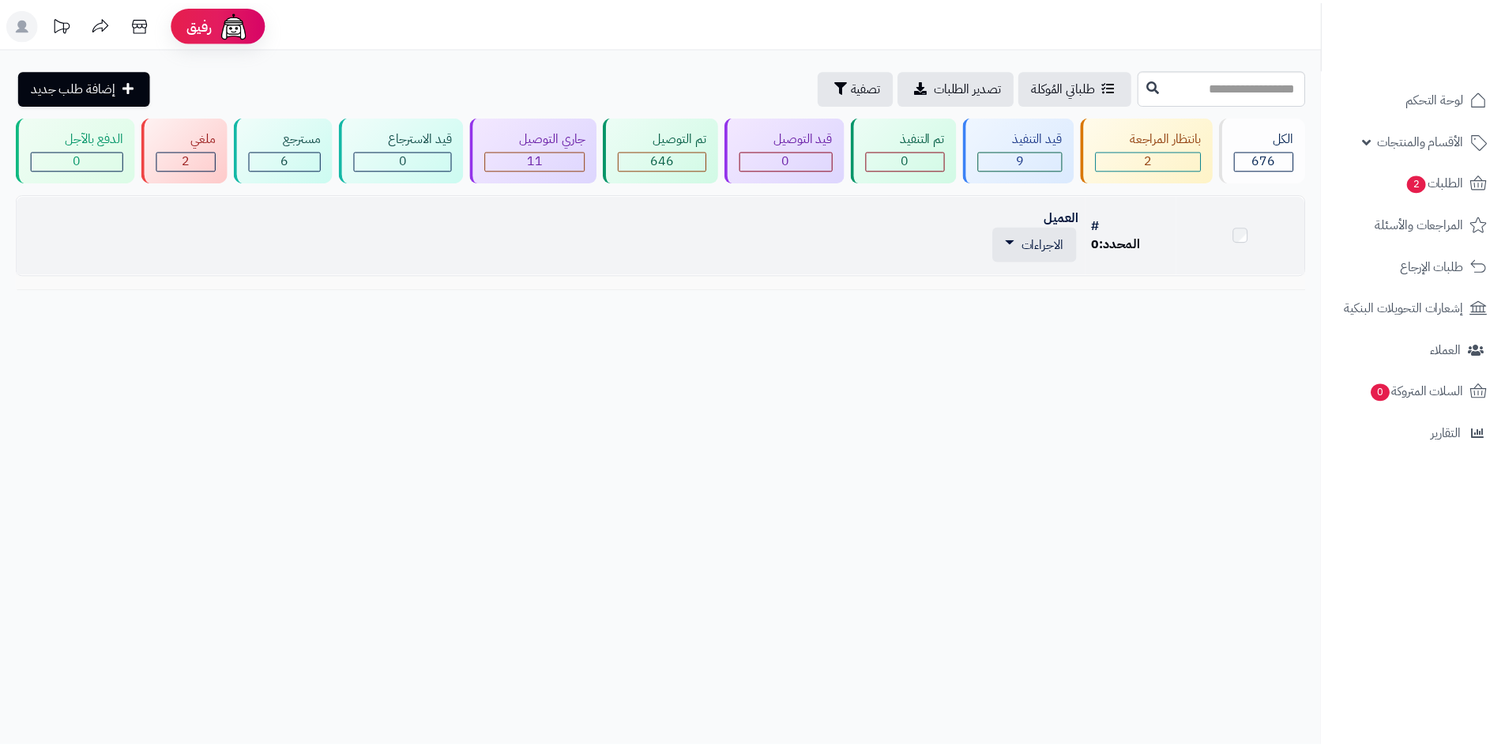
scroll to position [79, 0]
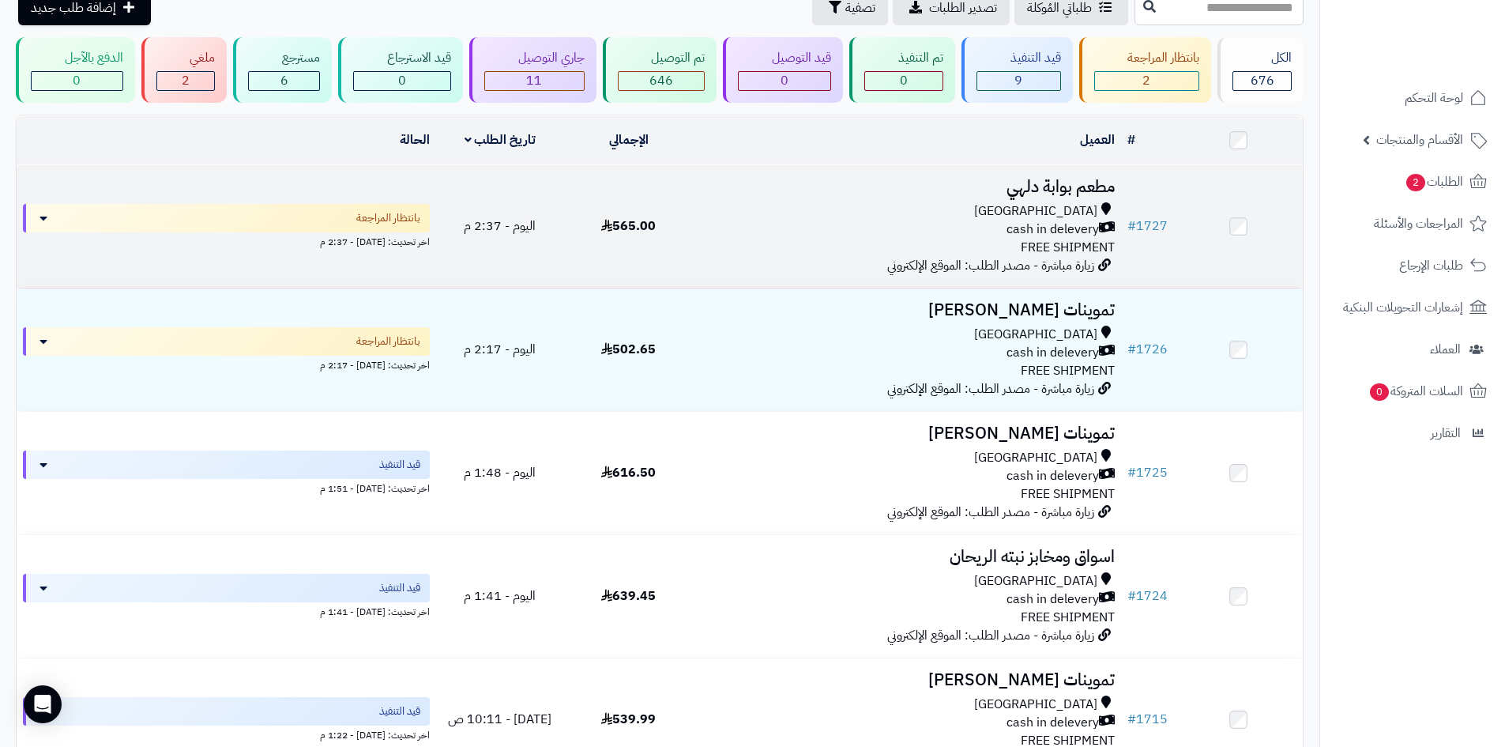
click at [1040, 217] on div "[GEOGRAPHIC_DATA]" at bounding box center [907, 211] width 416 height 18
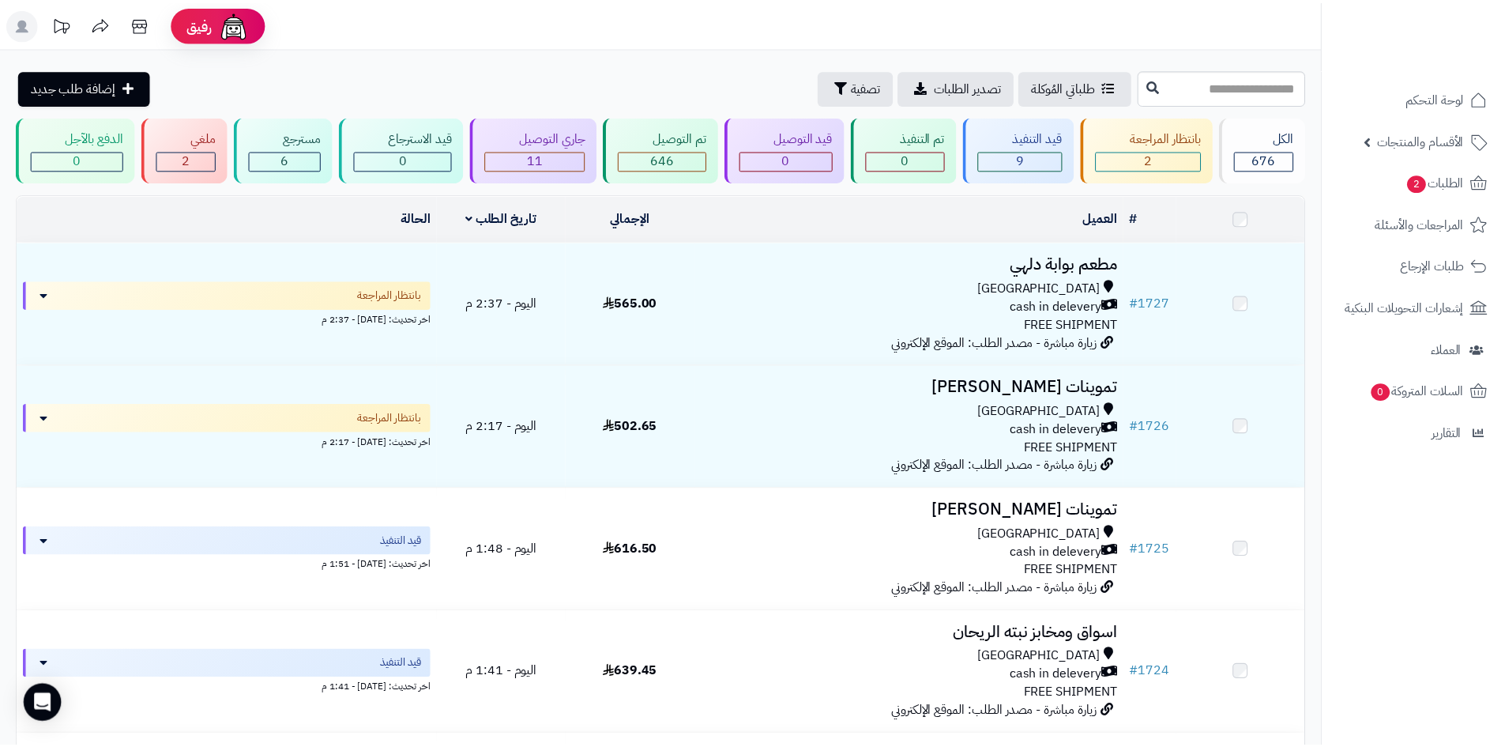
scroll to position [79, 0]
